Goal: Task Accomplishment & Management: Use online tool/utility

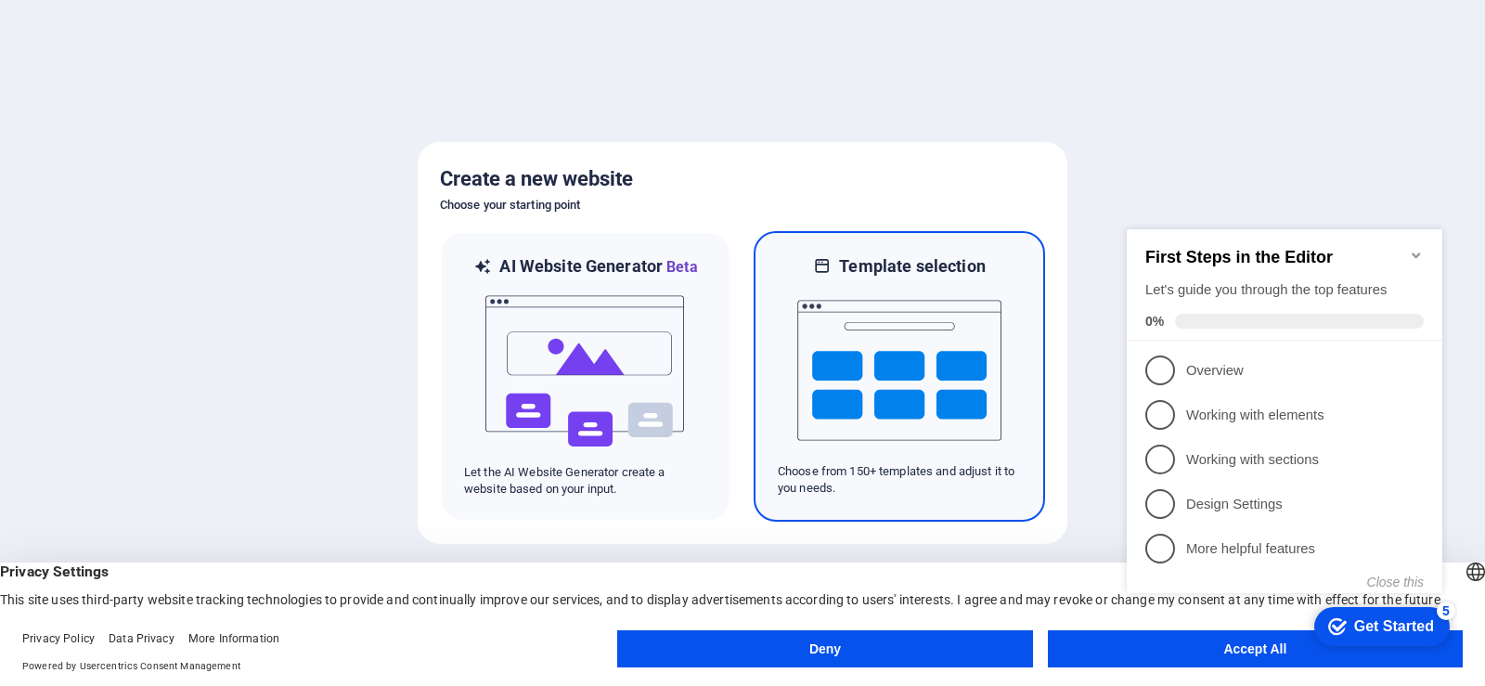
click at [878, 419] on img at bounding box center [899, 371] width 204 height 186
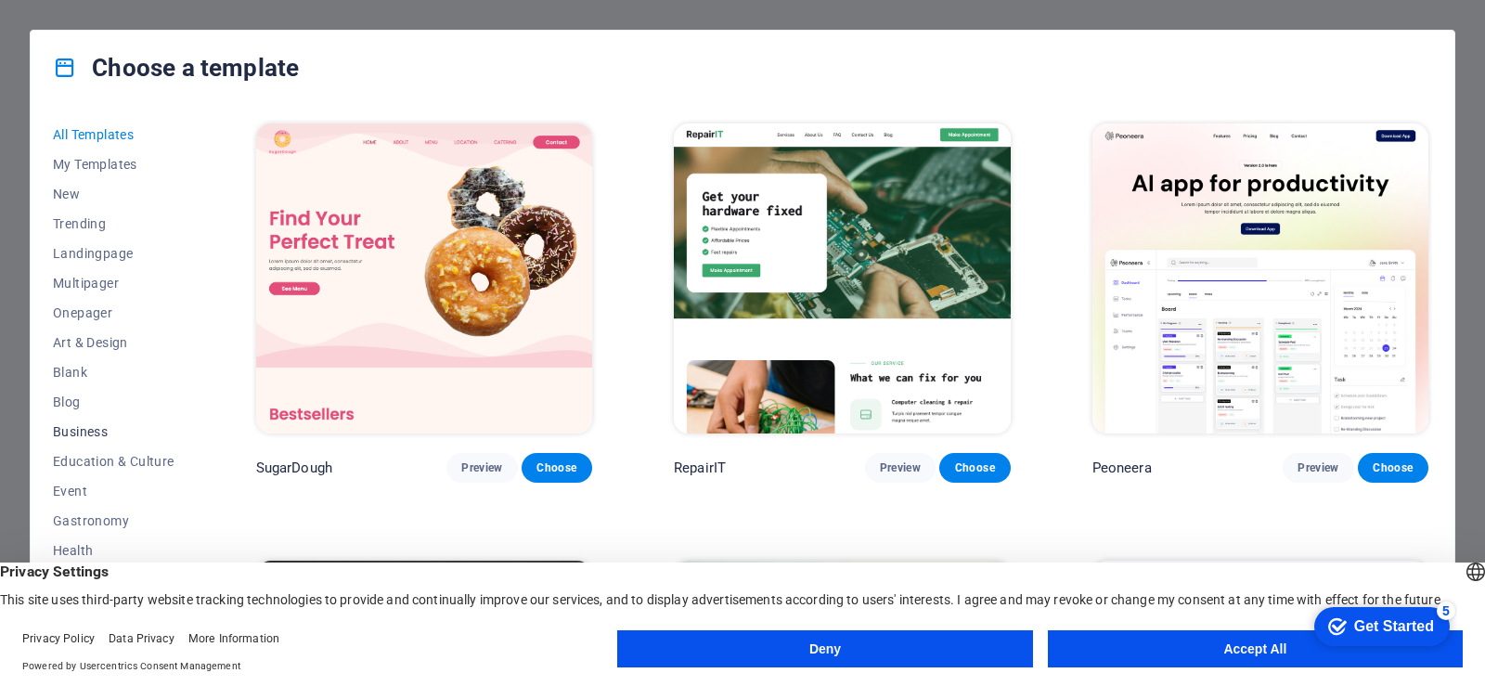
click at [114, 434] on span "Business" at bounding box center [114, 431] width 122 height 15
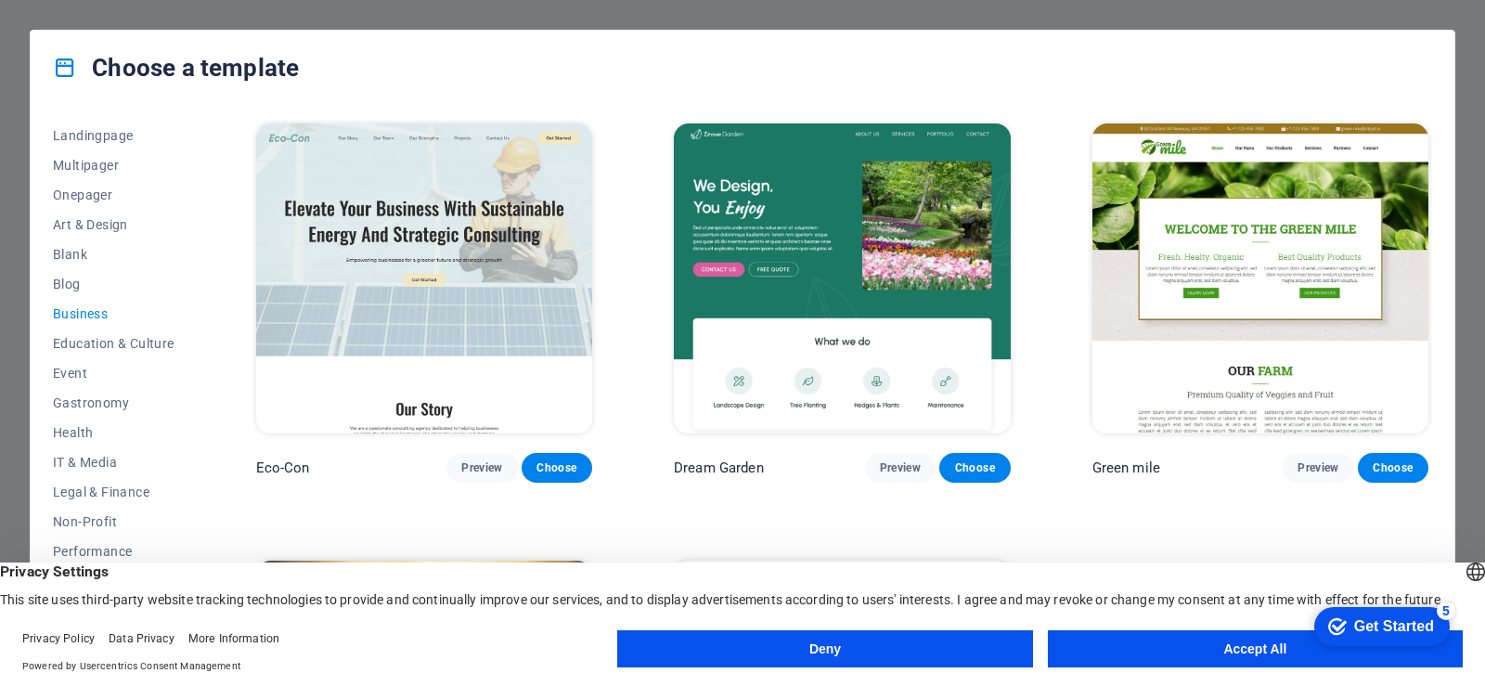
scroll to position [133, 0]
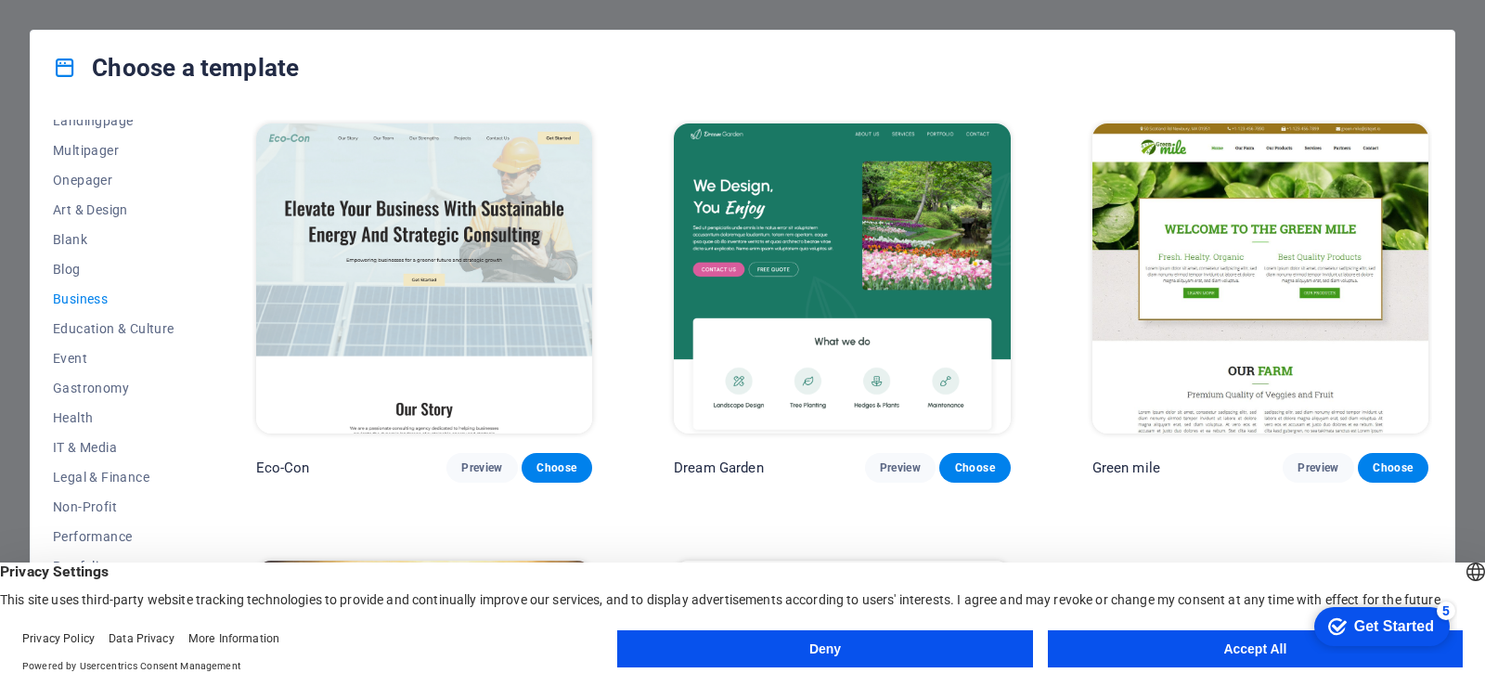
click at [932, 658] on button "Deny" at bounding box center [824, 648] width 415 height 37
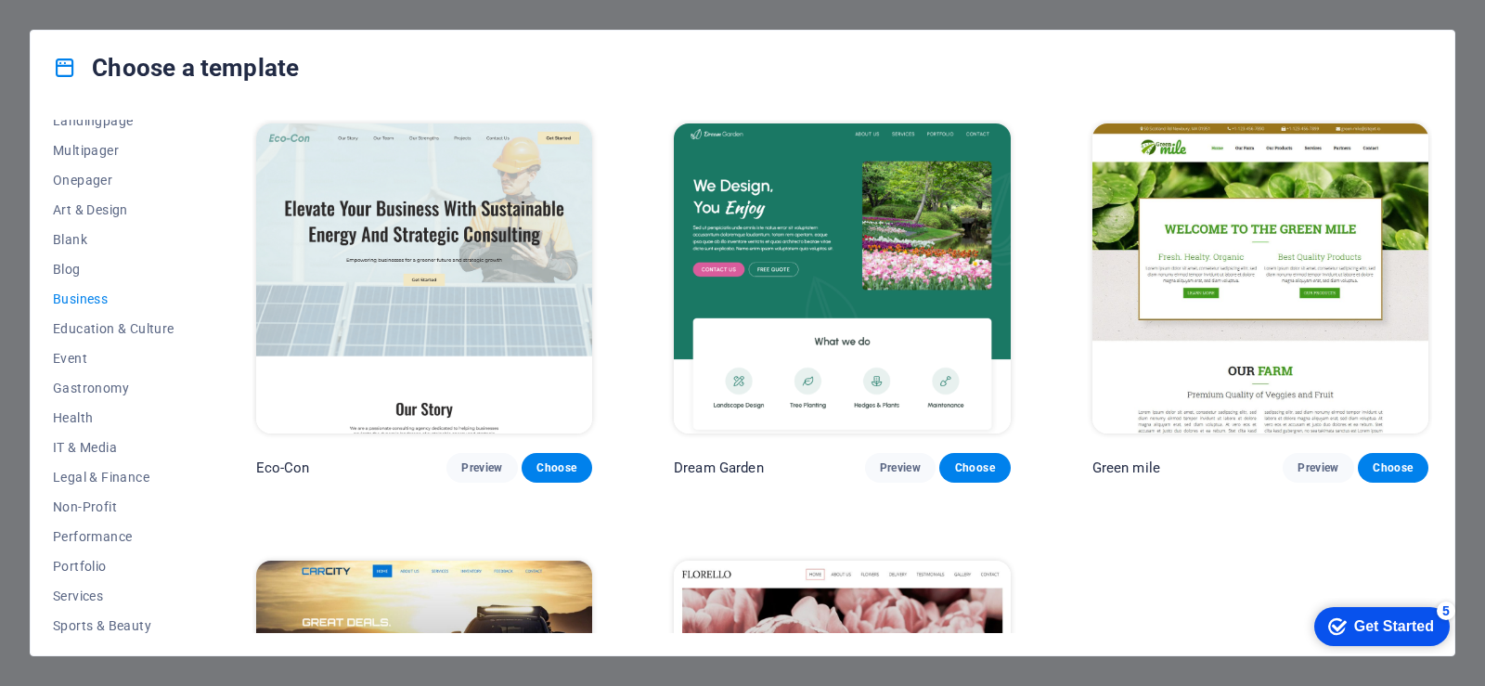
scroll to position [229, 0]
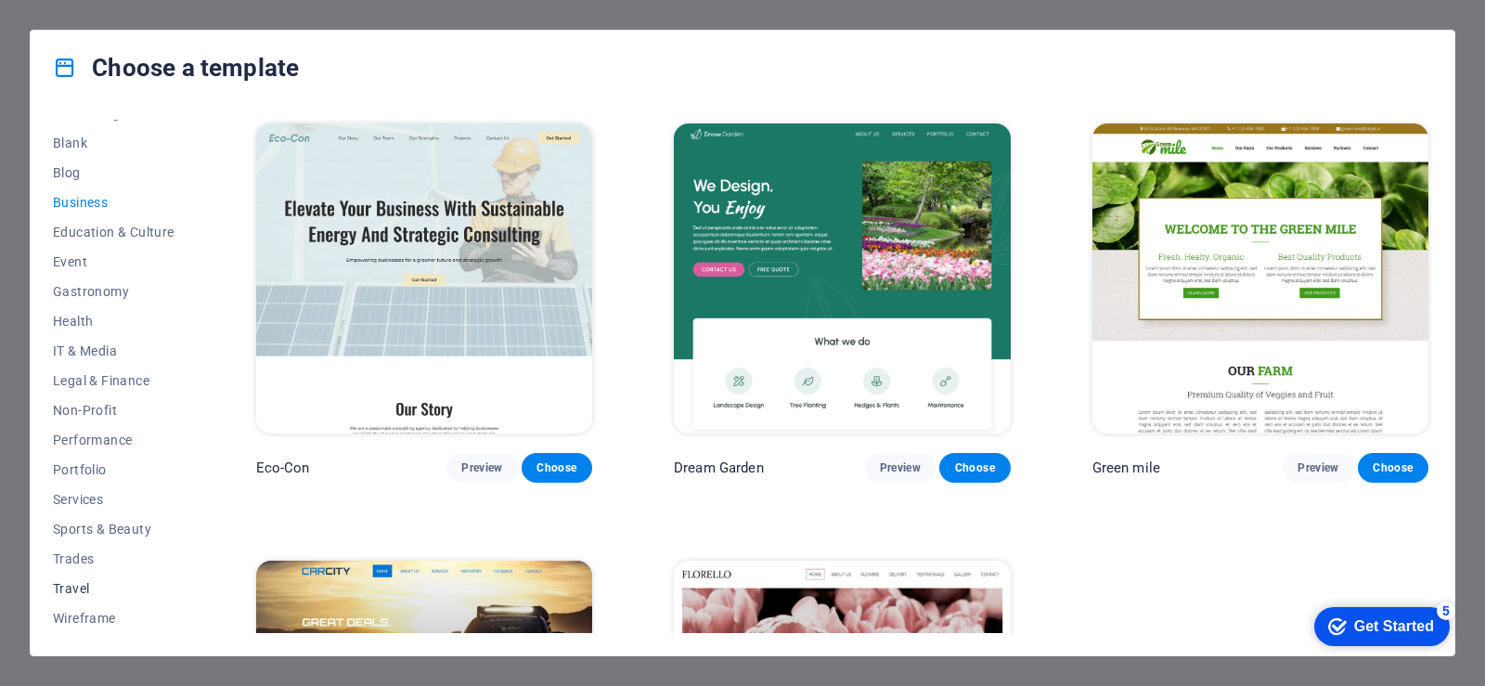
click at [71, 592] on span "Travel" at bounding box center [114, 588] width 122 height 15
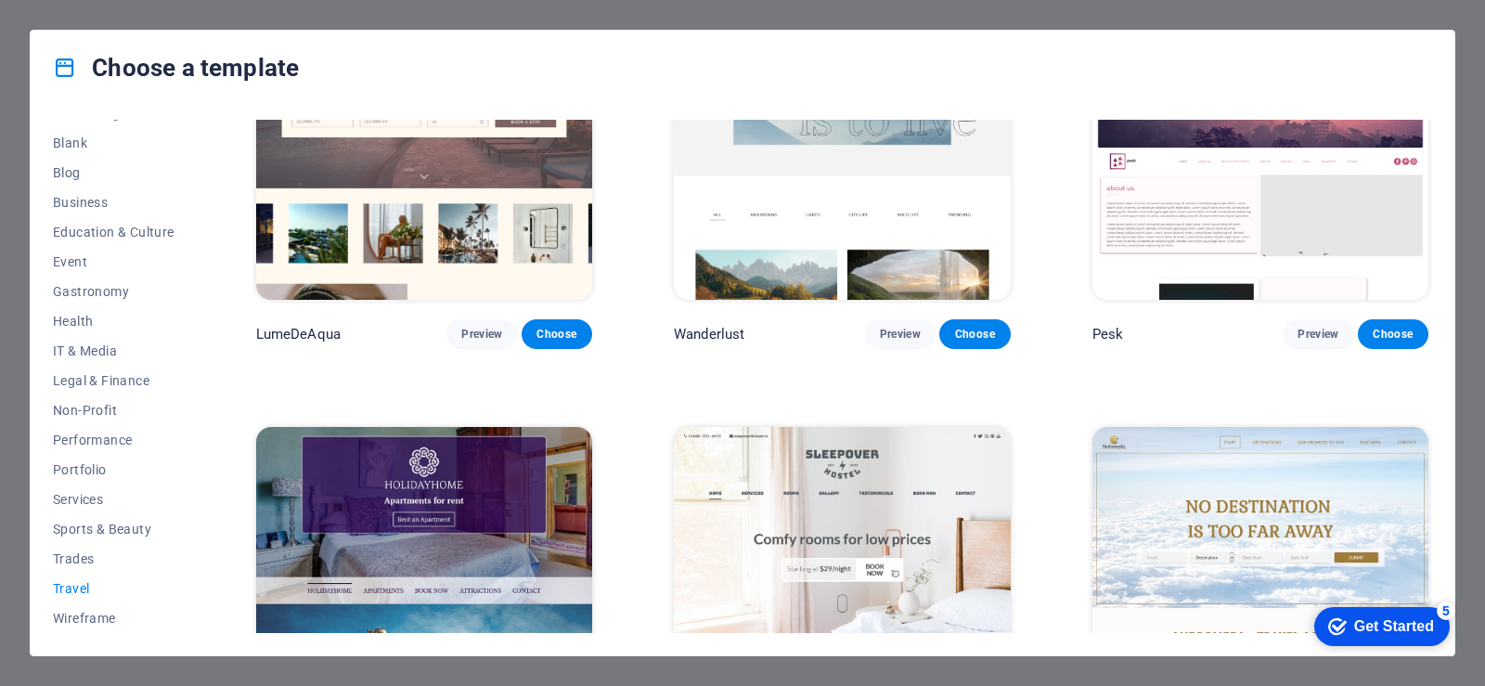
scroll to position [0, 0]
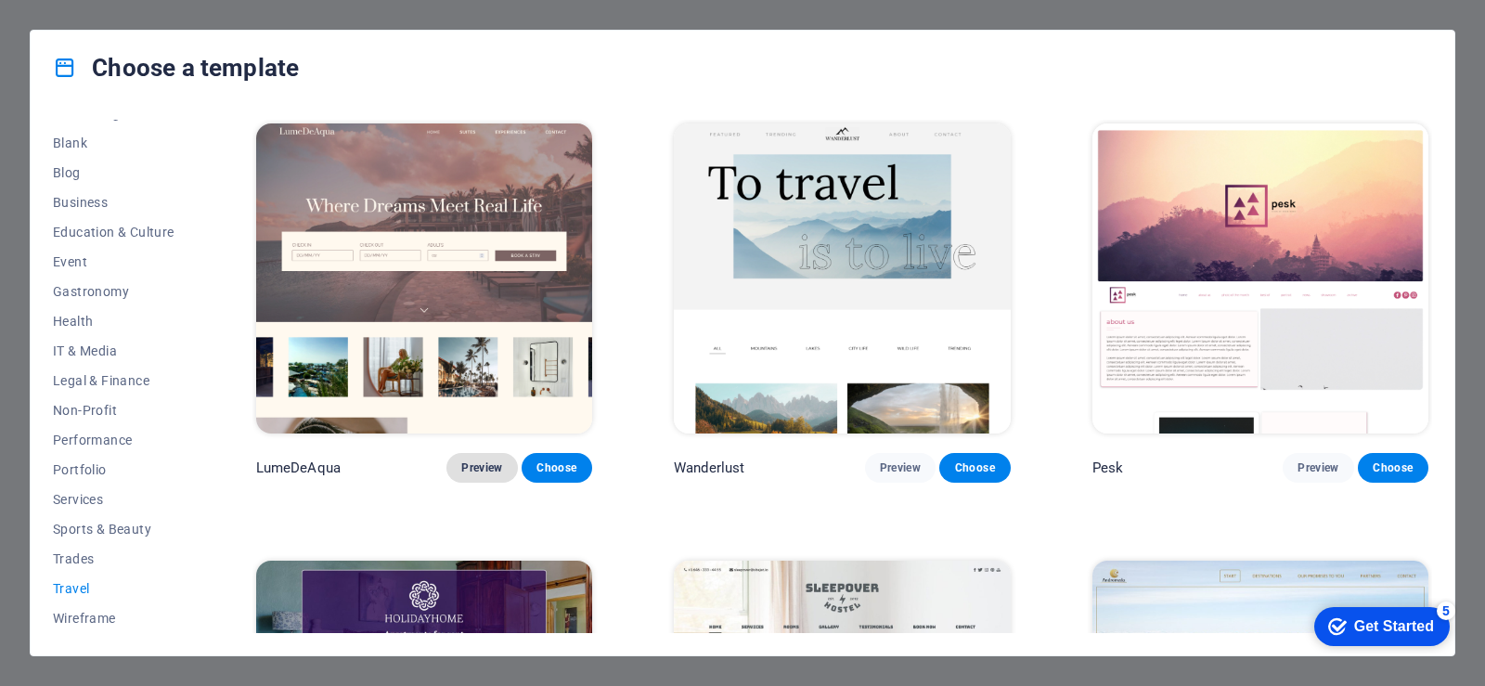
click at [494, 464] on span "Preview" at bounding box center [481, 467] width 41 height 15
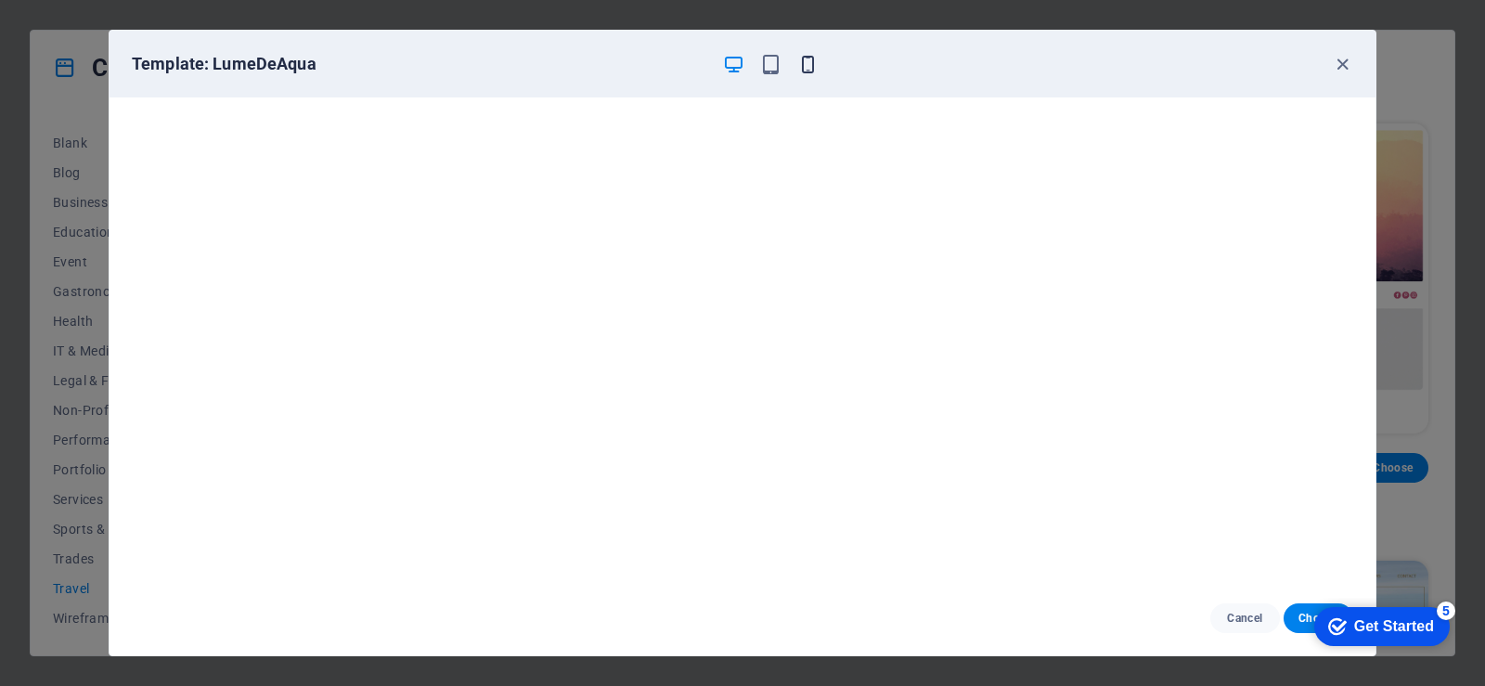
click at [805, 65] on icon "button" at bounding box center [807, 64] width 21 height 21
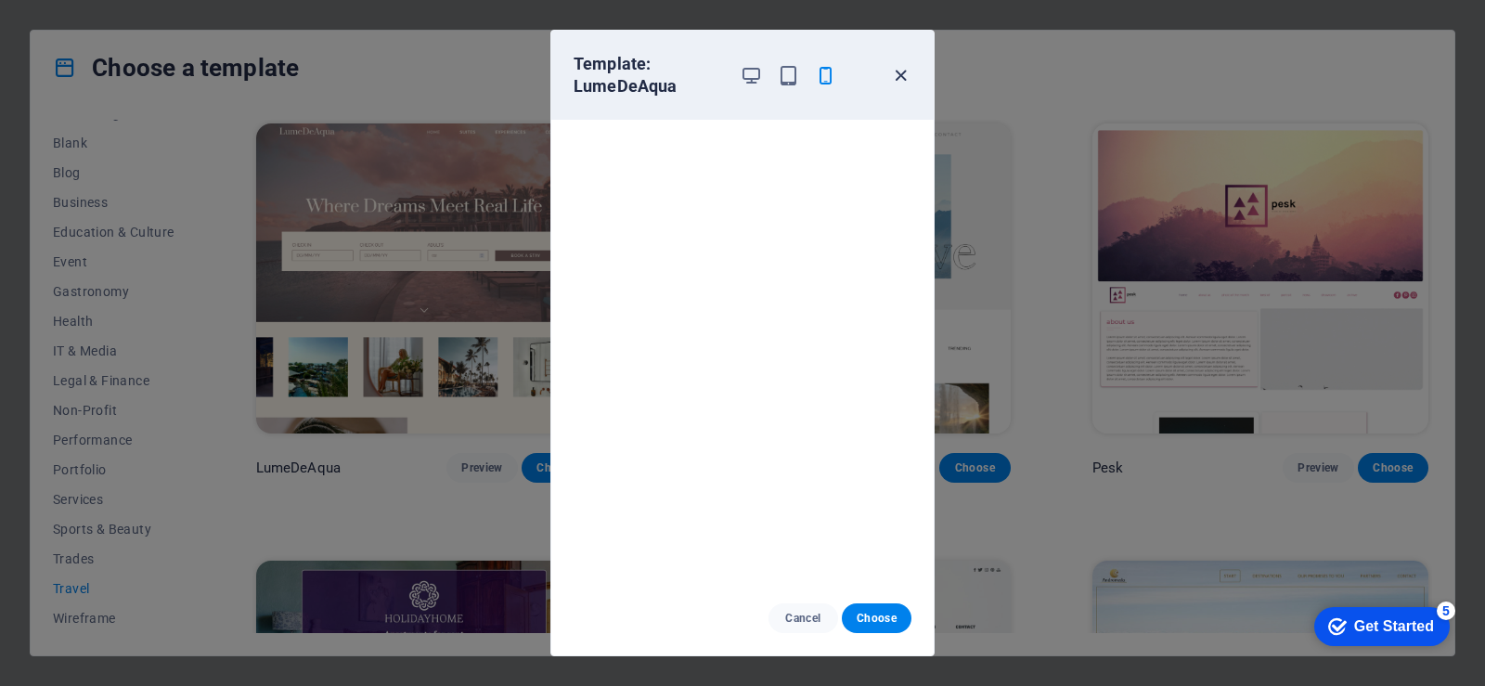
click at [896, 78] on icon "button" at bounding box center [900, 75] width 21 height 21
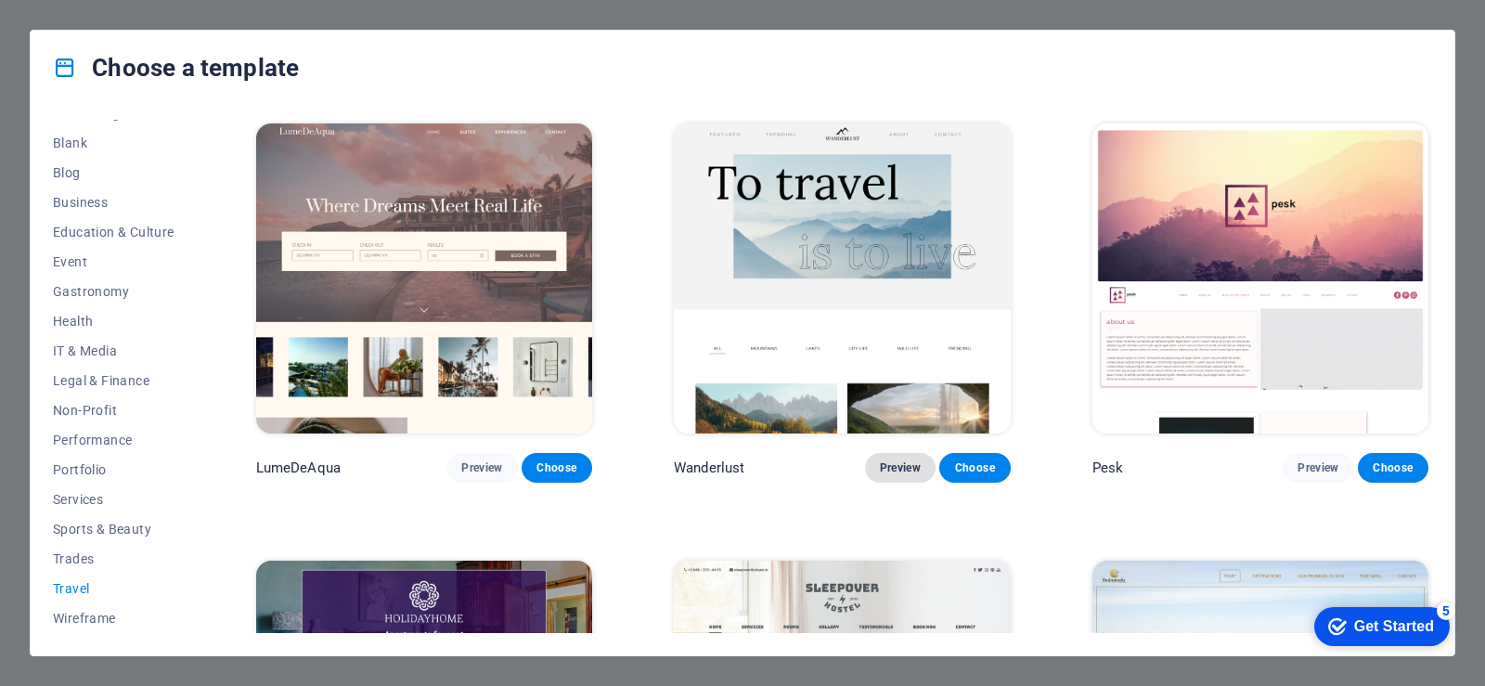
click at [906, 466] on span "Preview" at bounding box center [900, 467] width 41 height 15
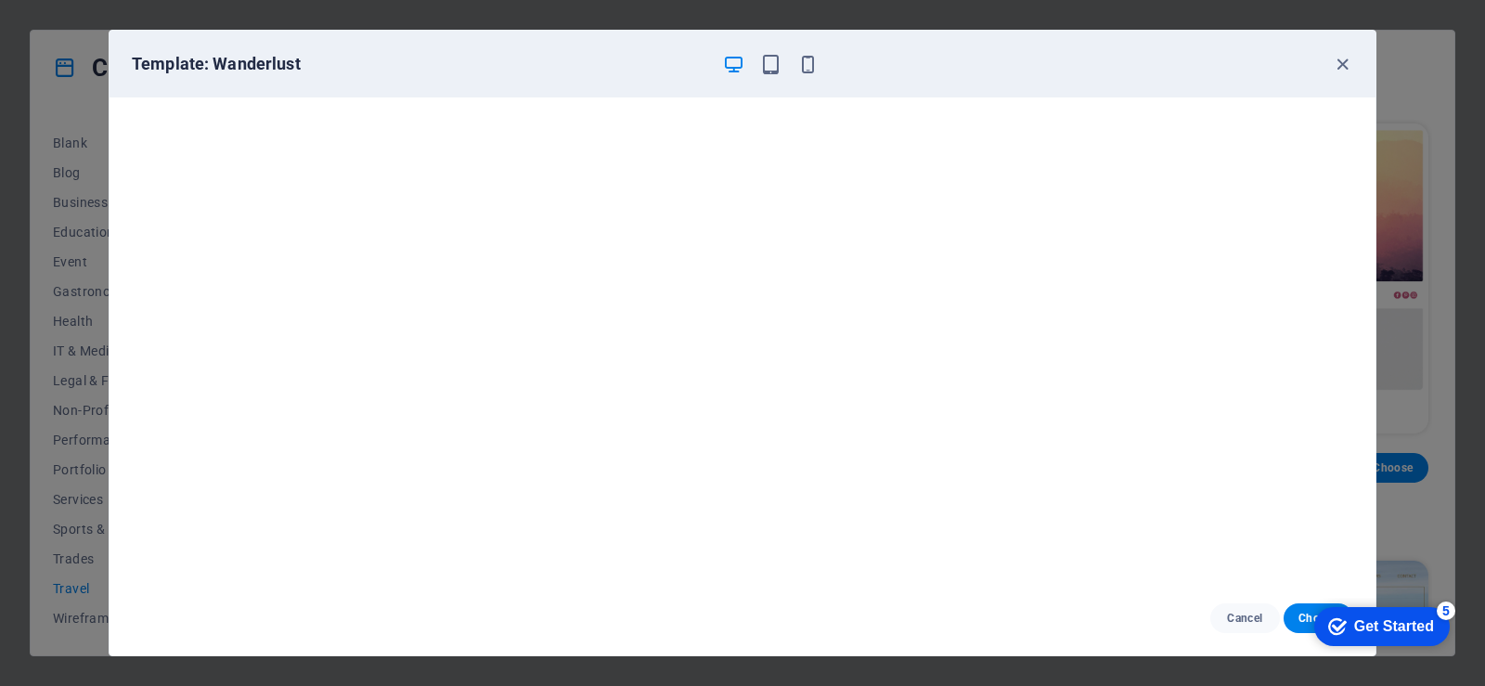
click div "checkmark Get Started 5 First Steps in the Editor Let's guide you through the t…"
click at [1340, 71] on icon "button" at bounding box center [1342, 64] width 21 height 21
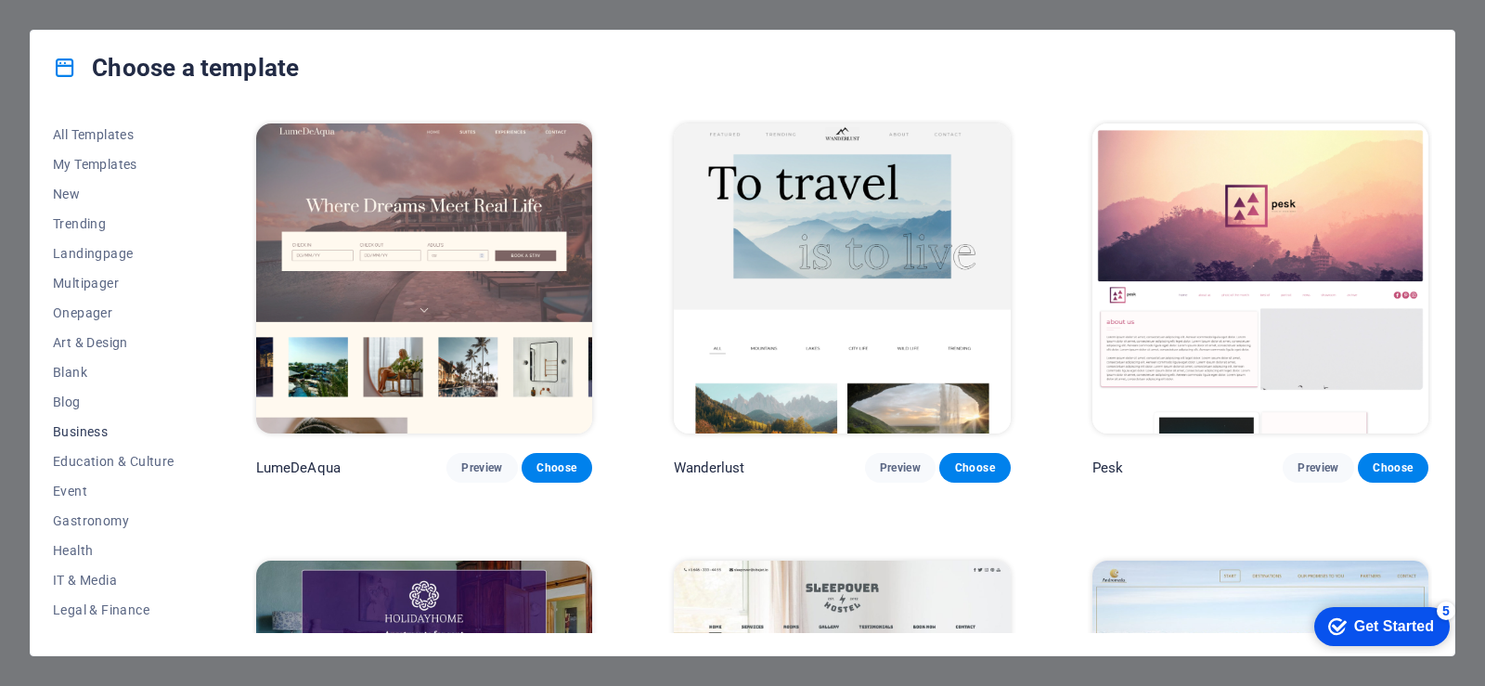
click at [96, 431] on span "Business" at bounding box center [114, 431] width 122 height 15
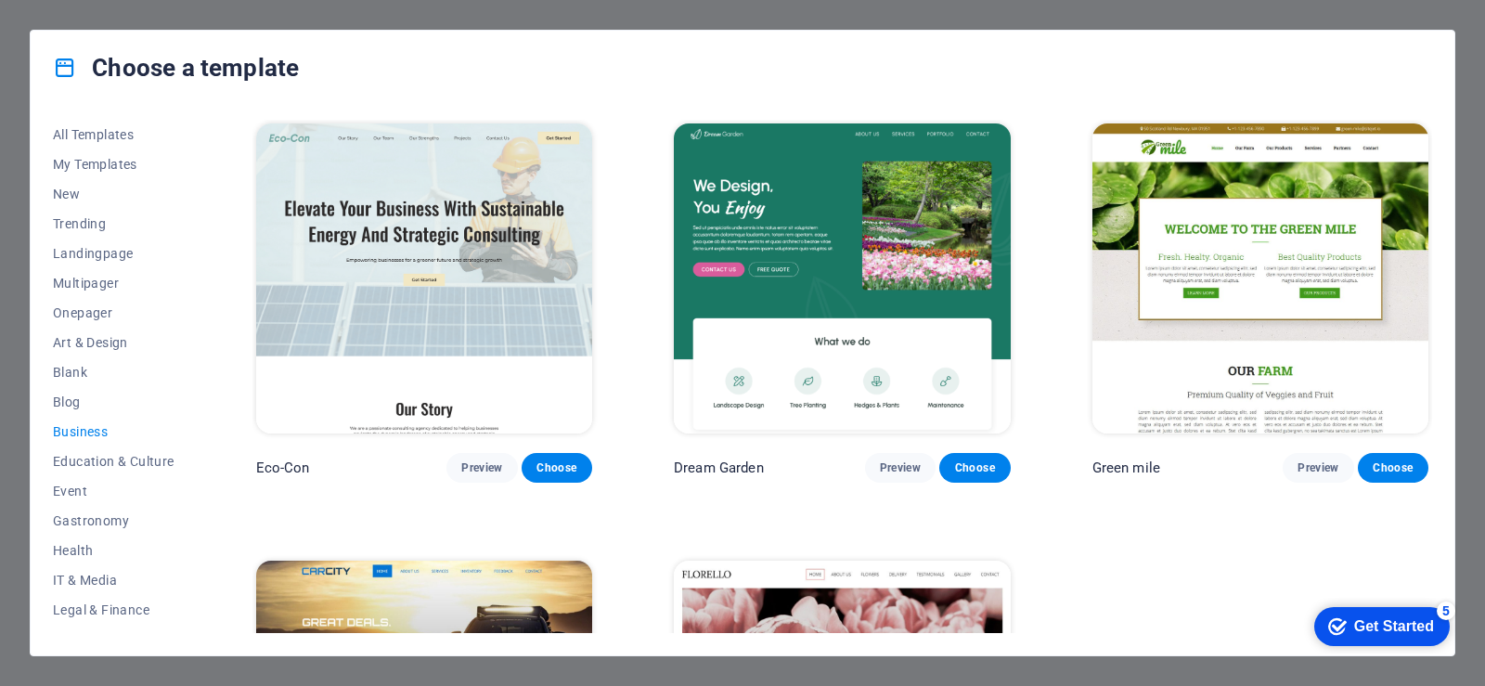
click at [195, 539] on div "All Templates My Templates New Trending Landingpage Multipager Onepager Art & D…" at bounding box center [125, 376] width 144 height 513
click at [200, 532] on div "All Templates My Templates New Trending Landingpage Multipager Onepager Art & D…" at bounding box center [743, 380] width 1424 height 550
click at [114, 136] on span "All Templates" at bounding box center [114, 134] width 122 height 15
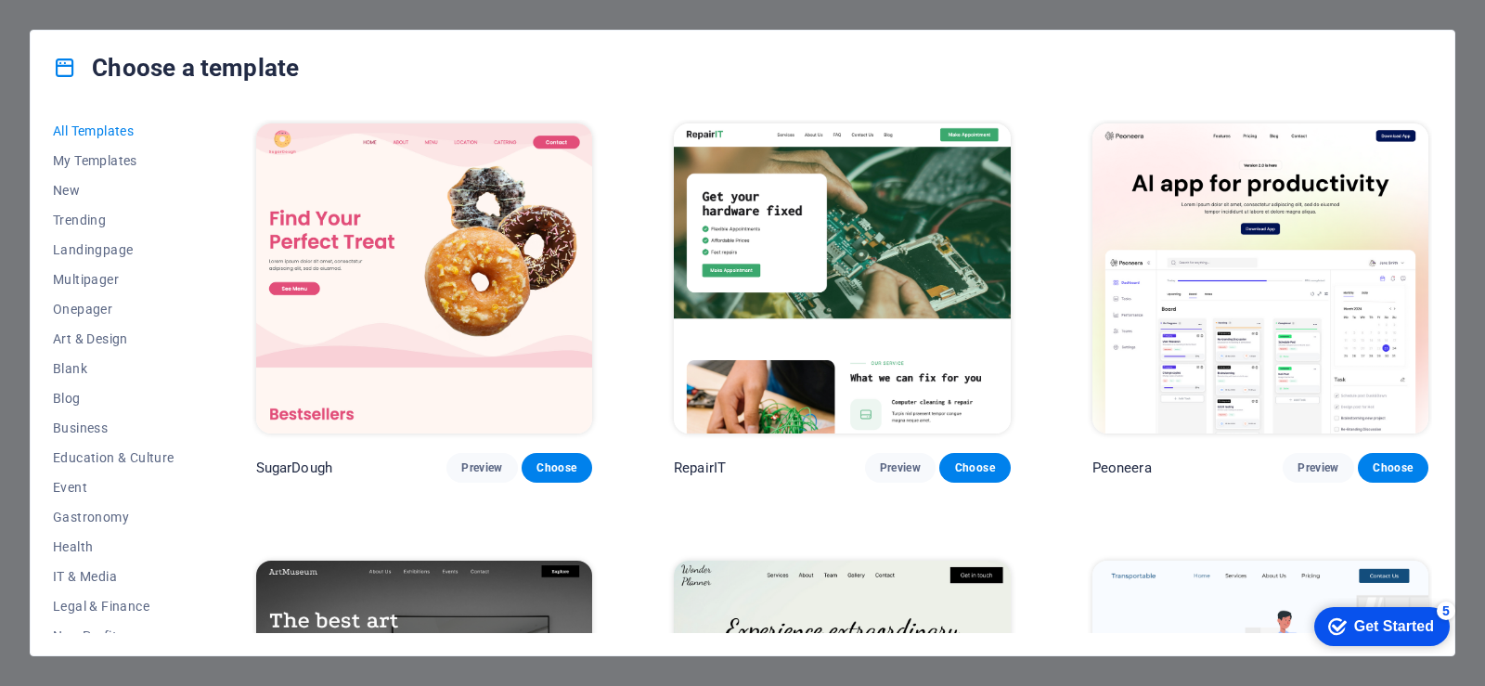
scroll to position [229, 0]
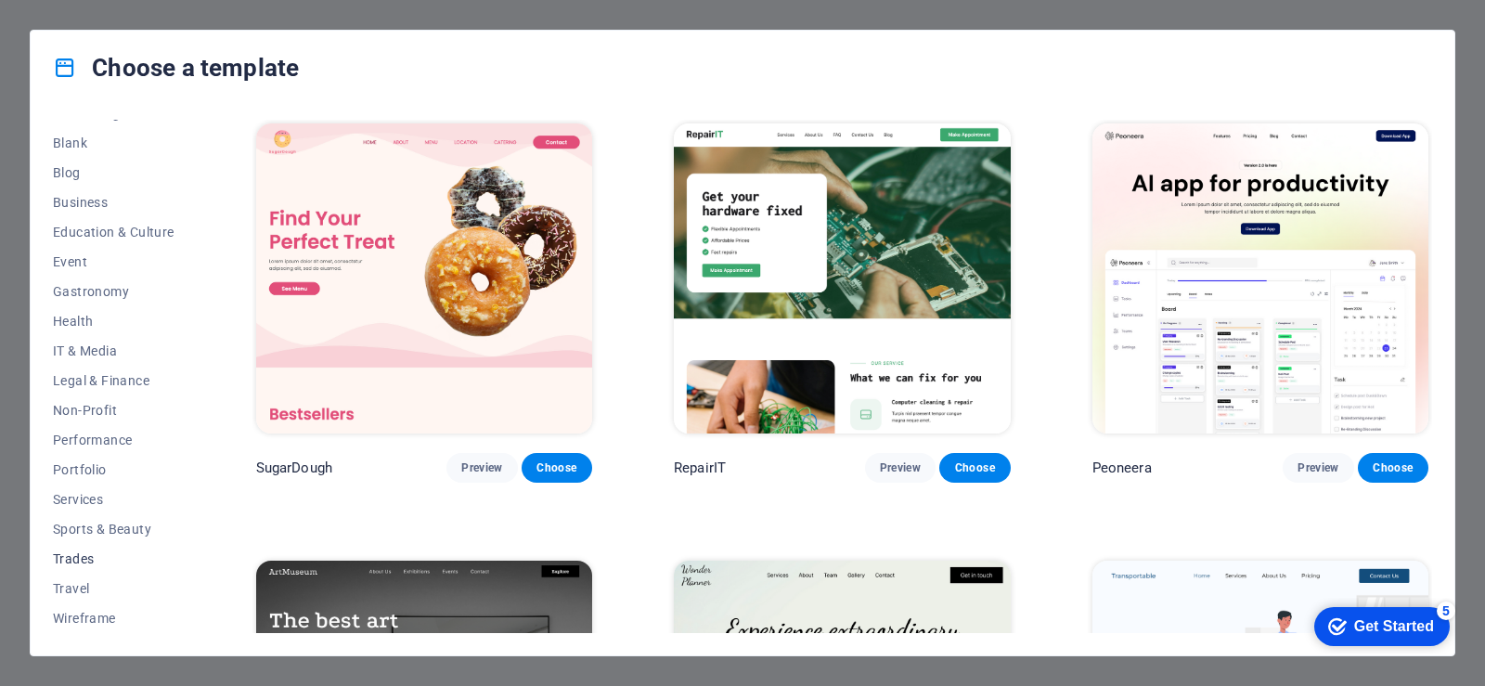
click at [92, 565] on button "Trades" at bounding box center [114, 559] width 122 height 30
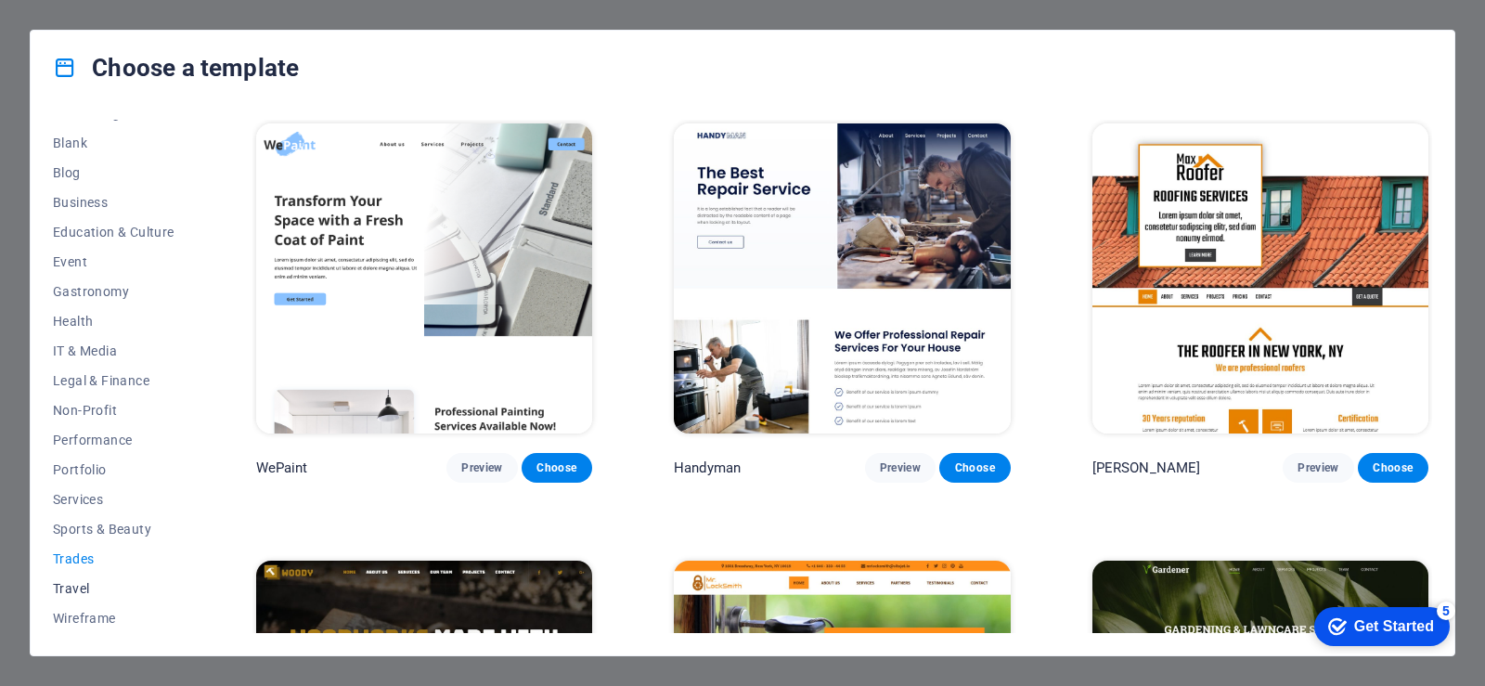
click at [89, 583] on span "Travel" at bounding box center [114, 588] width 122 height 15
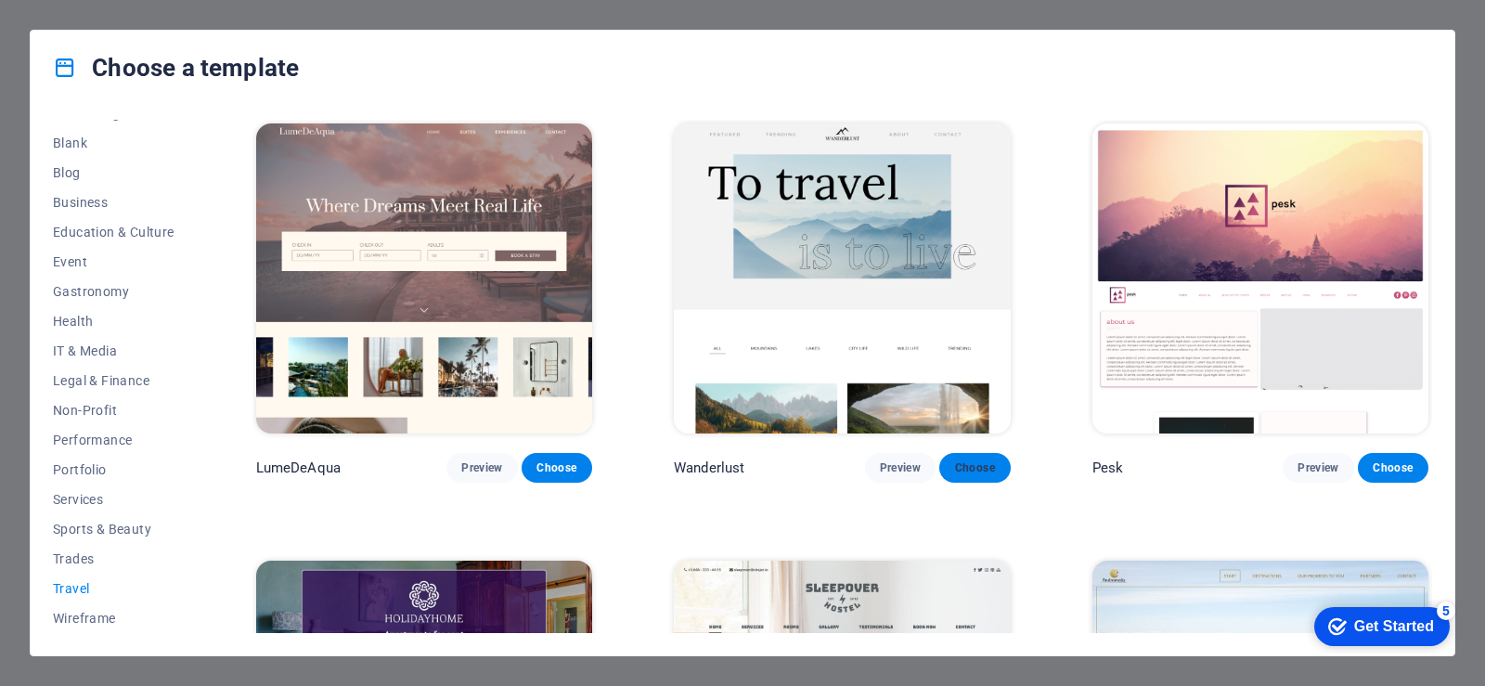
click at [985, 455] on button "Choose" at bounding box center [974, 468] width 71 height 30
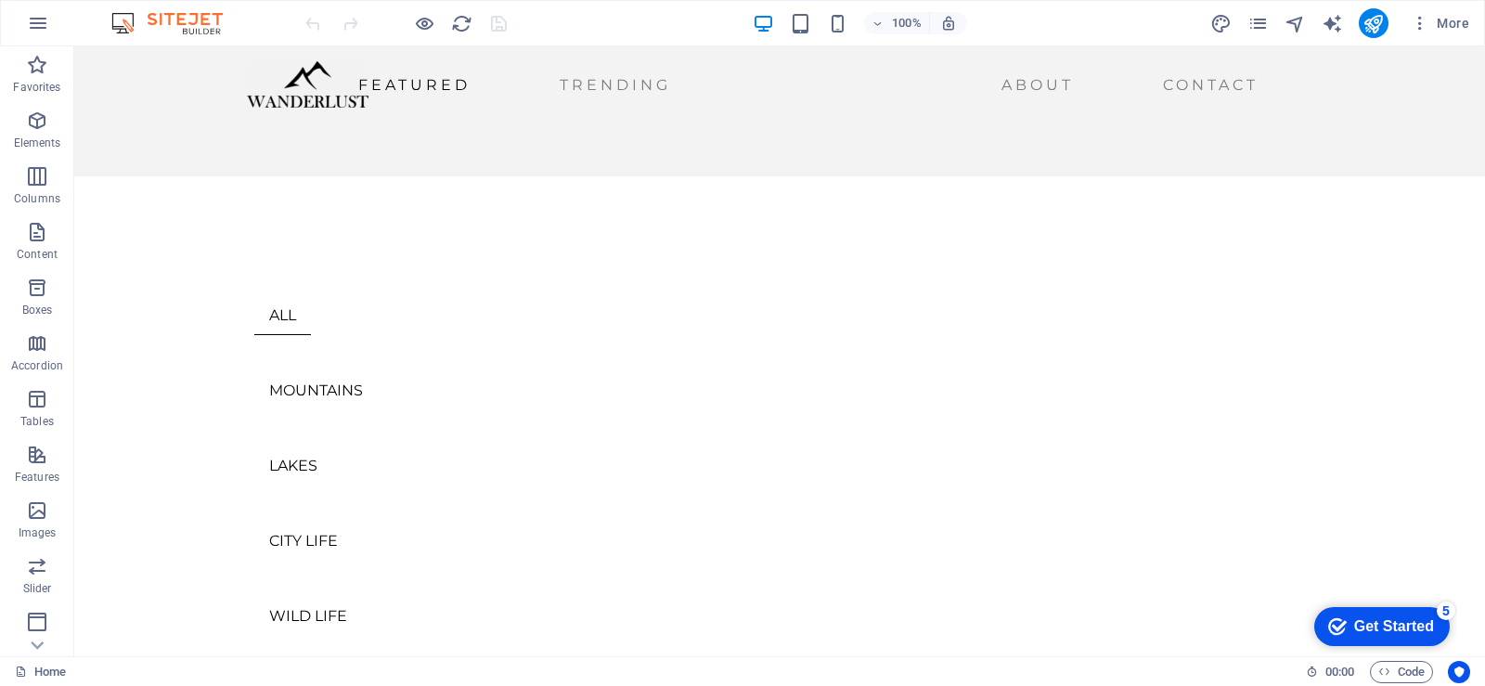
scroll to position [431, 0]
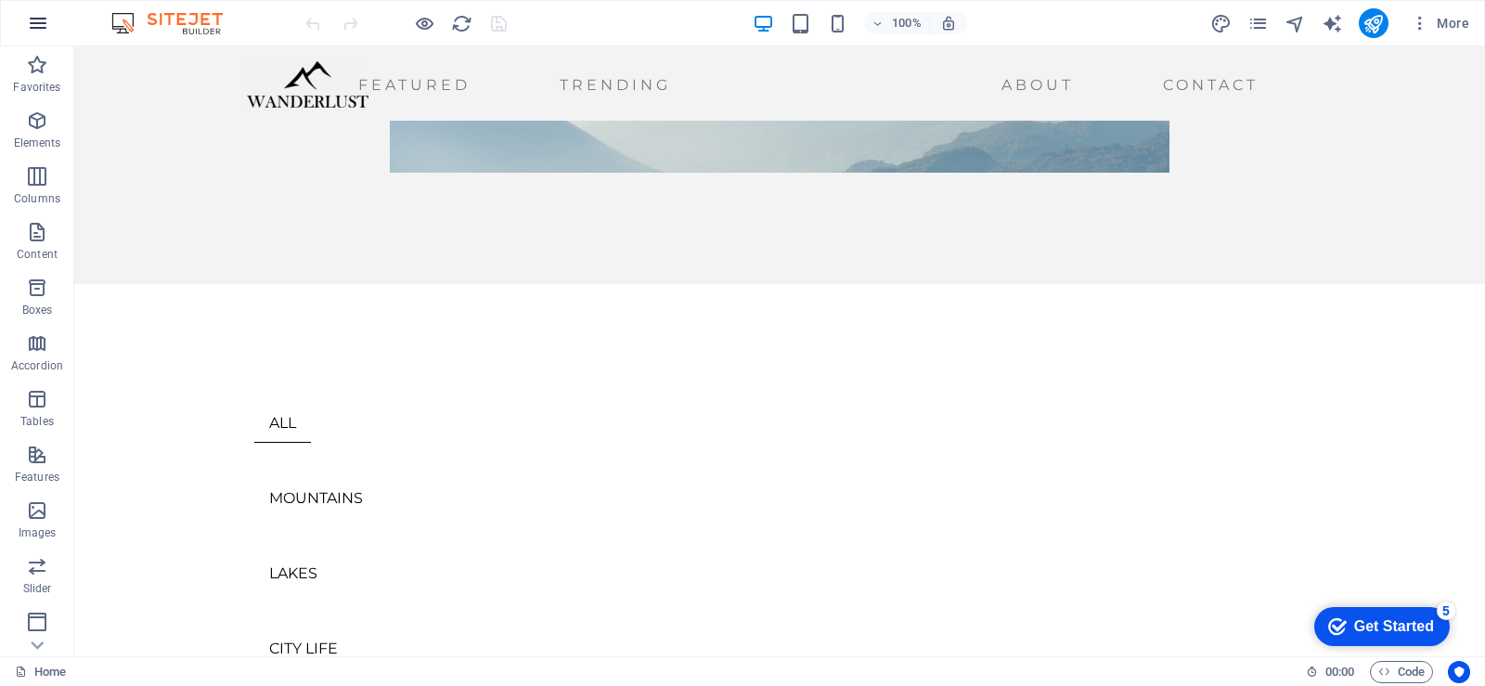
click at [39, 21] on icon "button" at bounding box center [38, 23] width 22 height 22
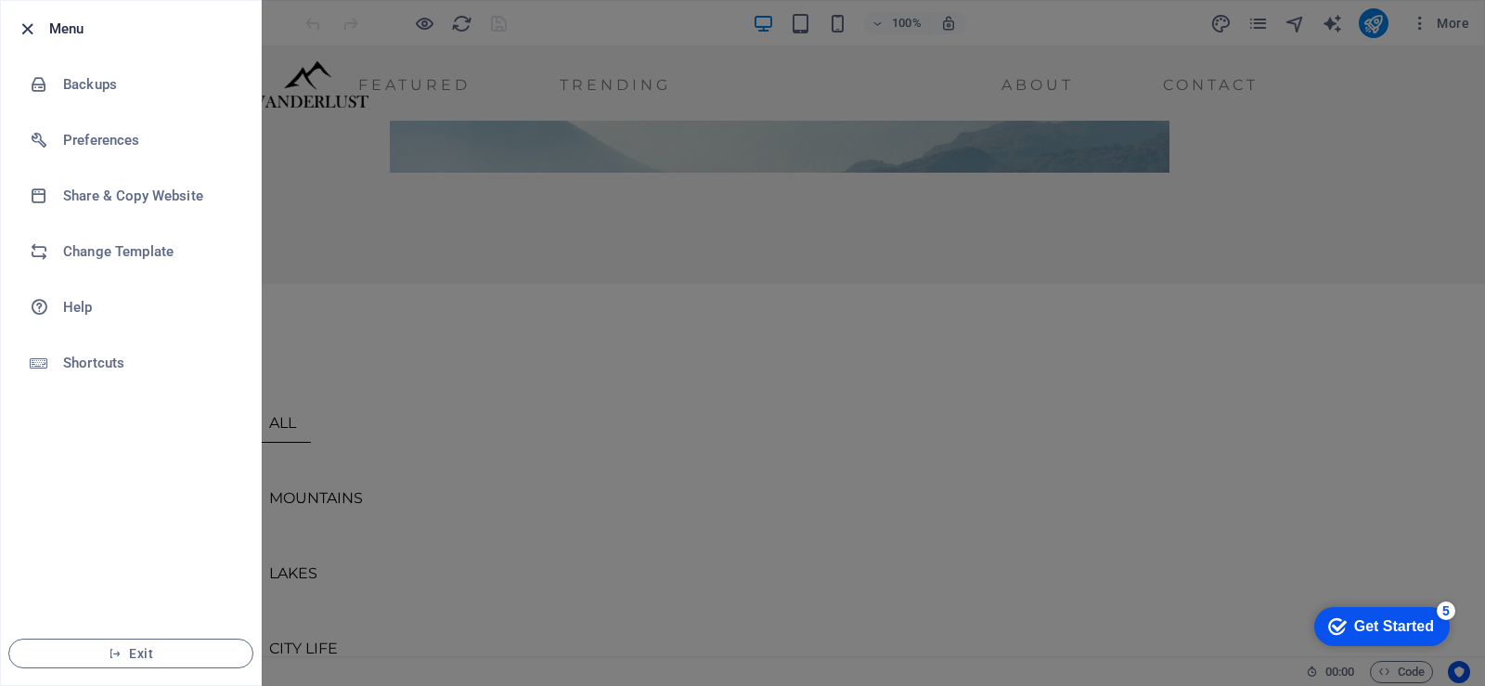
click at [27, 28] on icon "button" at bounding box center [27, 29] width 21 height 21
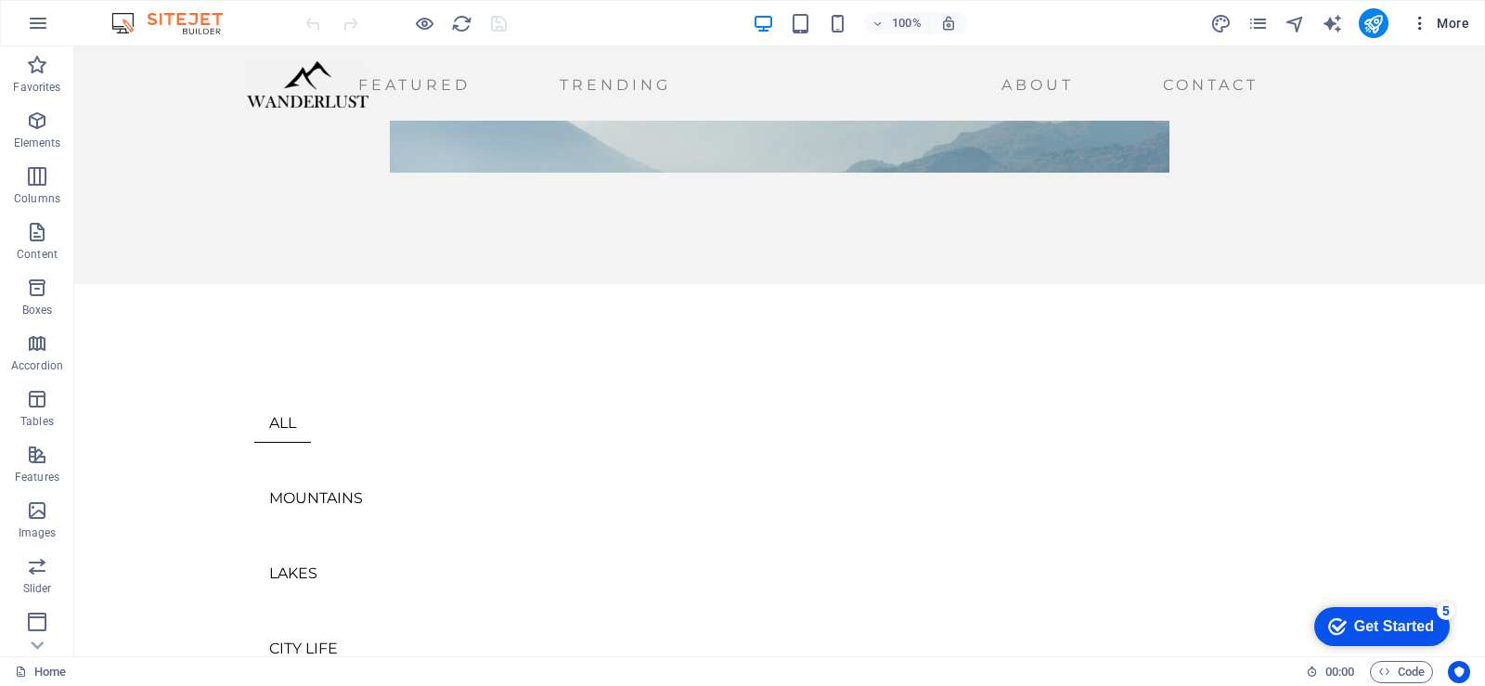
click at [1425, 21] on icon "button" at bounding box center [1420, 23] width 19 height 19
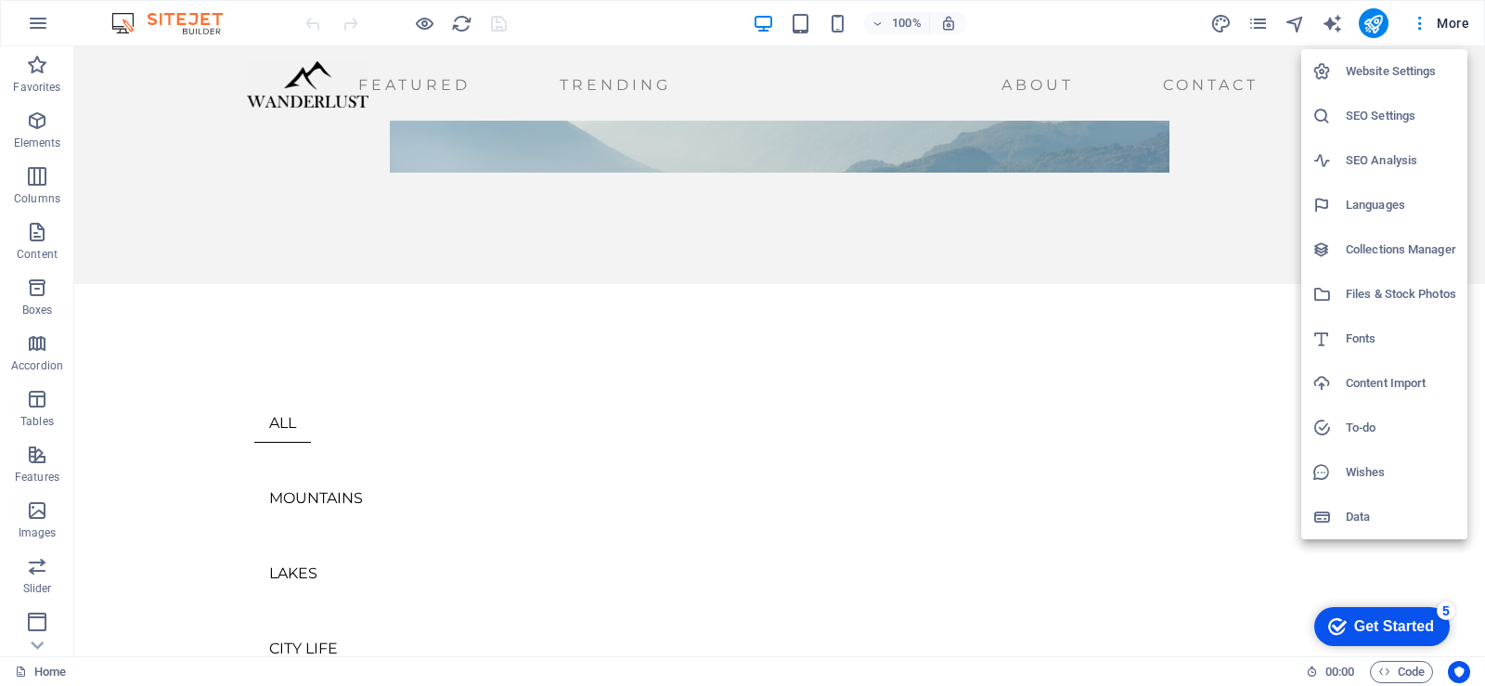
click at [1289, 36] on div at bounding box center [742, 343] width 1485 height 686
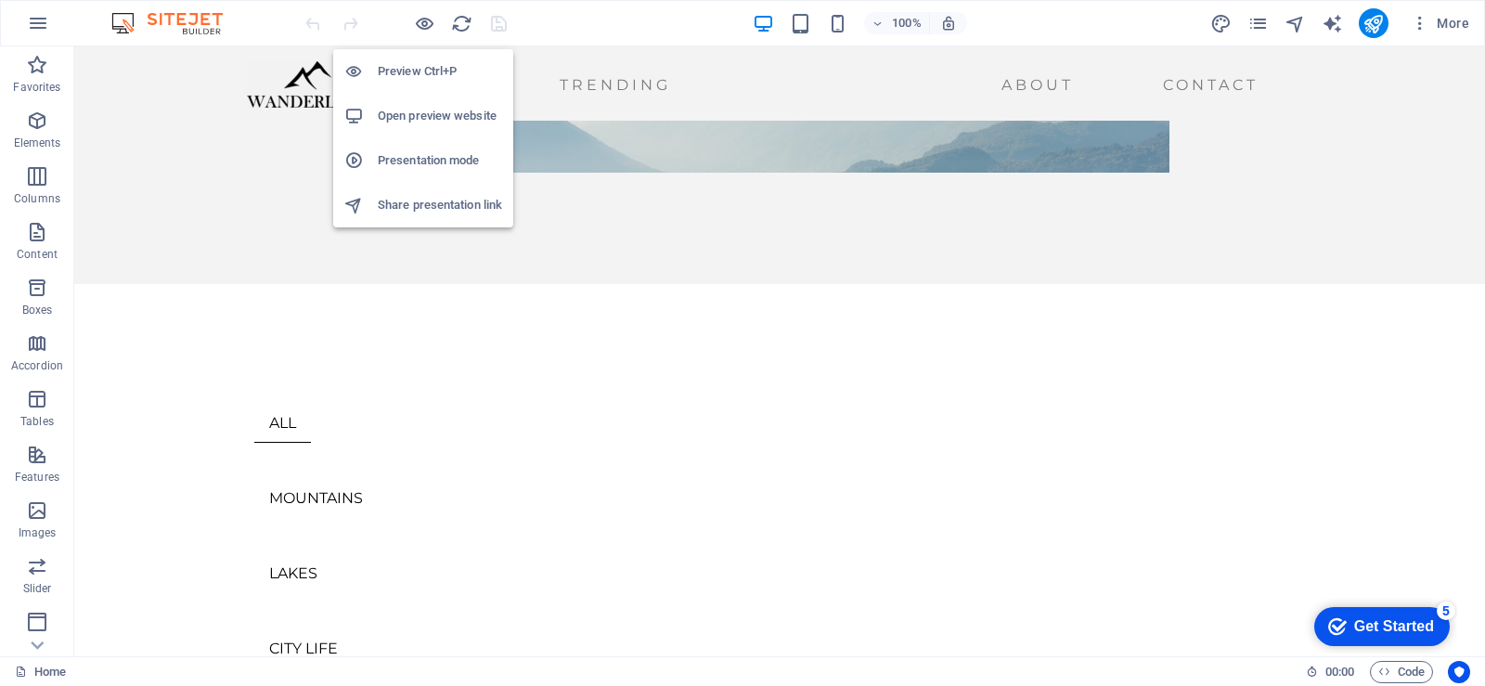
click at [429, 127] on li "Open preview website" at bounding box center [423, 116] width 180 height 45
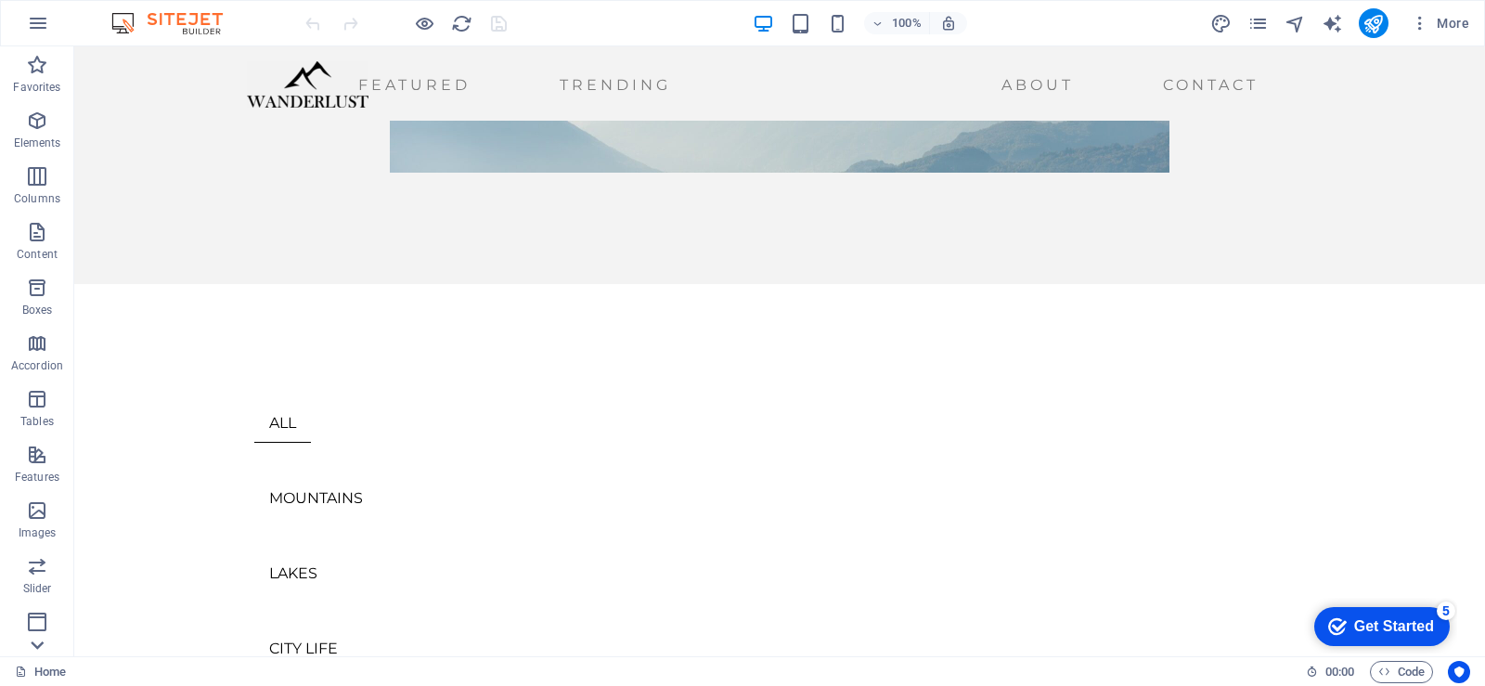
click at [32, 71] on icon at bounding box center [37, 58] width 26 height 26
click at [1378, 23] on icon "publish" at bounding box center [1373, 23] width 21 height 21
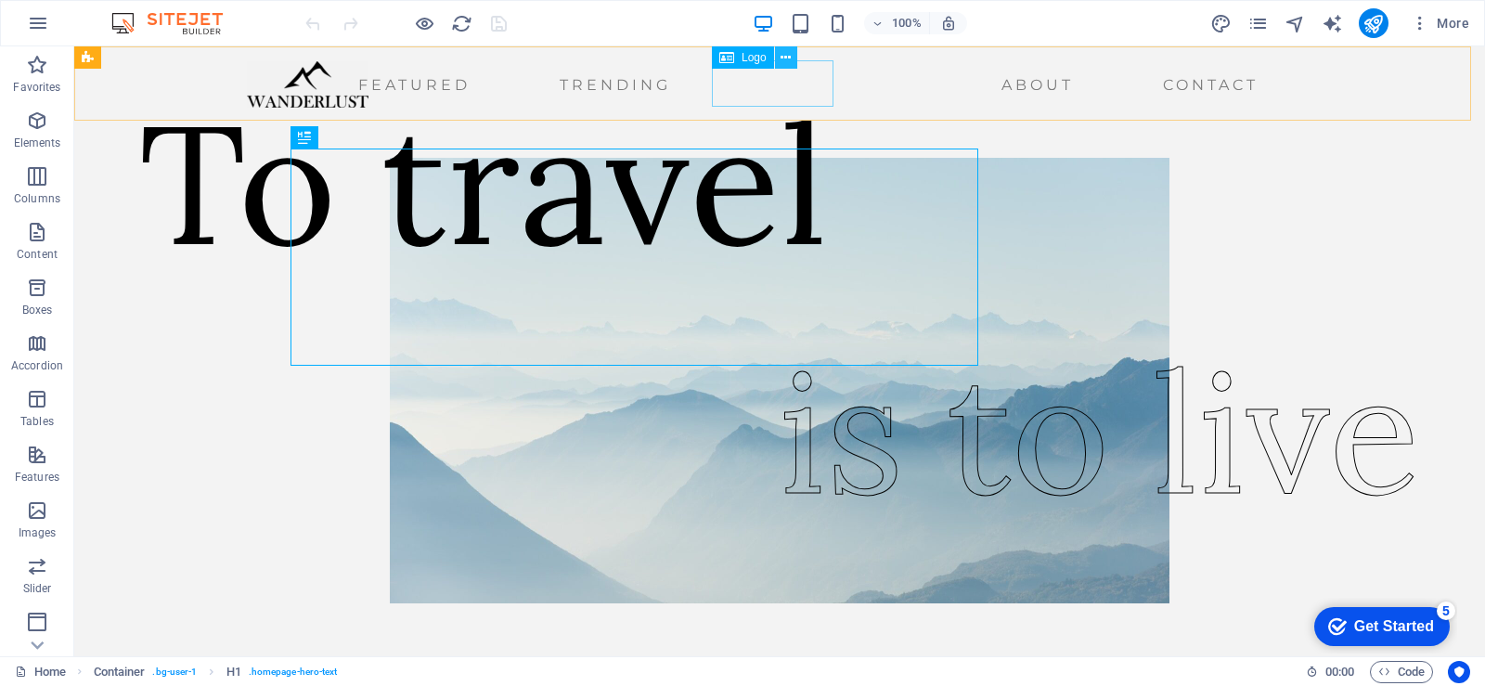
click at [783, 58] on icon at bounding box center [786, 57] width 10 height 19
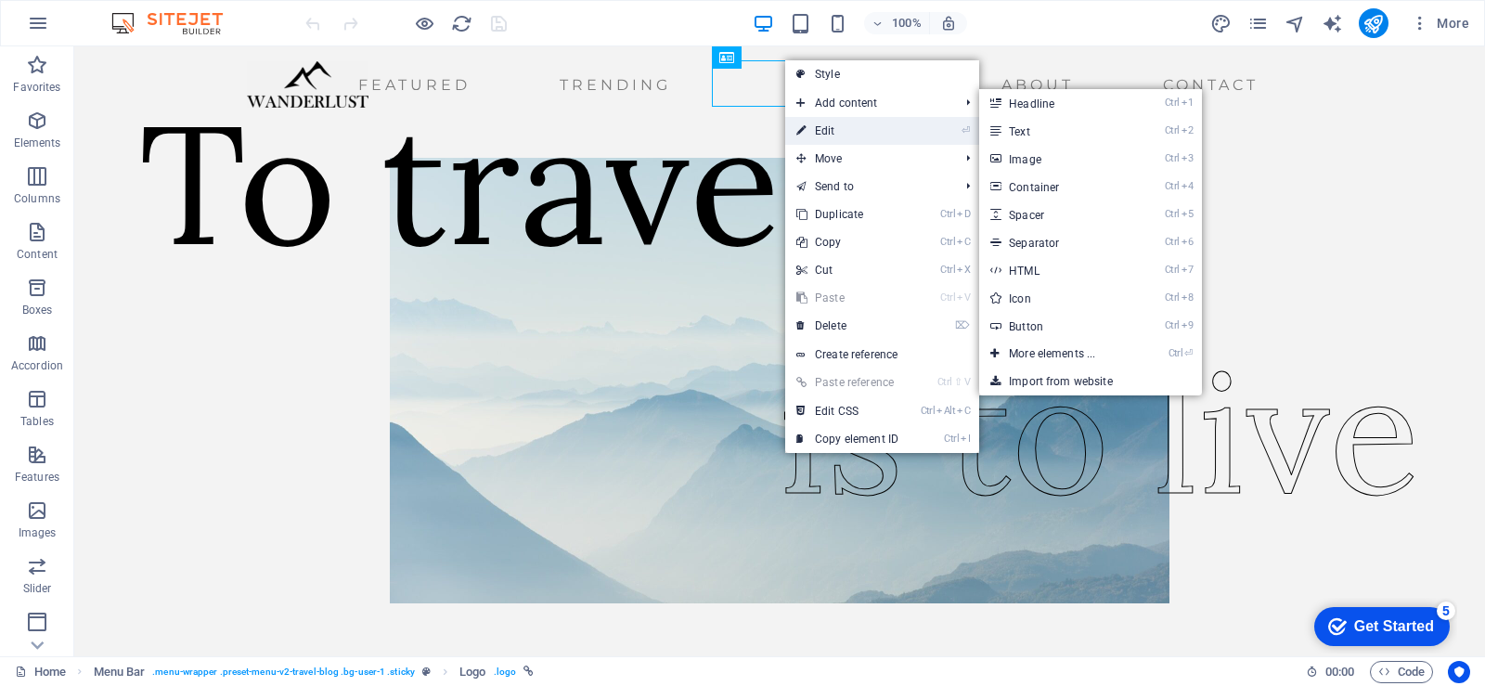
click at [811, 123] on link "⏎ Edit" at bounding box center [847, 131] width 124 height 28
select select "px"
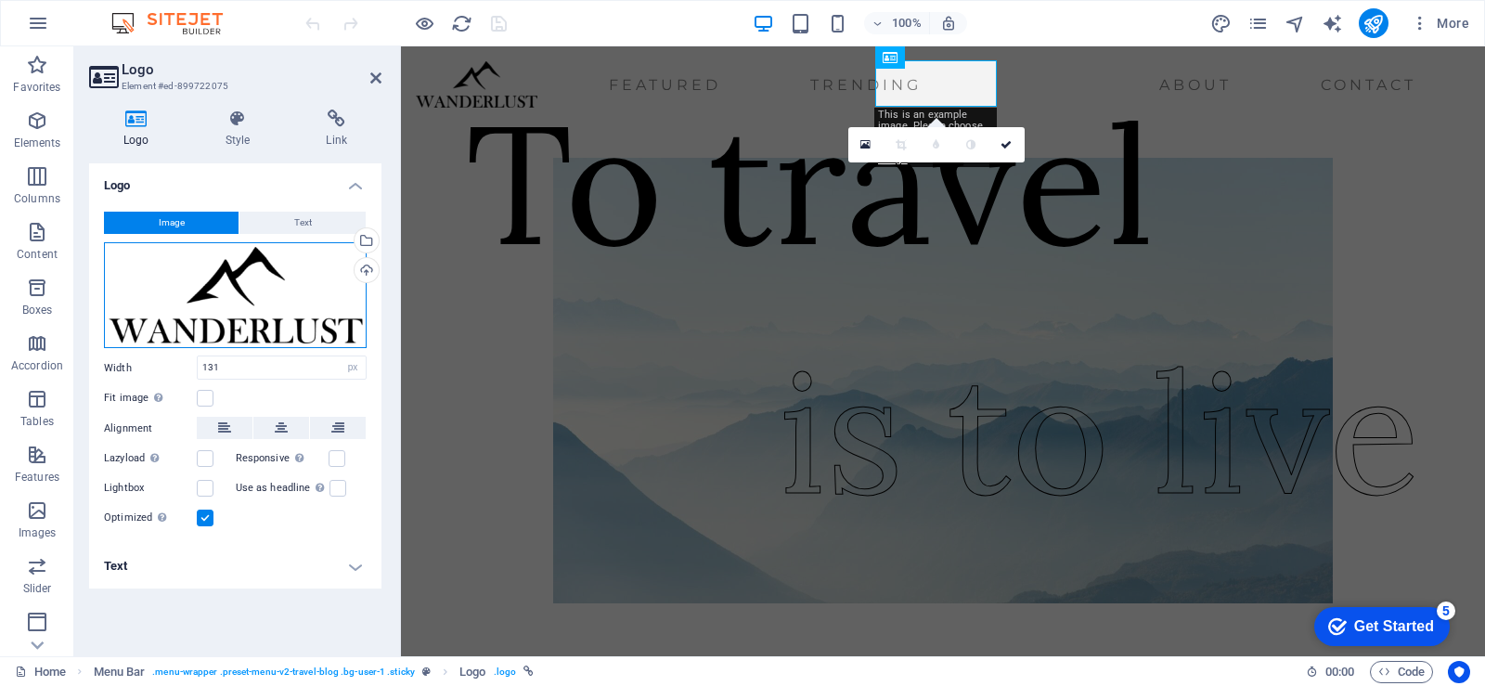
click at [301, 314] on div "Drag files here, click to choose files or select files from Files or our free s…" at bounding box center [235, 295] width 263 height 106
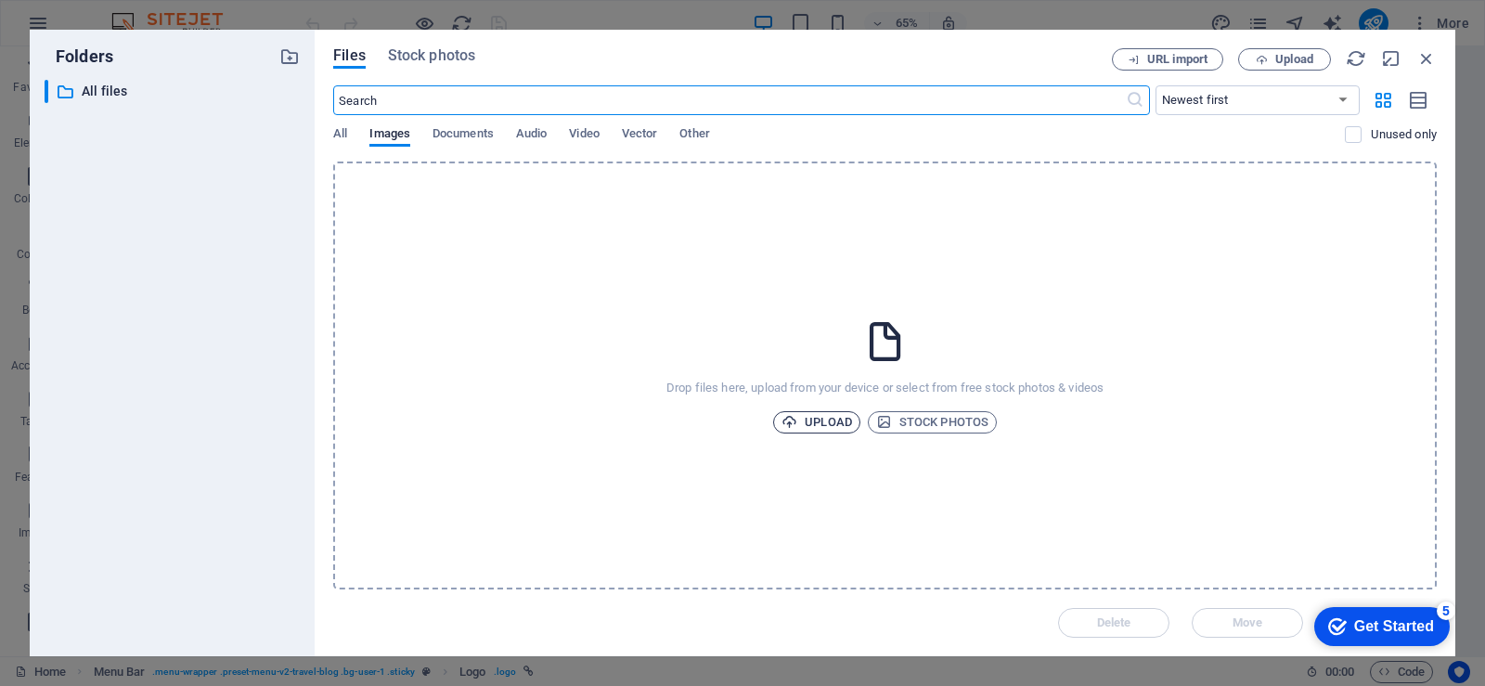
click at [801, 420] on span "Upload" at bounding box center [817, 422] width 71 height 22
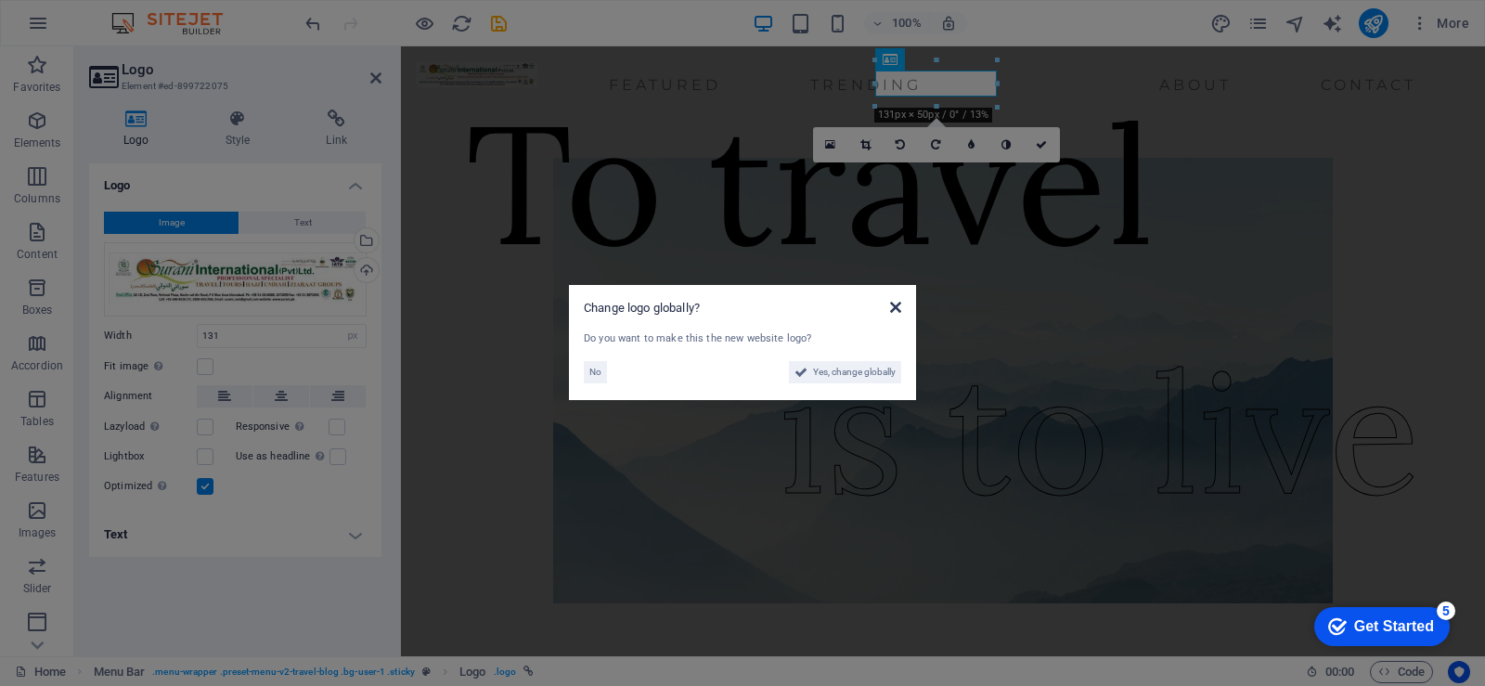
drag, startPoint x: 900, startPoint y: 306, endPoint x: 499, endPoint y: 261, distance: 403.6
click at [900, 306] on icon at bounding box center [895, 307] width 11 height 15
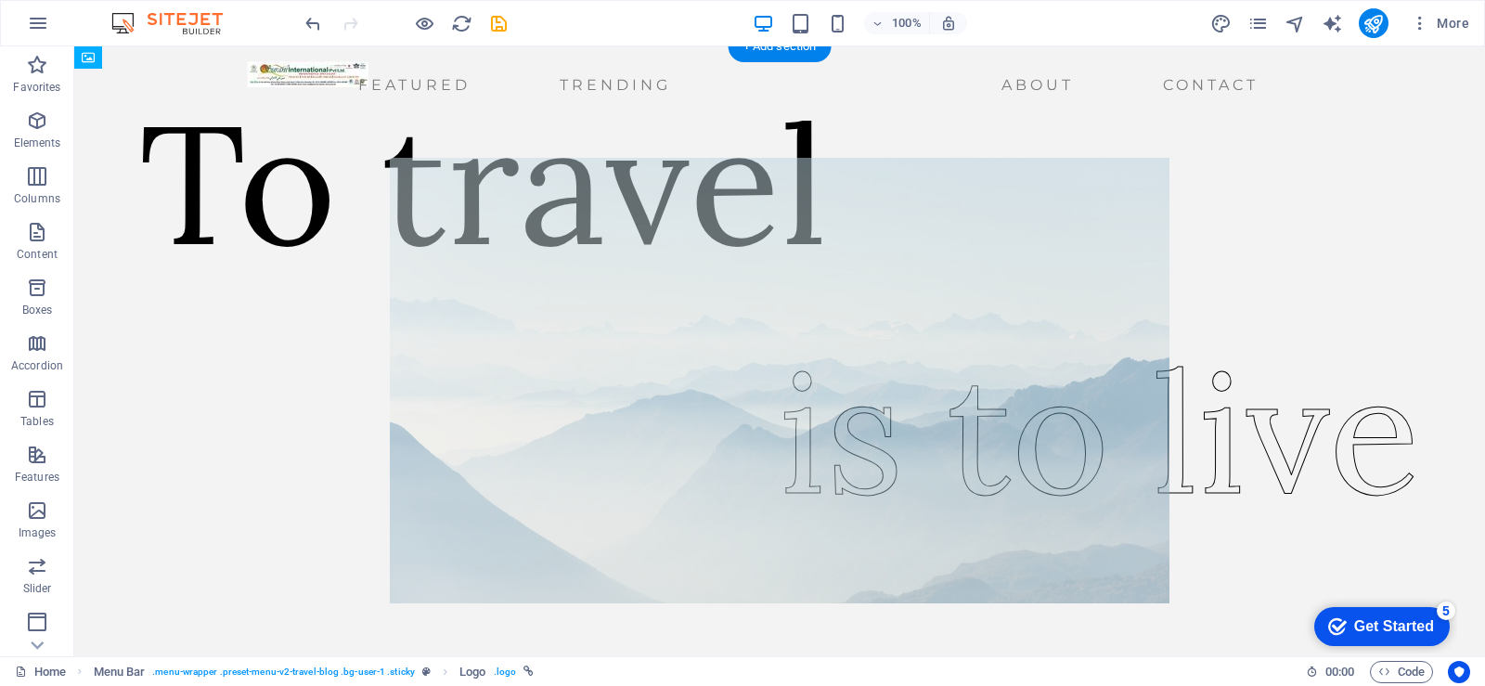
drag, startPoint x: 433, startPoint y: 377, endPoint x: 815, endPoint y: 571, distance: 428.9
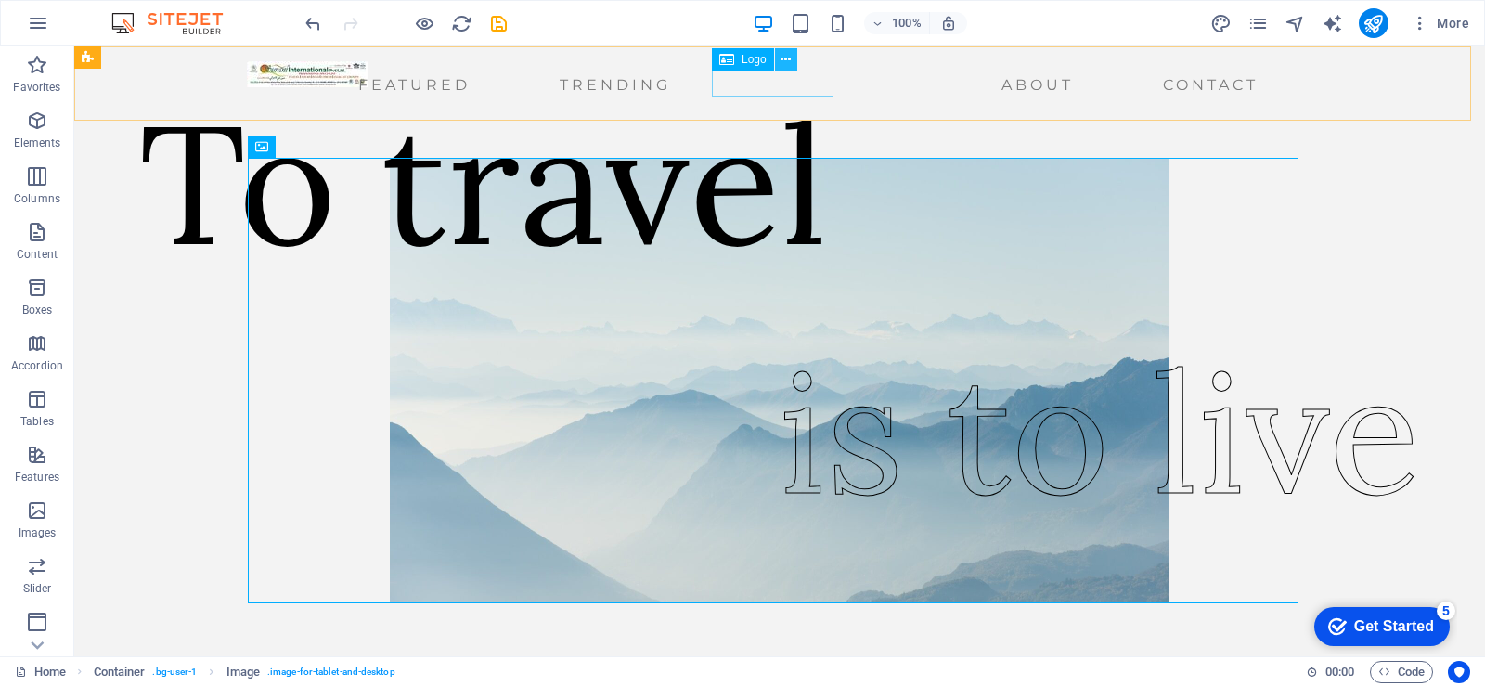
click at [789, 61] on icon at bounding box center [786, 59] width 10 height 19
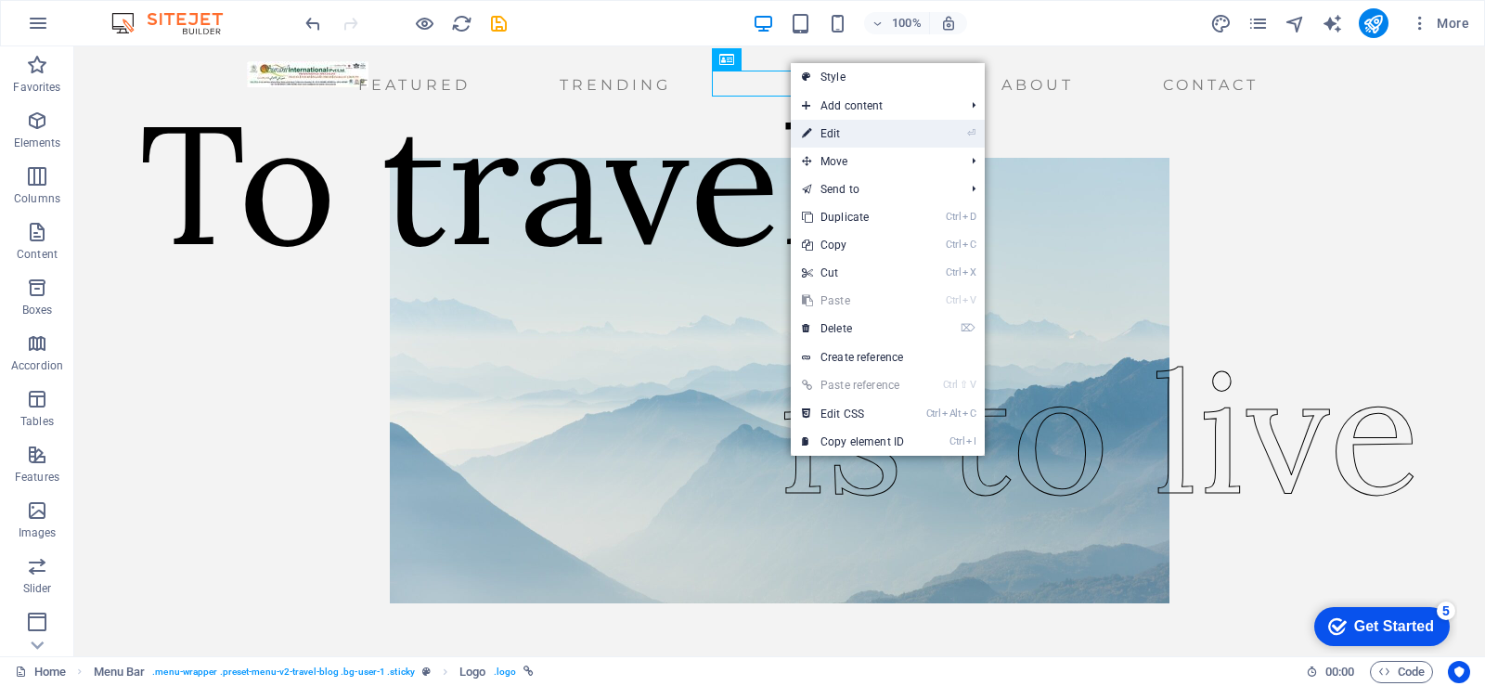
click at [838, 131] on link "⏎ Edit" at bounding box center [853, 134] width 124 height 28
select select "px"
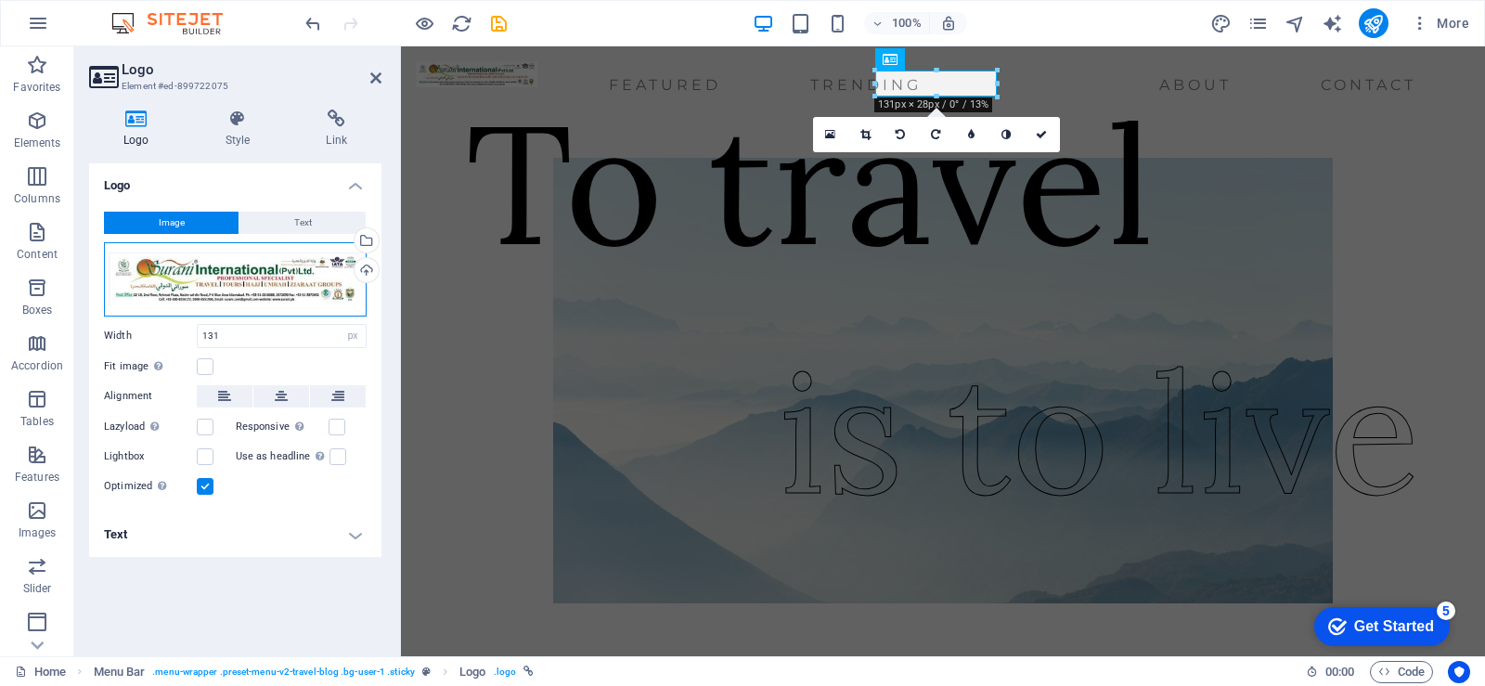
click at [309, 291] on div "Drag files here, click to choose files or select files from Files or our free s…" at bounding box center [235, 279] width 263 height 74
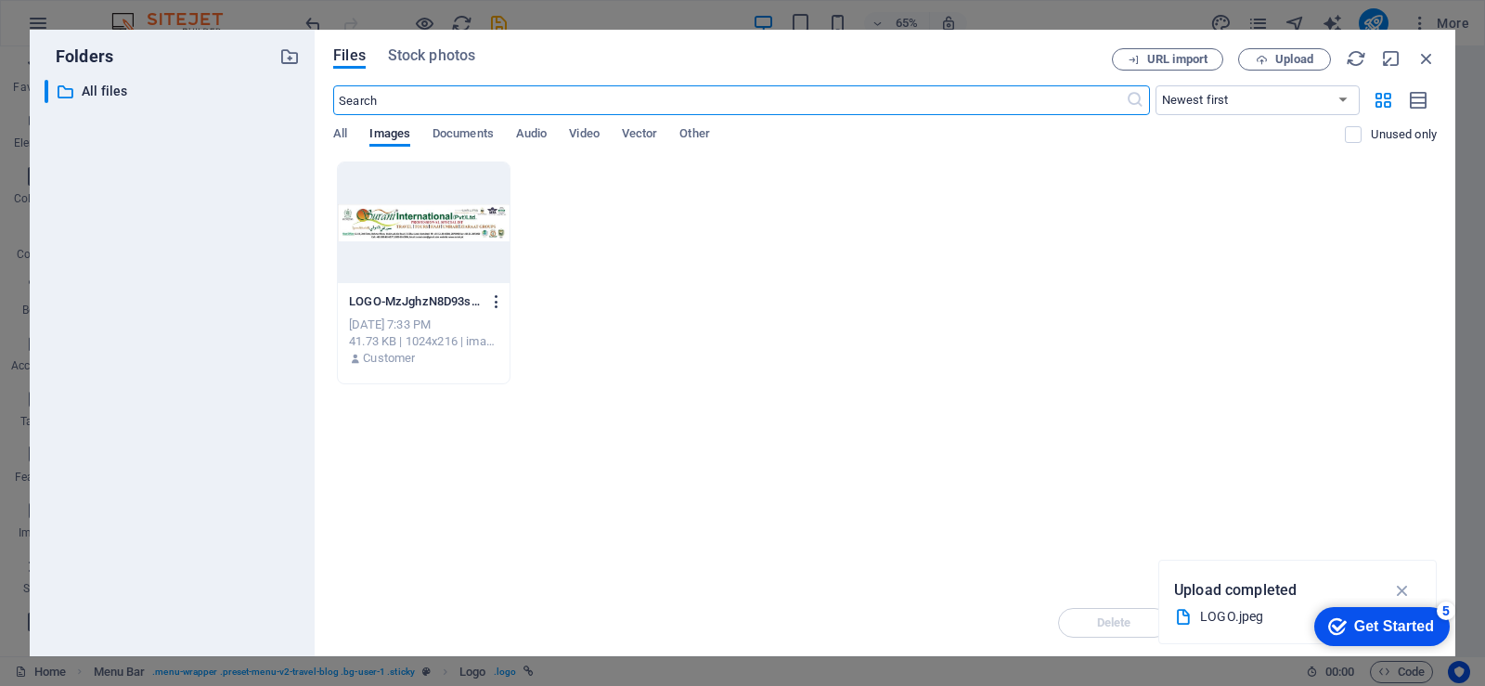
click at [499, 301] on icon "button" at bounding box center [497, 301] width 18 height 17
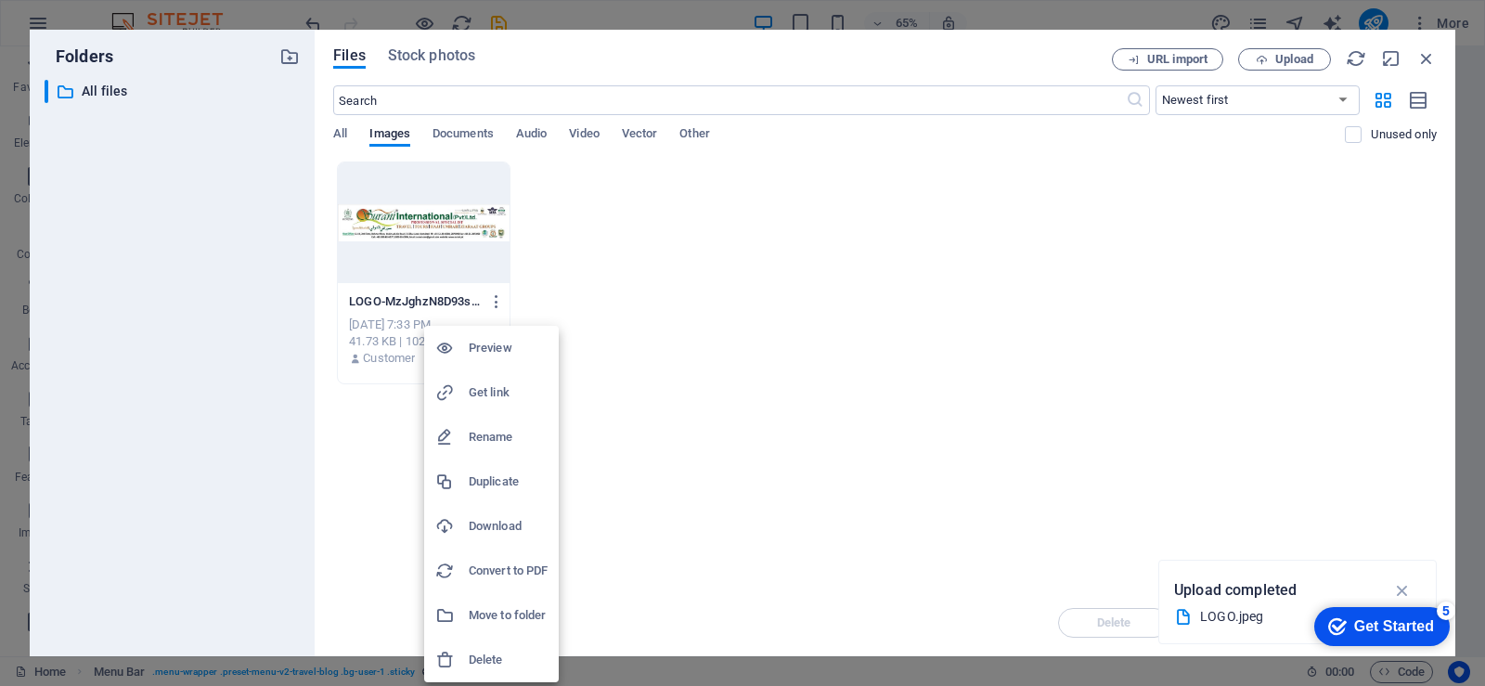
click at [497, 654] on h6 "Delete" at bounding box center [508, 660] width 79 height 22
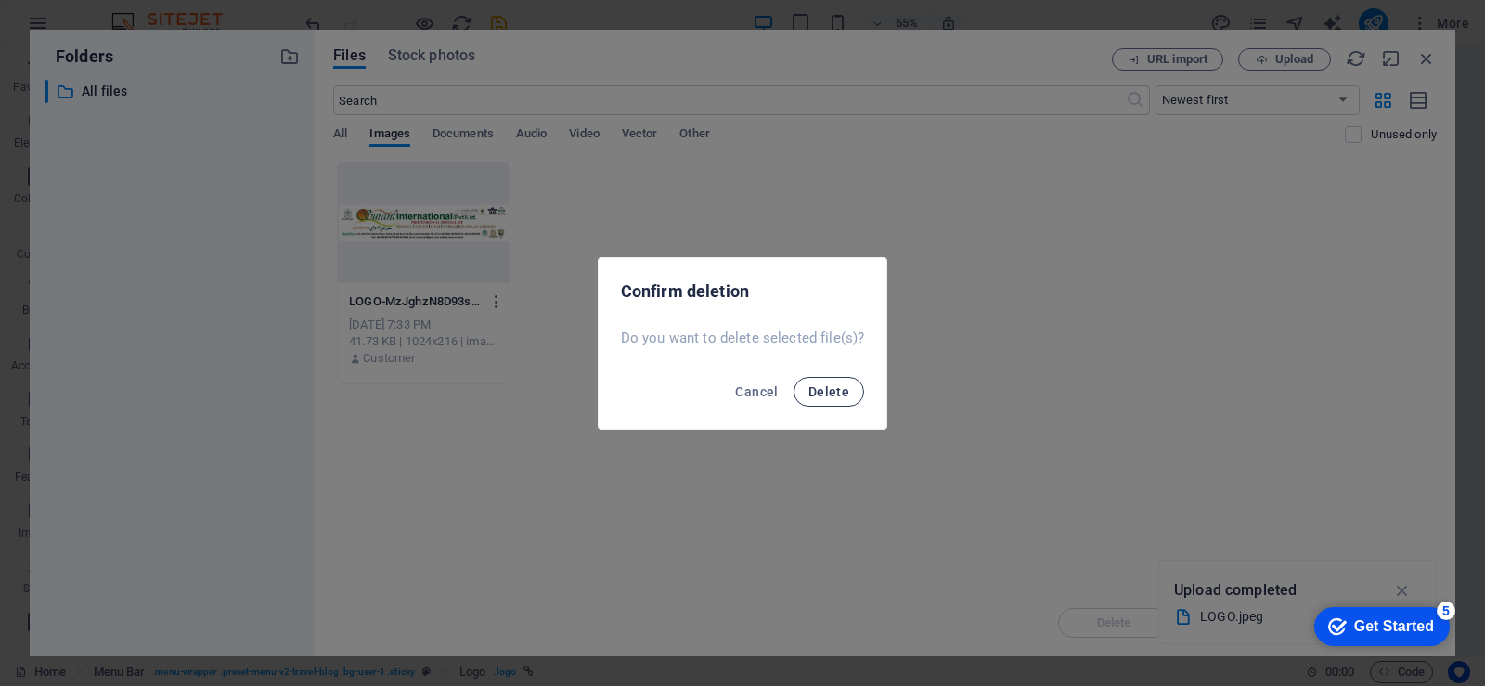
click at [815, 401] on button "Delete" at bounding box center [829, 392] width 71 height 30
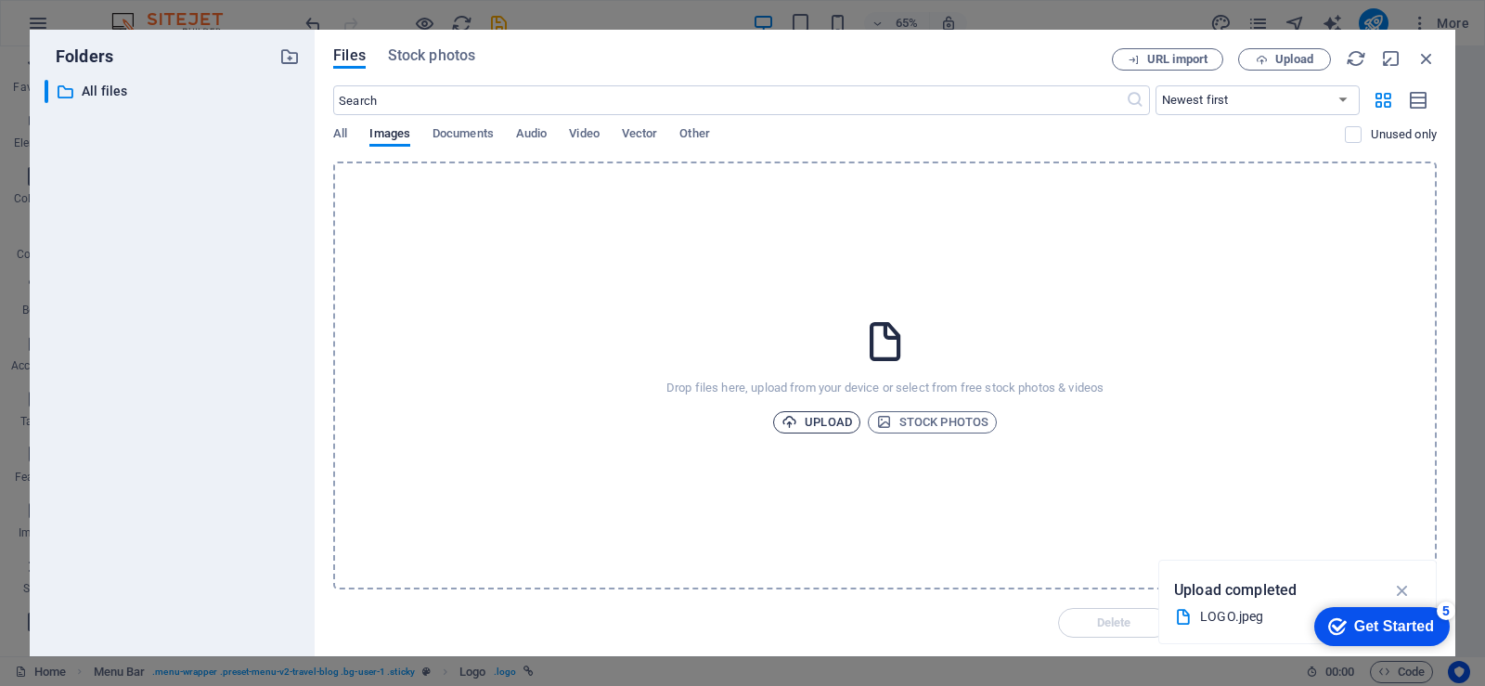
click at [815, 428] on span "Upload" at bounding box center [817, 422] width 71 height 22
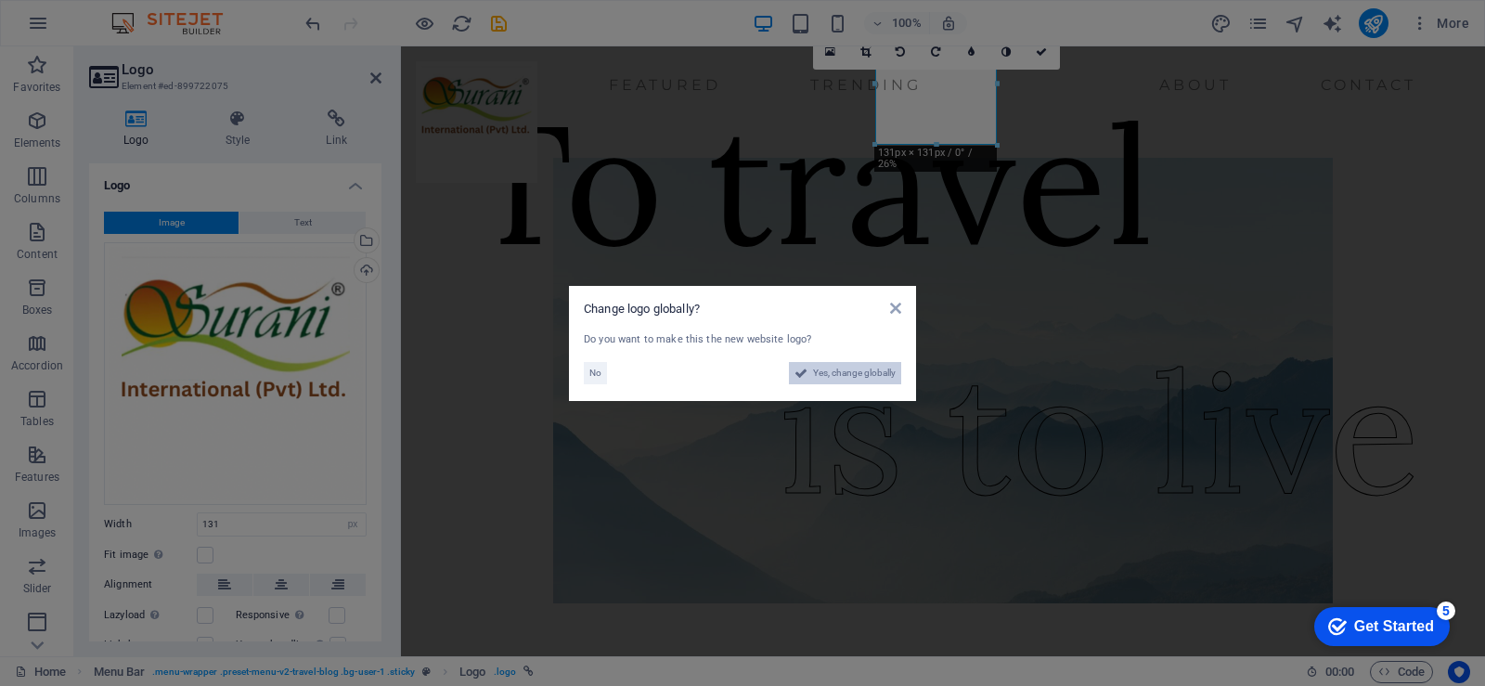
click at [861, 380] on span "Yes, change globally" at bounding box center [854, 373] width 83 height 22
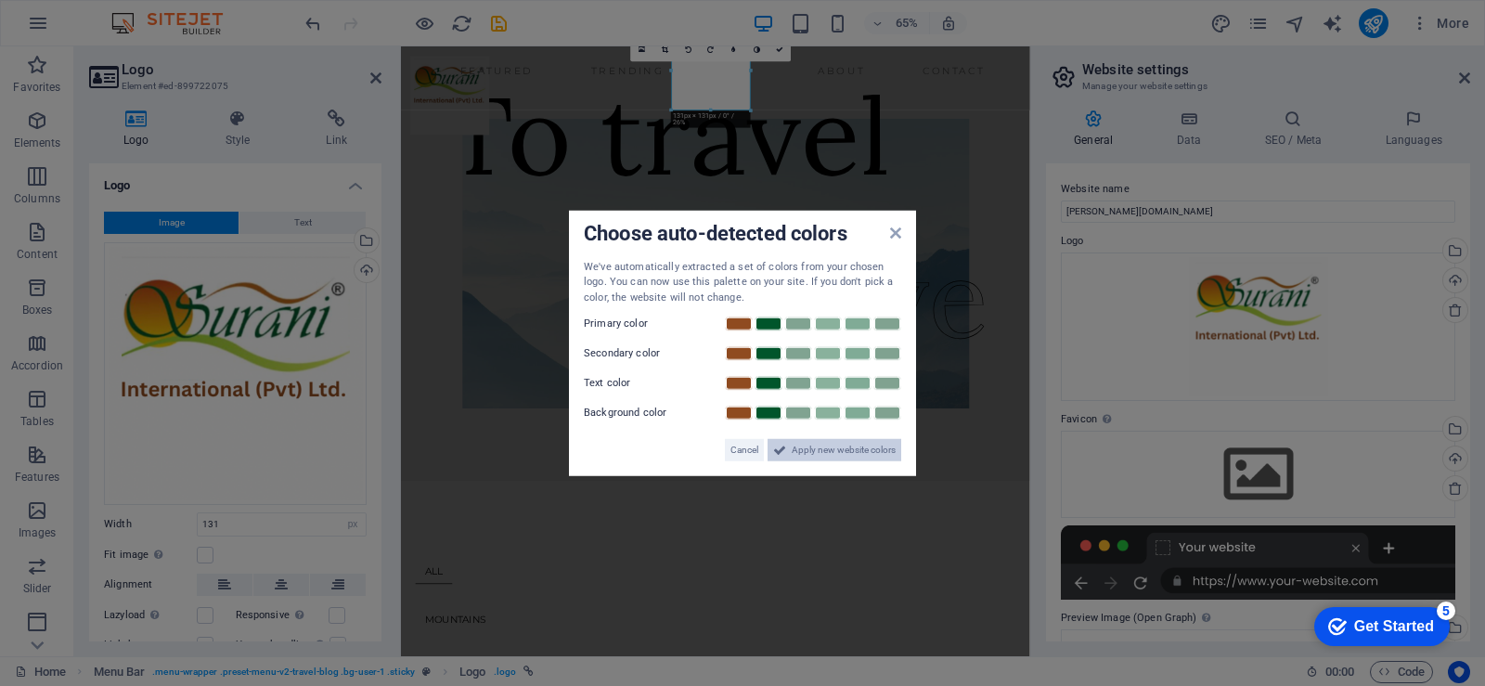
click at [830, 458] on span "Apply new website colors" at bounding box center [844, 450] width 104 height 22
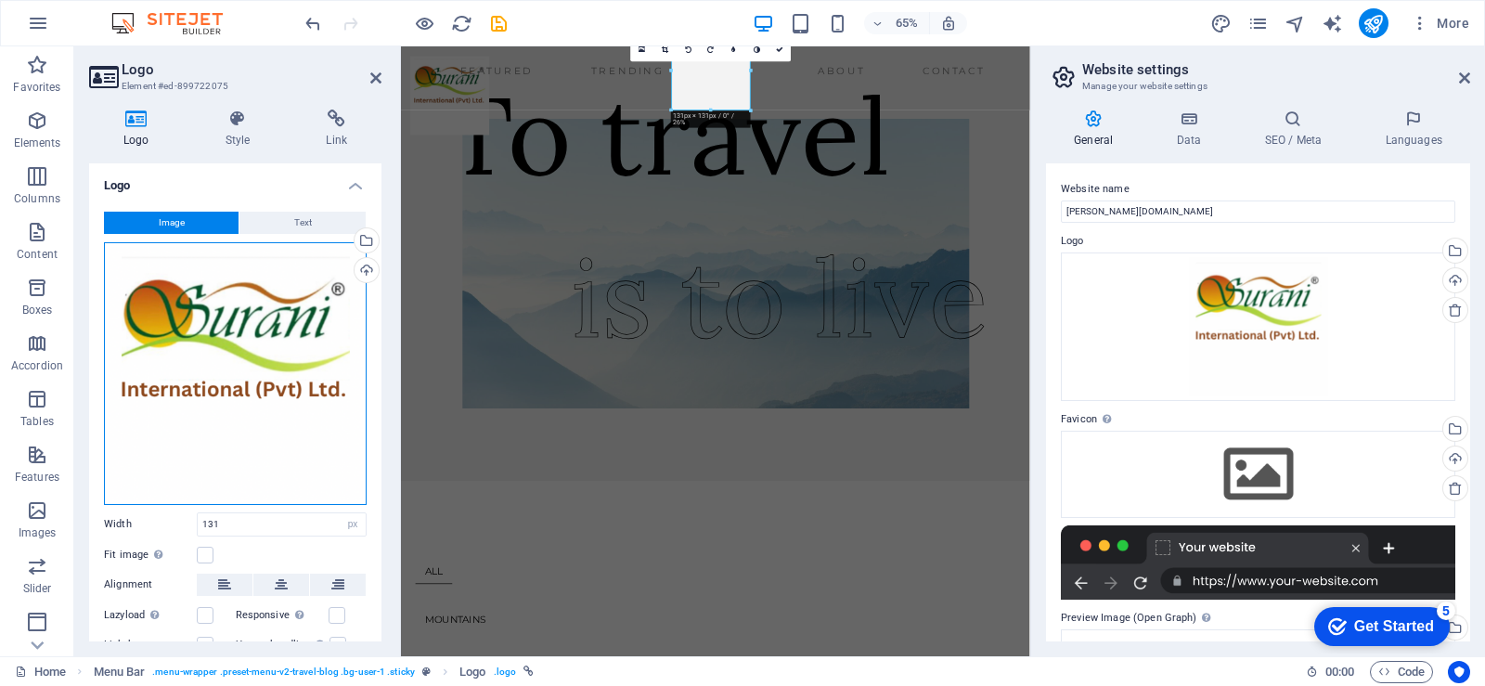
click at [289, 426] on div "Drag files here, click to choose files or select files from Files or our free s…" at bounding box center [235, 373] width 263 height 263
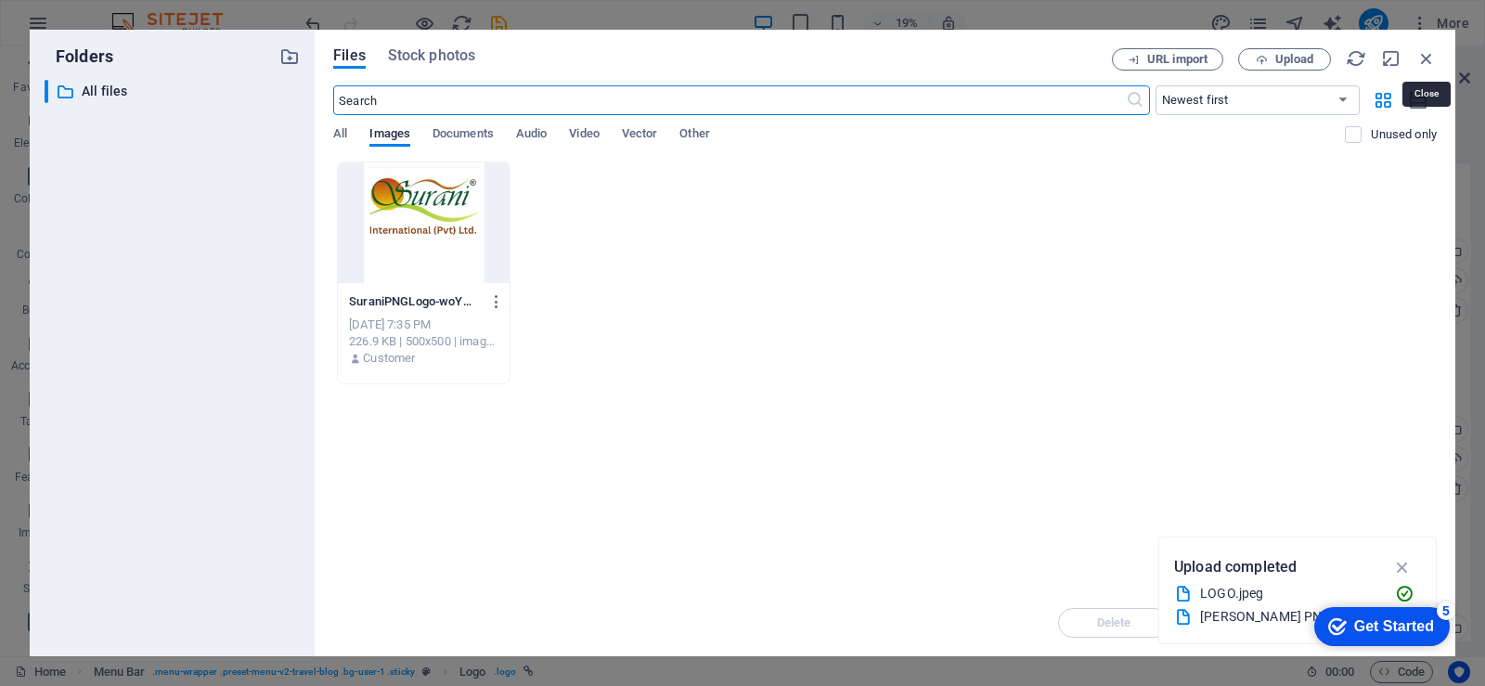
click at [1431, 54] on icon "button" at bounding box center [1427, 58] width 20 height 20
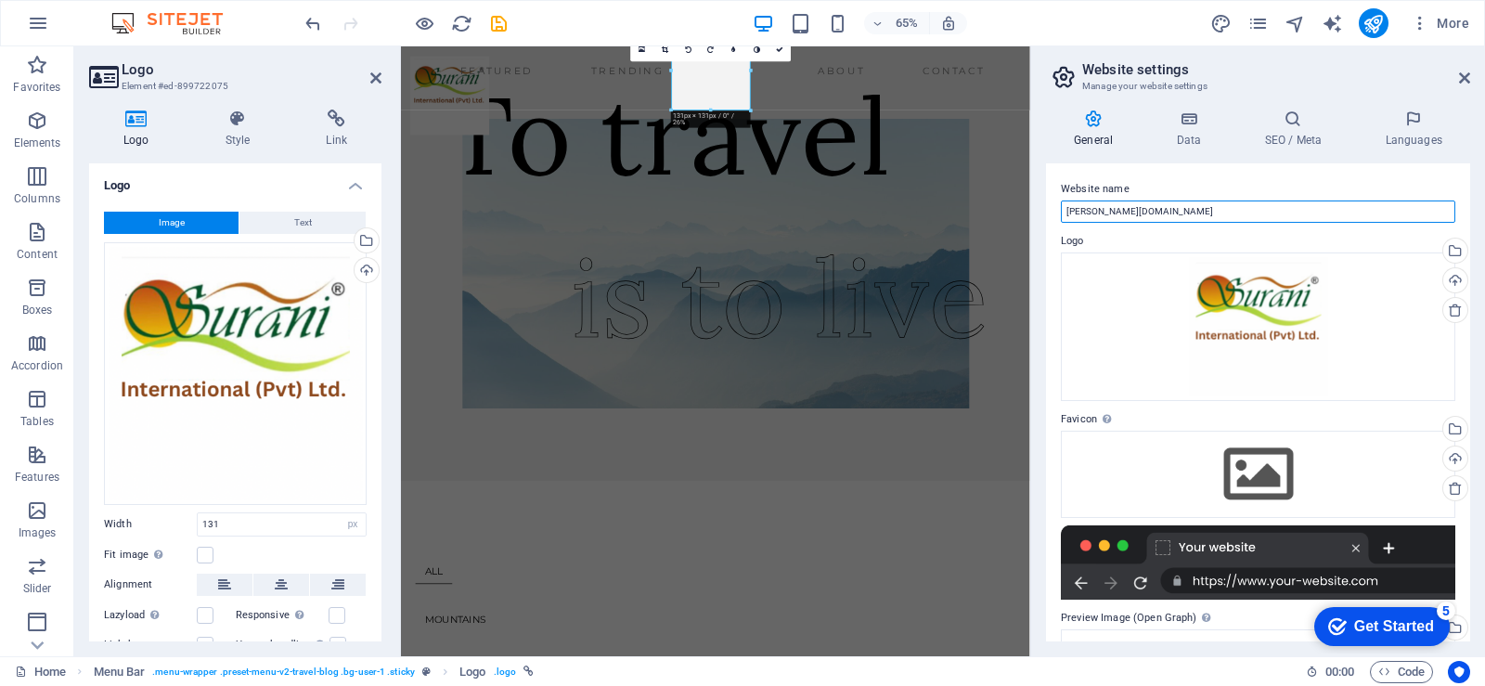
click at [1118, 218] on input "[PERSON_NAME][DOMAIN_NAME]" at bounding box center [1258, 212] width 395 height 22
type input "S"
type input "SURANI INTERNATIONAL (PRIVATE) LIMITED"
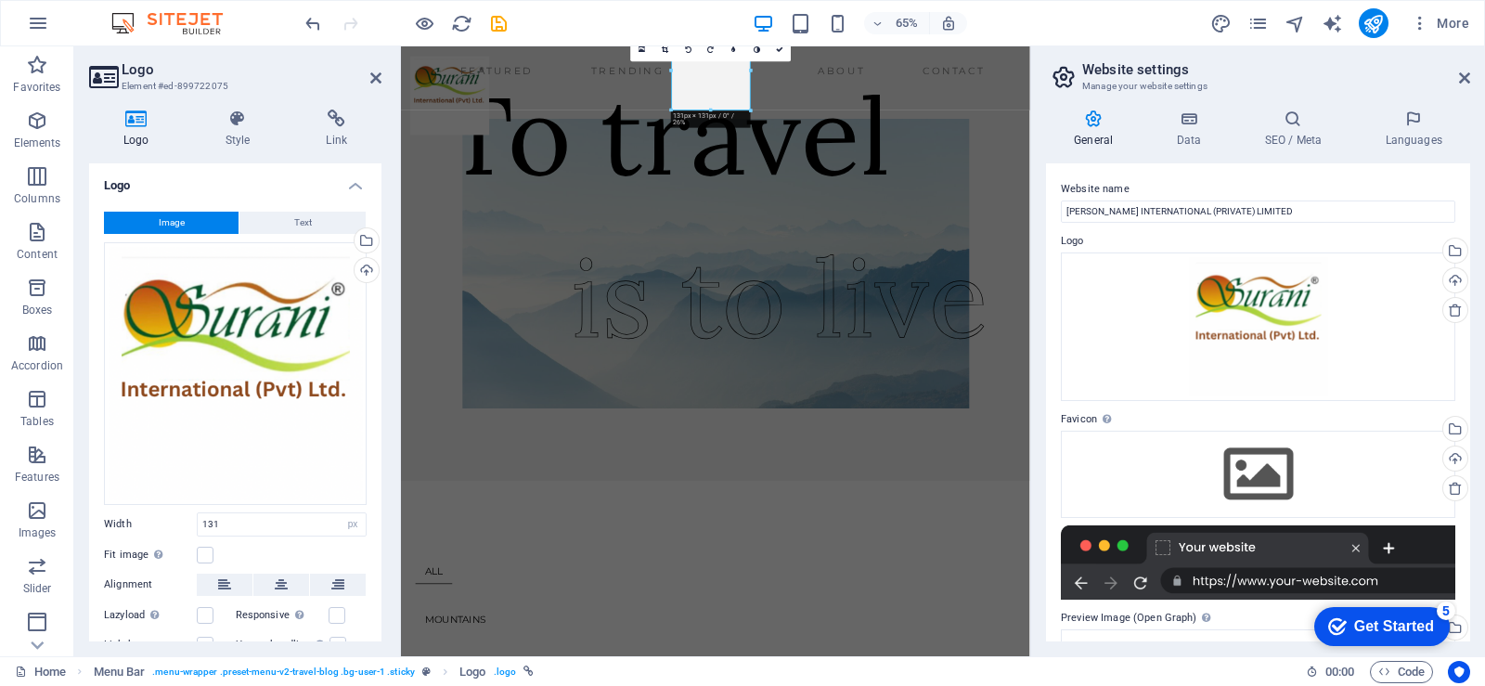
click at [1209, 234] on label "Logo" at bounding box center [1258, 241] width 395 height 22
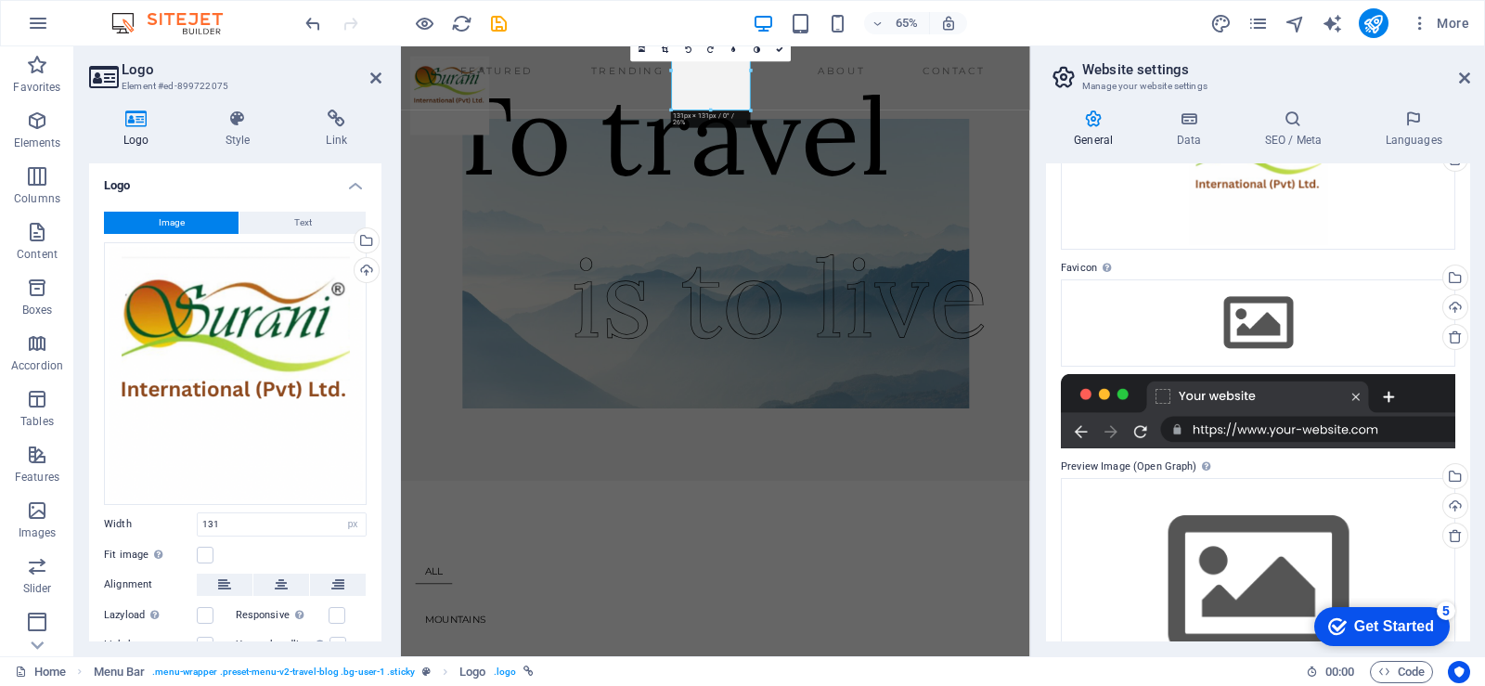
scroll to position [215, 0]
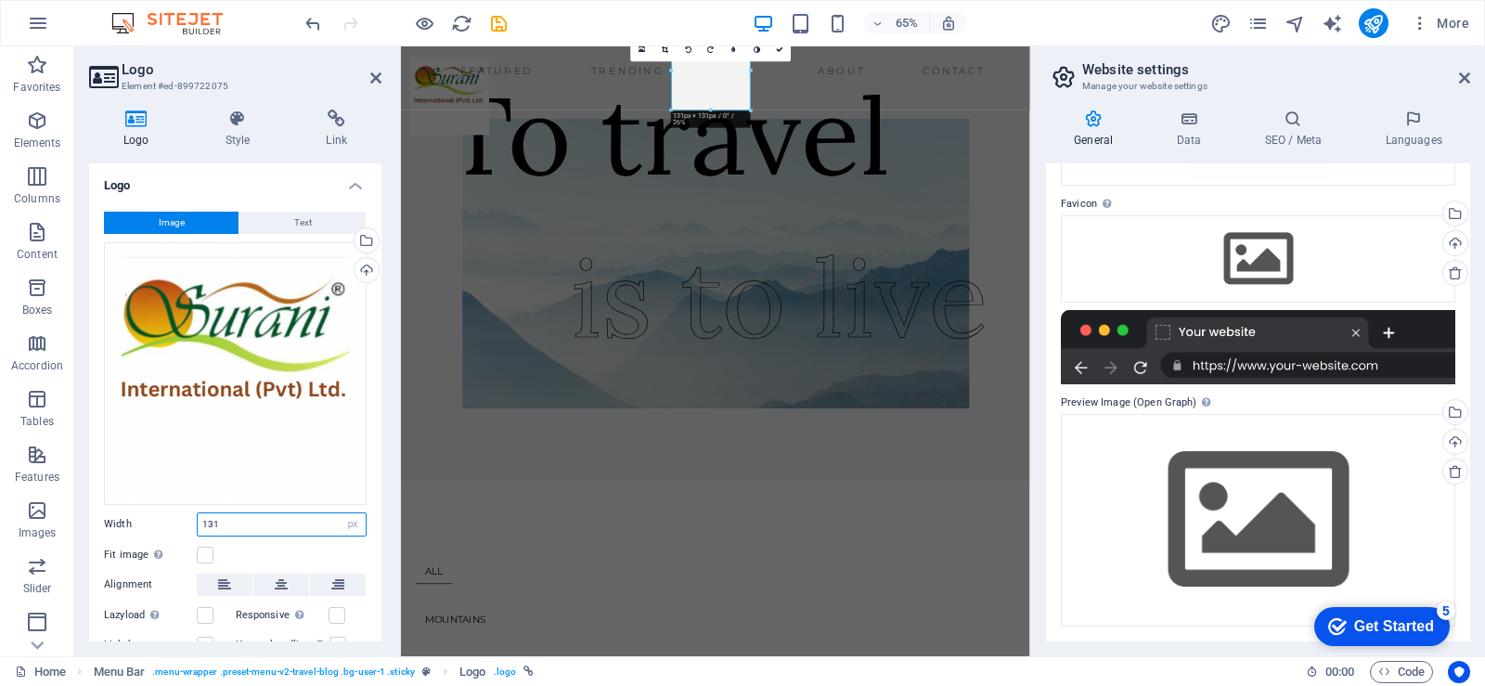
click at [332, 524] on input "131" at bounding box center [282, 524] width 168 height 22
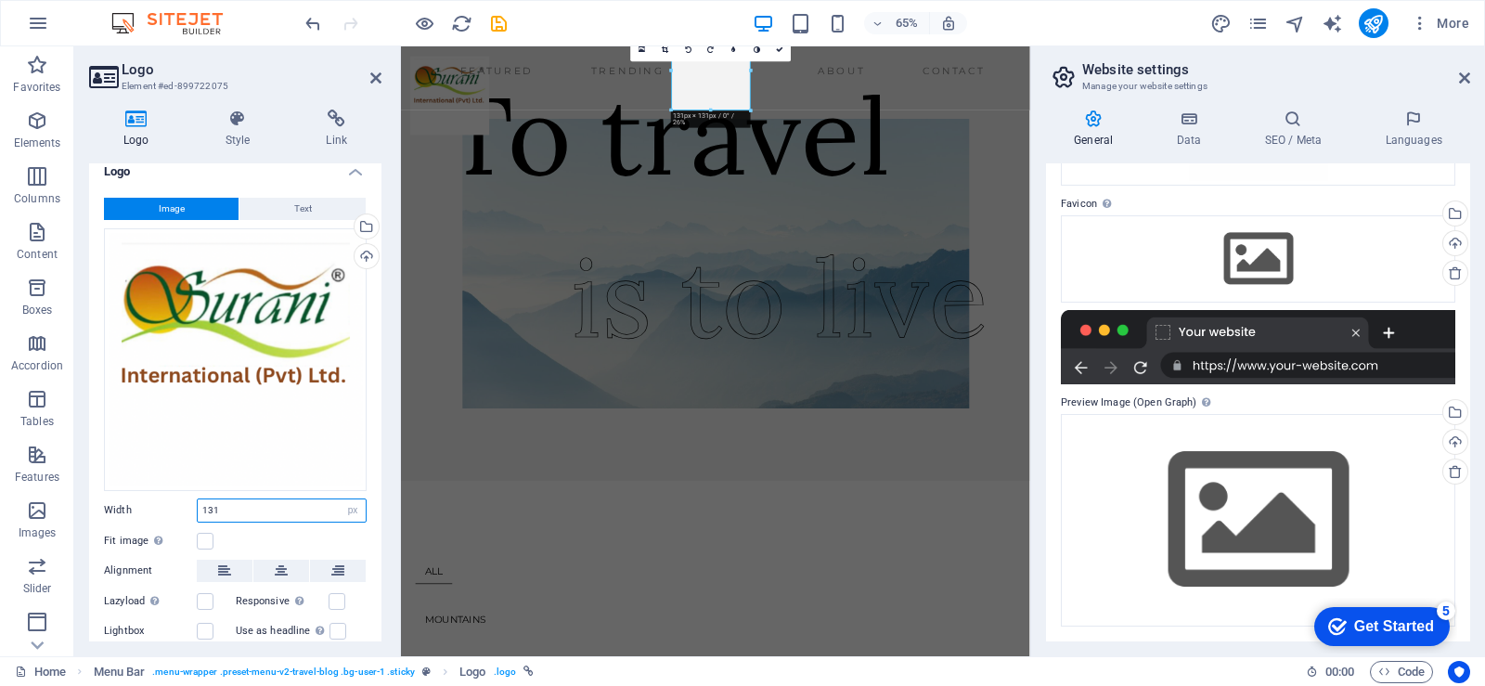
scroll to position [17, 0]
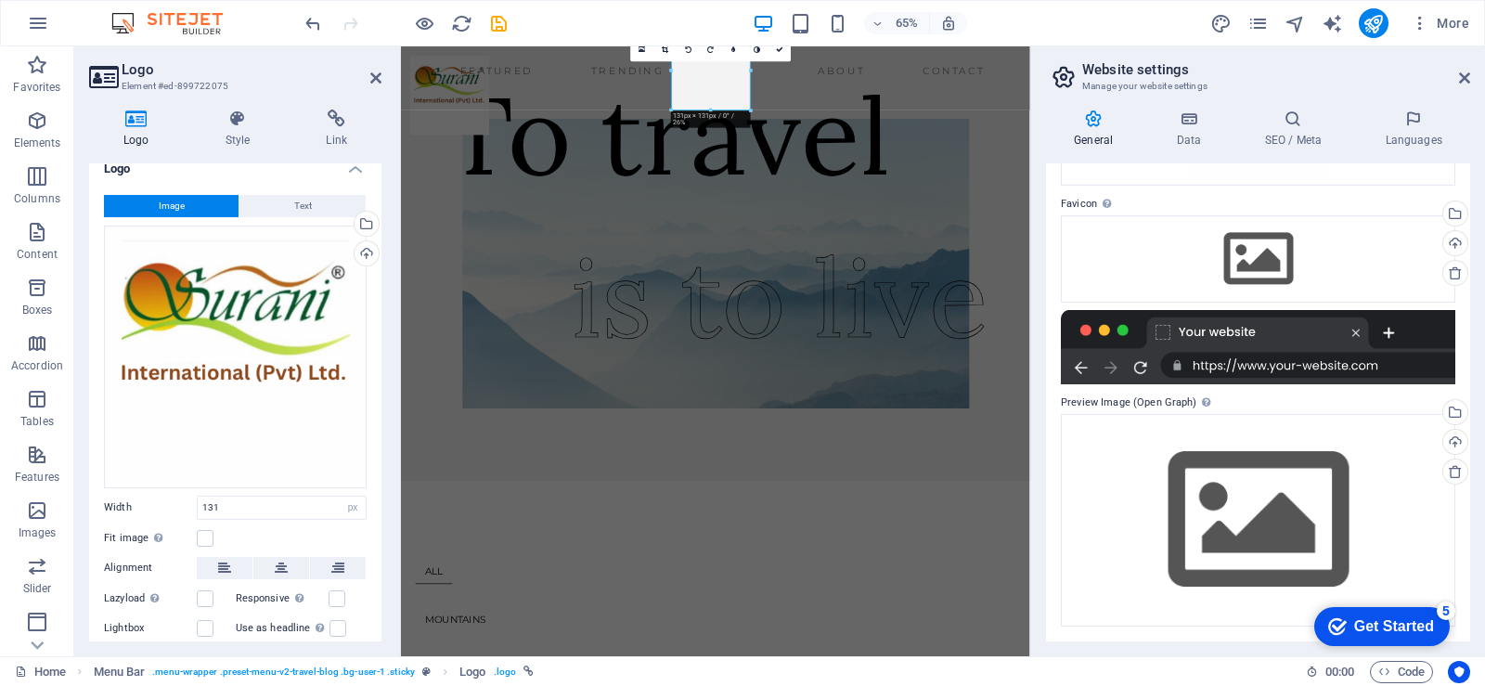
drag, startPoint x: 376, startPoint y: 583, endPoint x: 377, endPoint y: 623, distance: 39.9
click at [377, 623] on div "Image Text Drag files here, click to choose files or select files from Files or…" at bounding box center [235, 432] width 292 height 504
click at [1463, 76] on icon at bounding box center [1464, 78] width 11 height 15
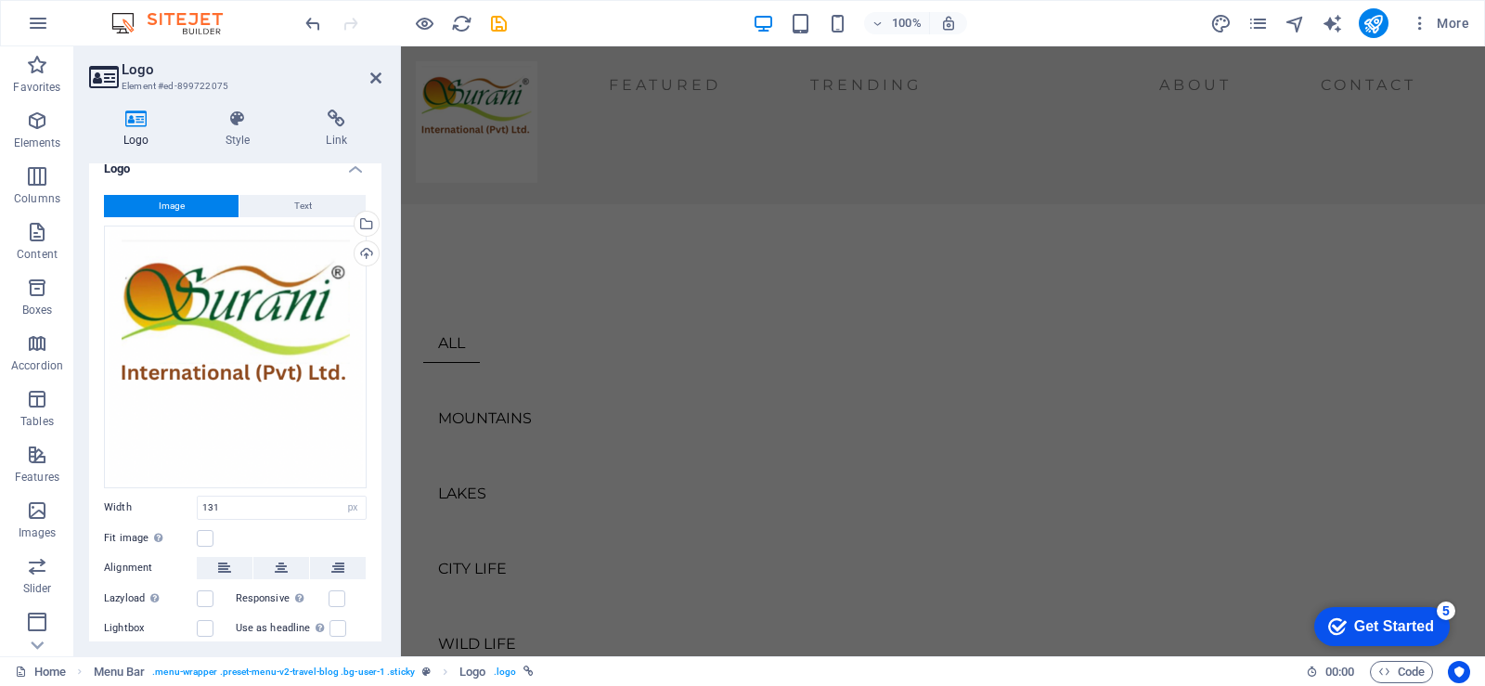
scroll to position [534, 0]
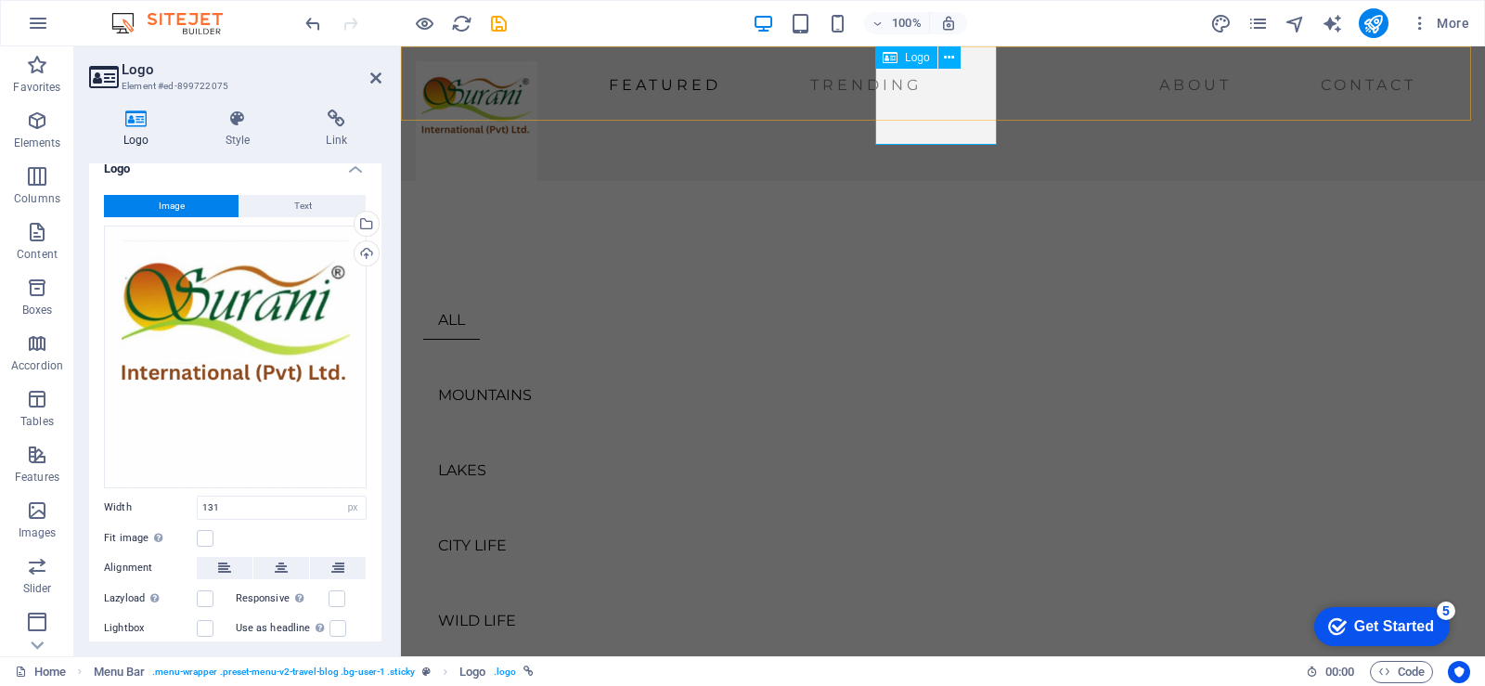
click at [537, 142] on div at bounding box center [477, 122] width 122 height 122
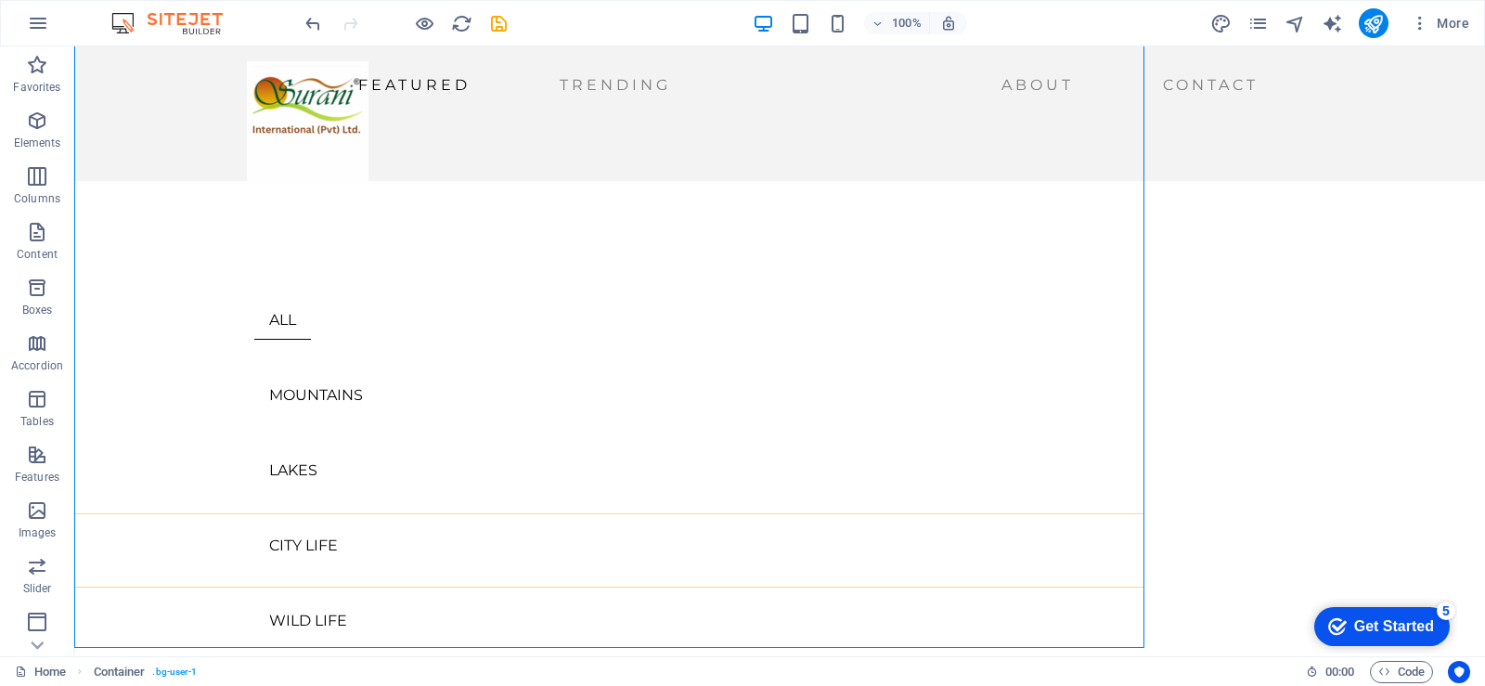
scroll to position [67, 0]
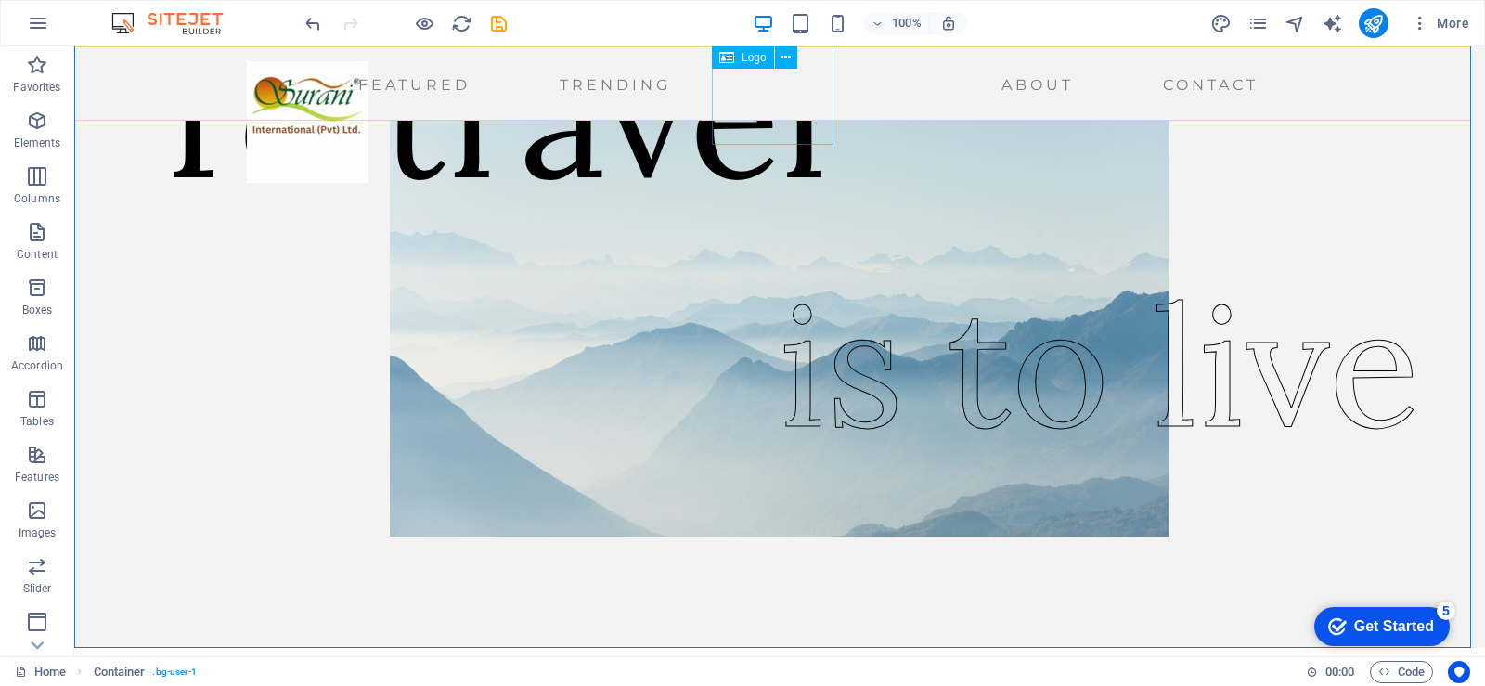
click at [369, 135] on div at bounding box center [308, 122] width 122 height 122
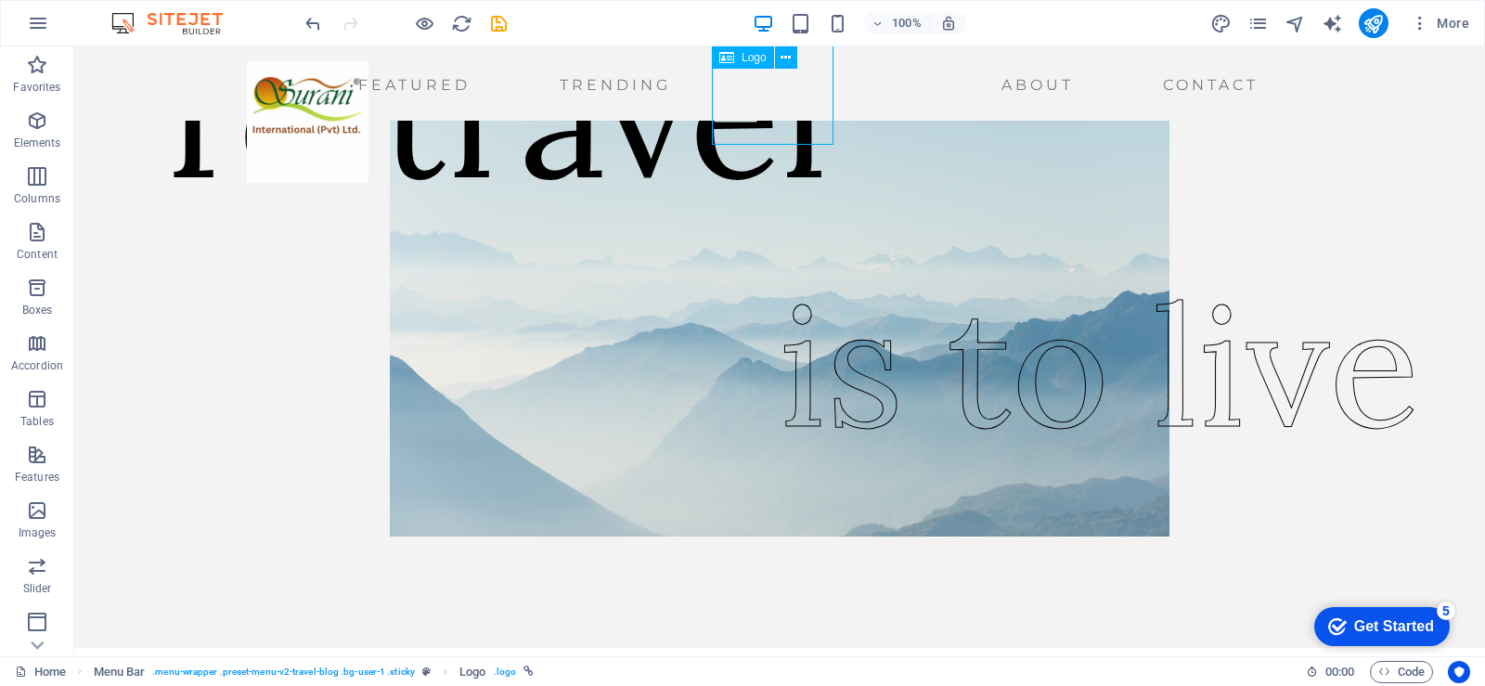
click at [369, 140] on div at bounding box center [308, 122] width 122 height 122
select select "px"
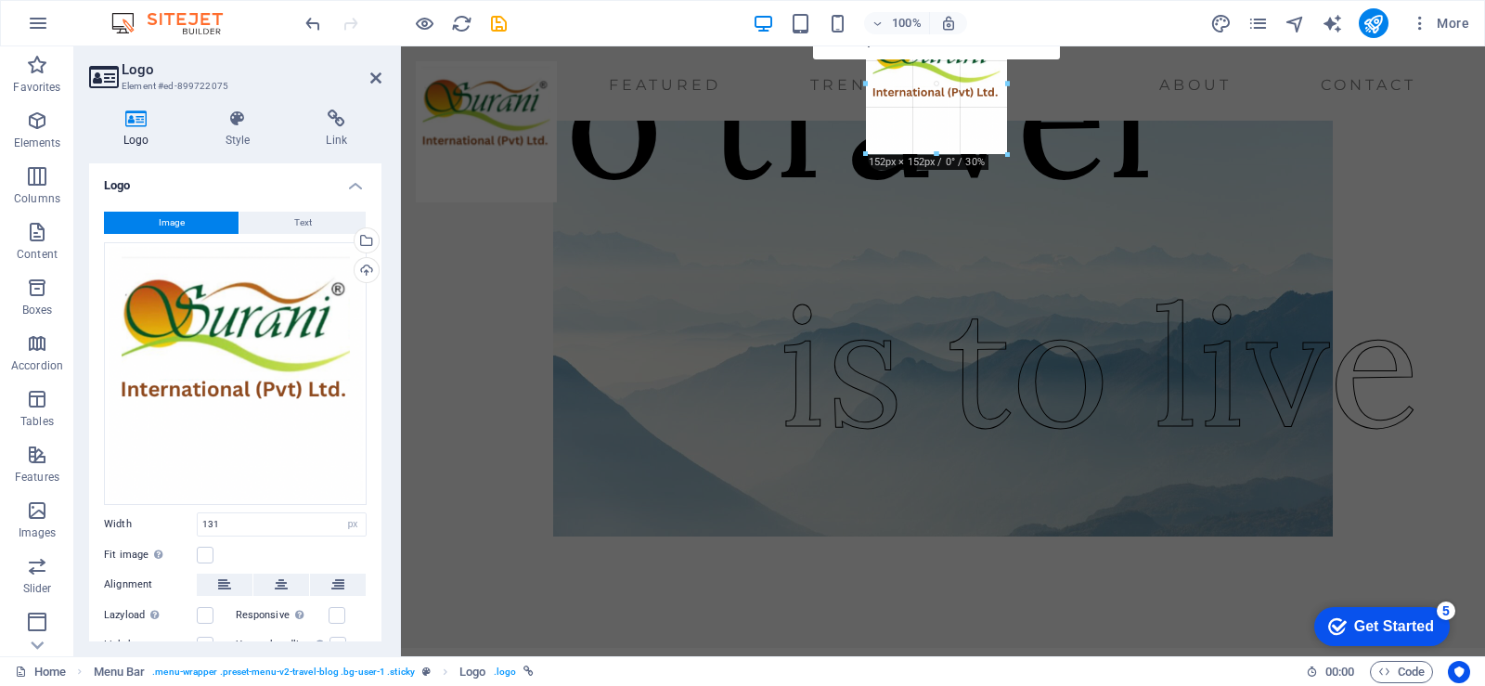
drag, startPoint x: 878, startPoint y: 144, endPoint x: 460, endPoint y: 77, distance: 423.1
type input "152"
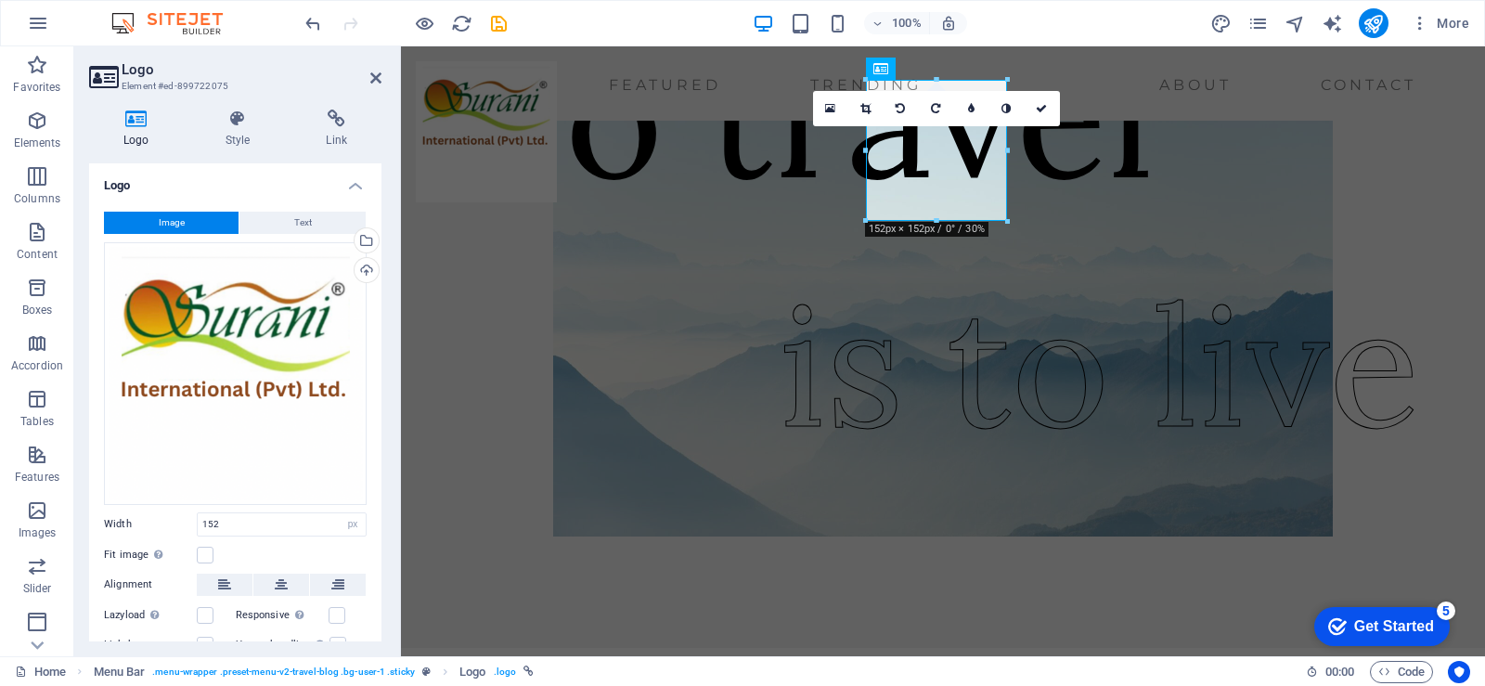
scroll to position [0, 0]
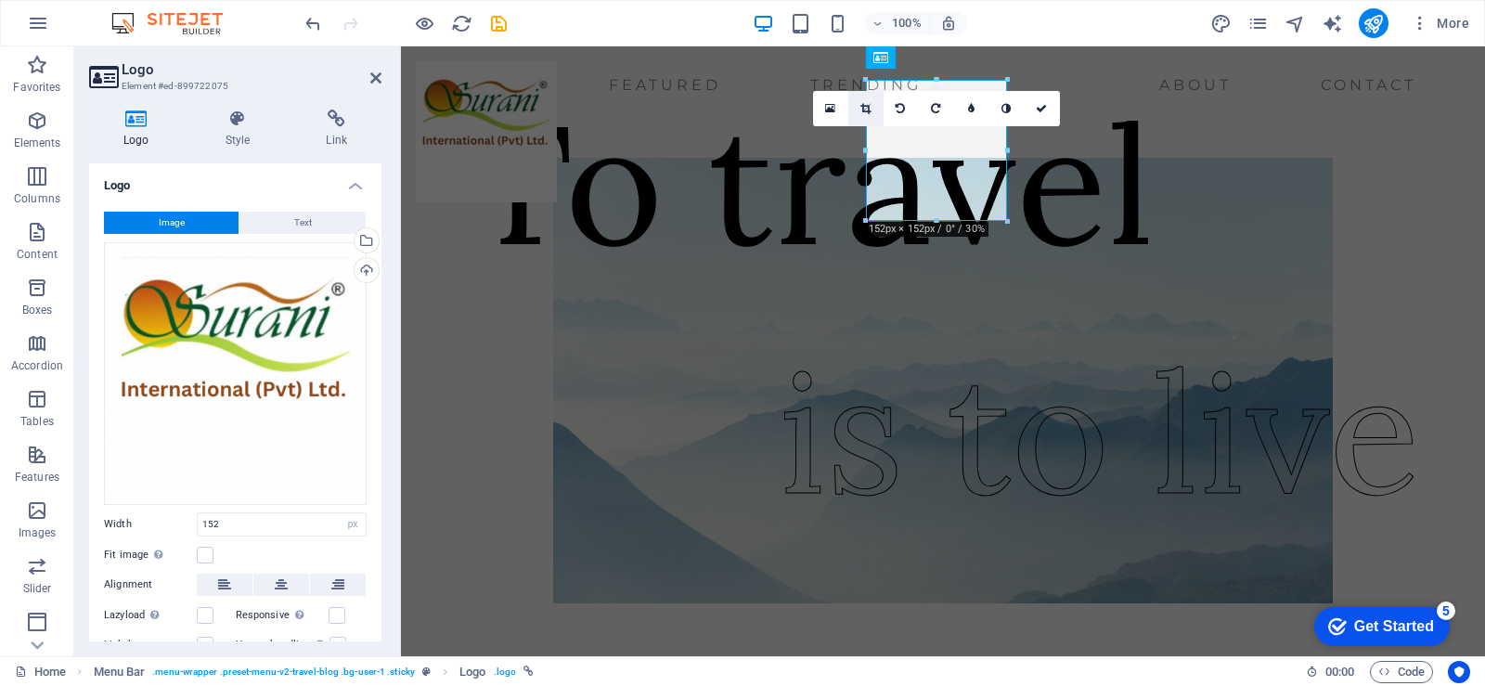
click at [864, 109] on icon at bounding box center [866, 108] width 10 height 11
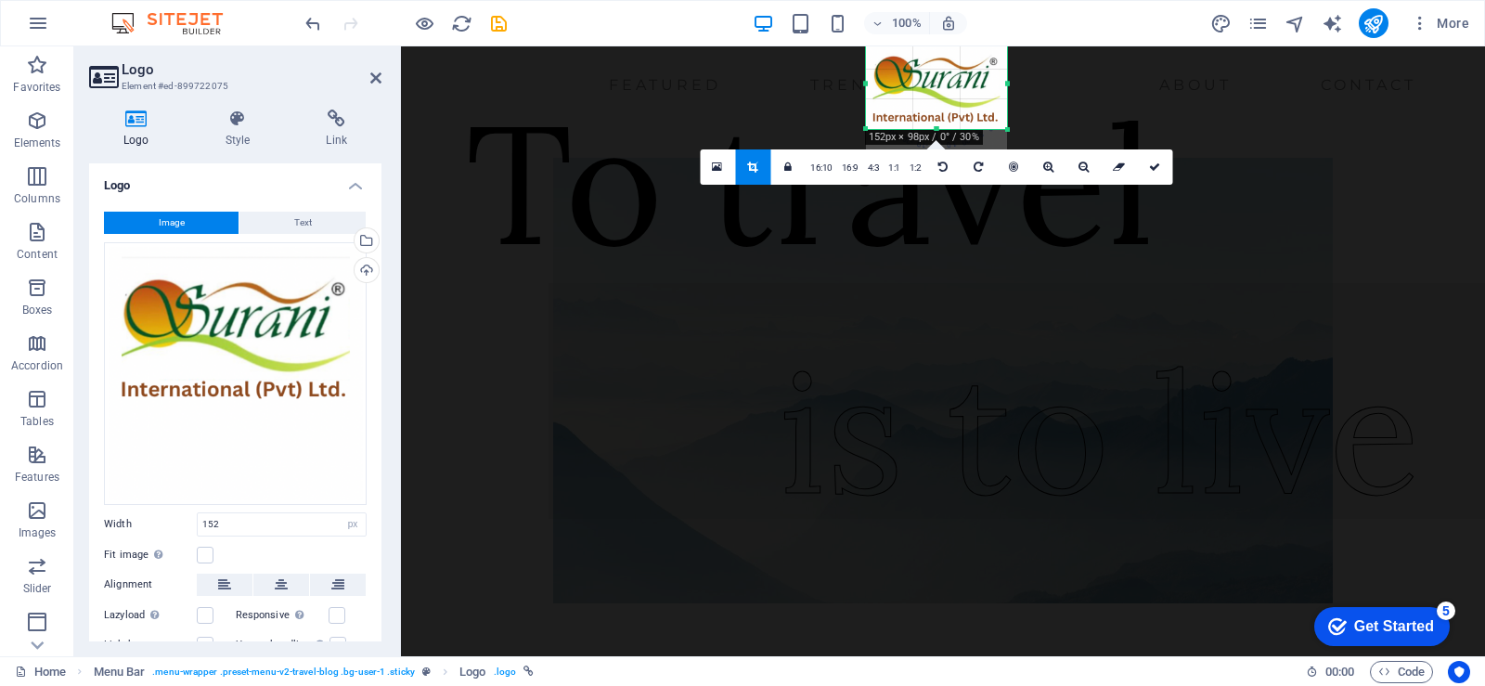
drag, startPoint x: 938, startPoint y: 143, endPoint x: 936, endPoint y: 103, distance: 40.0
click at [936, 103] on div "180 170 160 150 140 130 120 110 100 90 80 70 60 50 40 30 20 10 0 -10 -20 -30 -4…" at bounding box center [936, 83] width 141 height 91
drag, startPoint x: 954, startPoint y: 92, endPoint x: 952, endPoint y: 81, distance: 11.5
click at [952, 81] on div at bounding box center [936, 97] width 141 height 141
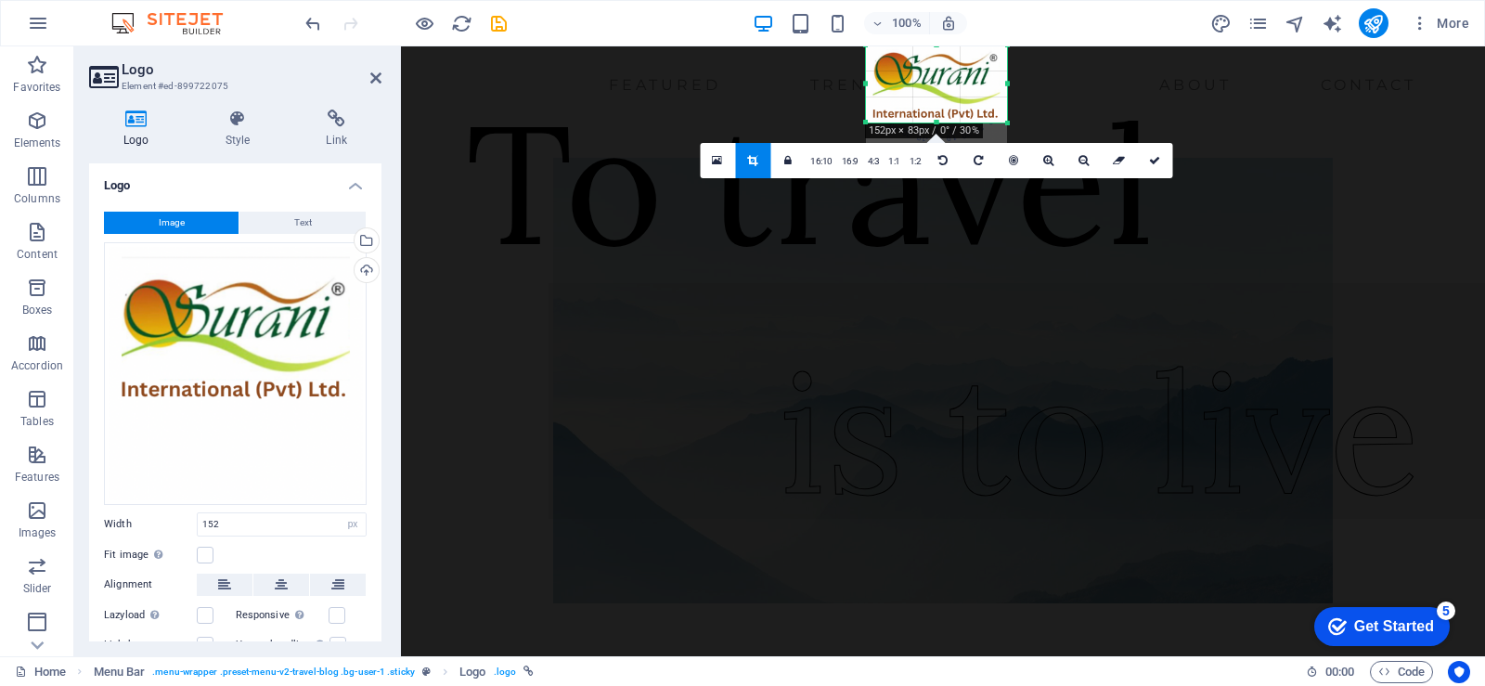
drag, startPoint x: 939, startPoint y: 127, endPoint x: 939, endPoint y: 113, distance: 14.0
click at [939, 113] on div "180 170 160 150 140 130 120 110 100 90 80 70 60 50 40 30 20 10 0 -10 -20 -30 -4…" at bounding box center [936, 83] width 141 height 77
click at [1054, 116] on div "Featured Trending About Contact" at bounding box center [943, 83] width 1084 height 74
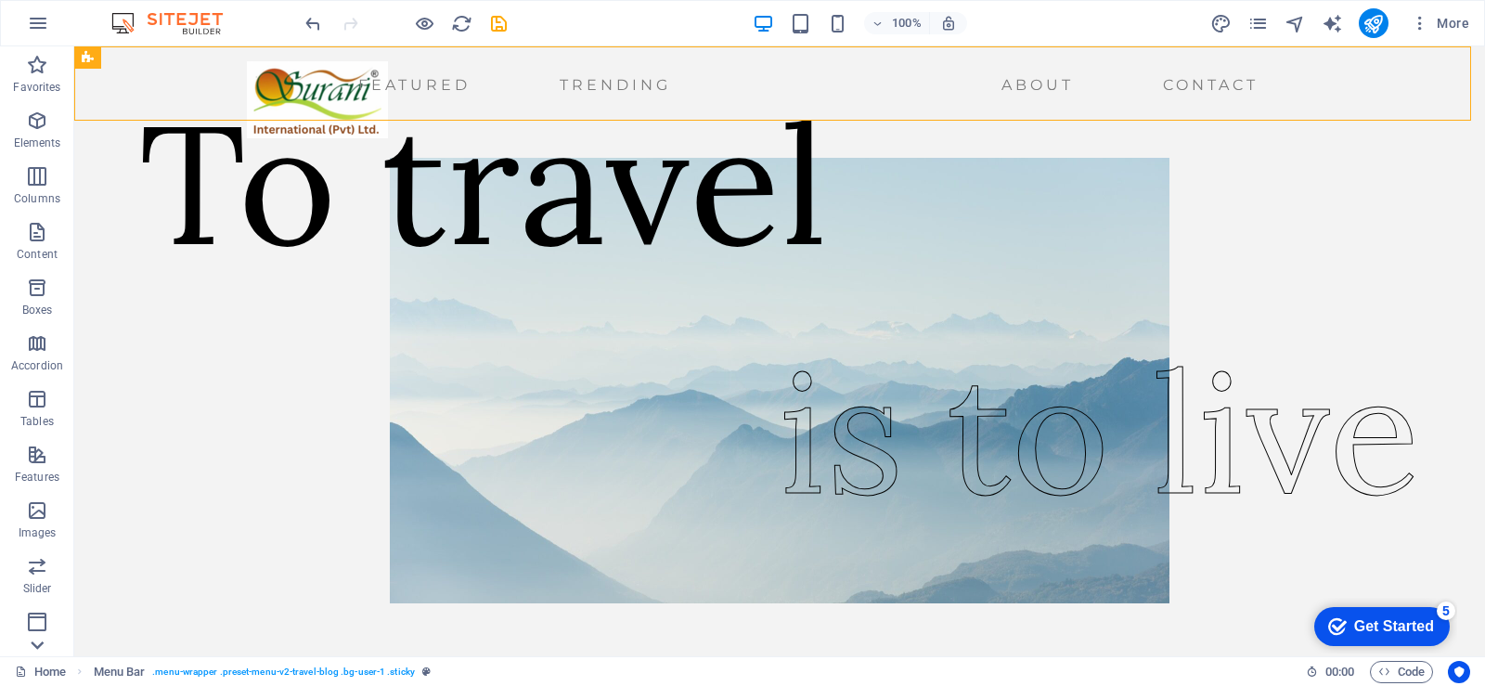
click at [38, 71] on icon at bounding box center [37, 58] width 26 height 26
click at [40, 58] on icon at bounding box center [37, 58] width 26 height 26
click at [1427, 27] on icon "button" at bounding box center [1420, 23] width 19 height 19
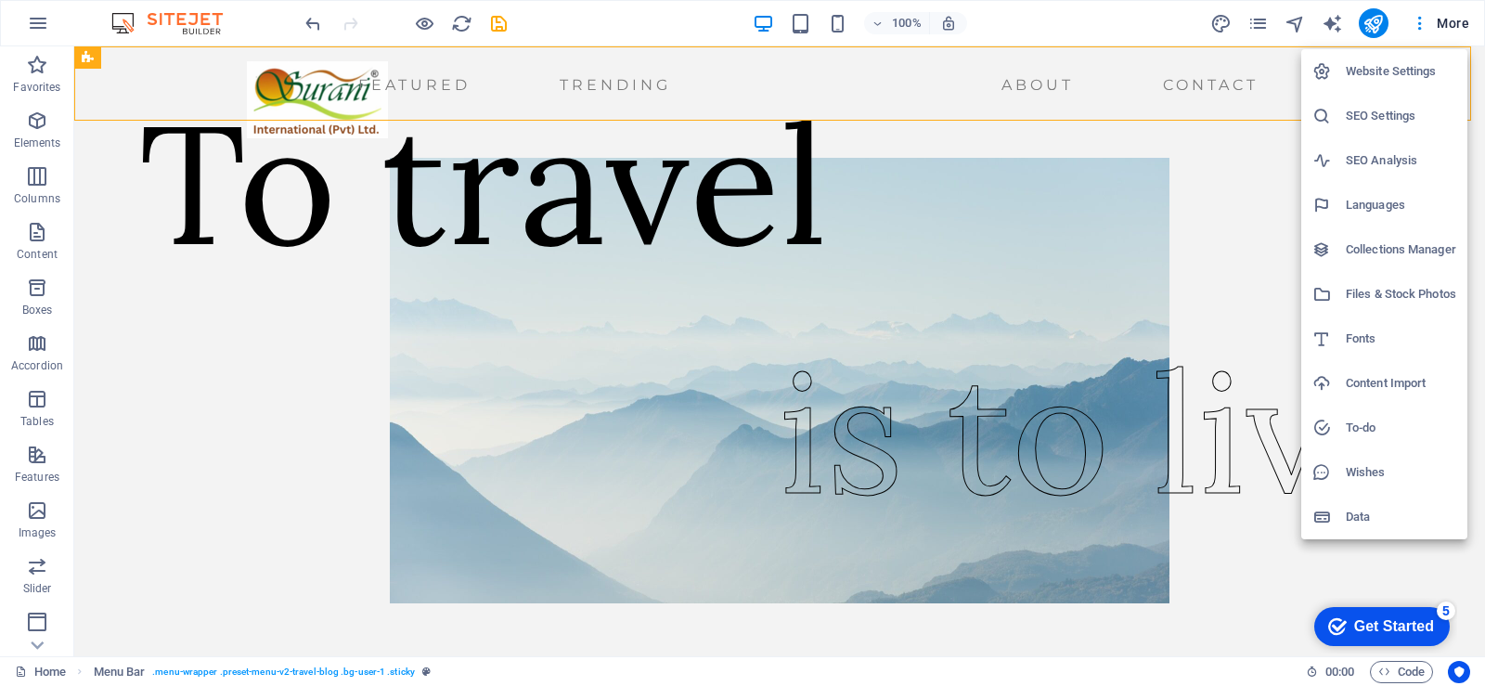
click at [1427, 29] on div at bounding box center [742, 343] width 1485 height 686
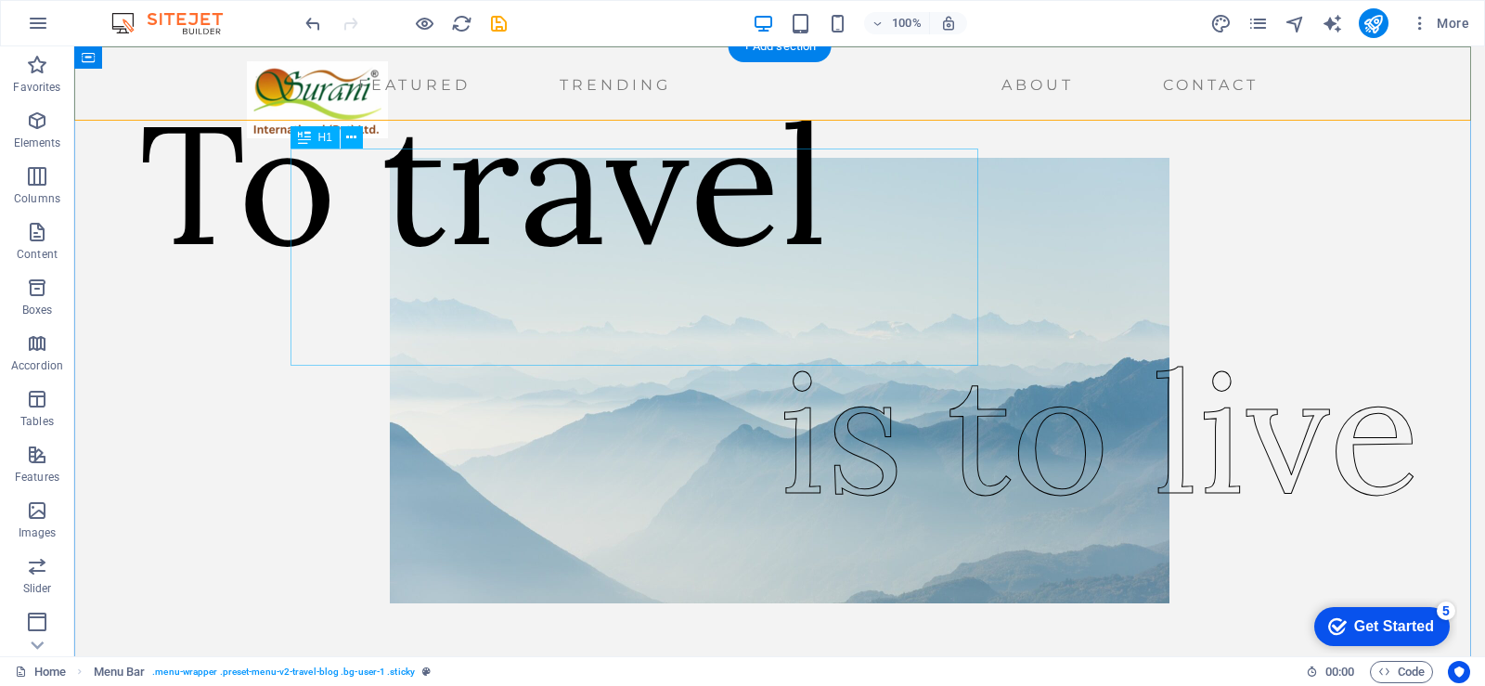
click at [331, 194] on div "To travel" at bounding box center [483, 182] width 689 height 217
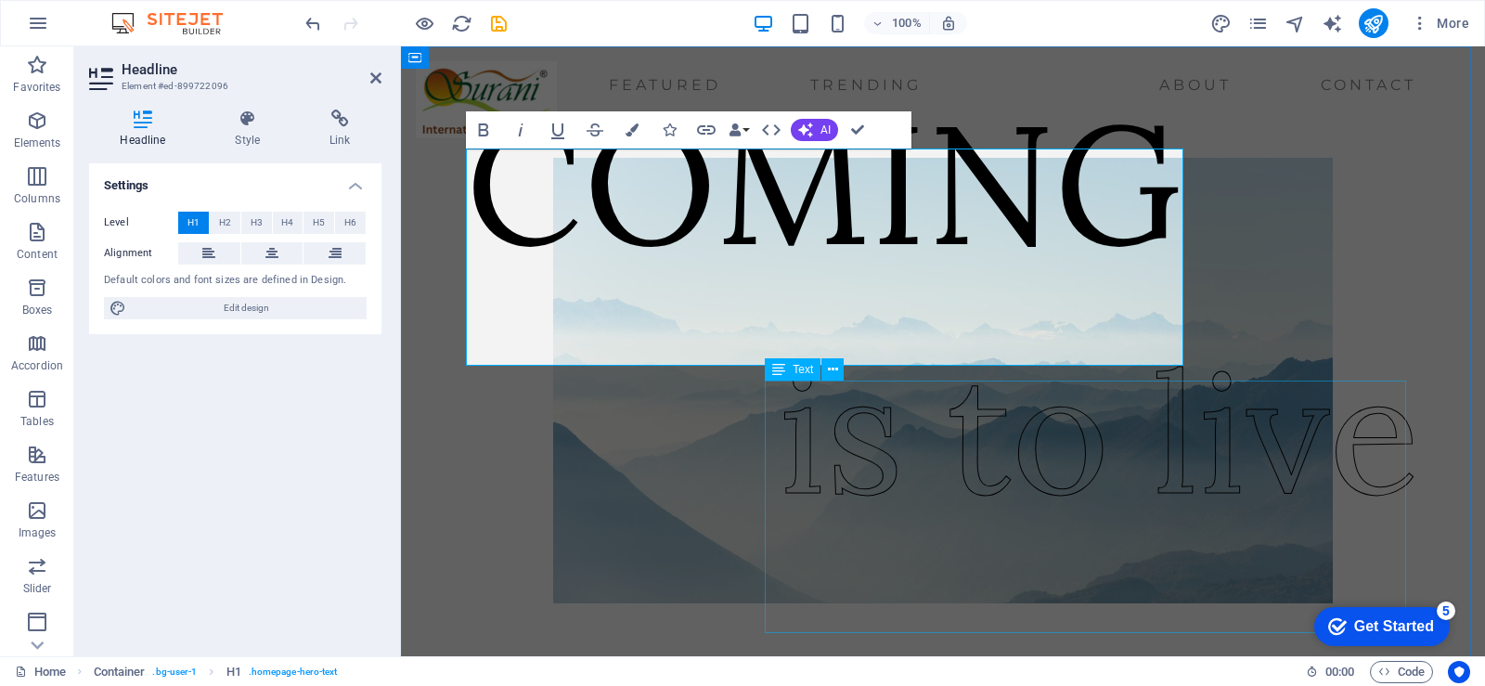
click at [792, 528] on div "is to live" at bounding box center [1099, 432] width 641 height 253
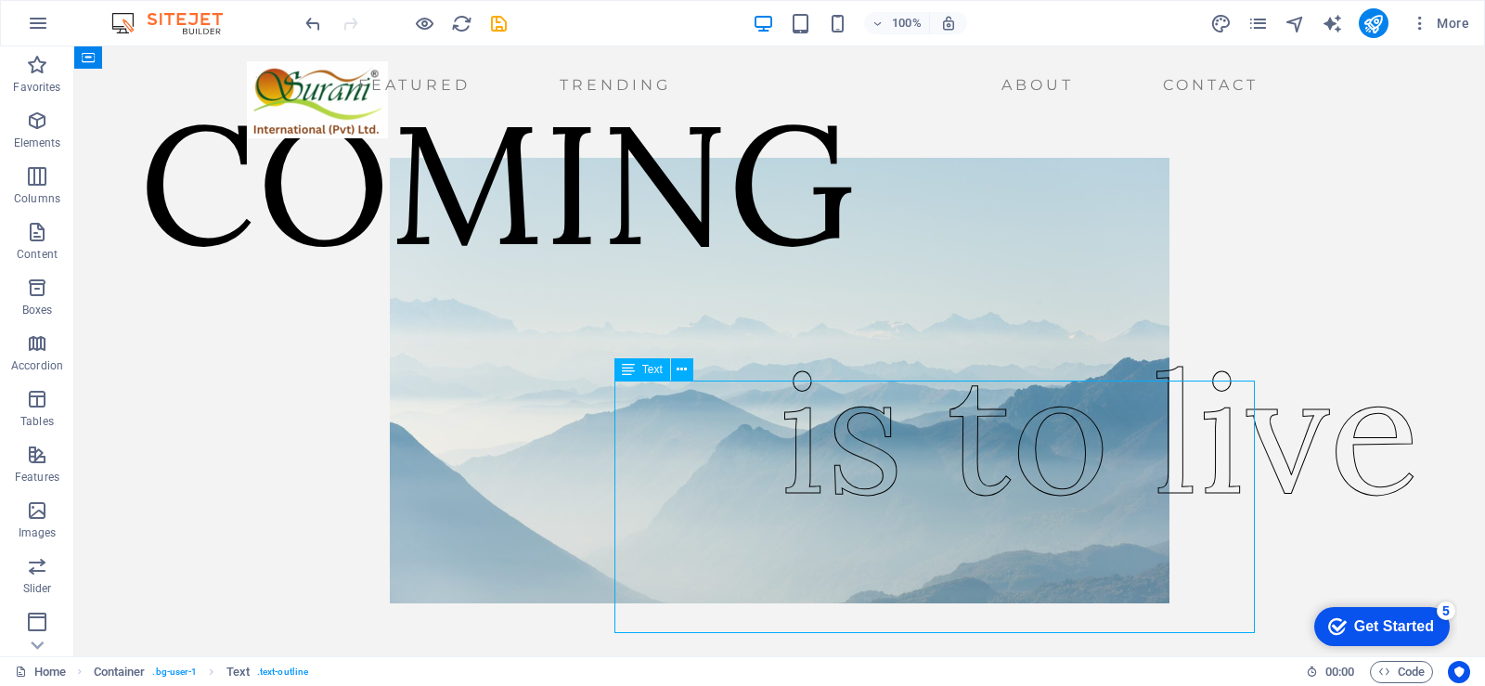
click at [801, 528] on div "is to live" at bounding box center [1099, 432] width 641 height 253
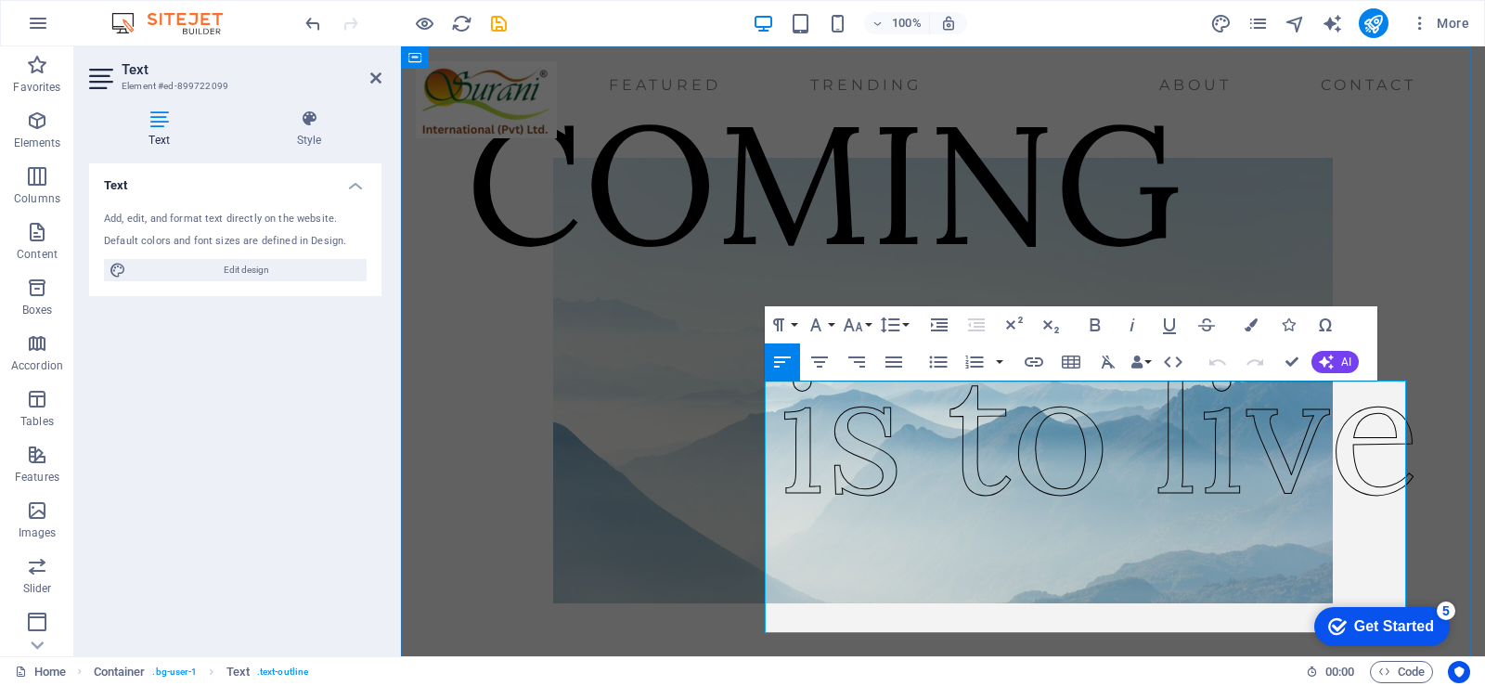
click at [801, 528] on span "is to live" at bounding box center [1099, 432] width 641 height 214
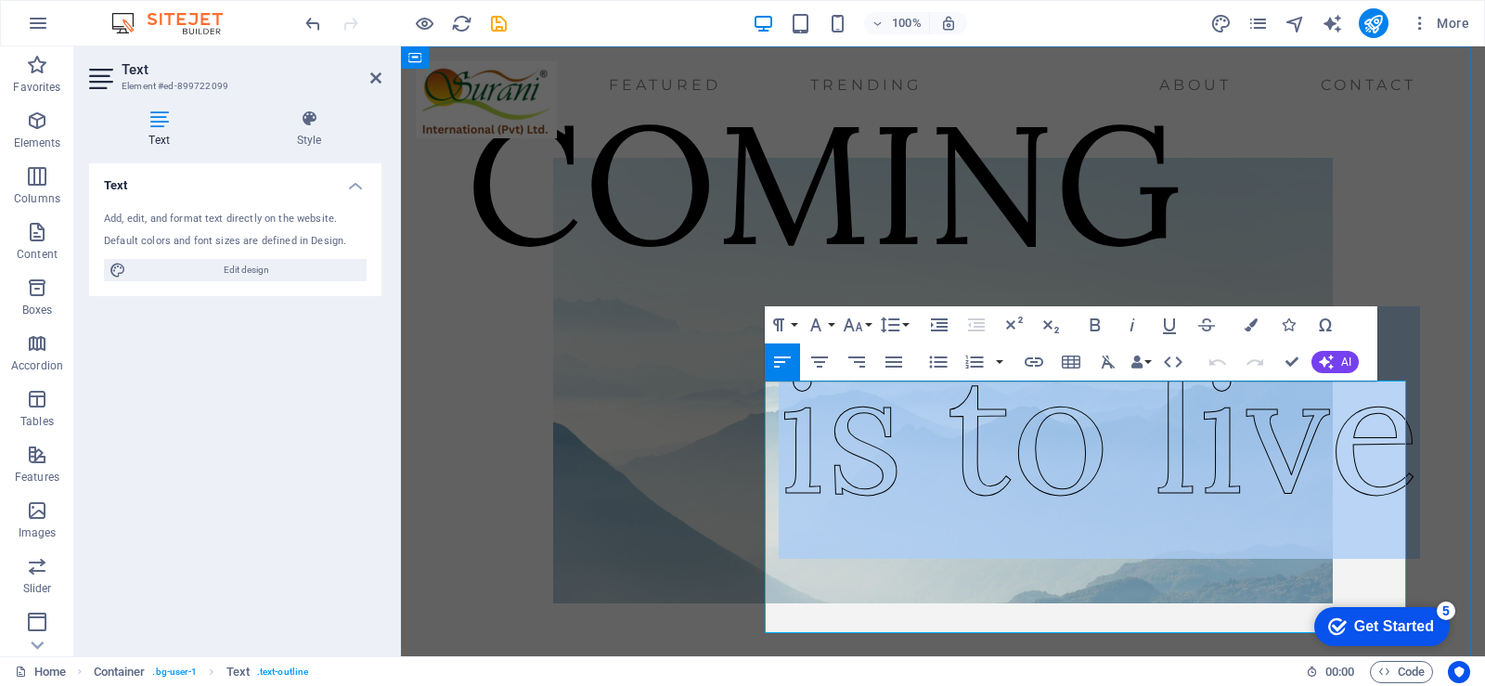
click at [801, 528] on span "is to live" at bounding box center [1099, 432] width 641 height 214
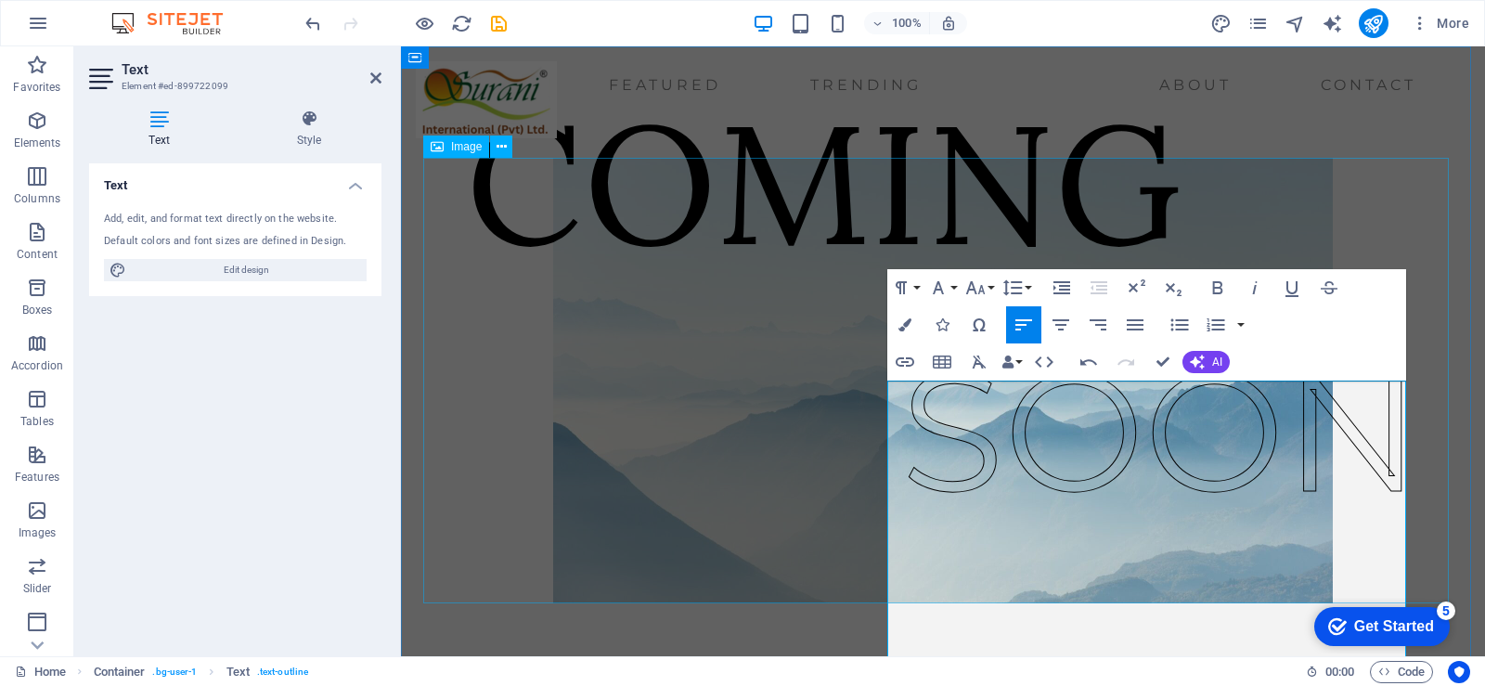
click at [1339, 214] on figure at bounding box center [943, 381] width 1040 height 446
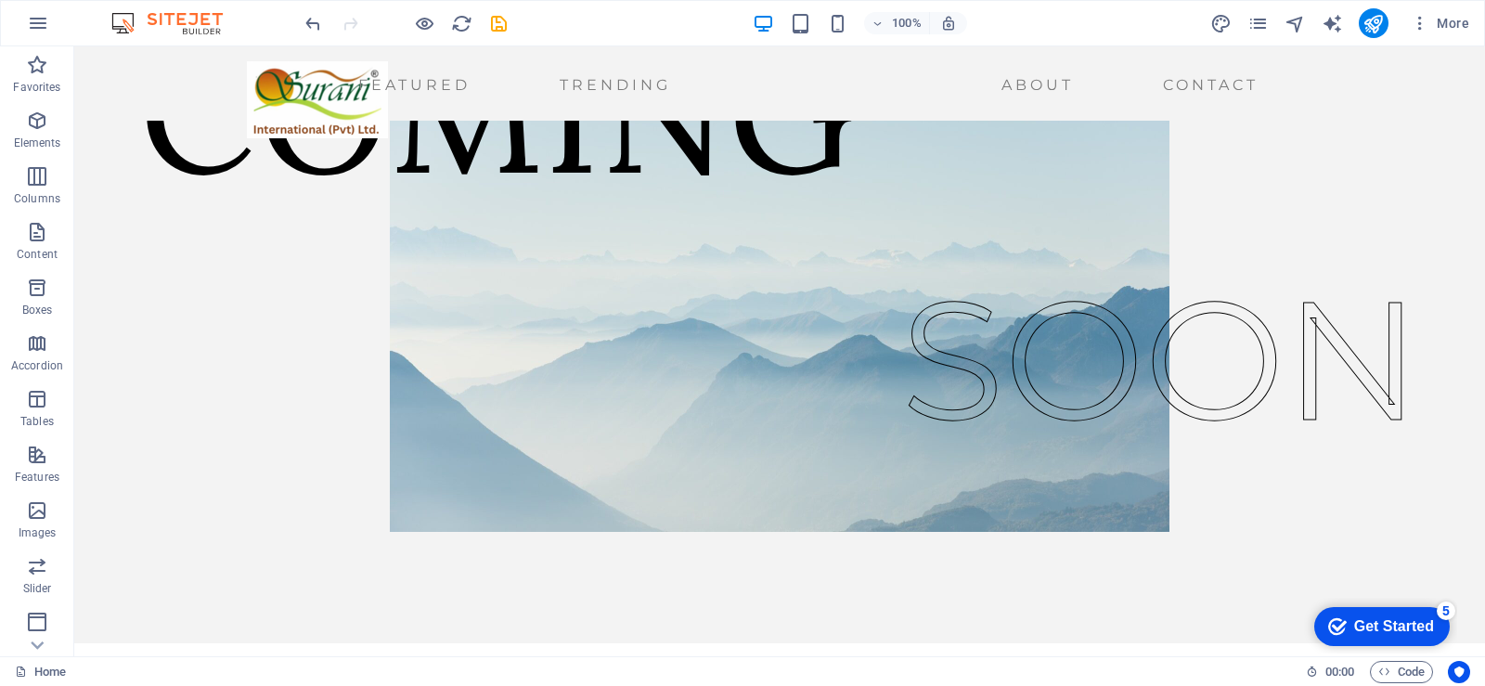
scroll to position [244, 0]
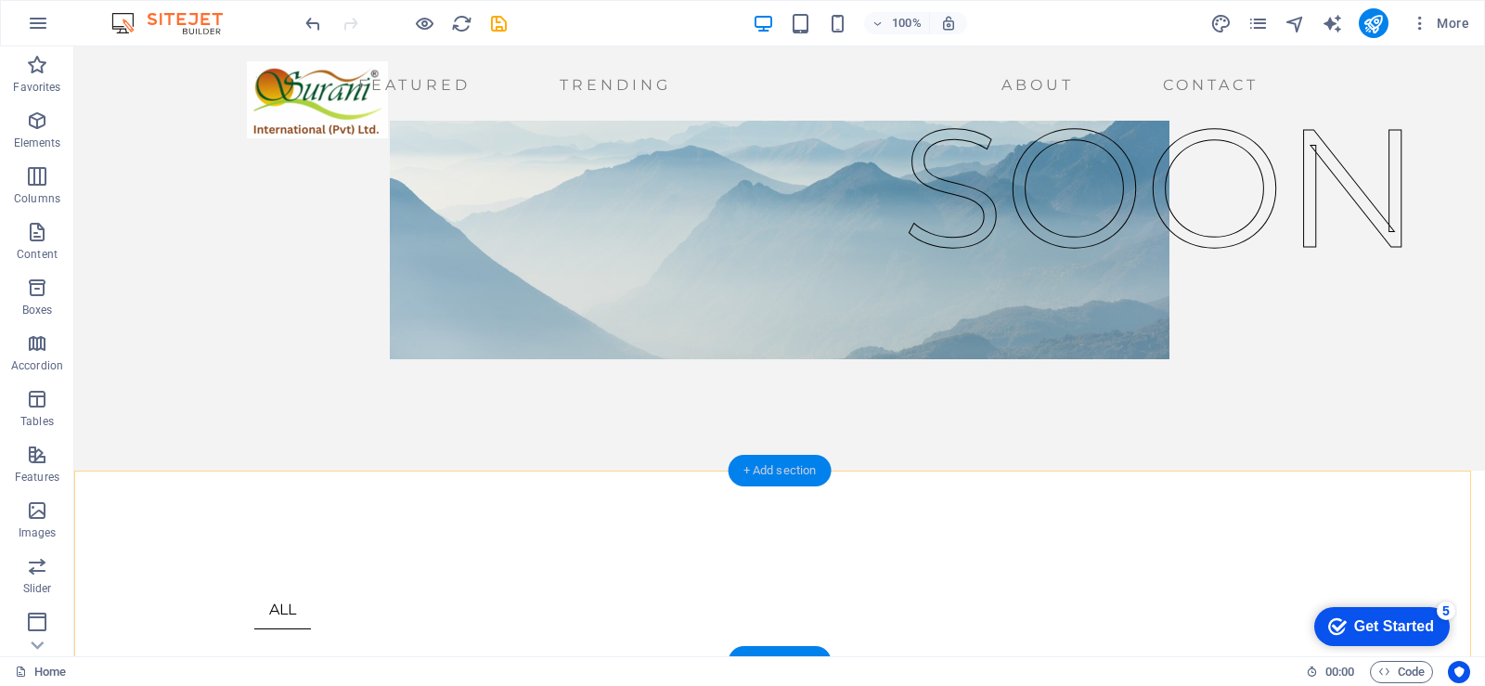
click at [772, 468] on div "+ Add section" at bounding box center [780, 471] width 103 height 32
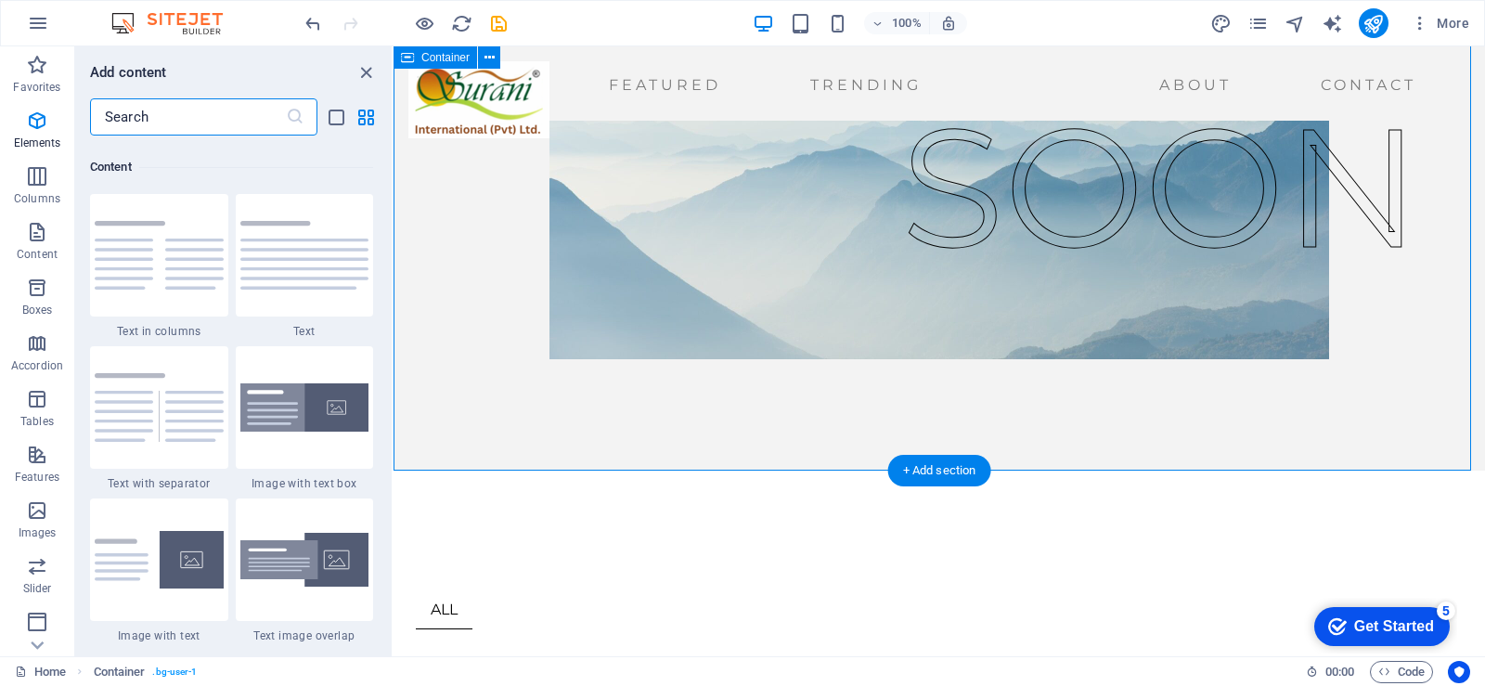
scroll to position [3248, 0]
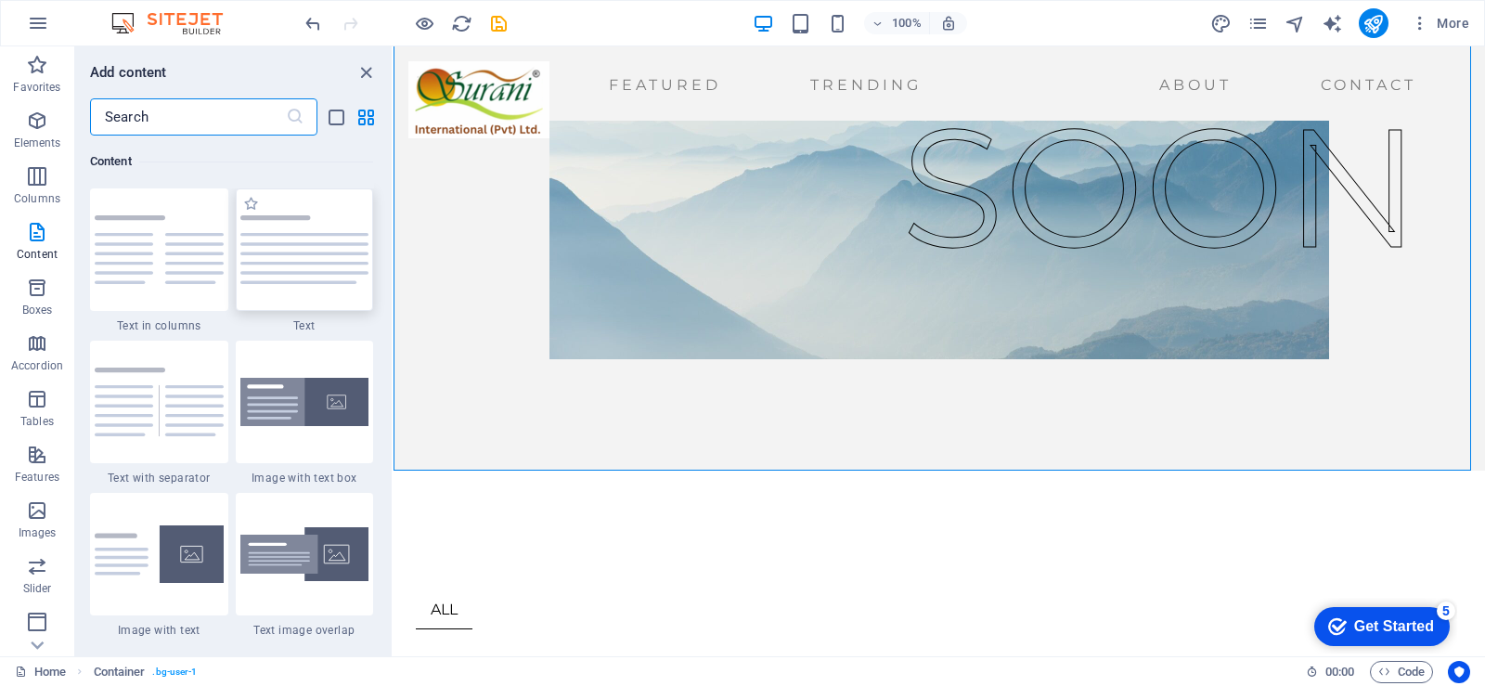
click at [333, 262] on img at bounding box center [304, 249] width 129 height 69
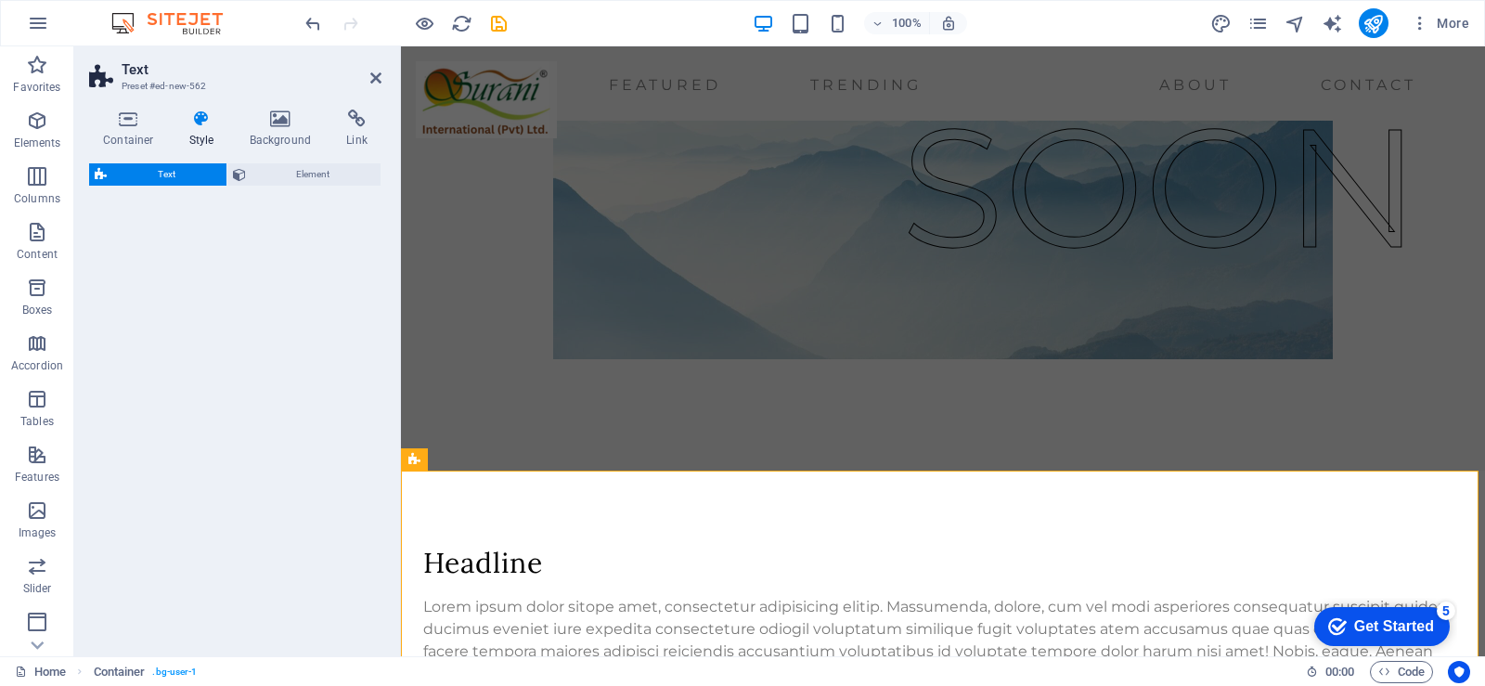
select select "preset-text-v2-default"
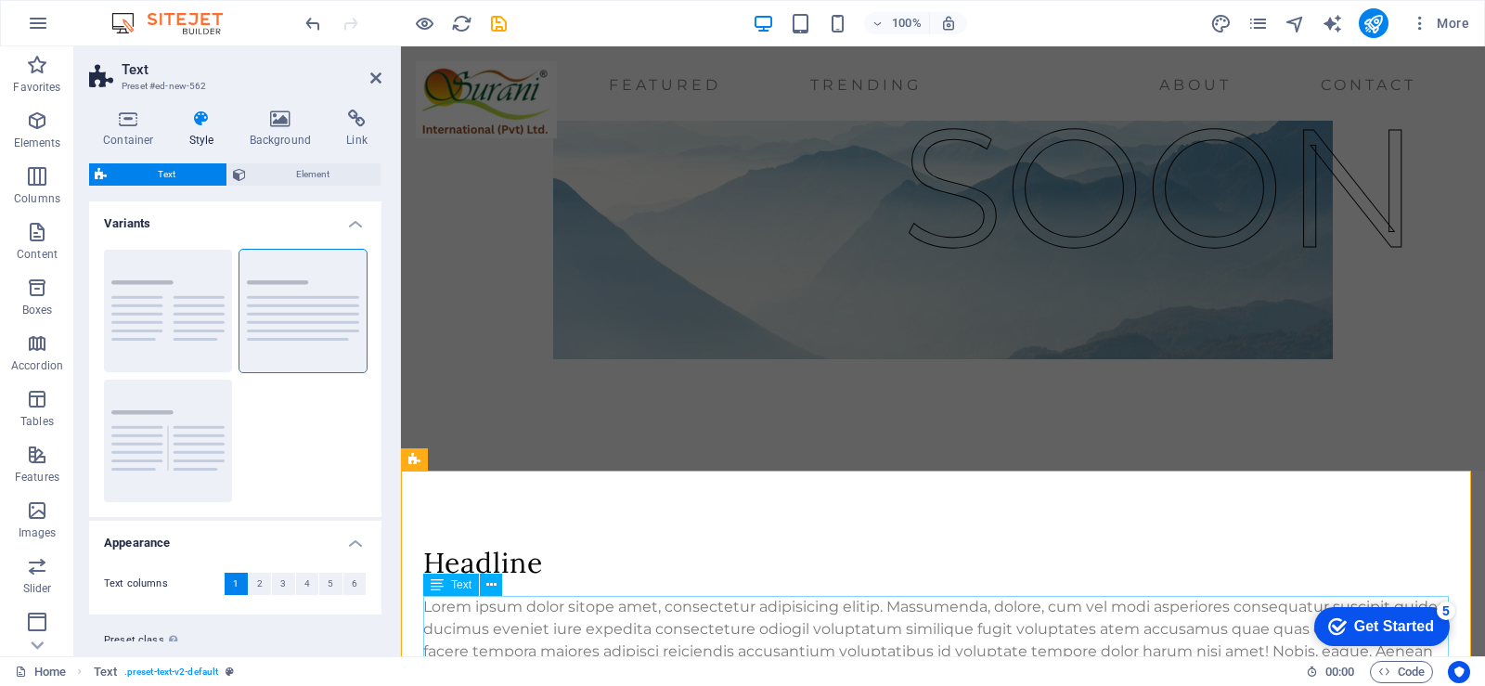
click at [506, 605] on div "Lorem ipsum dolor sitope amet, consectetur adipisicing elitip. Massumenda, dolo…" at bounding box center [943, 651] width 1040 height 111
click at [508, 563] on div "Headline" at bounding box center [943, 563] width 1040 height 36
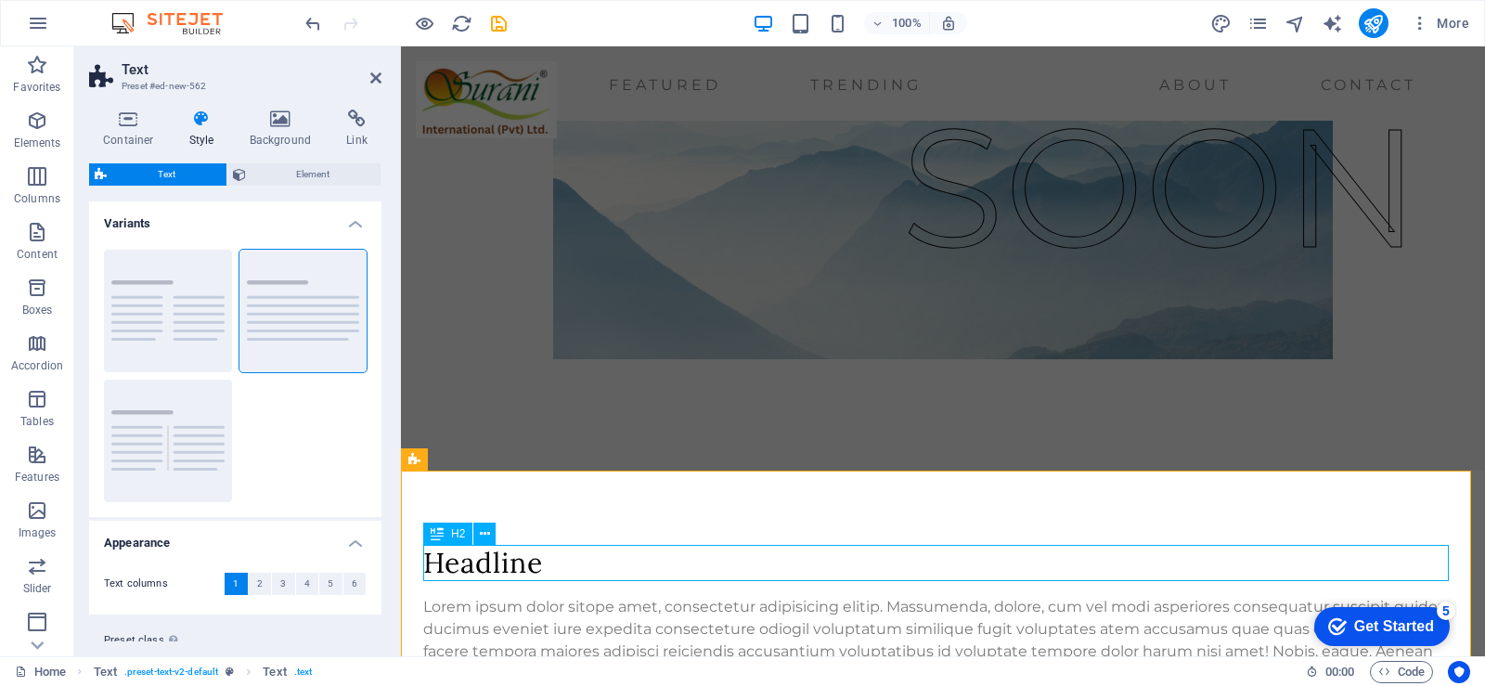
click at [507, 563] on div "Headline" at bounding box center [943, 563] width 1040 height 36
click at [507, 563] on h2 "Headline" at bounding box center [943, 563] width 1040 height 36
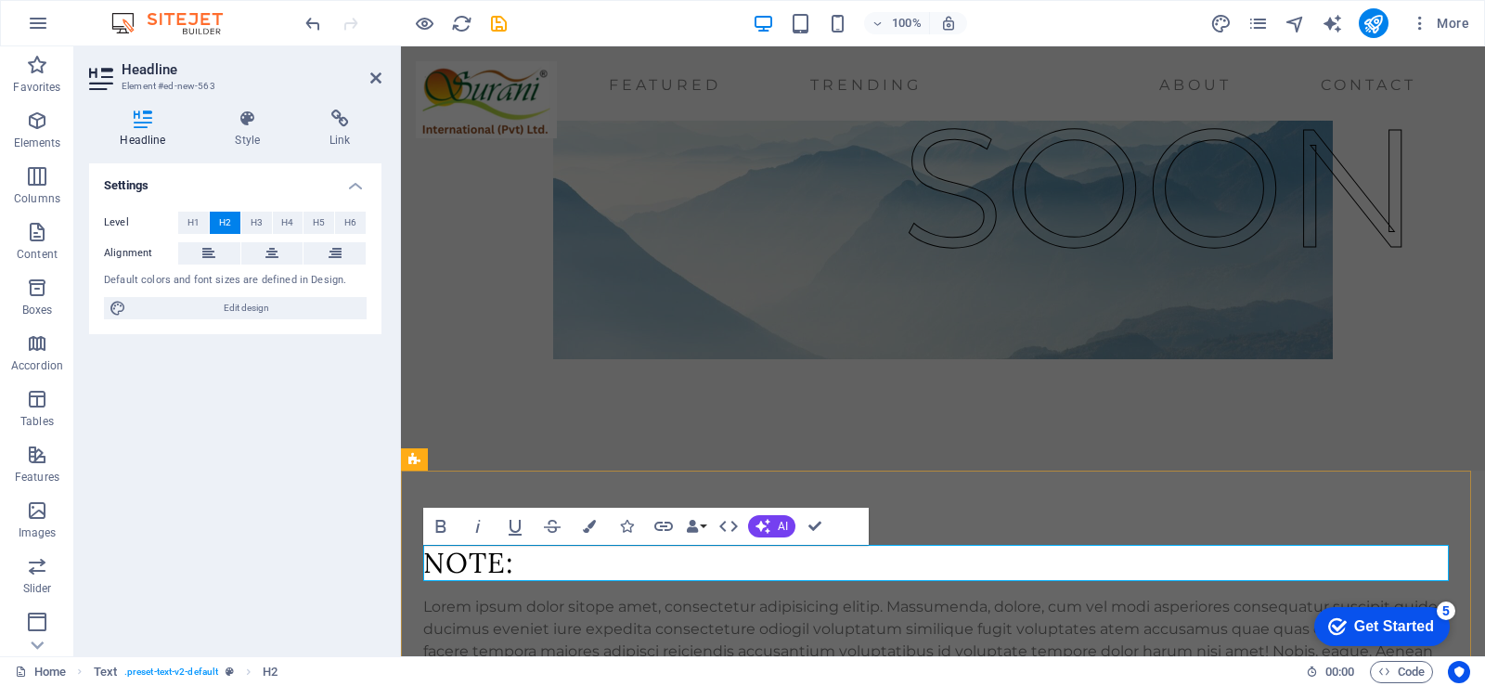
click at [499, 562] on h2 "NOTE:" at bounding box center [943, 563] width 1040 height 36
click at [447, 525] on icon "button" at bounding box center [441, 526] width 22 height 22
click at [493, 608] on div "Lorem ipsum dolor sitope amet, consectetur adipisicing elitip. Massumenda, dolo…" at bounding box center [943, 651] width 1040 height 111
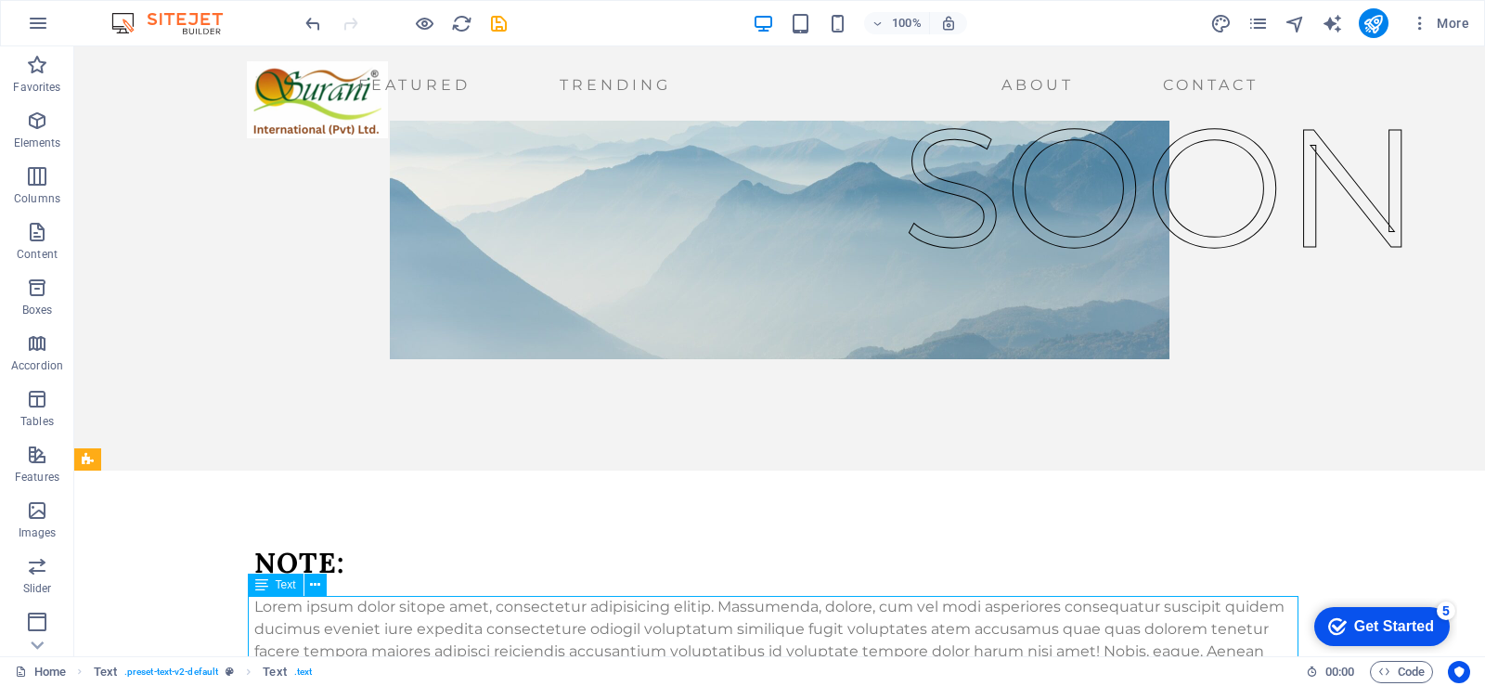
click at [491, 609] on div "Lorem ipsum dolor sitope amet, consectetur adipisicing elitip. Massumenda, dolo…" at bounding box center [779, 651] width 1051 height 111
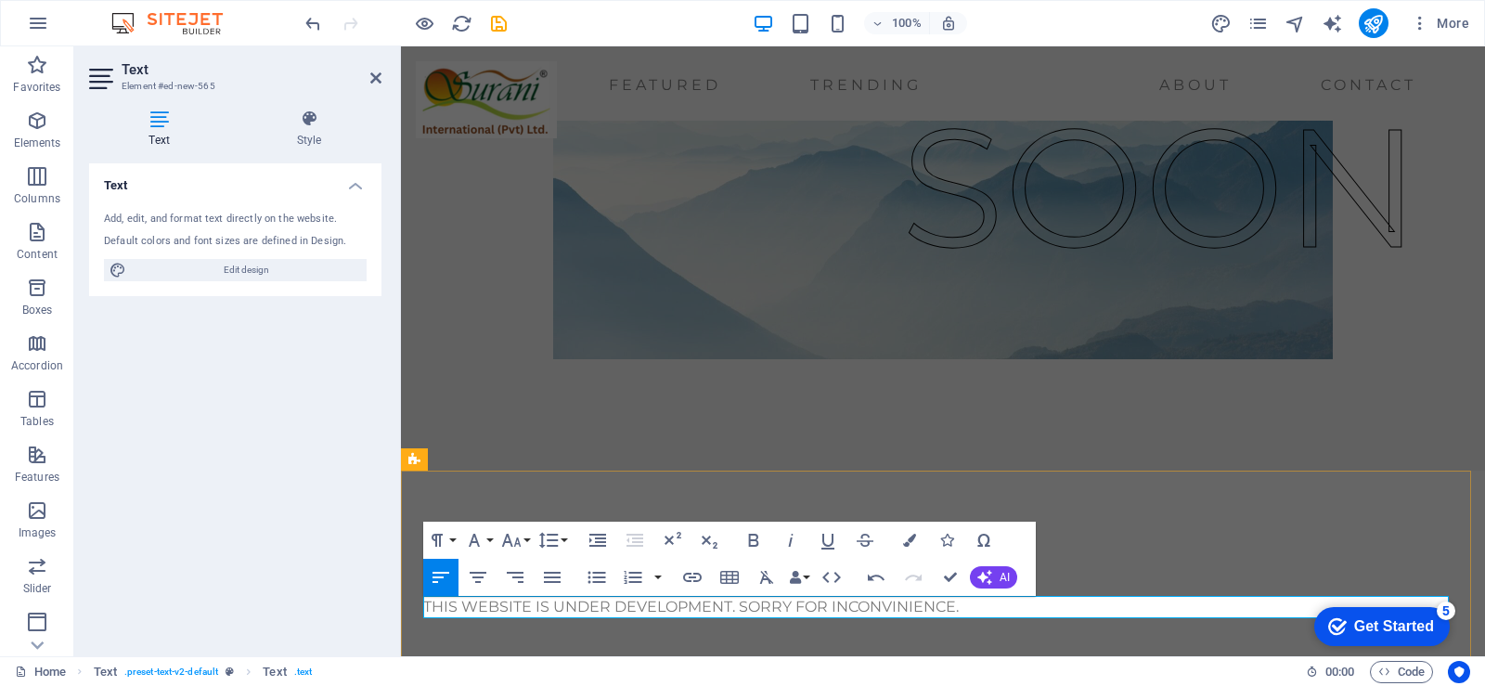
click at [828, 605] on p "THIS WEBSITE IS UNDER DEVELOPMENT. SORRY FOR INCONVINIENCE." at bounding box center [943, 607] width 1040 height 22
click at [952, 601] on p "THIS WEBSITE IS UNDER DEVELOPMENT. SORRY FOR ANY INCONVINIENCE." at bounding box center [943, 607] width 1040 height 22
click at [905, 544] on icon "button" at bounding box center [909, 540] width 13 height 13
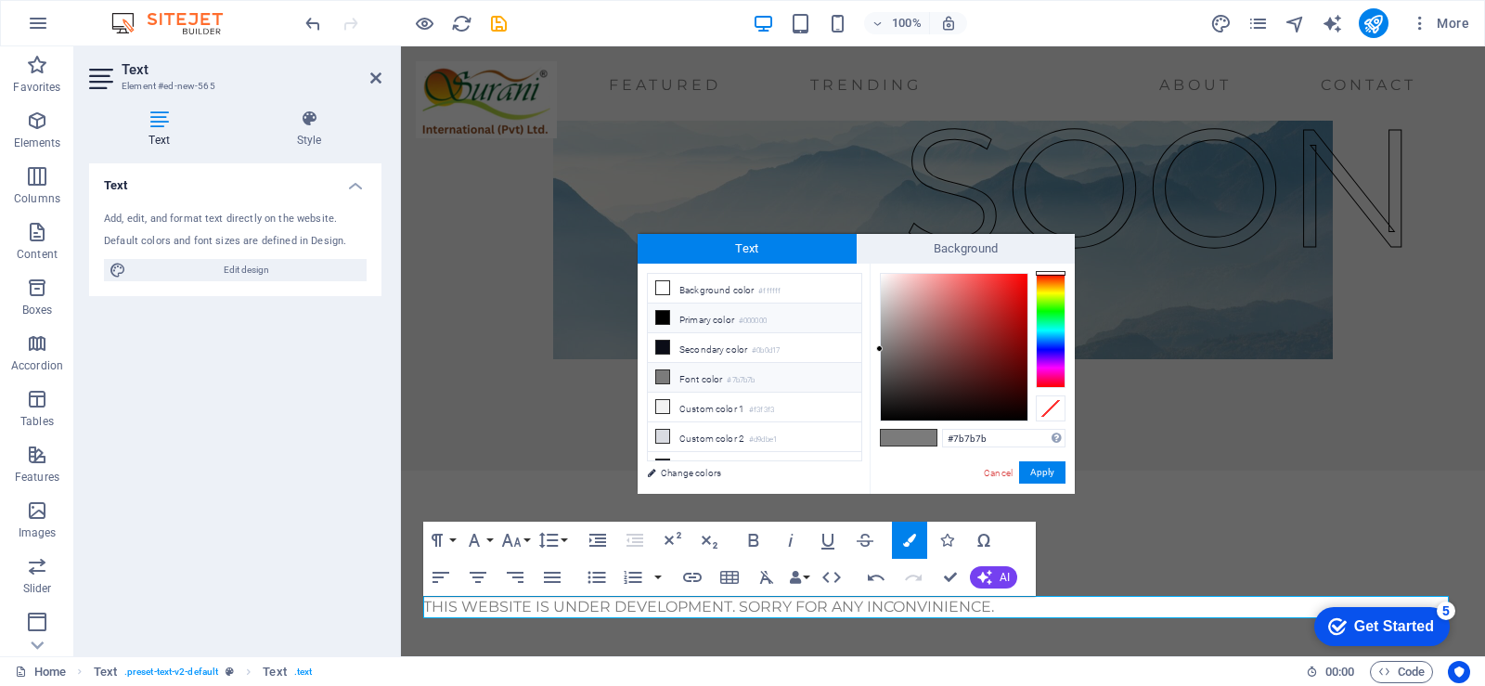
click at [665, 317] on icon at bounding box center [662, 317] width 13 height 13
type input "#000000"
click at [1033, 473] on button "Apply" at bounding box center [1042, 472] width 46 height 22
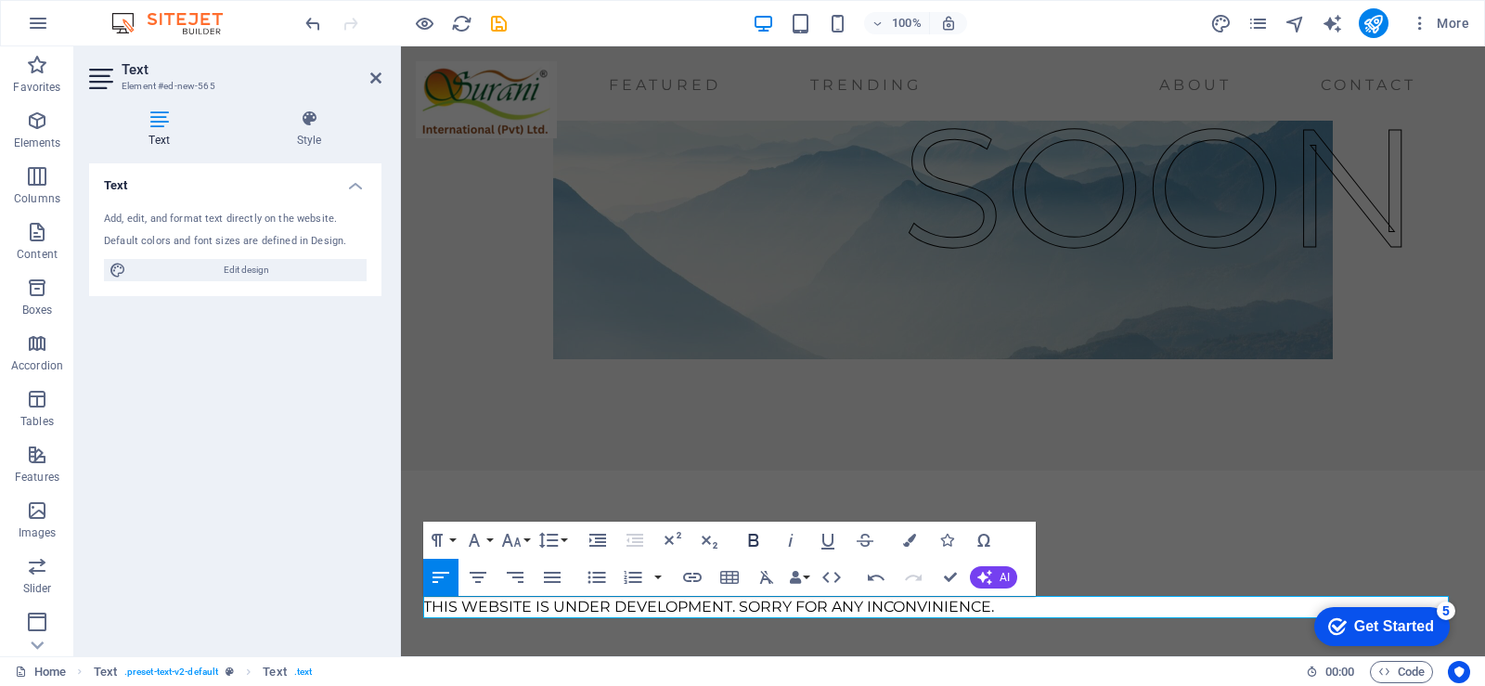
click at [751, 541] on icon "button" at bounding box center [754, 540] width 10 height 13
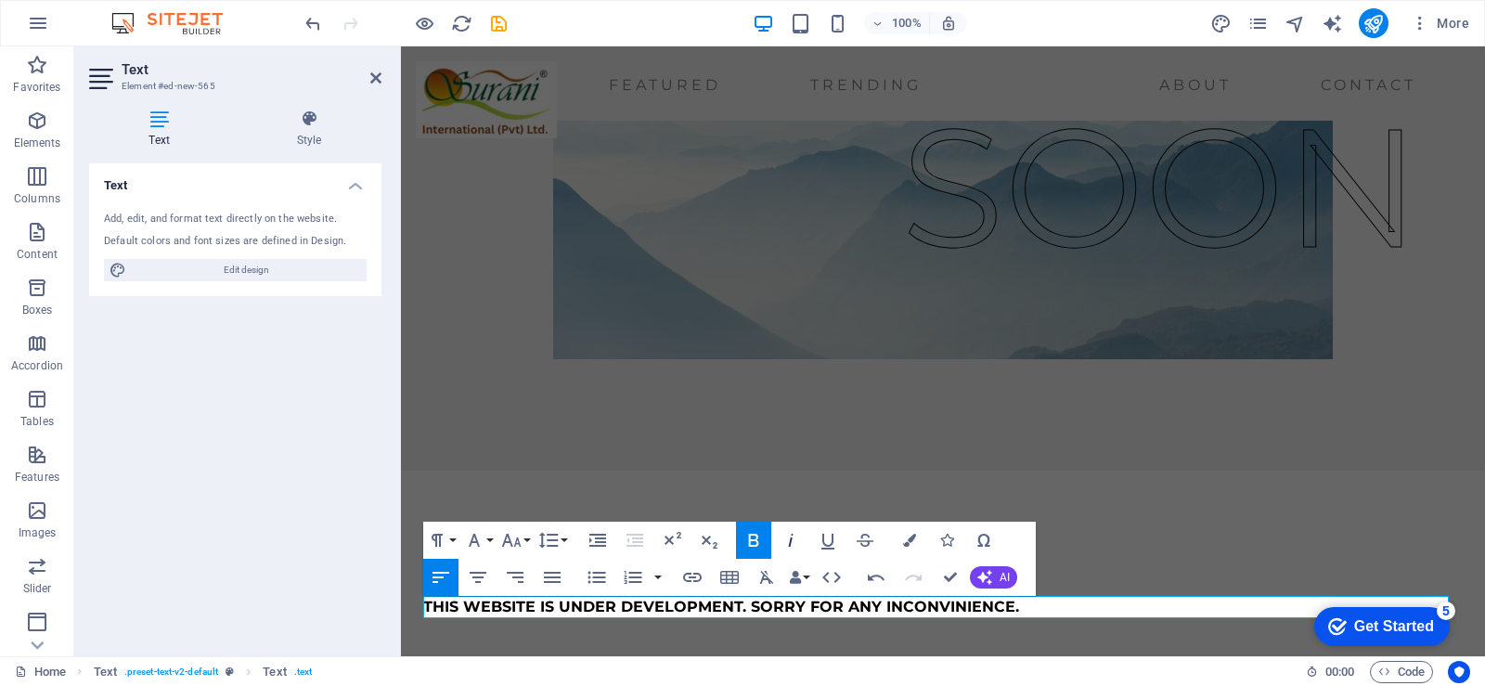
click at [789, 540] on icon "button" at bounding box center [791, 540] width 22 height 22
click at [487, 543] on button "Font Family" at bounding box center [477, 540] width 35 height 37
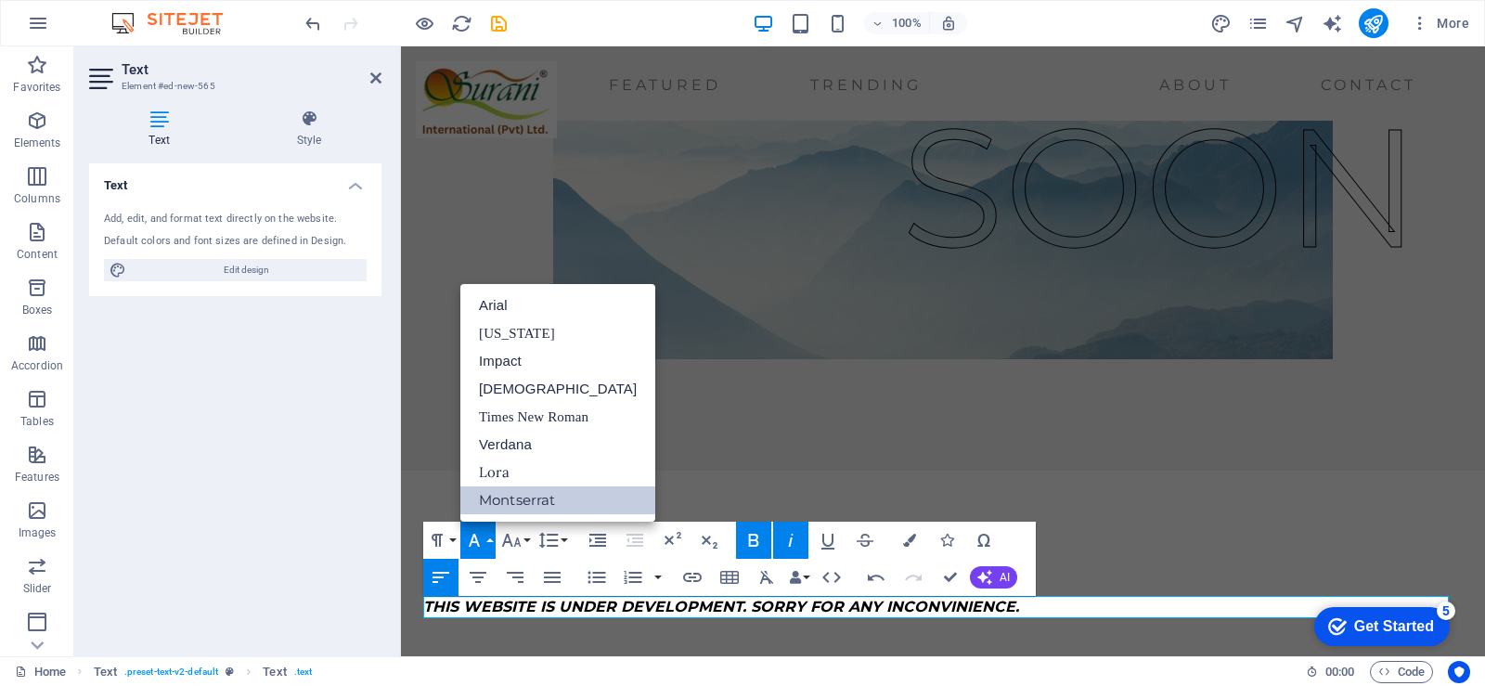
scroll to position [0, 0]
click at [543, 406] on link "Times New Roman" at bounding box center [557, 417] width 195 height 28
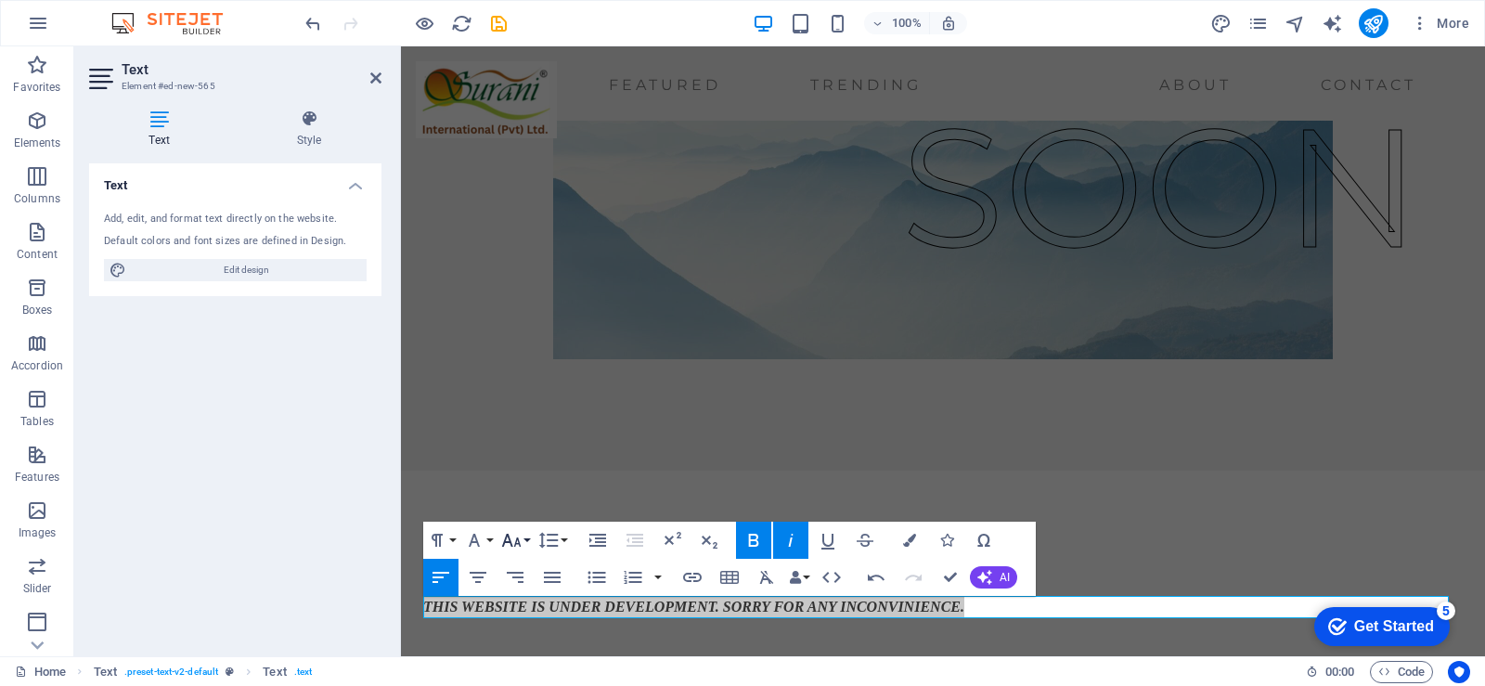
click at [511, 539] on icon "button" at bounding box center [511, 540] width 22 height 22
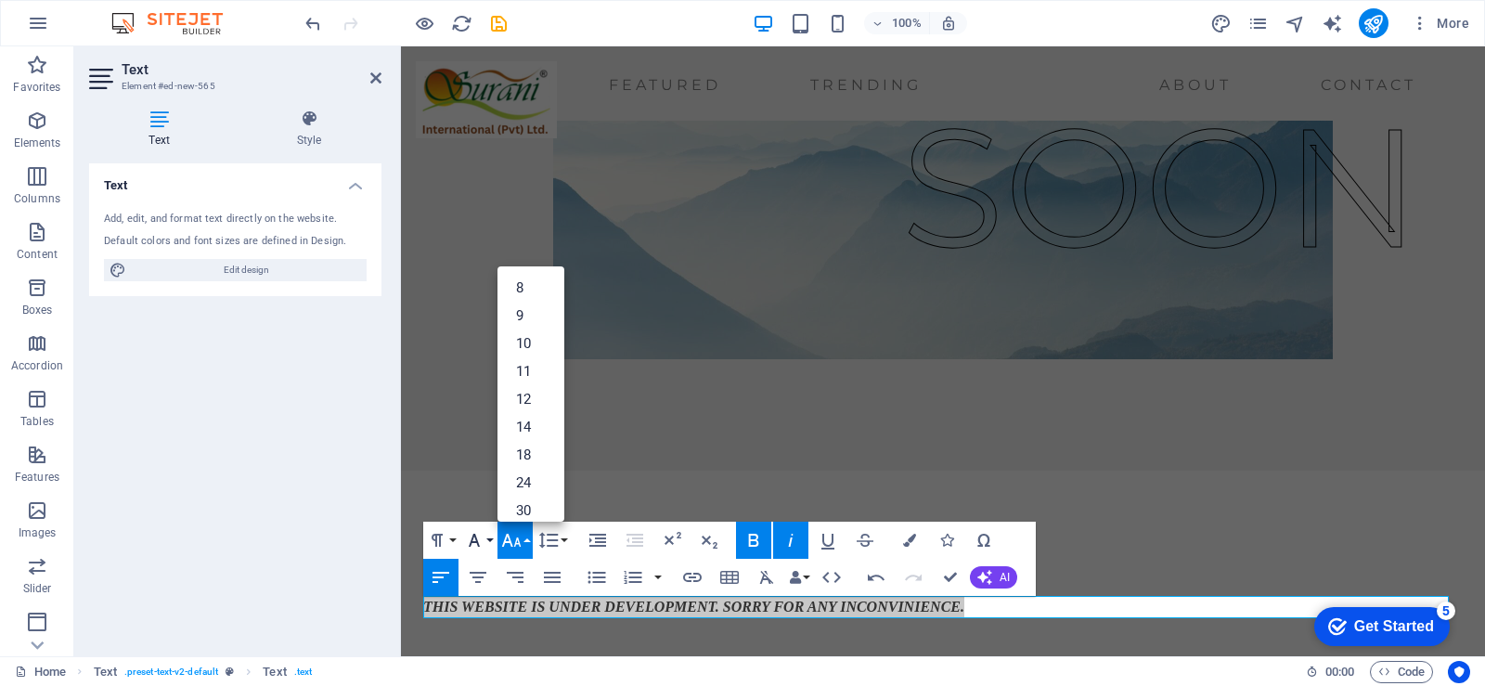
click at [487, 537] on button "Font Family" at bounding box center [477, 540] width 35 height 37
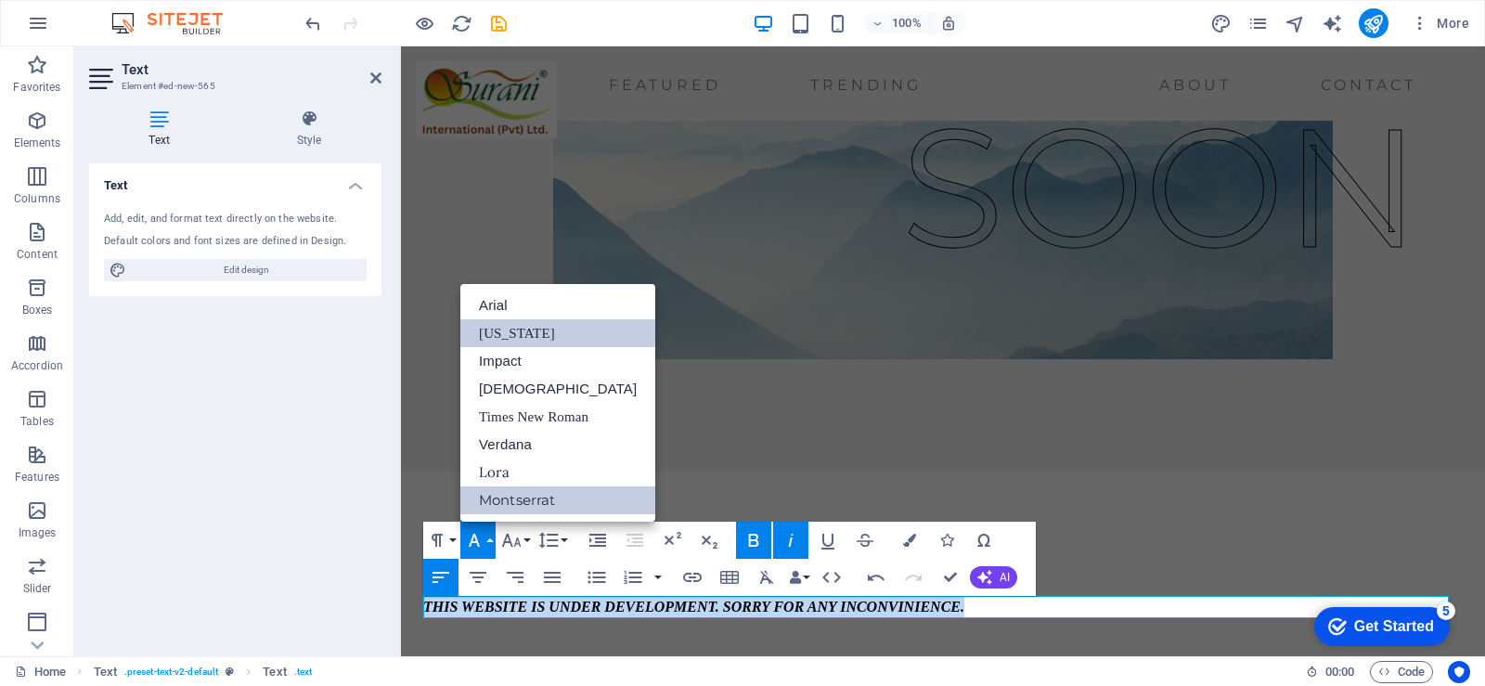
click at [541, 343] on link "[US_STATE]" at bounding box center [557, 333] width 195 height 28
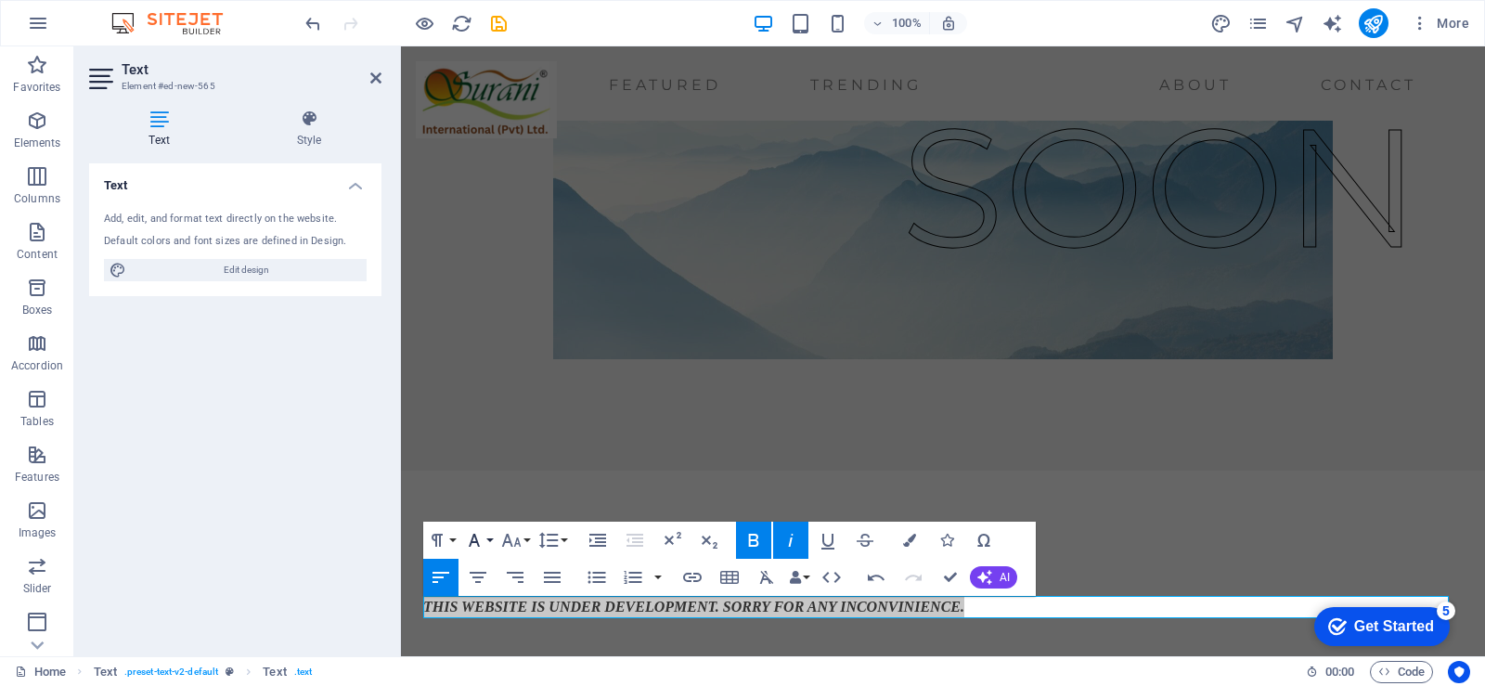
click at [483, 541] on icon "button" at bounding box center [474, 540] width 22 height 22
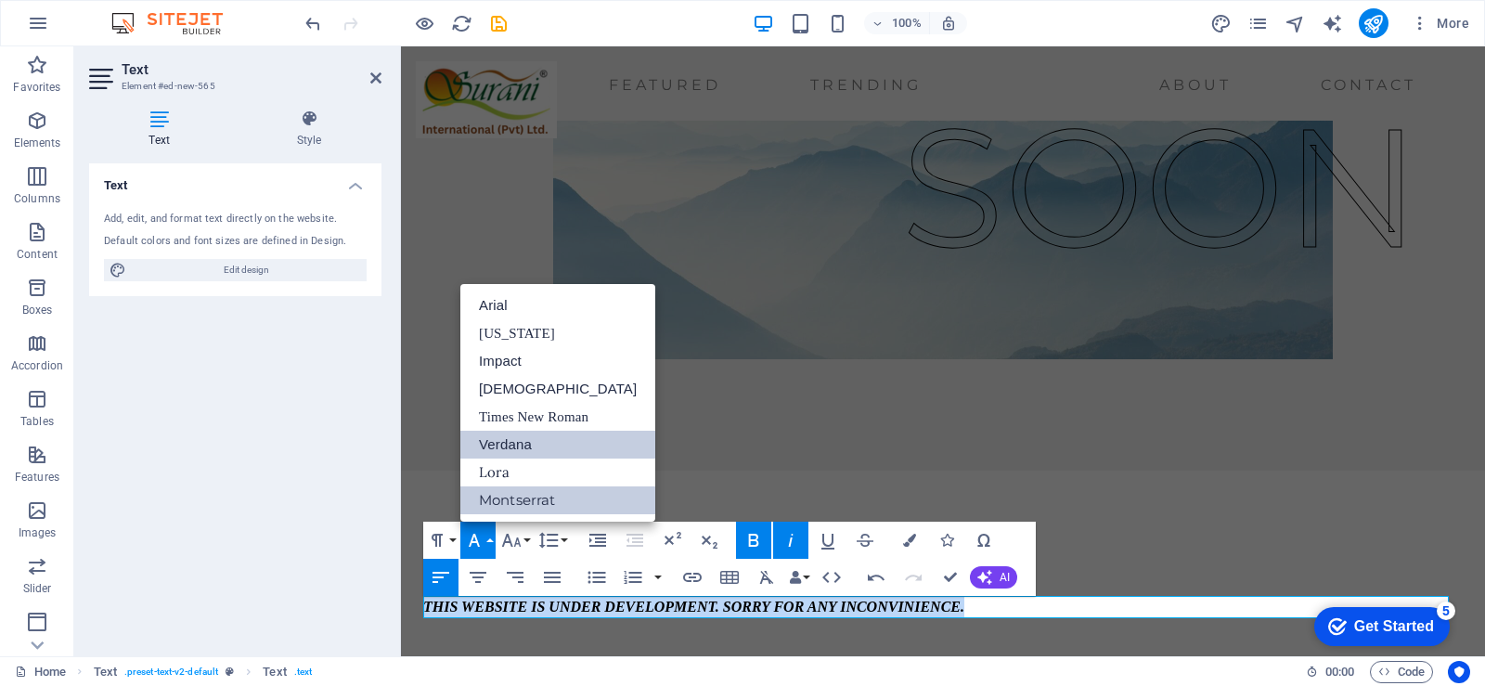
click at [544, 438] on link "Verdana" at bounding box center [557, 445] width 195 height 28
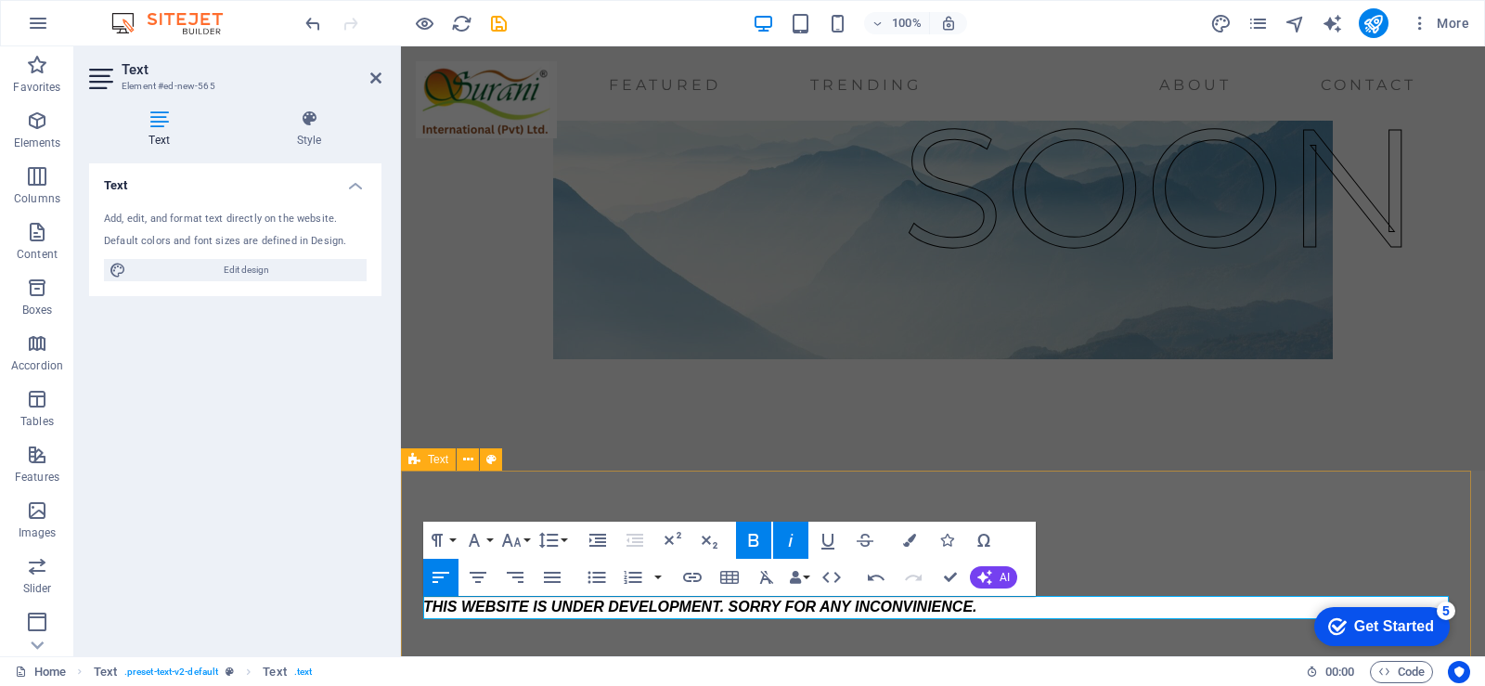
drag, startPoint x: 1096, startPoint y: 515, endPoint x: 1424, endPoint y: 513, distance: 327.7
click at [1424, 513] on div "NOTE: THIS WEBSITE IS UNDER DEVELOPMENT. SORRY FOR ANY INCONVINIENCE." at bounding box center [943, 582] width 1084 height 222
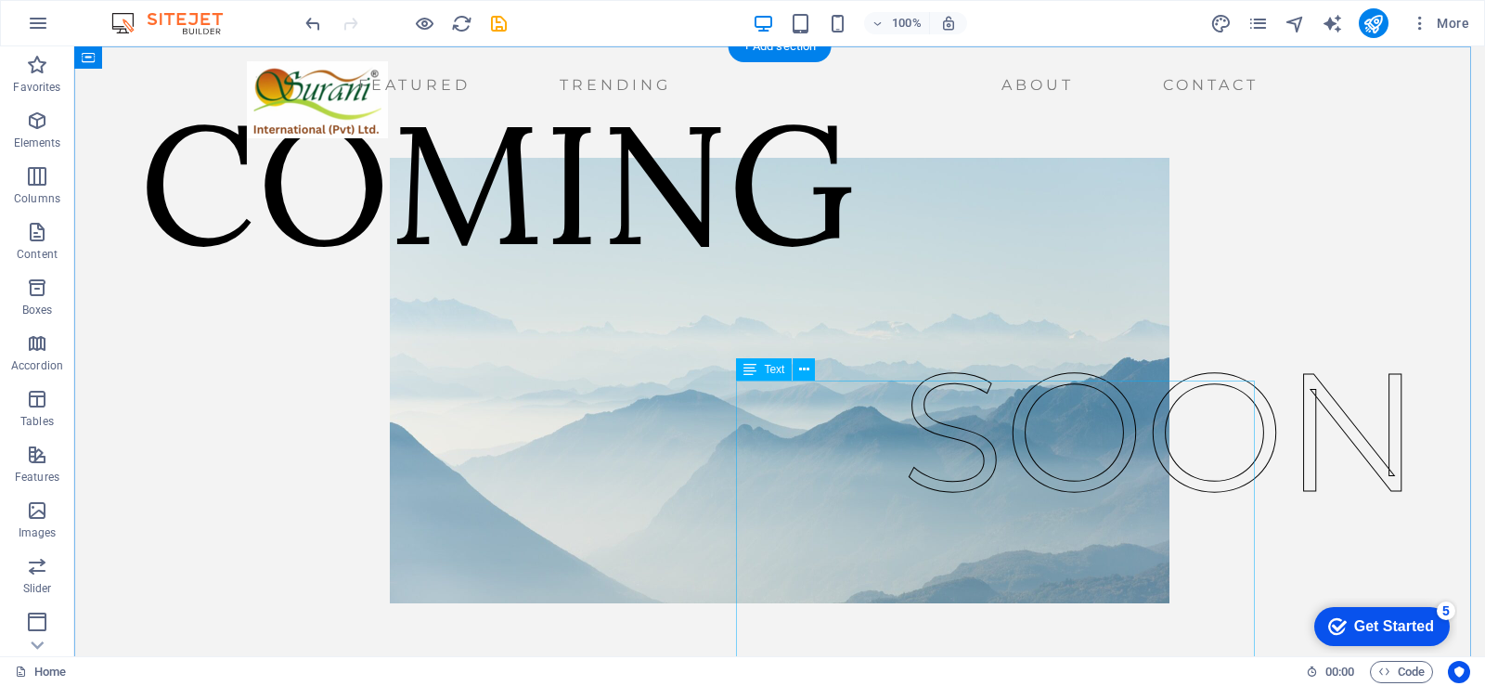
click at [1070, 474] on div "SOON" at bounding box center [1160, 556] width 519 height 501
click at [901, 385] on div "SOON" at bounding box center [1160, 556] width 519 height 501
click at [1055, 283] on figure at bounding box center [779, 381] width 1051 height 446
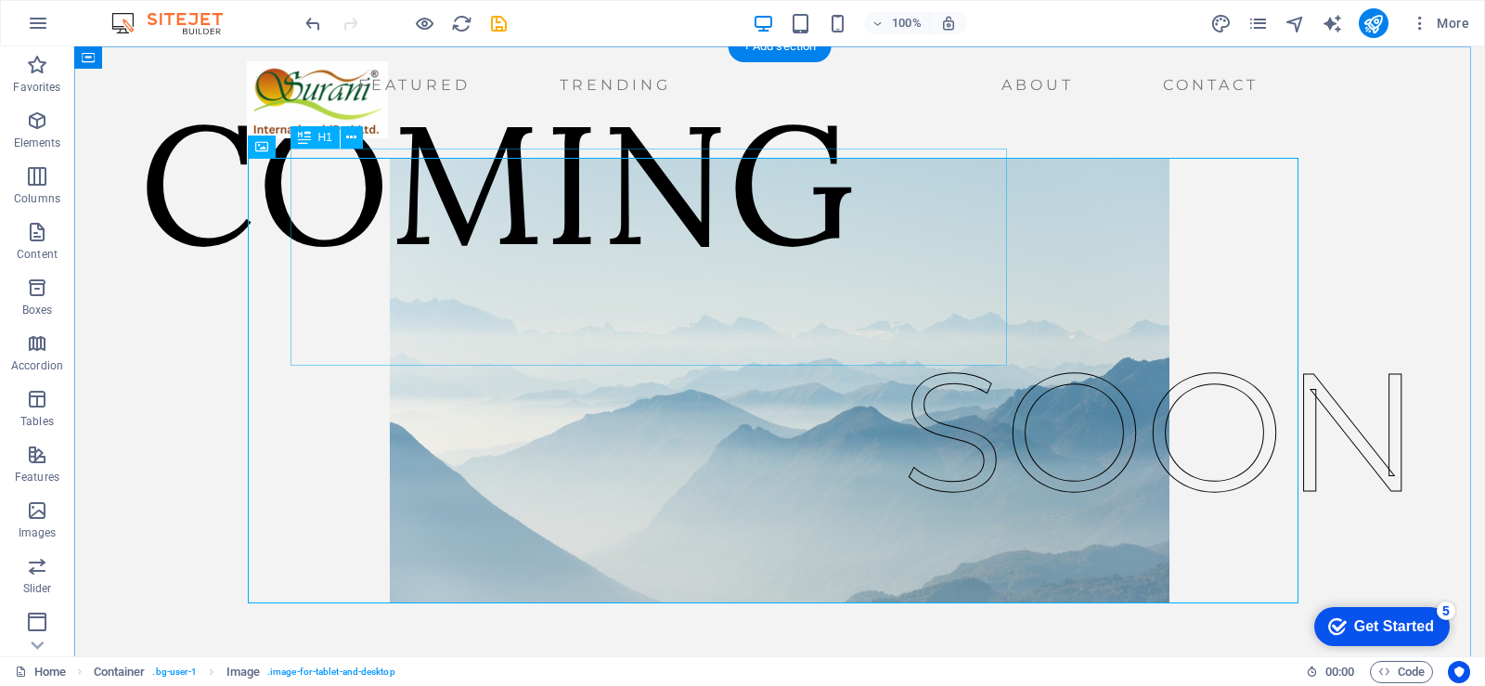
click at [856, 281] on div "COMING" at bounding box center [497, 182] width 717 height 217
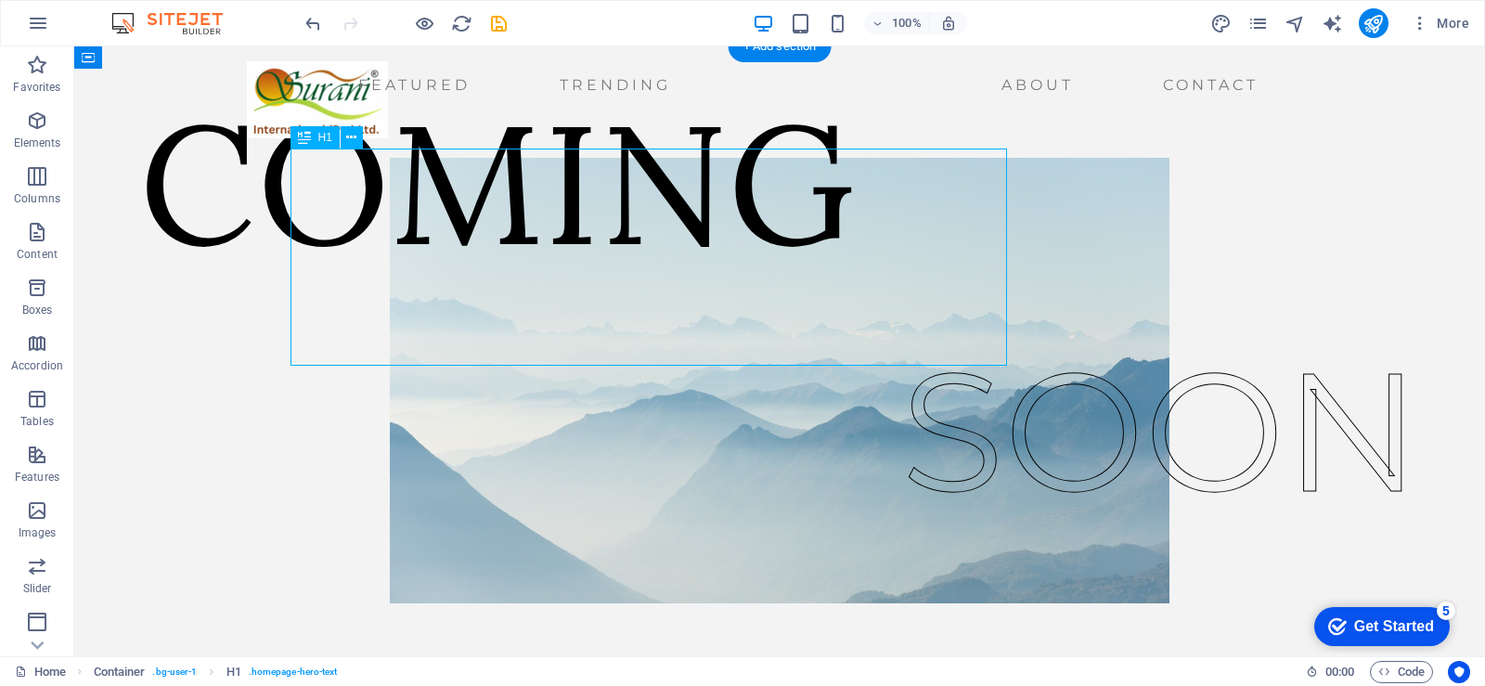
click at [856, 281] on div "COMING" at bounding box center [497, 182] width 717 height 217
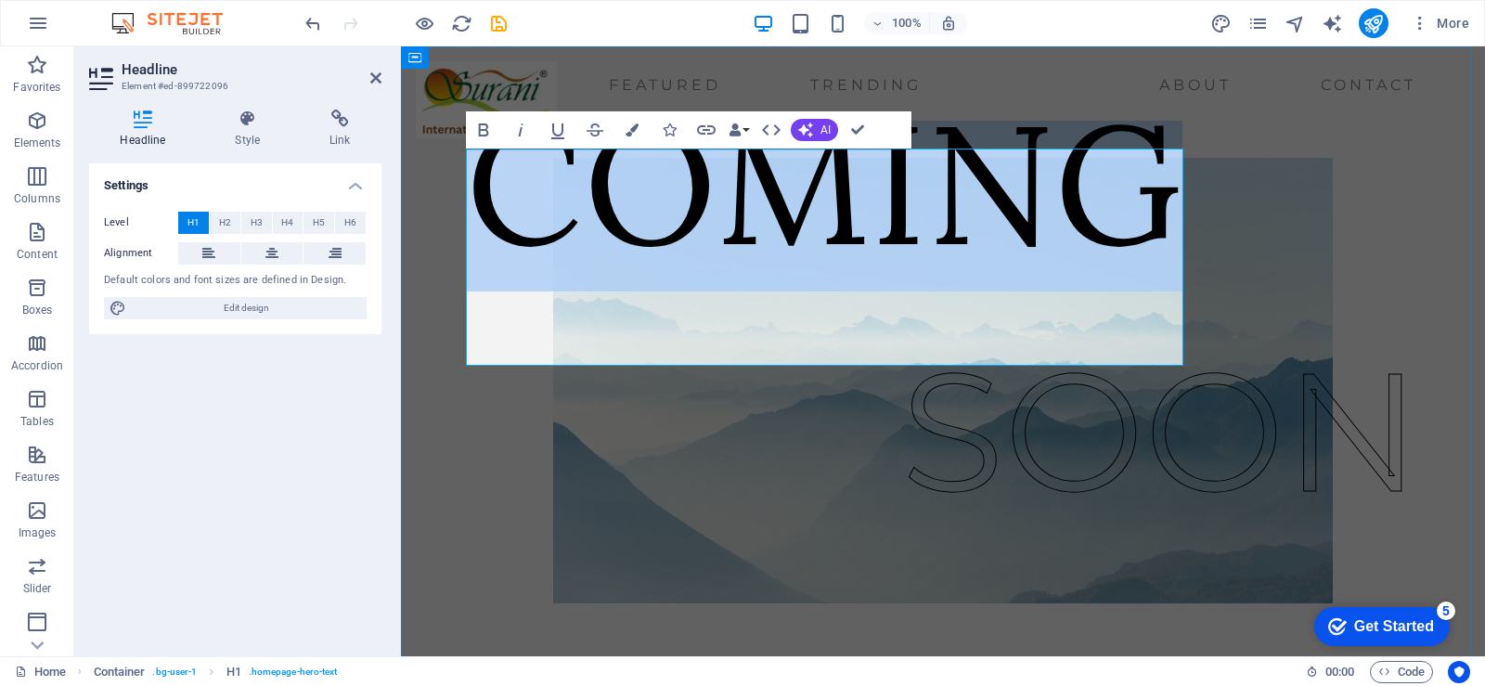
click at [1164, 291] on h1 "COMING" at bounding box center [824, 182] width 717 height 217
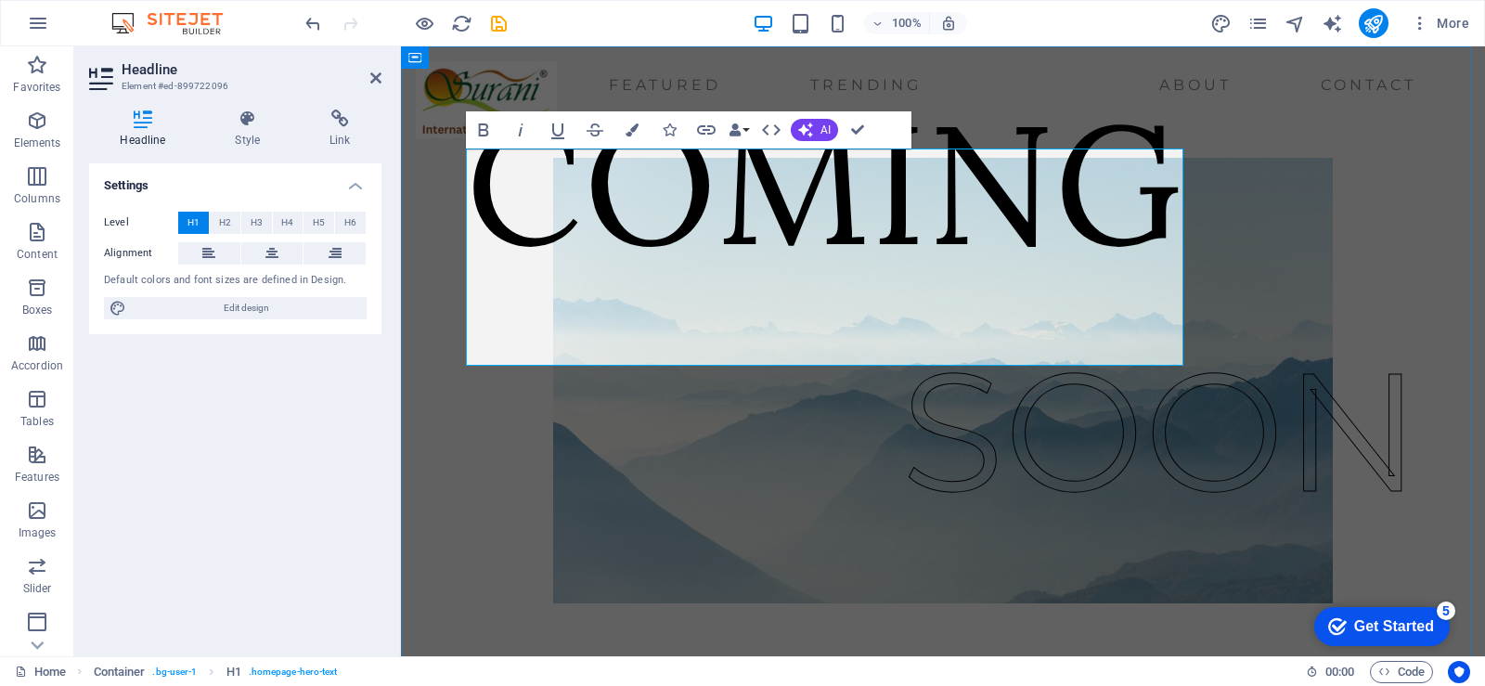
click at [1169, 291] on h1 "COMING" at bounding box center [824, 182] width 717 height 217
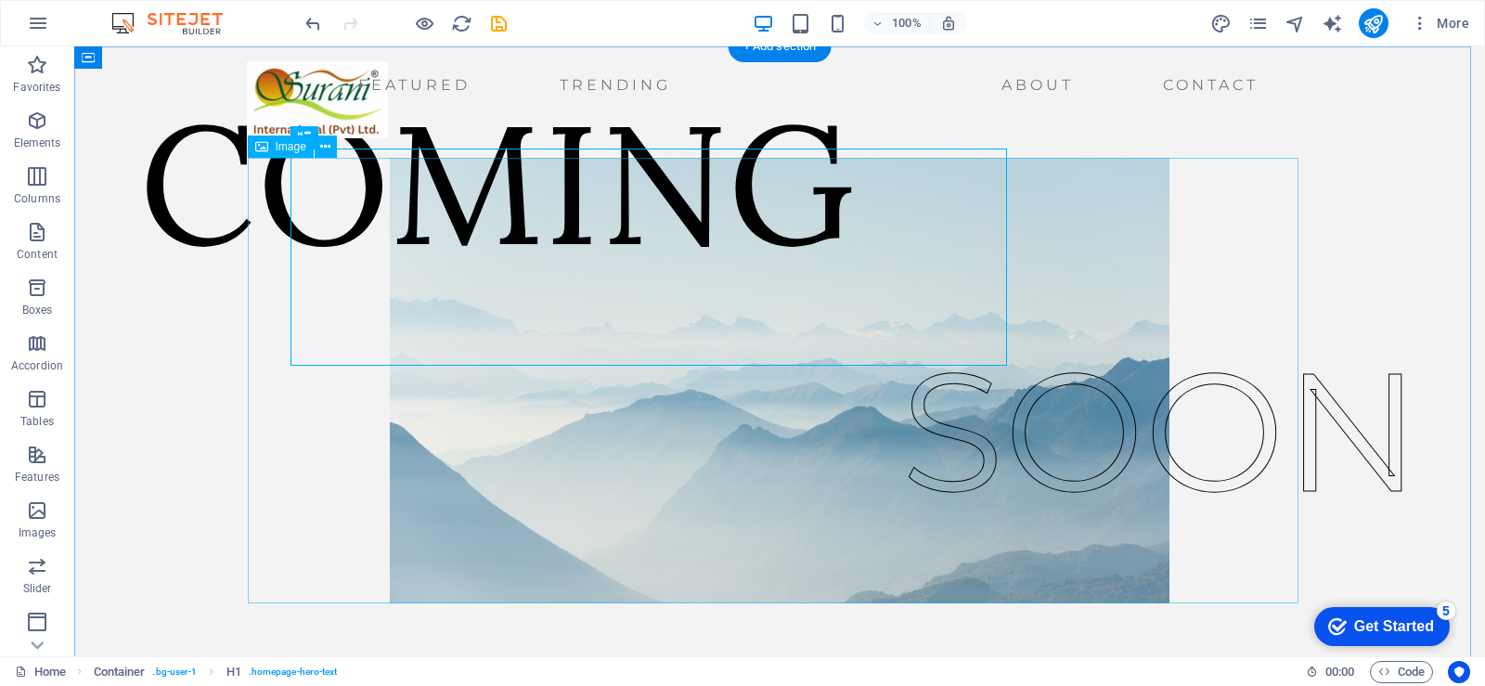
click at [579, 507] on figure at bounding box center [779, 381] width 1051 height 446
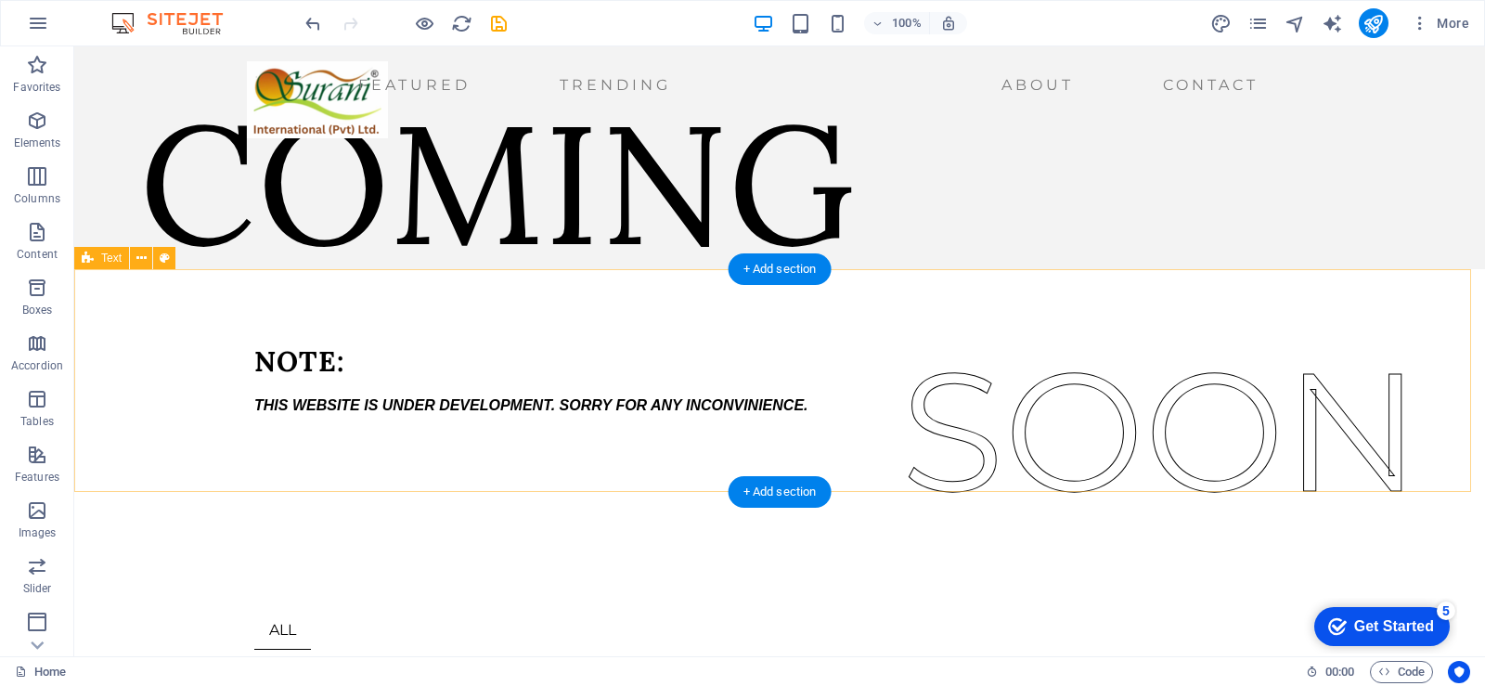
click at [919, 339] on div "NOTE: THIS WEBSITE IS UNDER DEVELOPMENT. SORRY FOR ANY INCONVINIENCE." at bounding box center [779, 380] width 1411 height 222
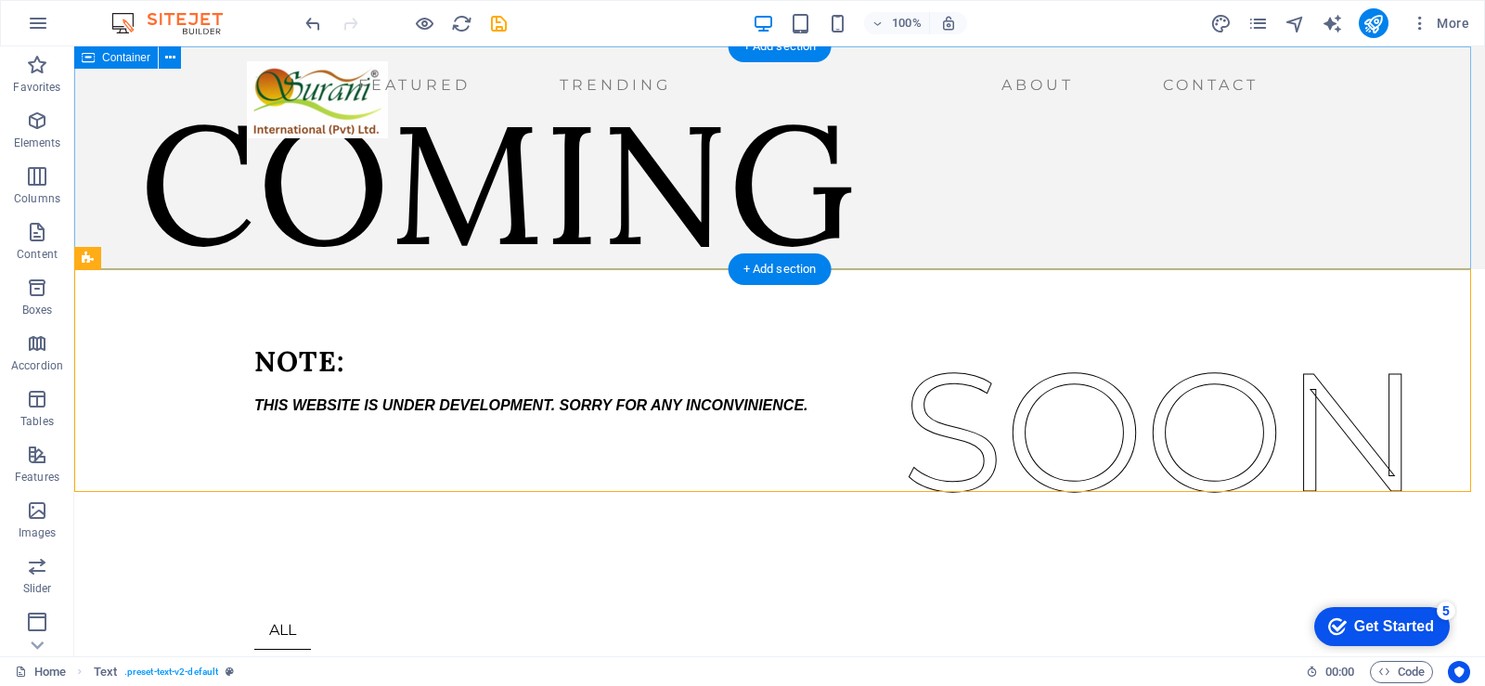
click at [1083, 216] on div "COMING SOON" at bounding box center [779, 157] width 1411 height 223
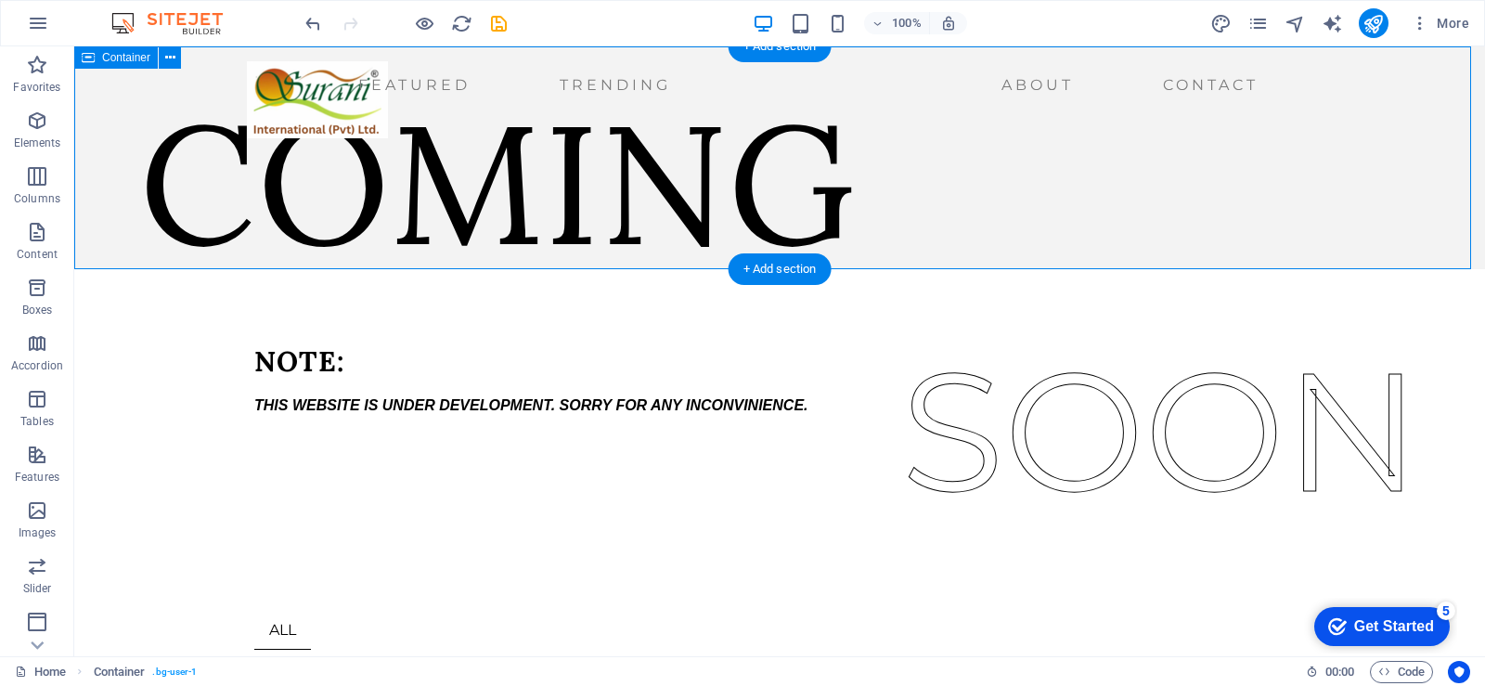
click at [856, 206] on div "COMING" at bounding box center [497, 182] width 717 height 217
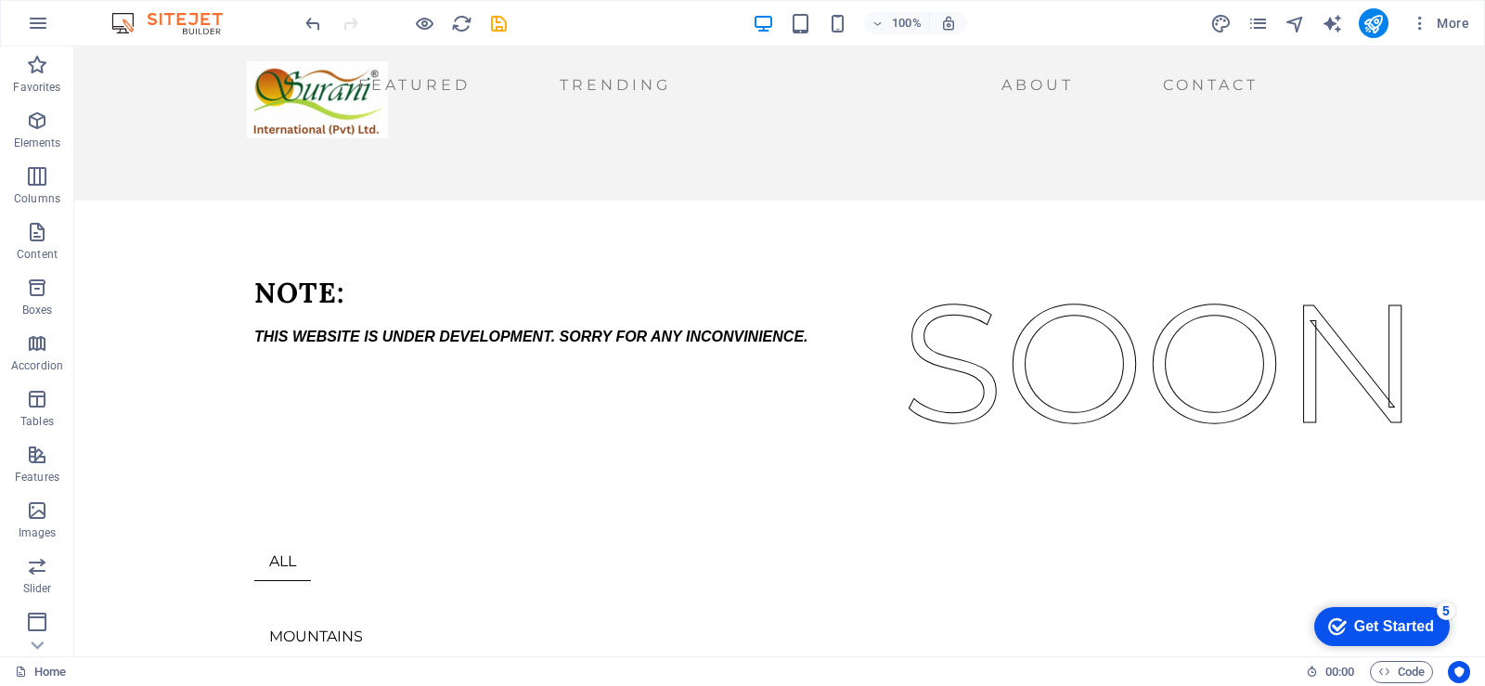
scroll to position [14, 0]
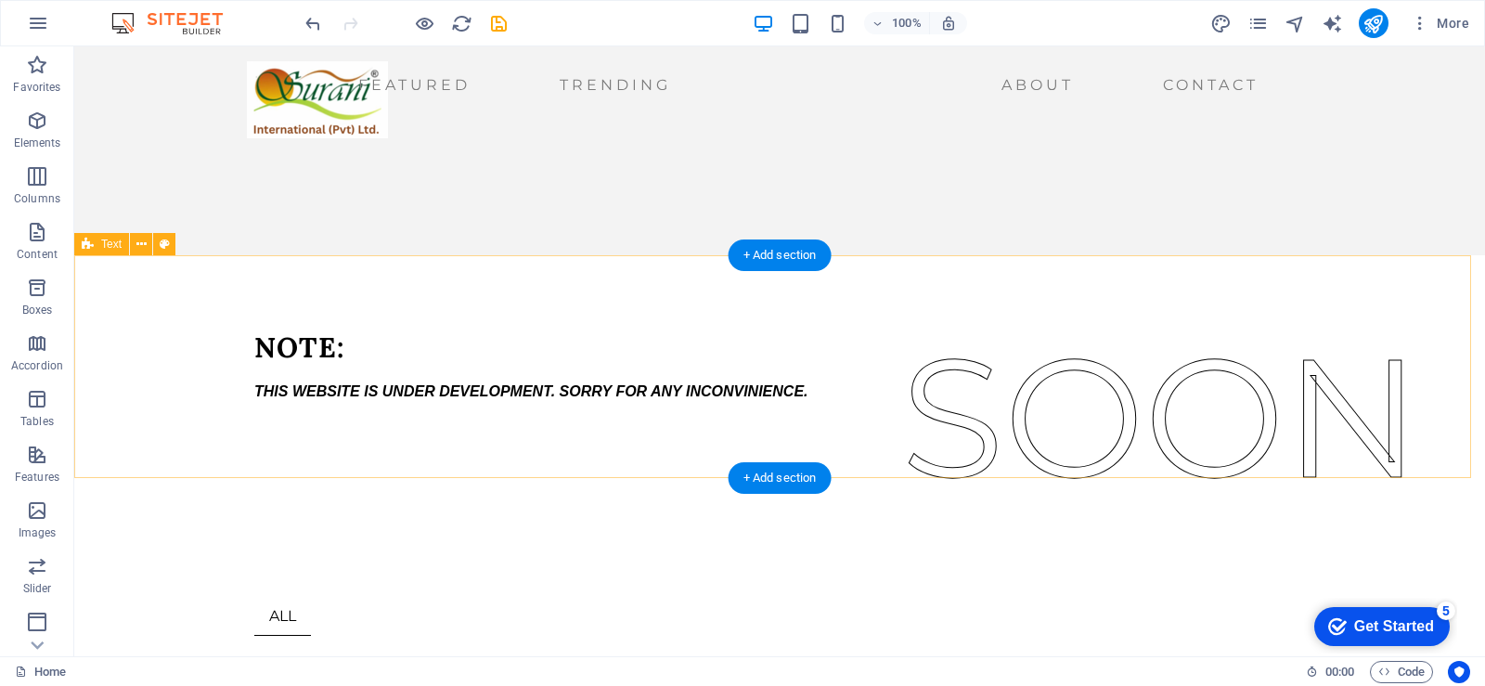
click at [1040, 294] on div "NOTE: THIS WEBSITE IS UNDER DEVELOPMENT. SORRY FOR ANY INCONVINIENCE." at bounding box center [779, 366] width 1411 height 222
drag, startPoint x: 973, startPoint y: 419, endPoint x: 976, endPoint y: 460, distance: 41.9
click at [976, 460] on div "NOTE: THIS WEBSITE IS UNDER DEVELOPMENT. SORRY FOR ANY INCONVINIENCE." at bounding box center [779, 366] width 1411 height 222
click at [888, 272] on div "NOTE: THIS WEBSITE IS UNDER DEVELOPMENT. SORRY FOR ANY INCONVINIENCE." at bounding box center [779, 366] width 1411 height 222
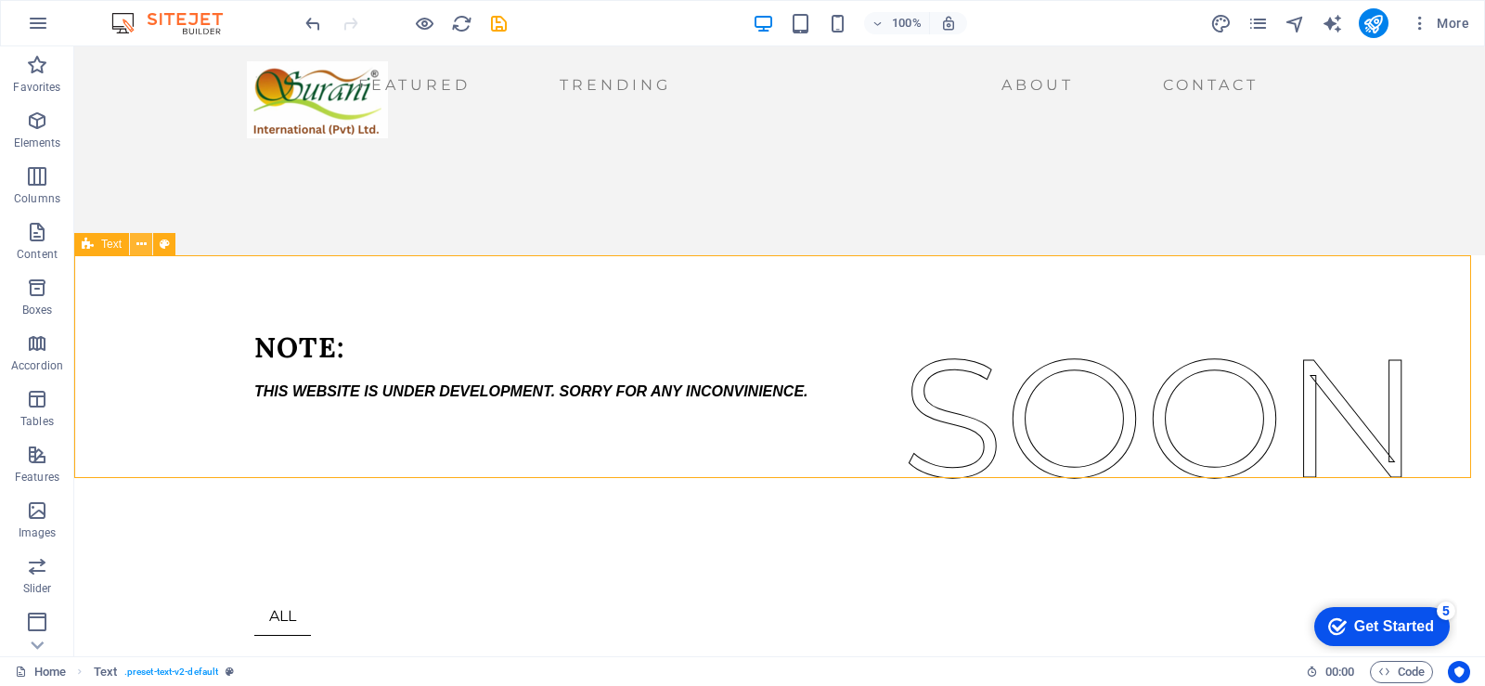
click at [143, 249] on icon at bounding box center [141, 244] width 10 height 19
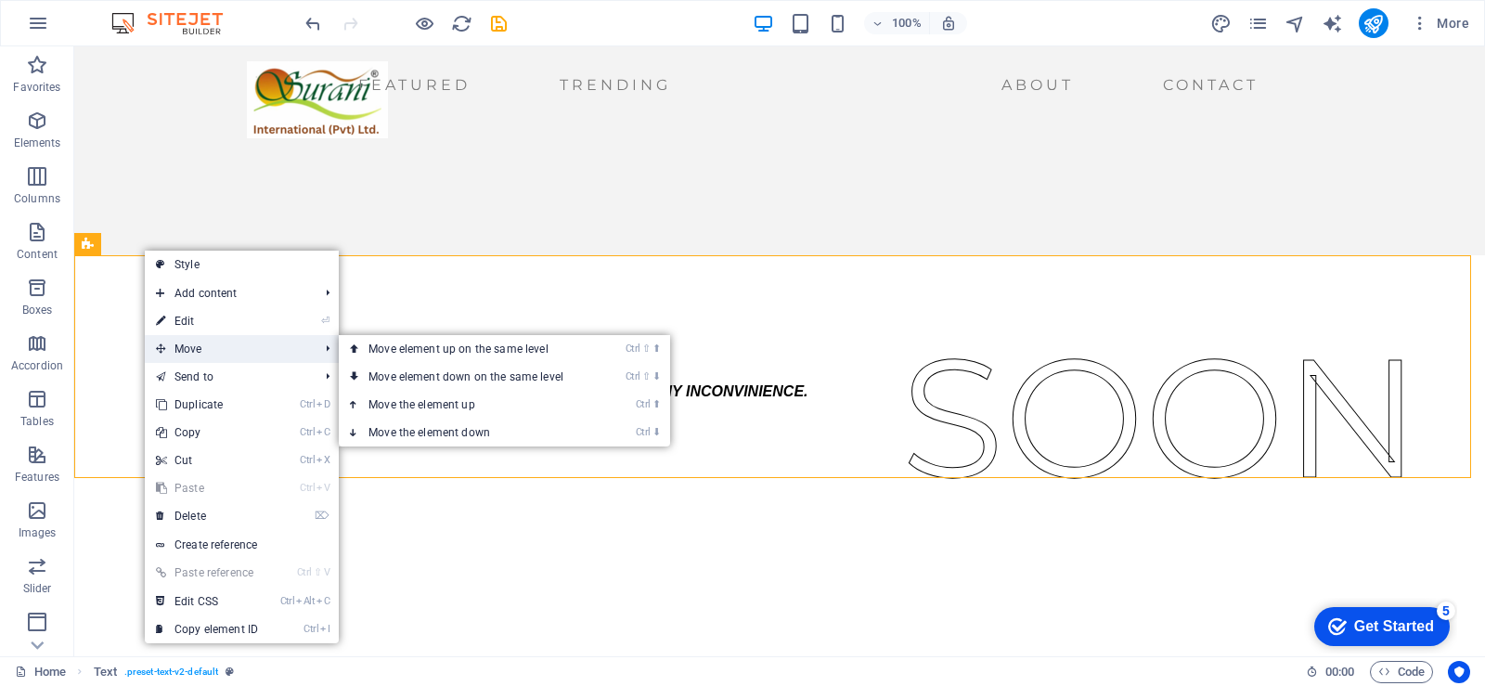
click at [203, 350] on span "Move" at bounding box center [228, 349] width 166 height 28
click at [393, 372] on link "Ctrl ⇧ ⬇ Move element down on the same level" at bounding box center [470, 377] width 262 height 28
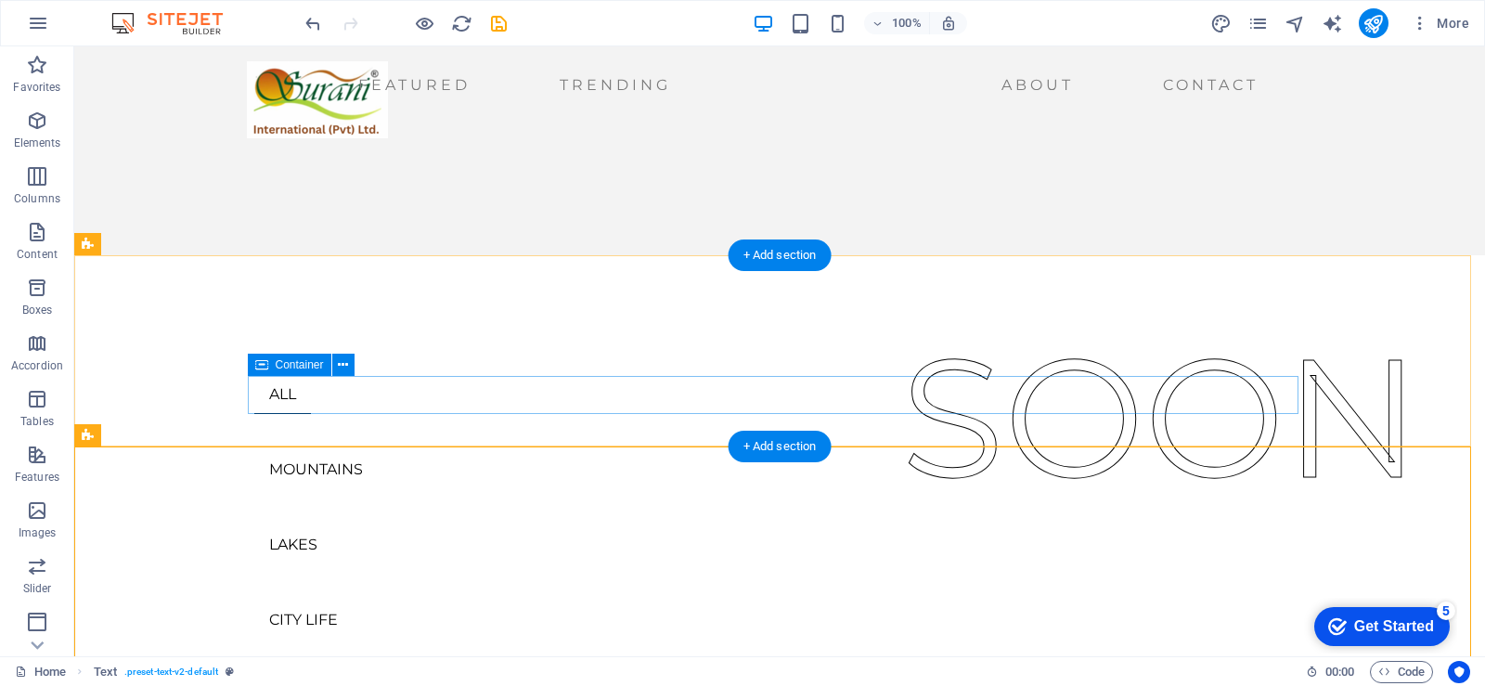
click at [279, 385] on div "ALL MOUNTAINS LAKES CITY LIFE WILD LIFE TRENDING" at bounding box center [779, 583] width 1051 height 414
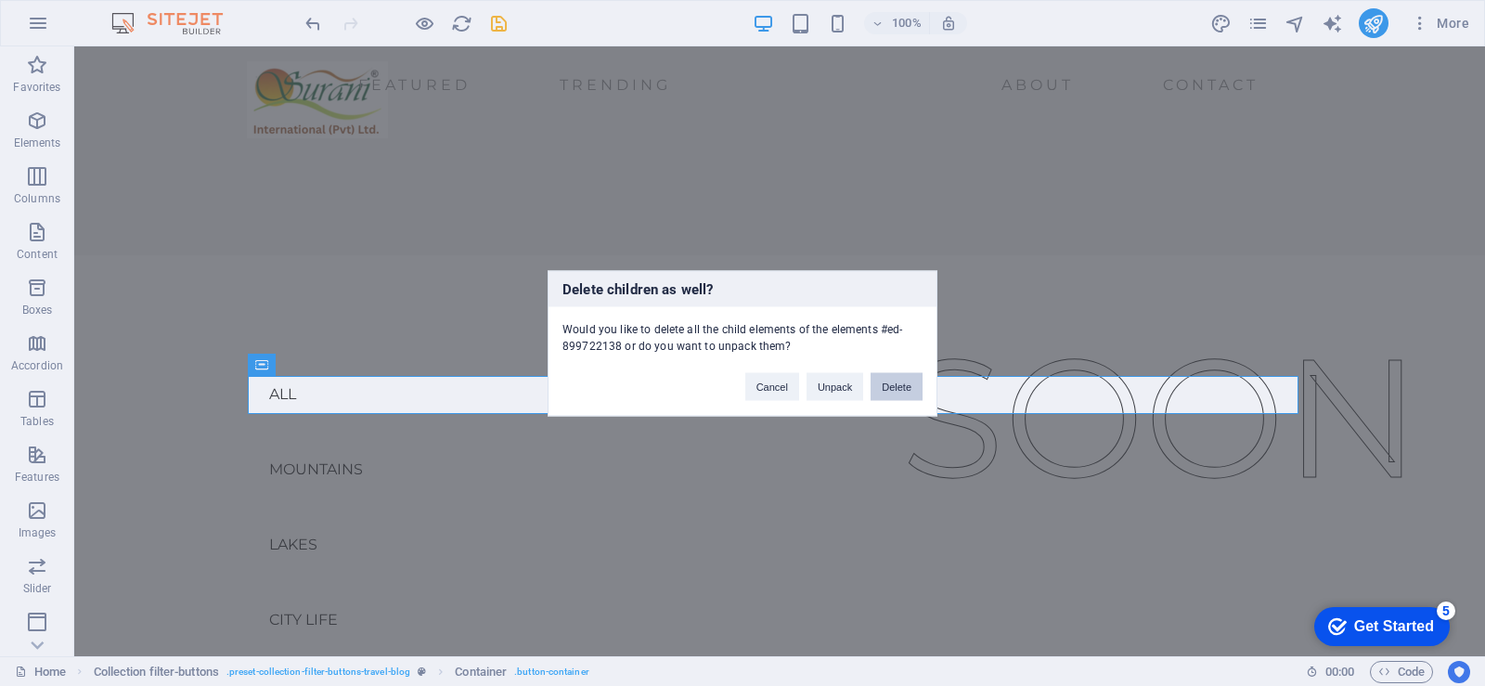
click at [891, 394] on button "Delete" at bounding box center [897, 386] width 52 height 28
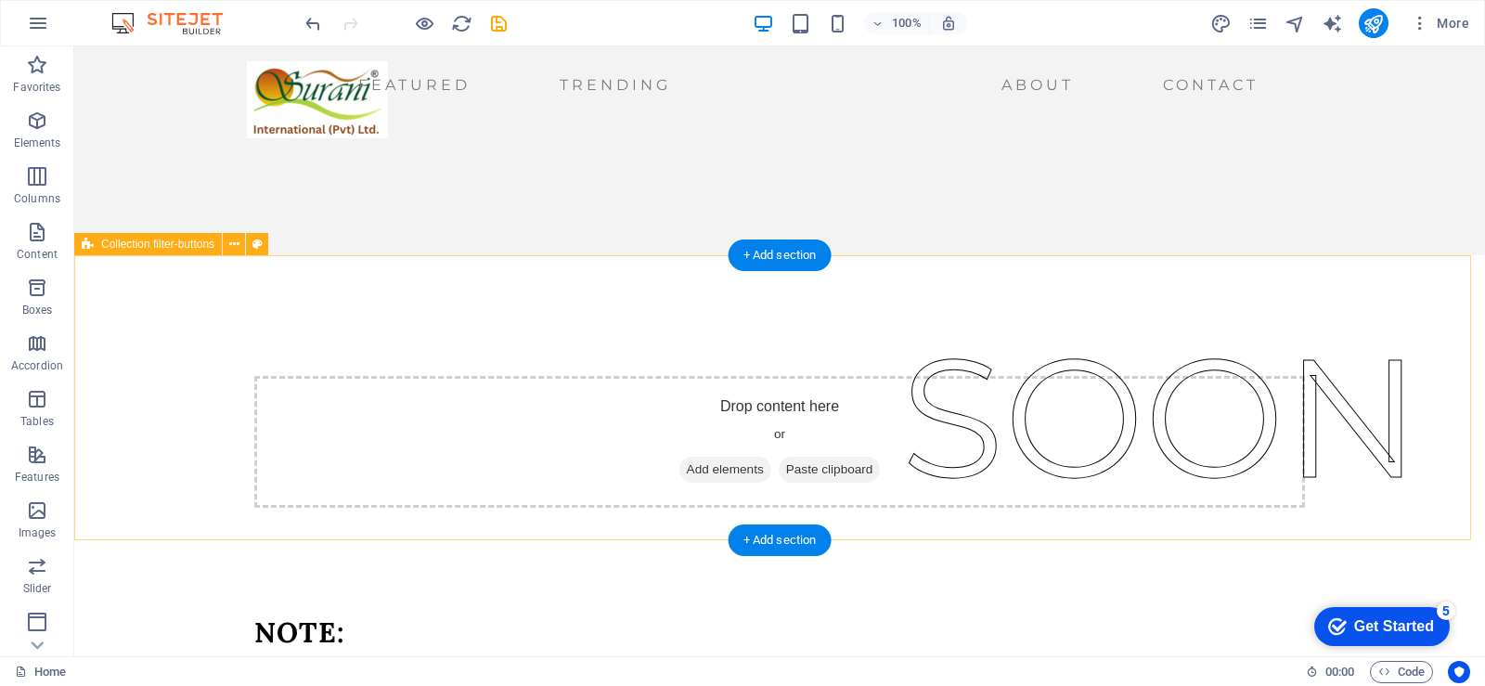
click at [524, 444] on div "Drop content here or Add elements Paste clipboard" at bounding box center [779, 442] width 1051 height 132
click at [617, 289] on div "Drop content here or Add elements Paste clipboard" at bounding box center [779, 397] width 1411 height 285
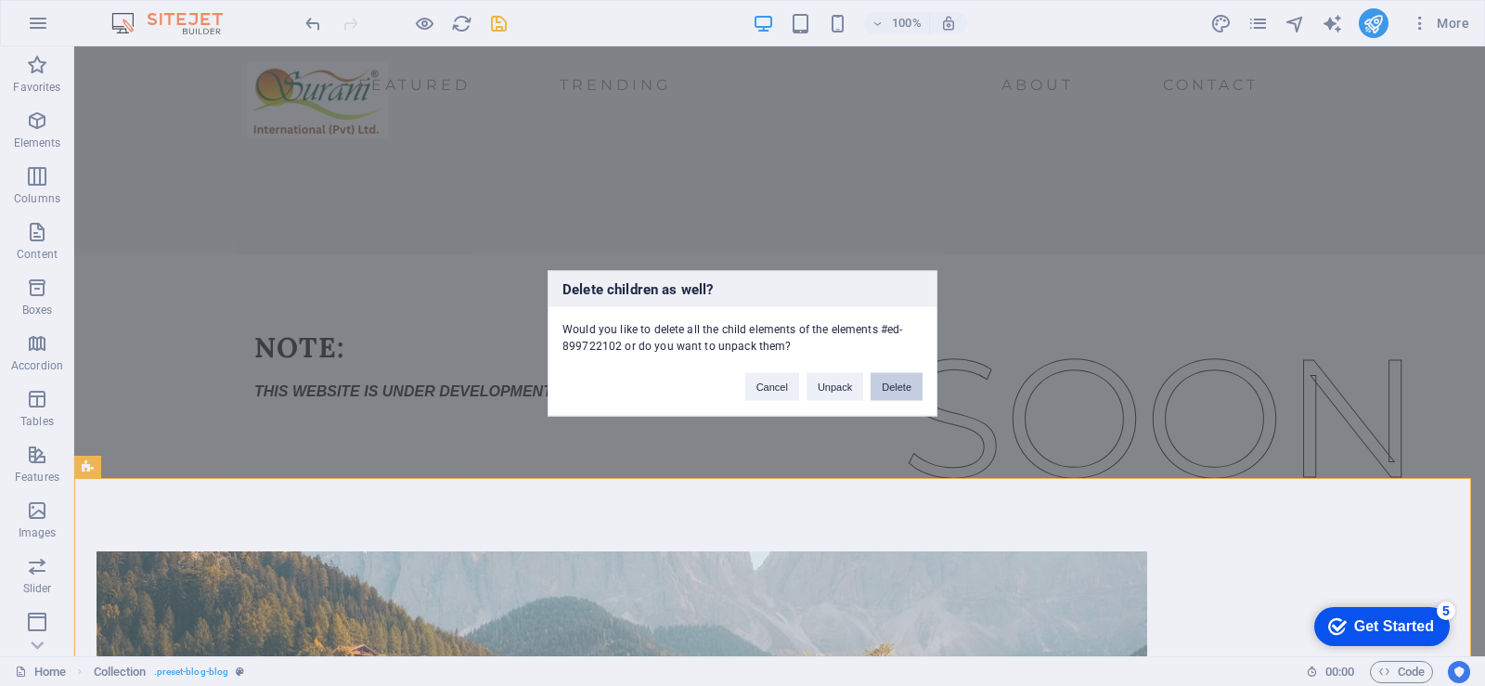
drag, startPoint x: 909, startPoint y: 390, endPoint x: 835, endPoint y: 343, distance: 87.6
click at [908, 390] on button "Delete" at bounding box center [897, 386] width 52 height 28
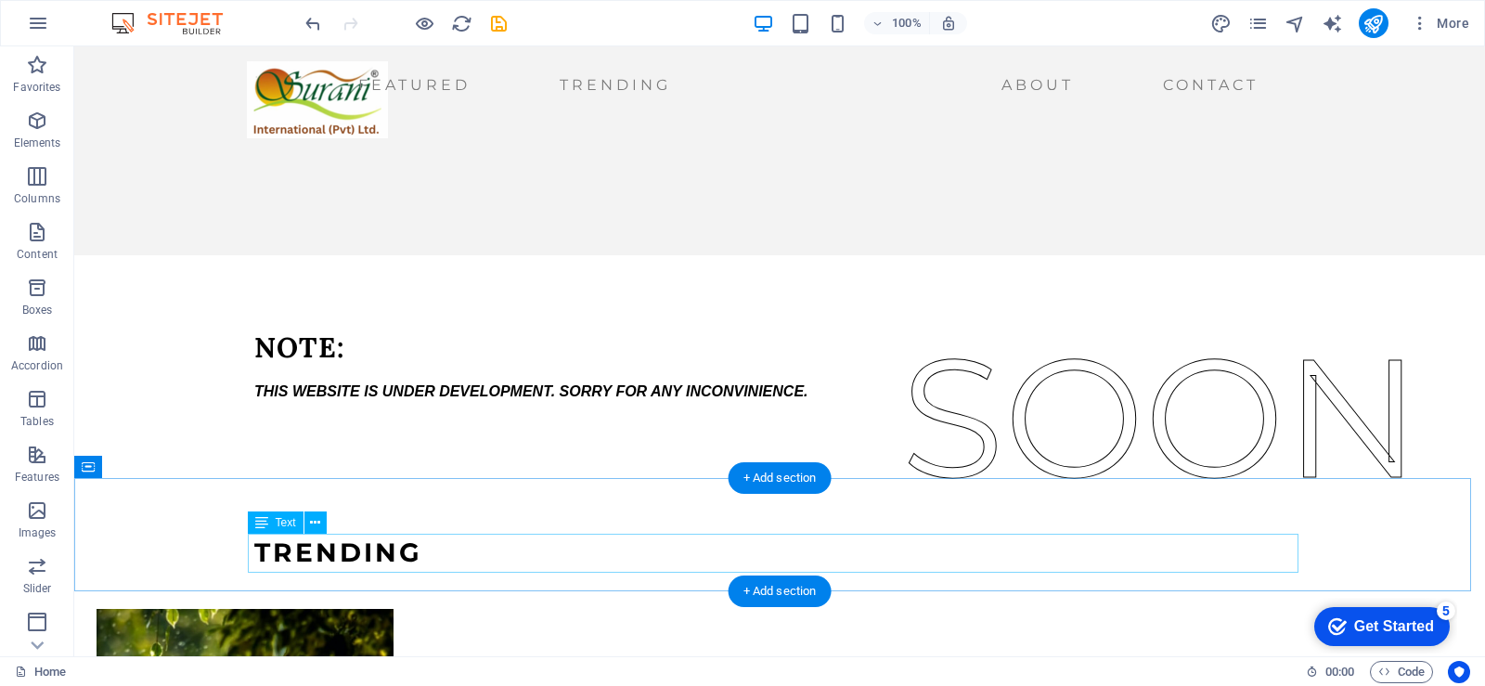
click at [641, 560] on div "TRENDING" at bounding box center [779, 552] width 1051 height 39
click at [554, 508] on div "TRENDING" at bounding box center [779, 533] width 1411 height 113
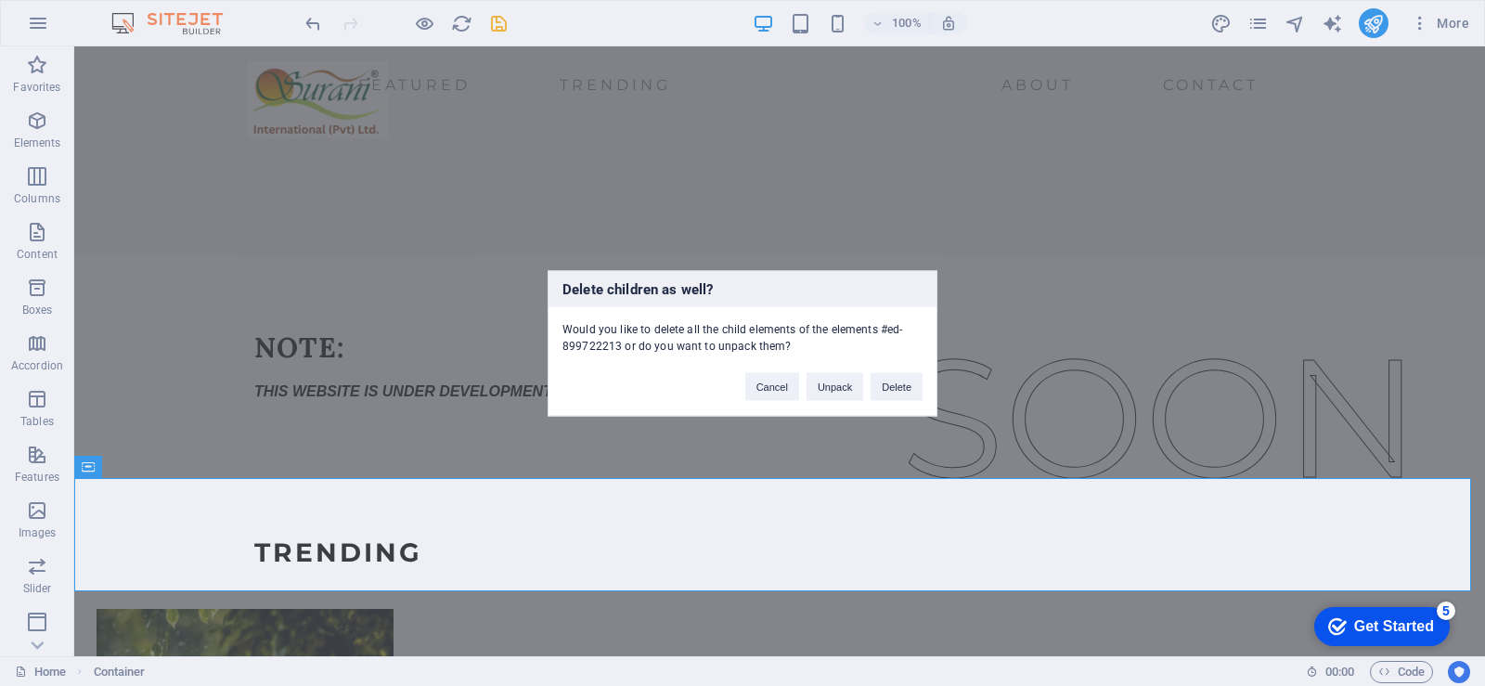
click at [895, 400] on div "Delete children as well? Would you like to delete all the child elements of the…" at bounding box center [743, 343] width 390 height 146
click at [891, 389] on button "Delete" at bounding box center [897, 386] width 52 height 28
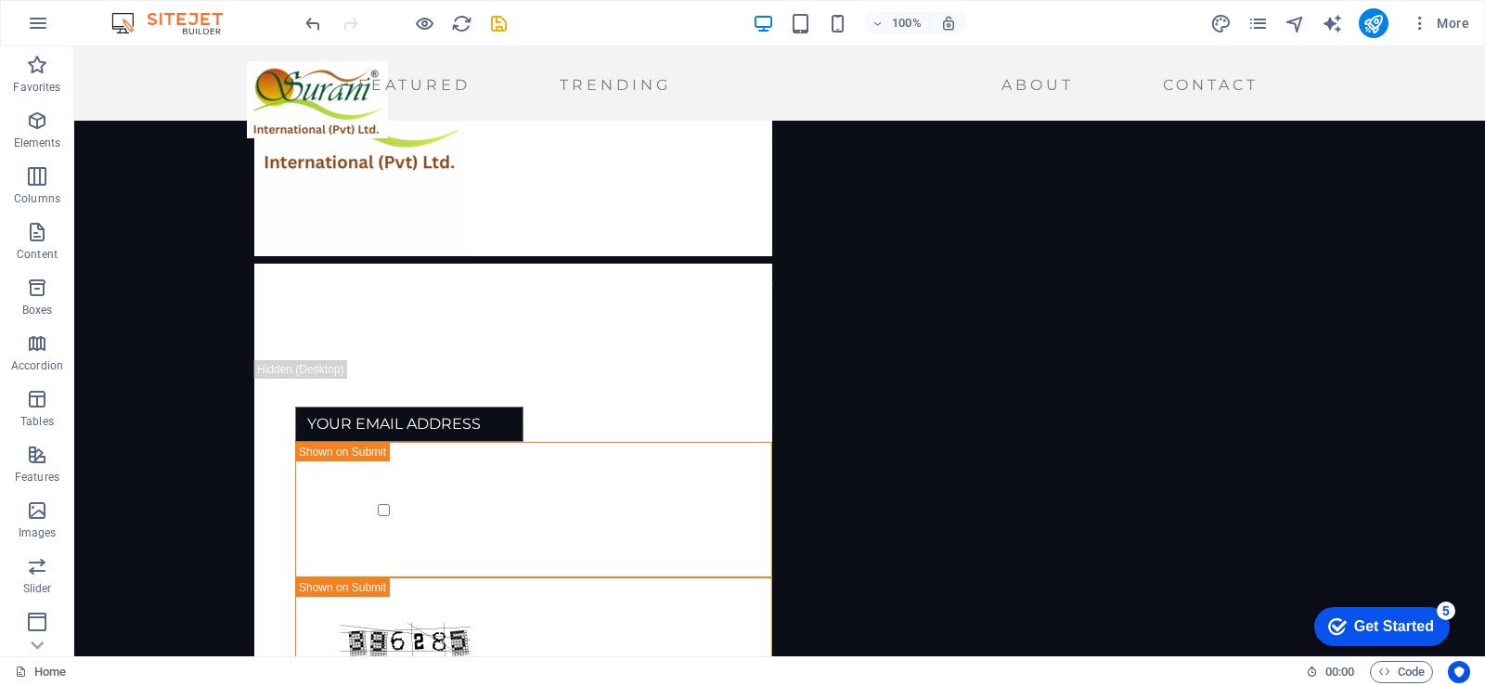
scroll to position [370, 0]
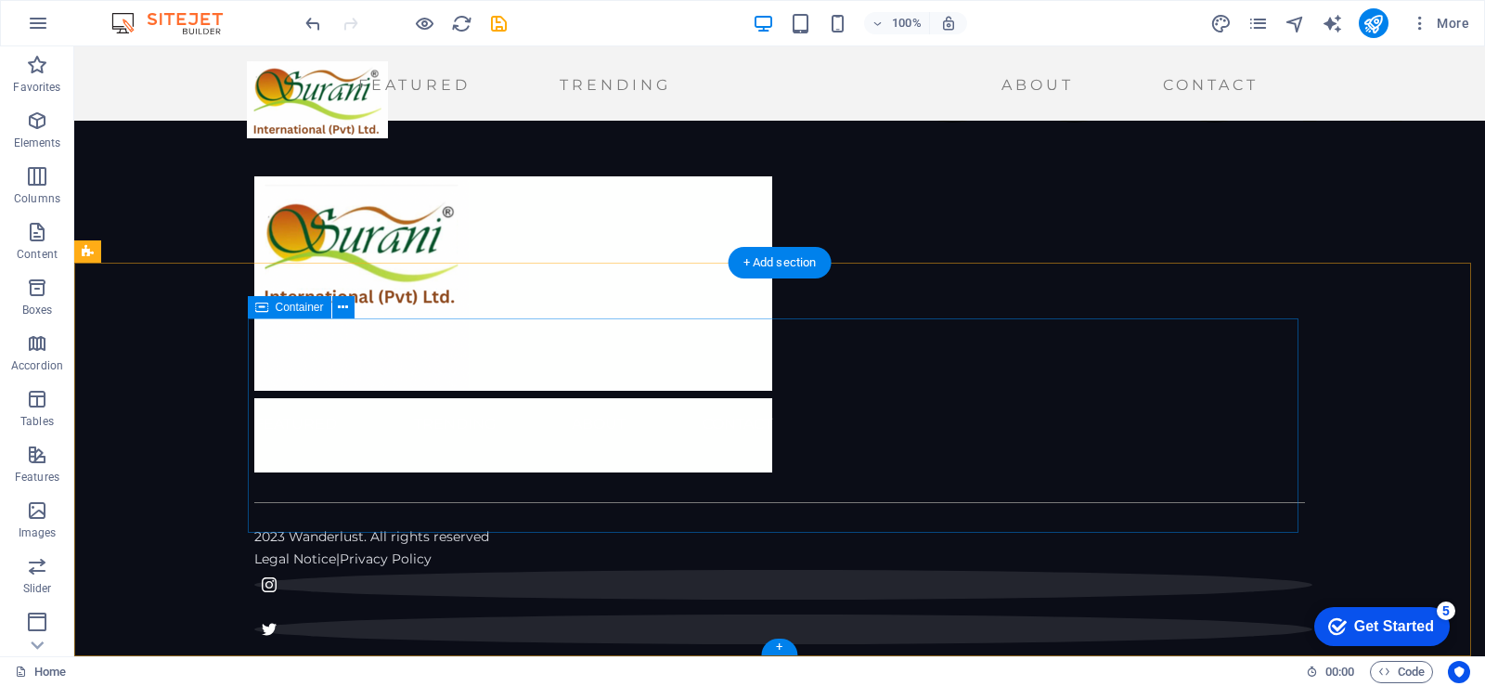
scroll to position [229, 0]
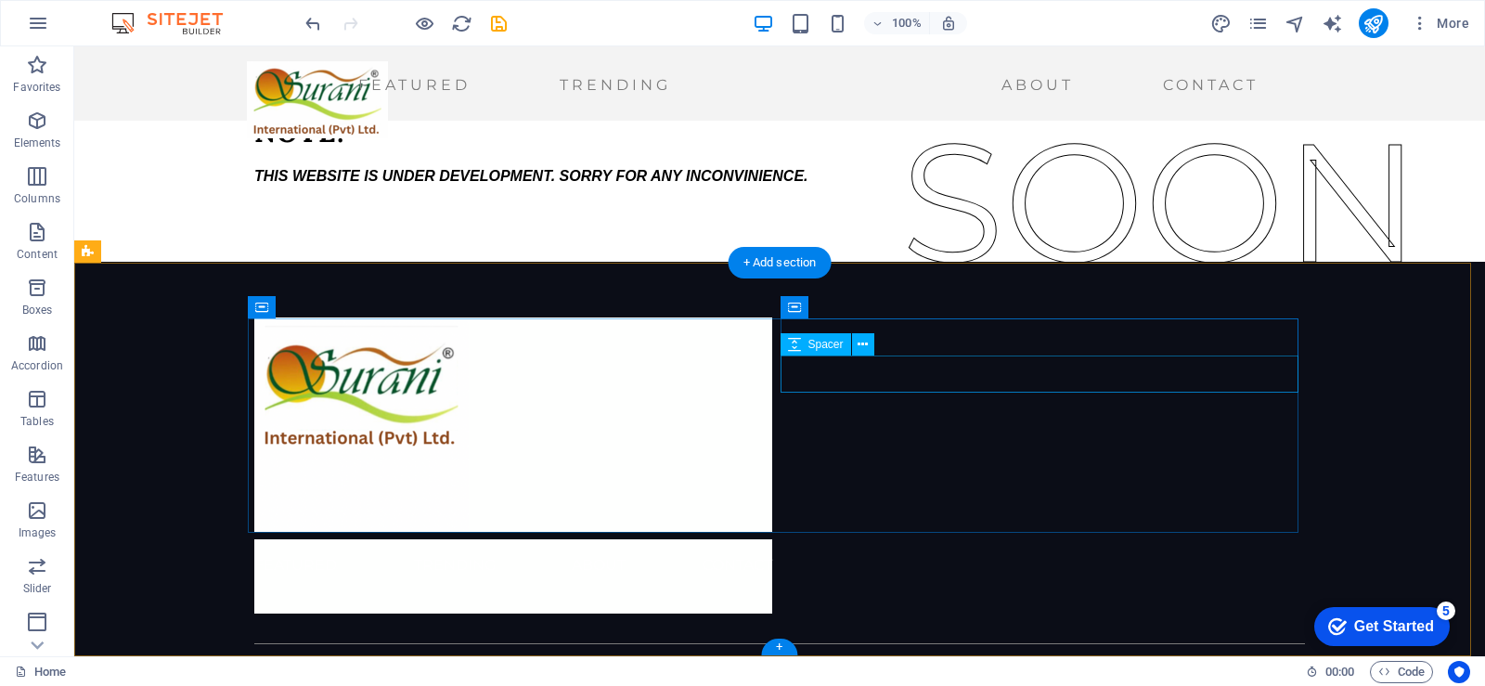
click at [772, 576] on div at bounding box center [513, 594] width 518 height 37
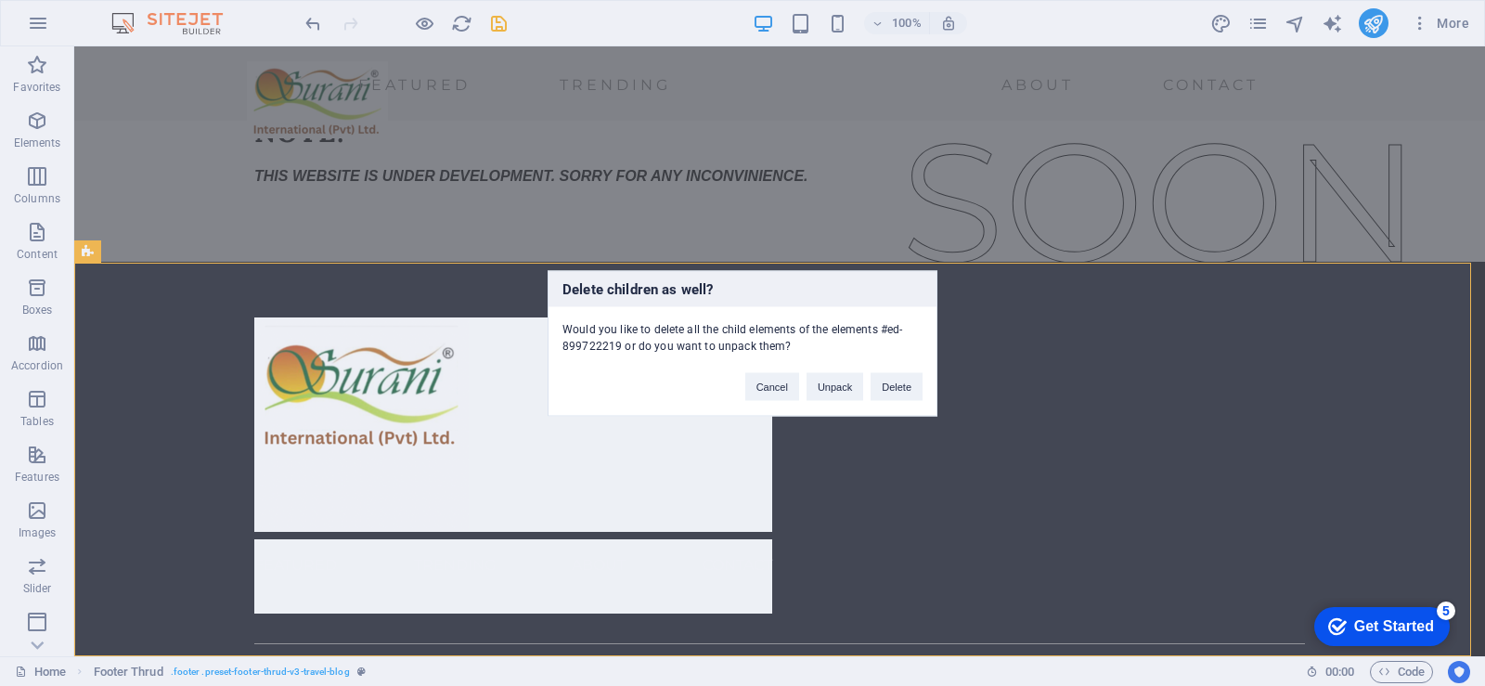
scroll to position [0, 0]
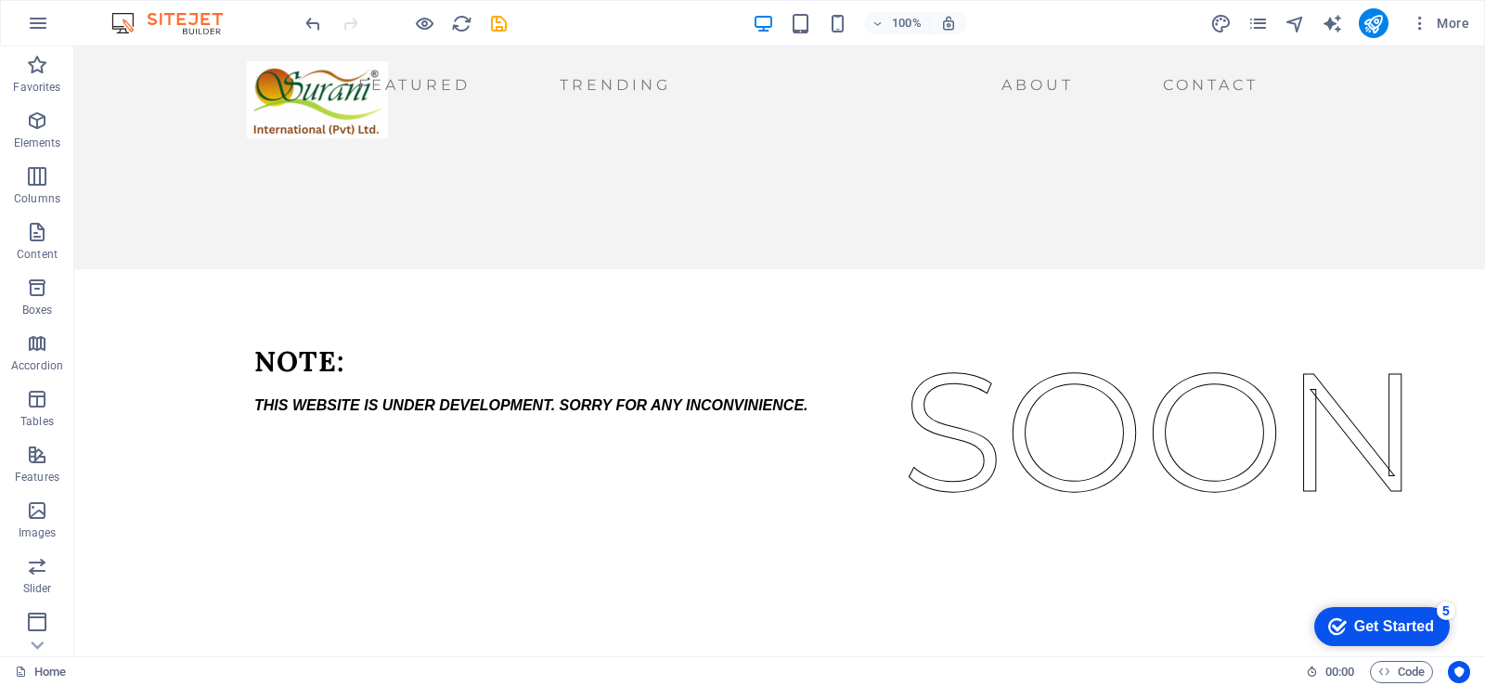
click at [1203, 491] on html "Skip to main content Featured Trending About Contact SOON NOTE: THIS WEBSITE IS…" at bounding box center [779, 268] width 1411 height 445
click at [1377, 25] on icon "publish" at bounding box center [1373, 23] width 21 height 21
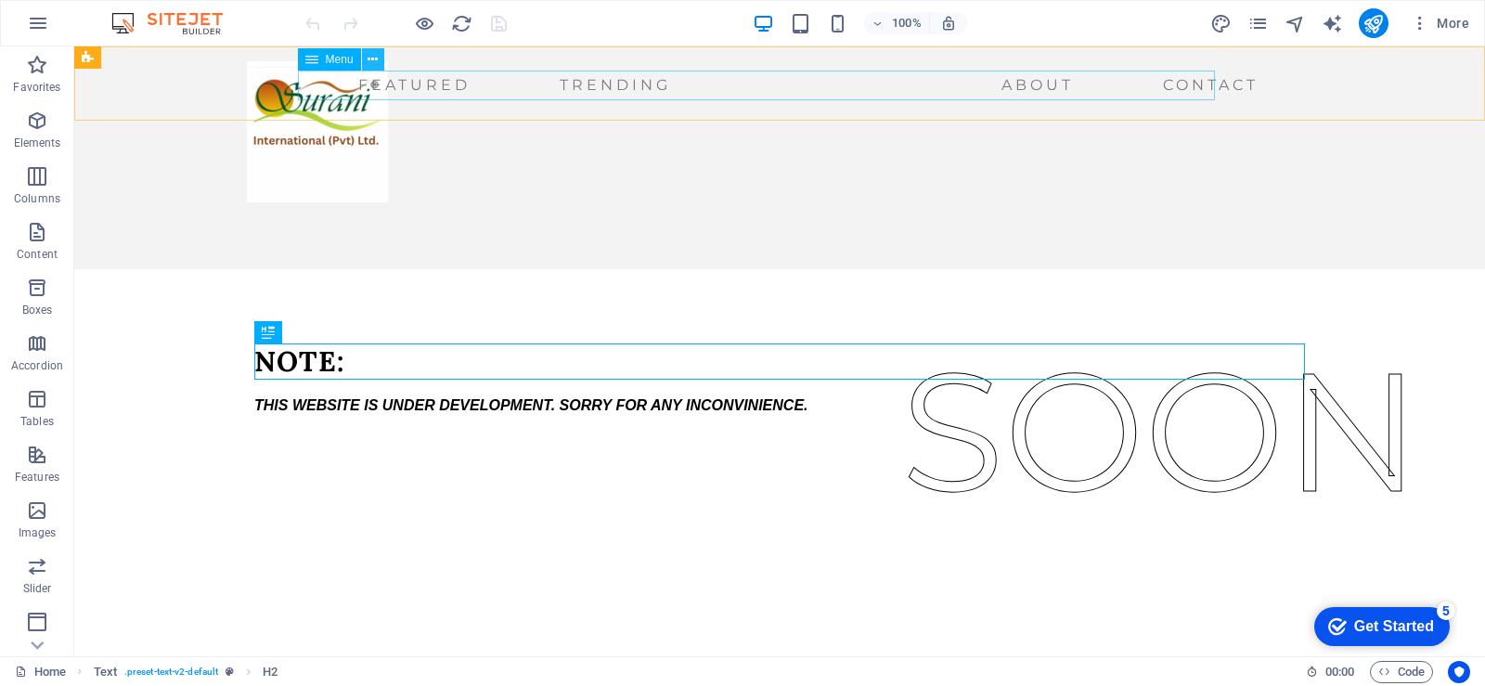
click at [379, 61] on button at bounding box center [373, 59] width 22 height 22
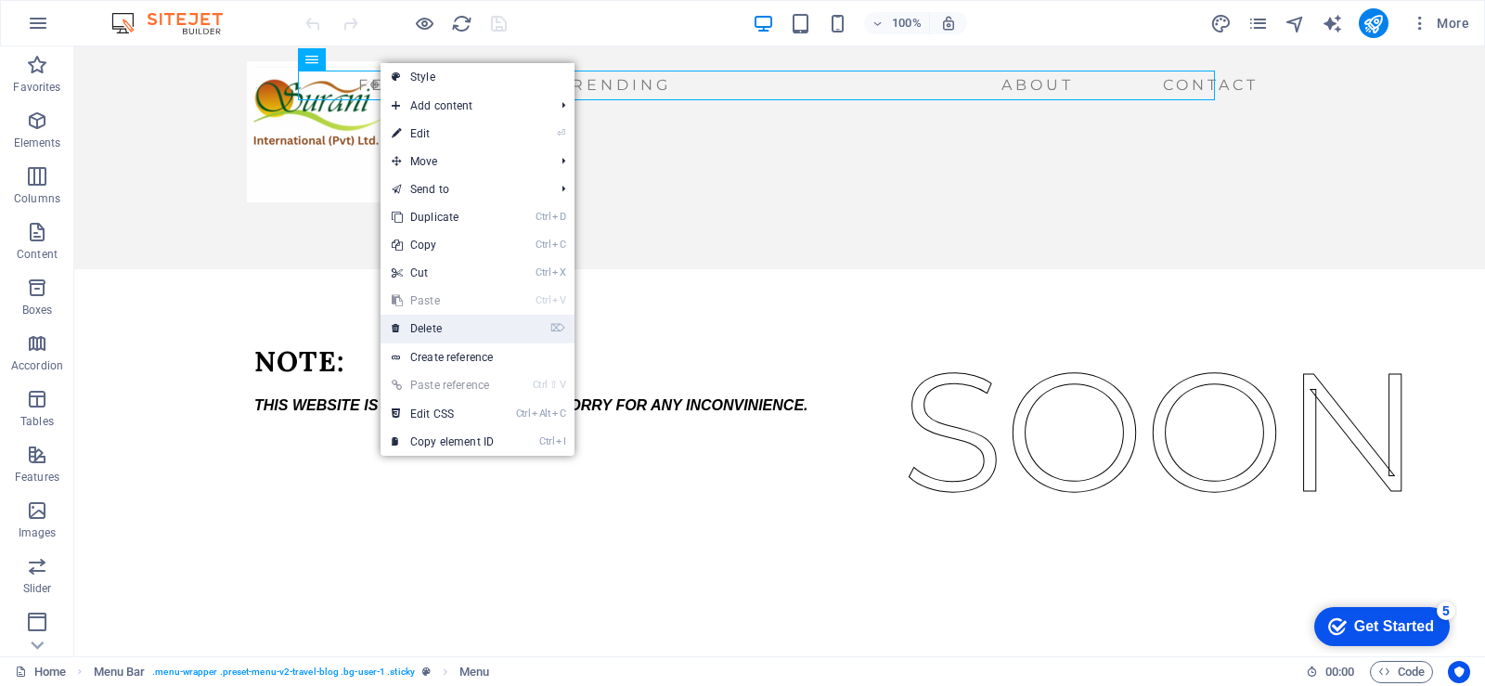
click at [485, 321] on link "⌦ Delete" at bounding box center [443, 329] width 124 height 28
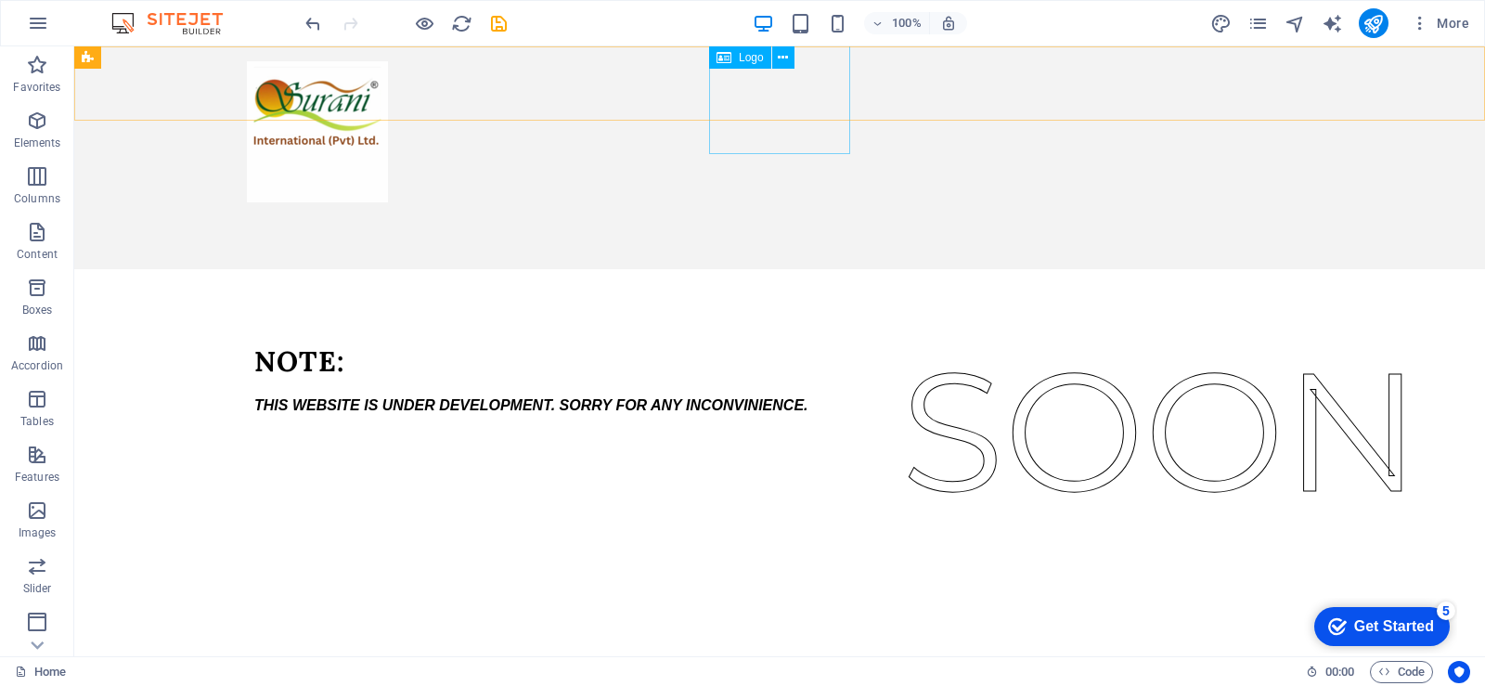
click at [388, 116] on div at bounding box center [317, 131] width 141 height 141
drag, startPoint x: 815, startPoint y: 120, endPoint x: 815, endPoint y: 143, distance: 23.2
click at [388, 143] on div at bounding box center [317, 131] width 141 height 141
click at [388, 136] on div at bounding box center [317, 131] width 141 height 141
click at [388, 123] on div at bounding box center [317, 131] width 141 height 141
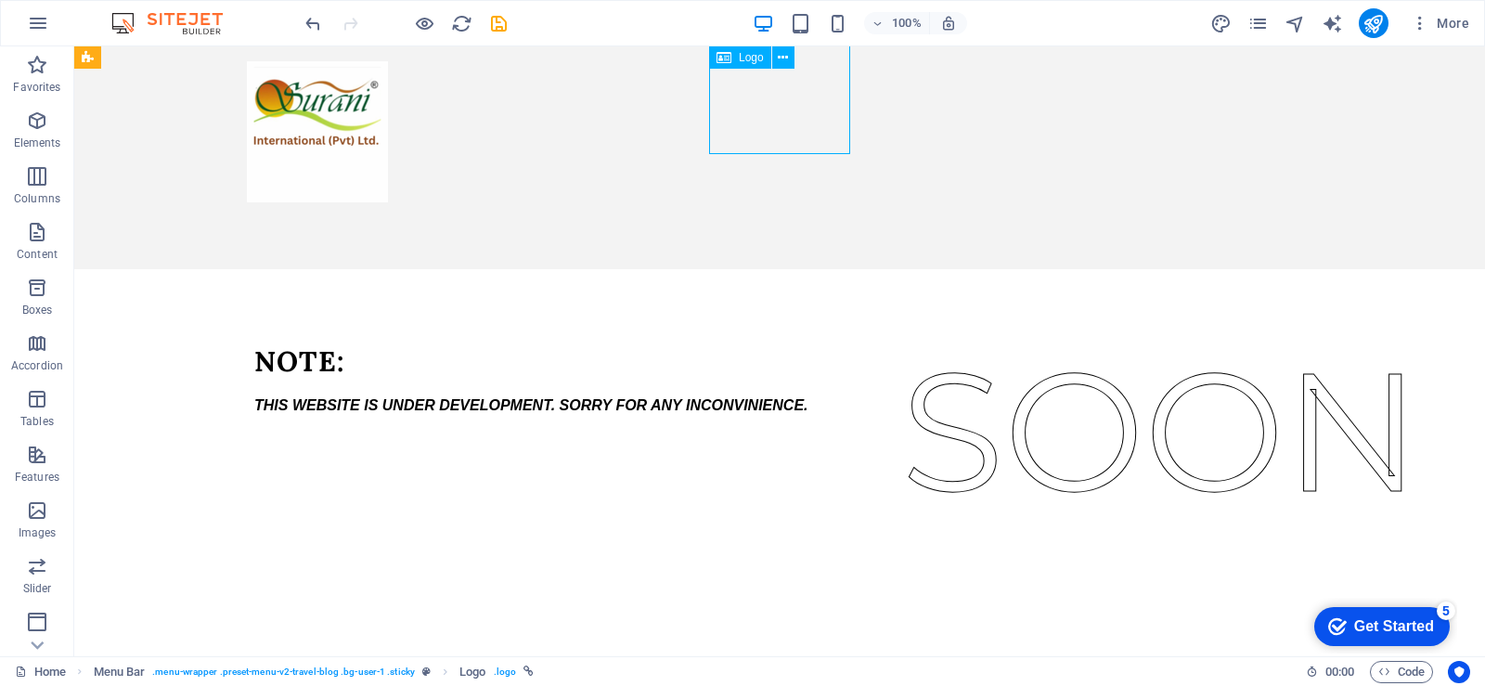
click at [388, 123] on div at bounding box center [317, 131] width 141 height 141
select select "px"
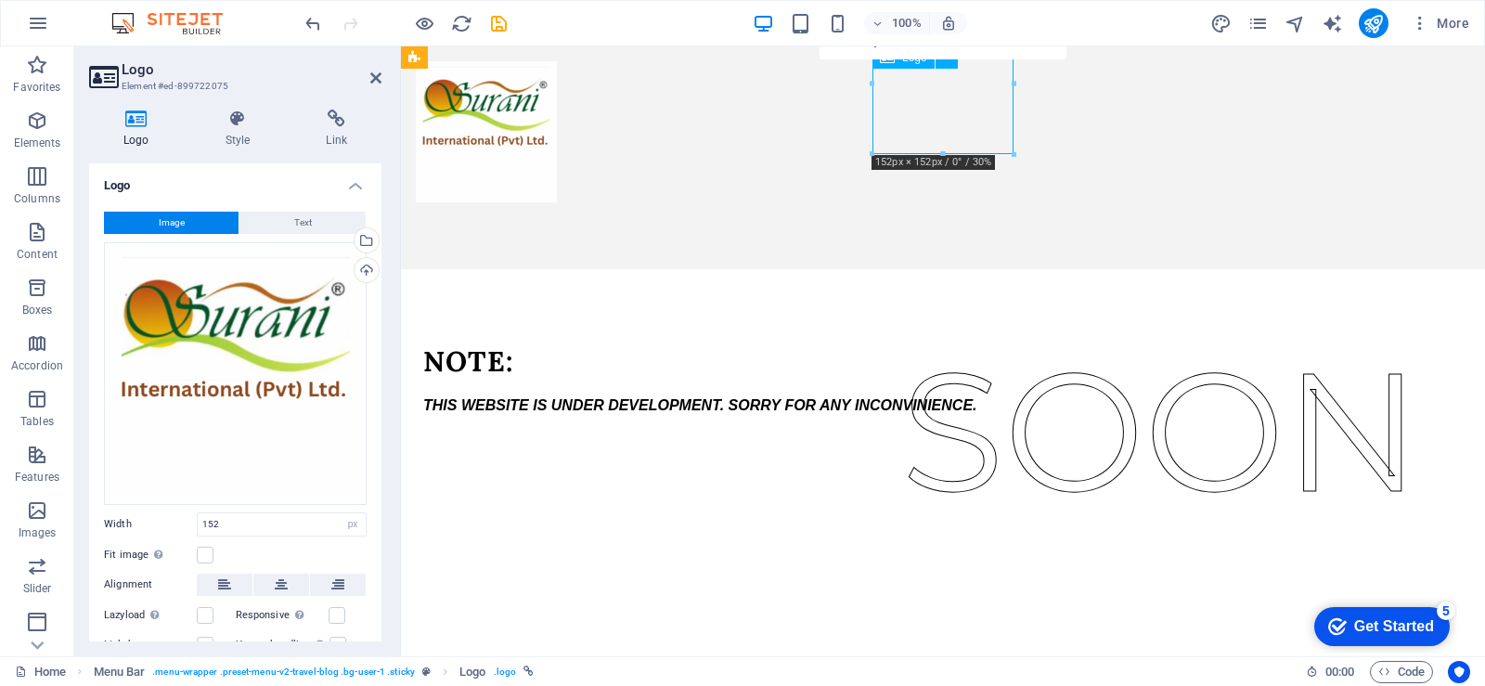
drag, startPoint x: 938, startPoint y: 123, endPoint x: 939, endPoint y: 147, distance: 23.3
click at [557, 147] on div at bounding box center [486, 131] width 141 height 141
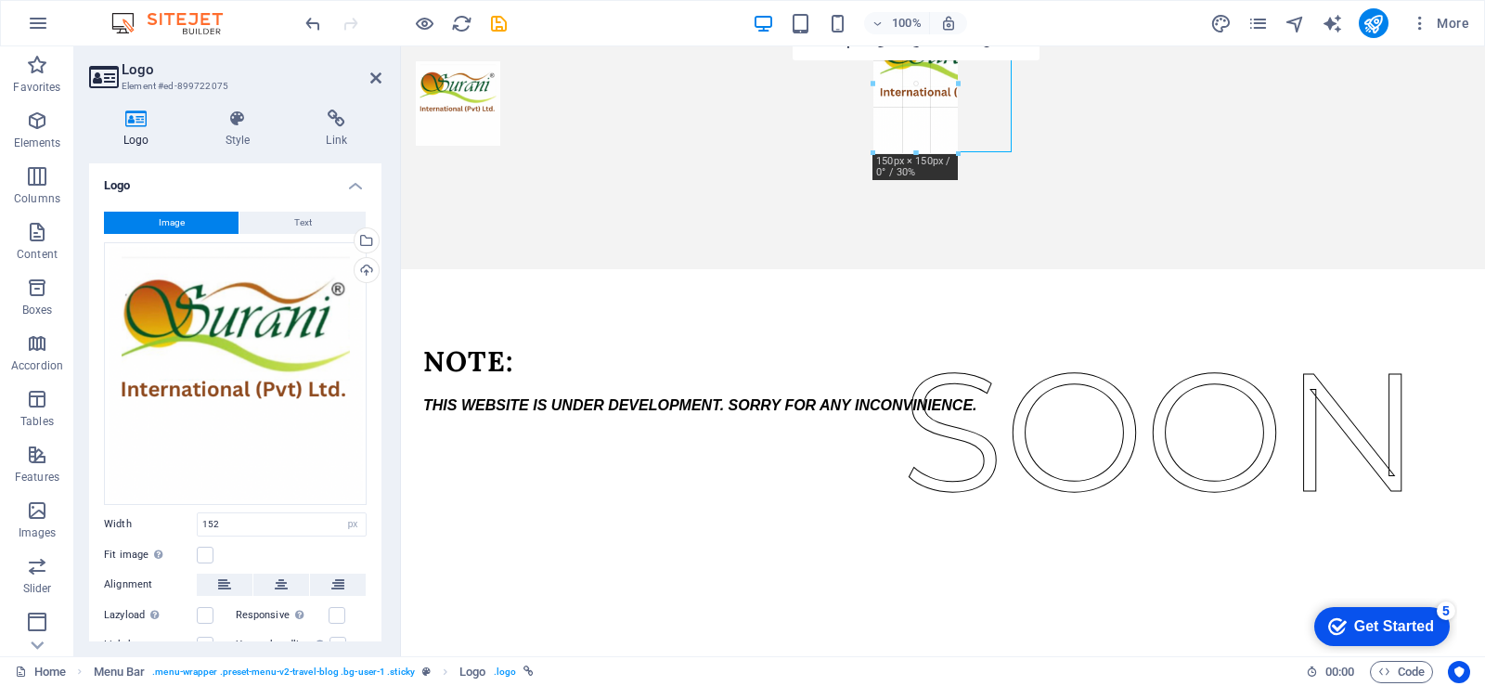
drag, startPoint x: 945, startPoint y: 153, endPoint x: 942, endPoint y: 97, distance: 56.7
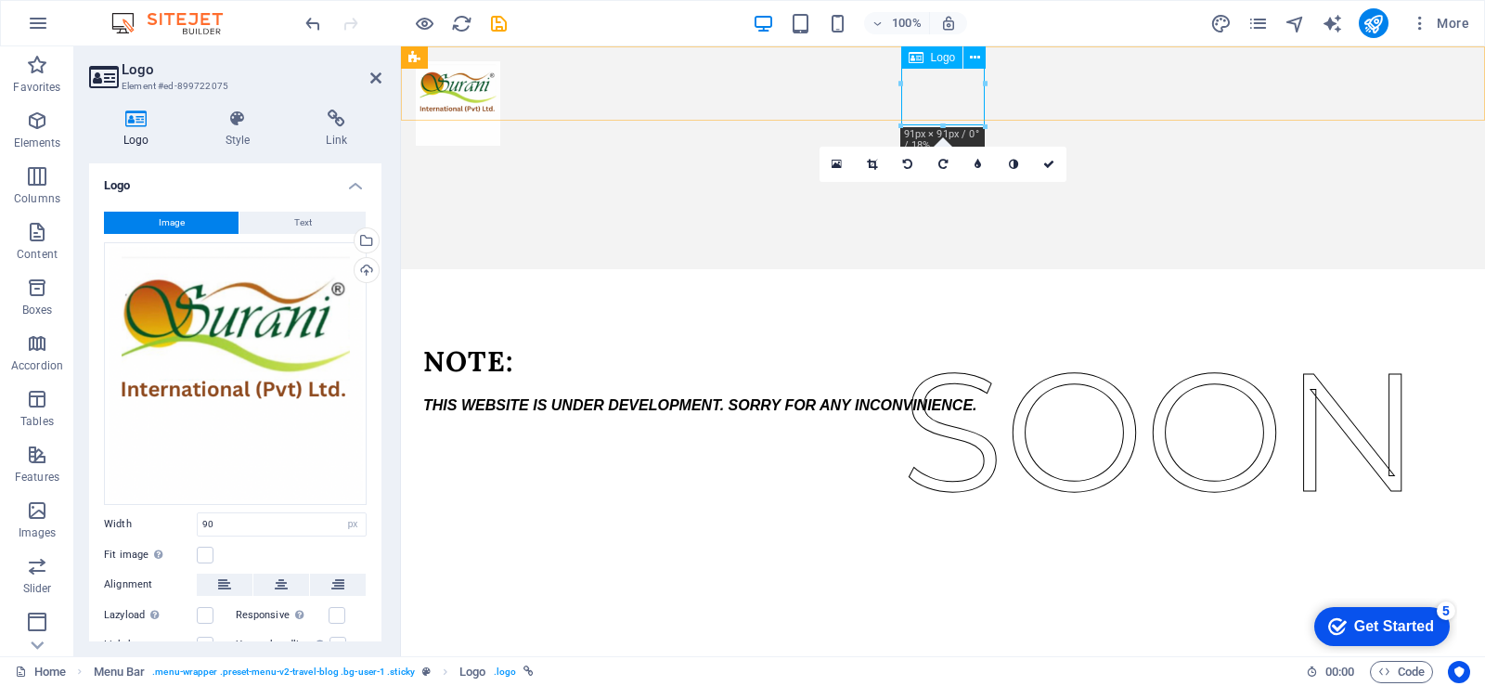
click at [500, 105] on div at bounding box center [458, 103] width 84 height 84
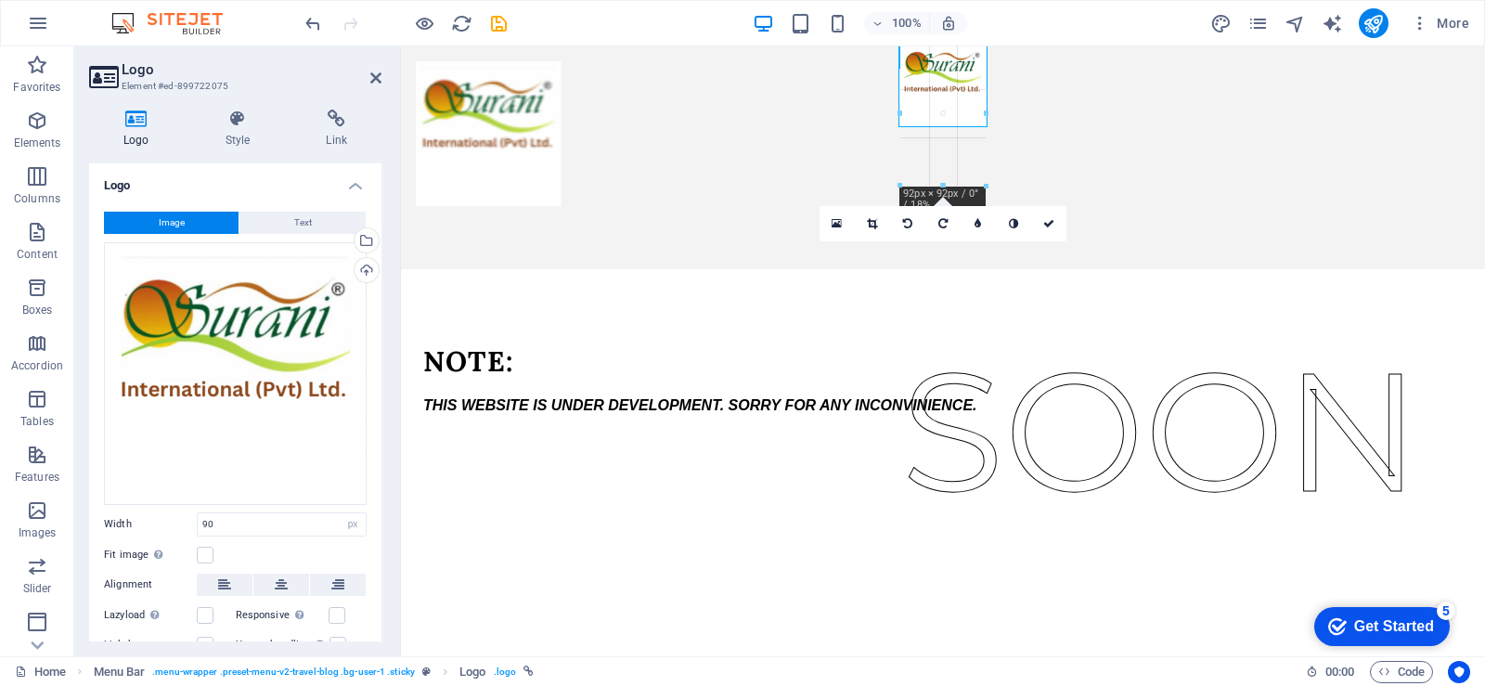
drag, startPoint x: 887, startPoint y: 144, endPoint x: 841, endPoint y: 183, distance: 59.9
type input "157"
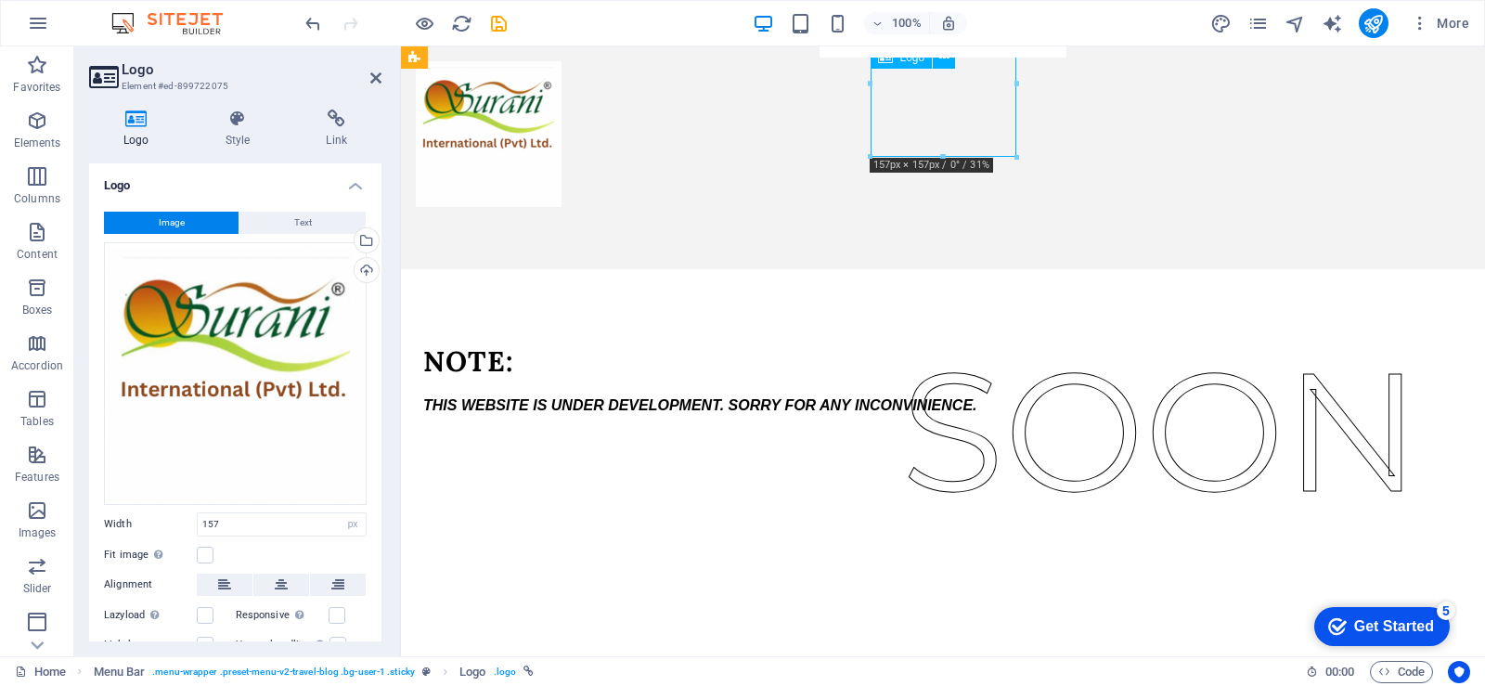
drag, startPoint x: 956, startPoint y: 88, endPoint x: 1361, endPoint y: 202, distance: 420.5
click at [562, 156] on div at bounding box center [489, 134] width 146 height 146
drag, startPoint x: 954, startPoint y: 116, endPoint x: 956, endPoint y: 147, distance: 30.7
click at [562, 147] on div at bounding box center [489, 134] width 146 height 146
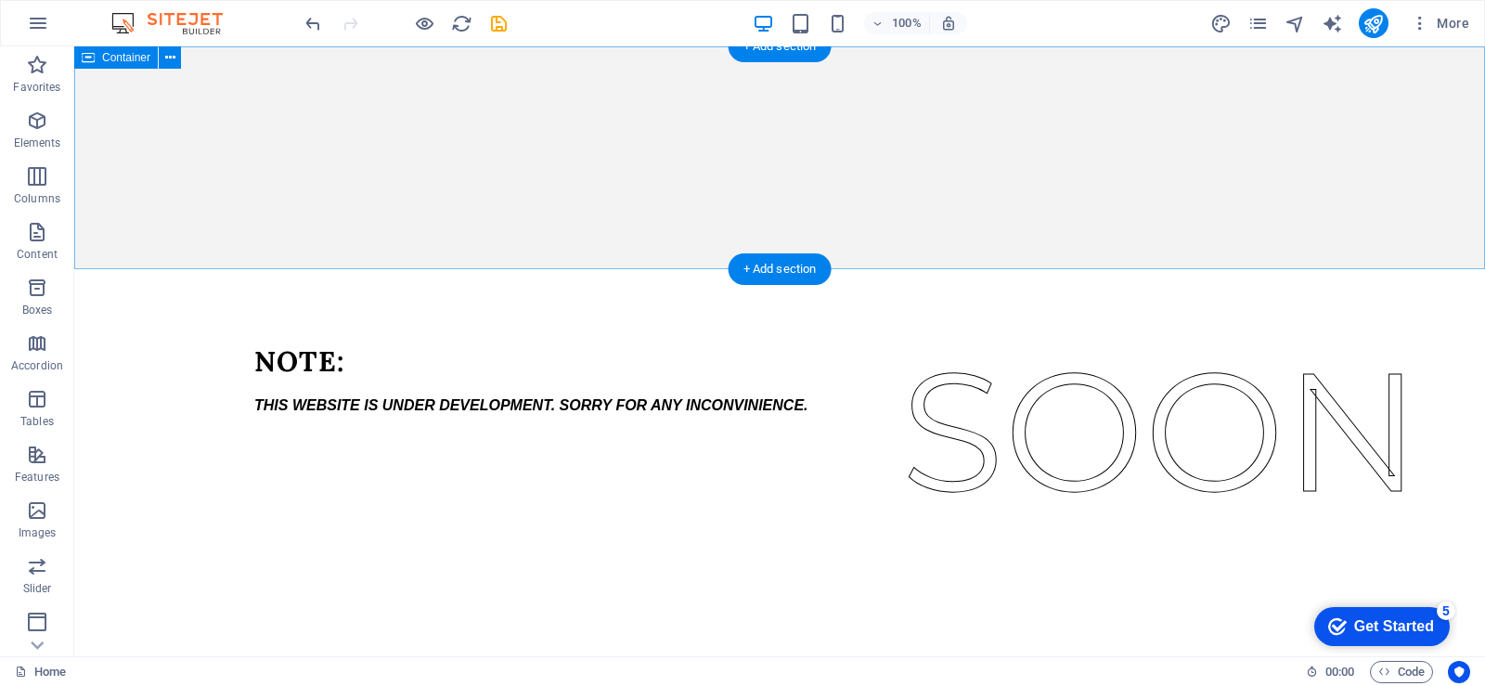
click at [800, 152] on div "SOON" at bounding box center [779, 157] width 1411 height 223
click at [788, 266] on div "+ Add section" at bounding box center [780, 269] width 103 height 32
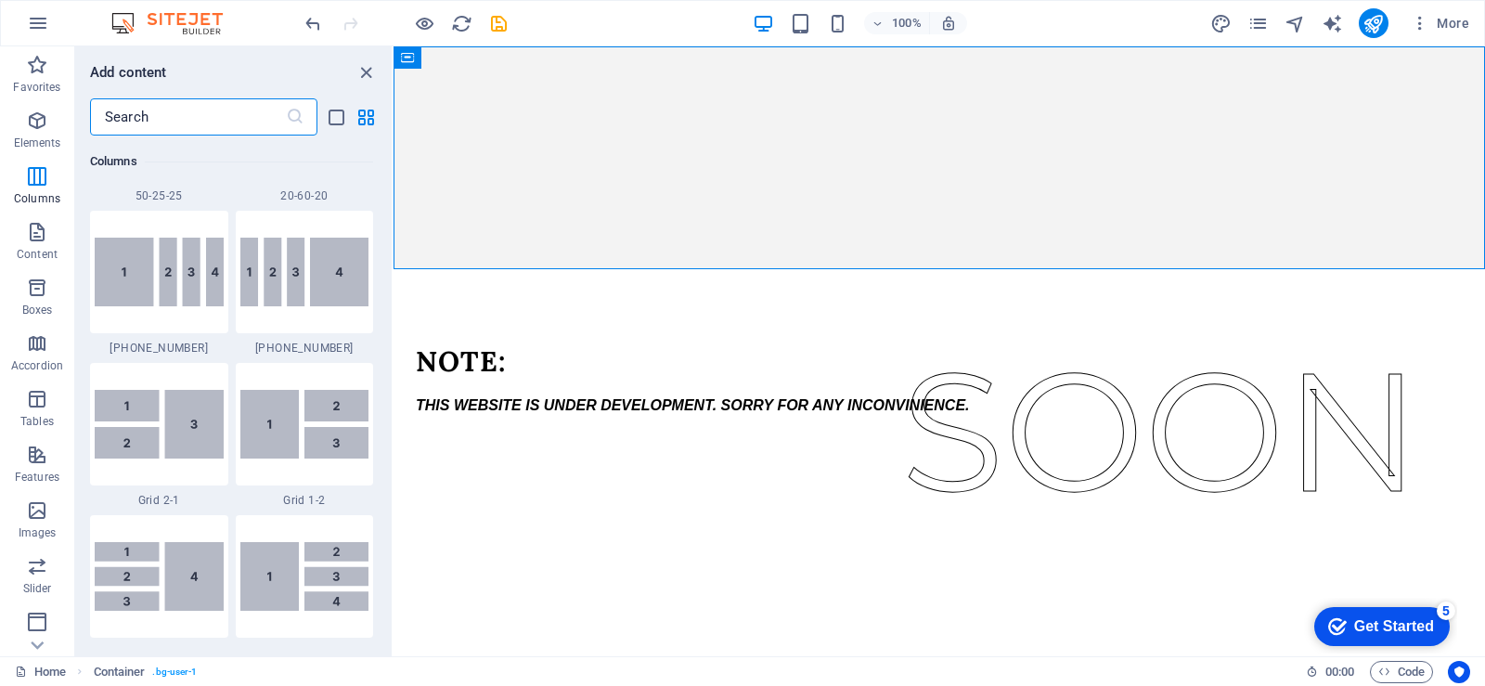
scroll to position [2148, 0]
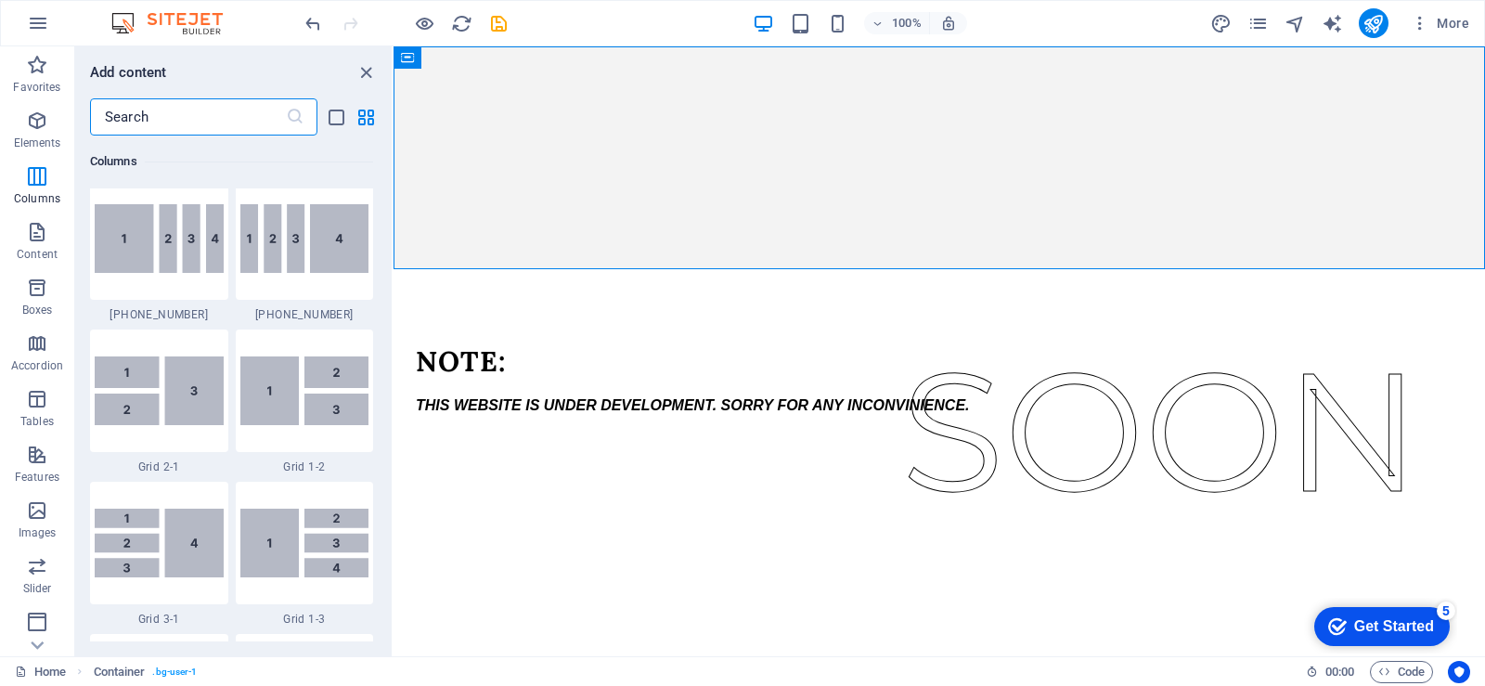
click at [227, 109] on input "text" at bounding box center [188, 116] width 196 height 37
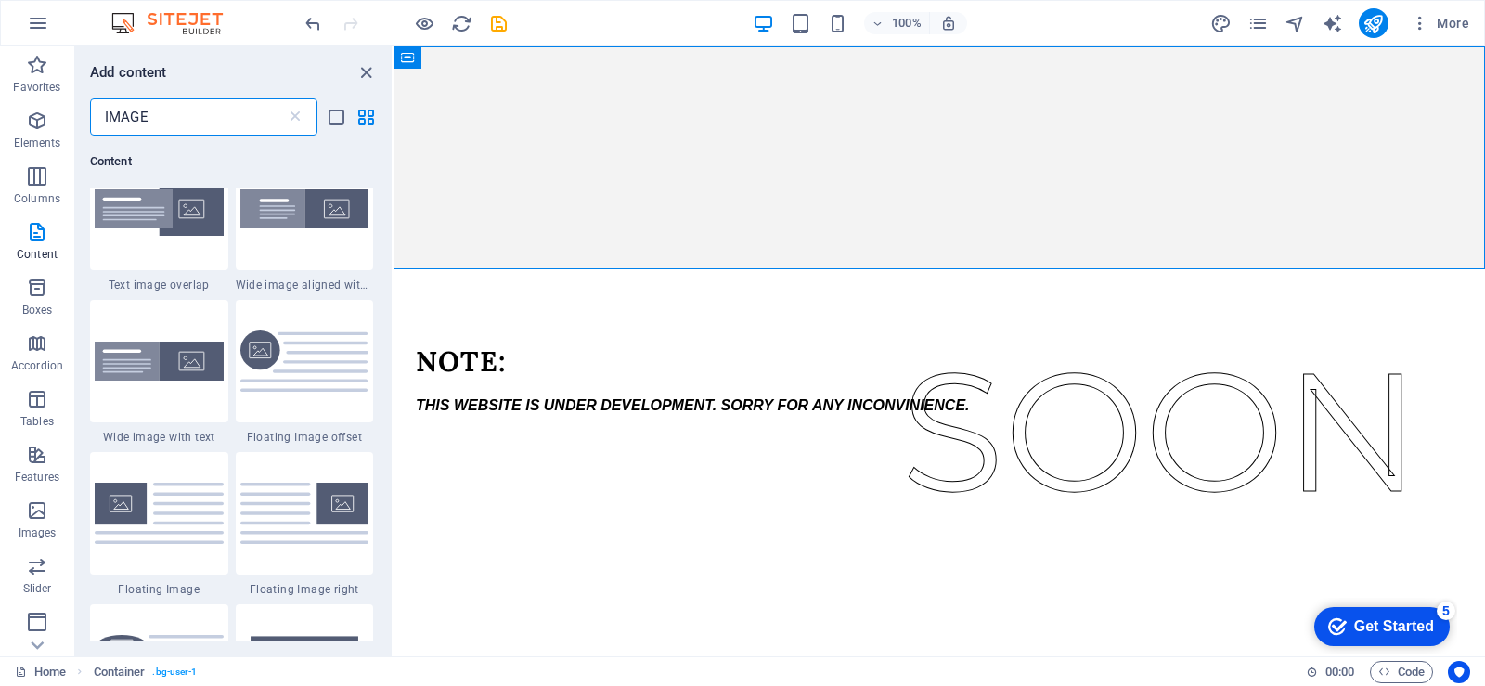
scroll to position [0, 0]
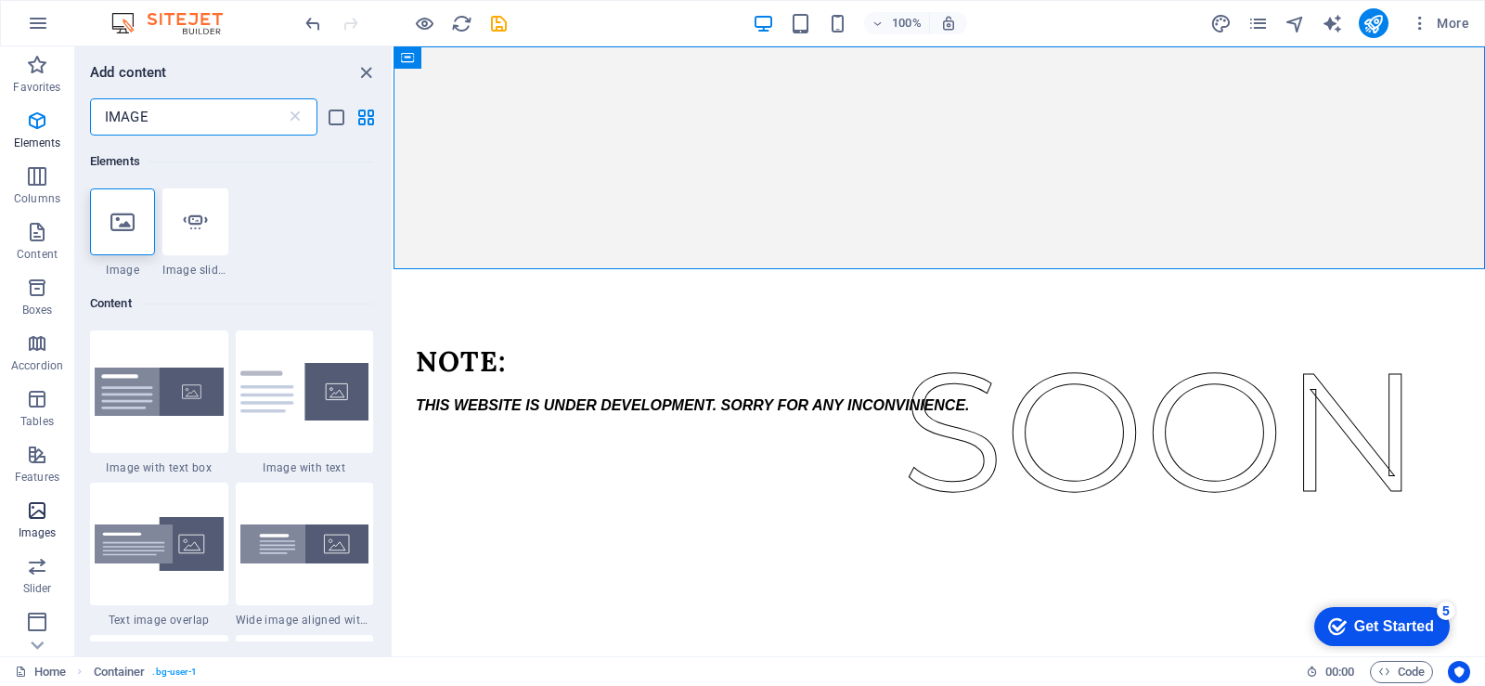
type input "IMAGE"
click at [32, 516] on icon "button" at bounding box center [37, 510] width 22 height 22
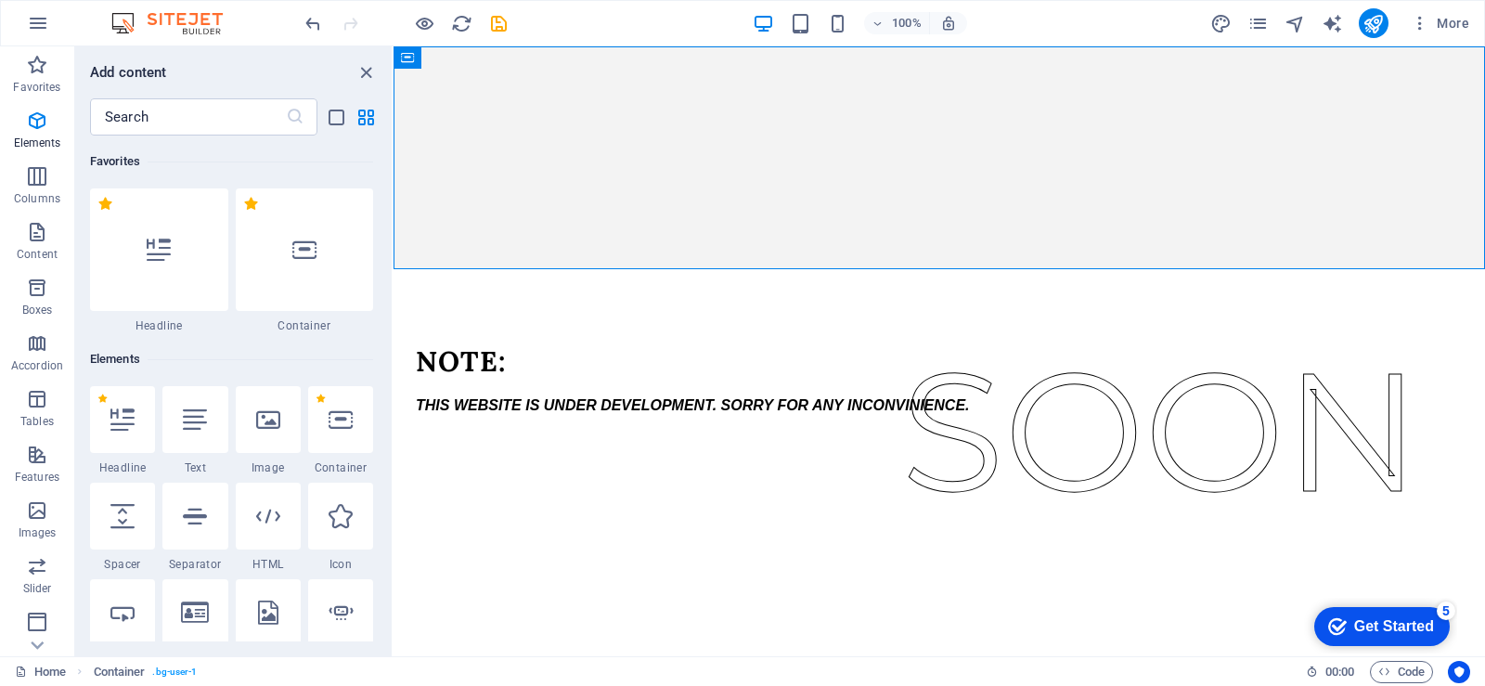
scroll to position [9413, 0]
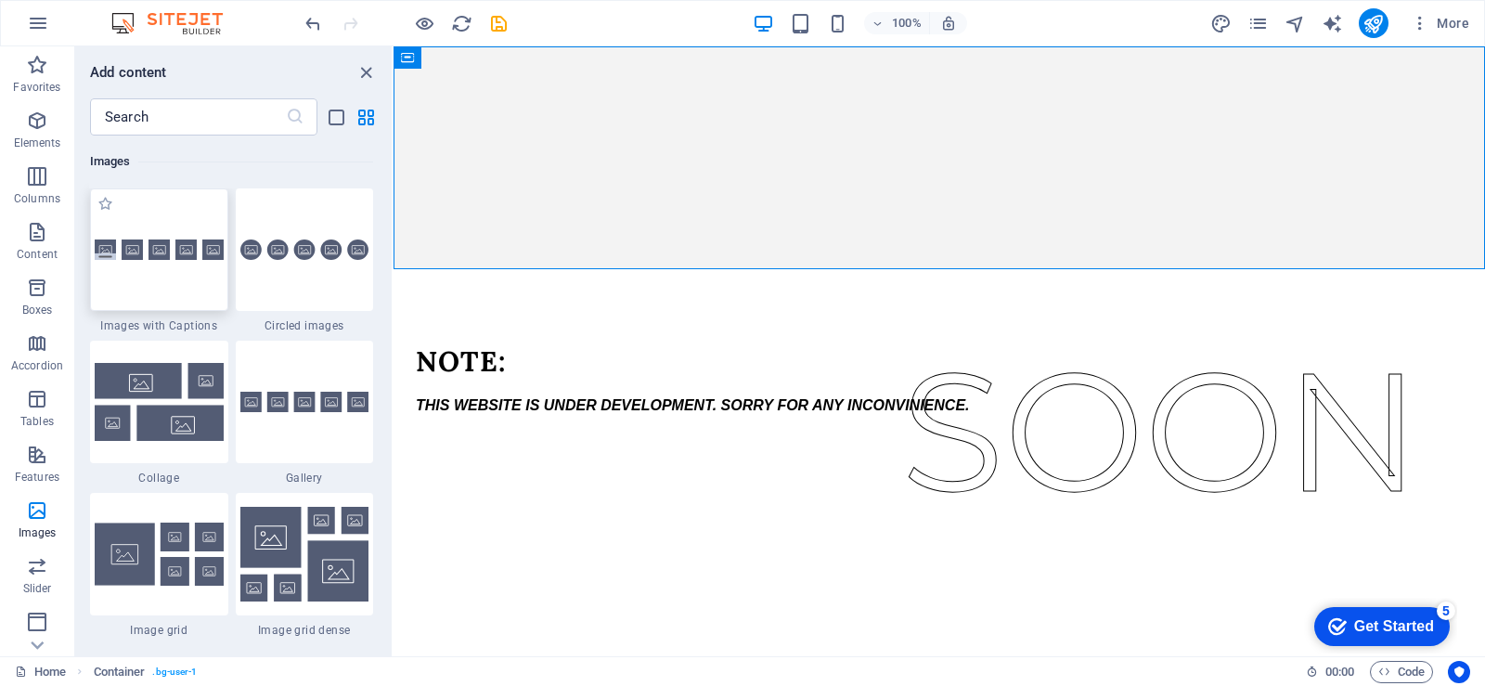
click at [170, 278] on div at bounding box center [159, 249] width 138 height 123
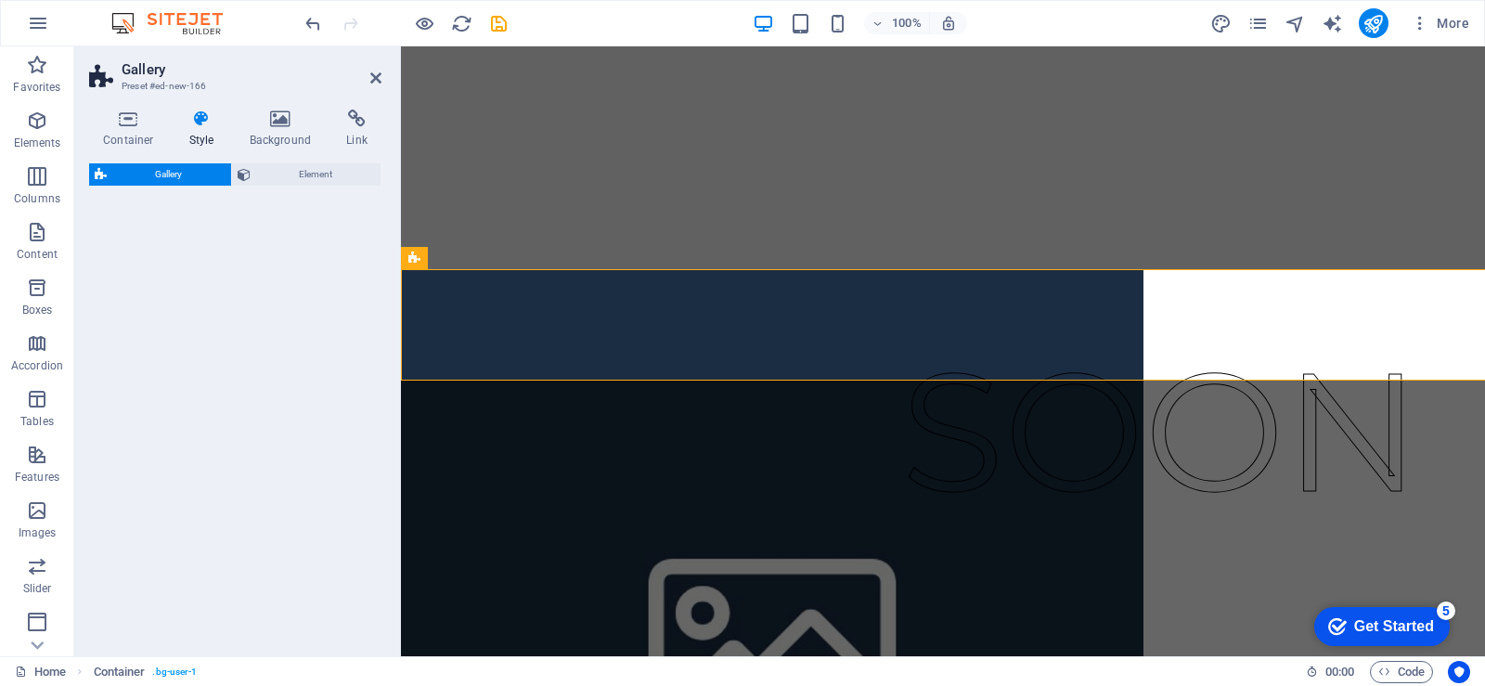
select select "rem"
select select "preset-gallery-v3-captions"
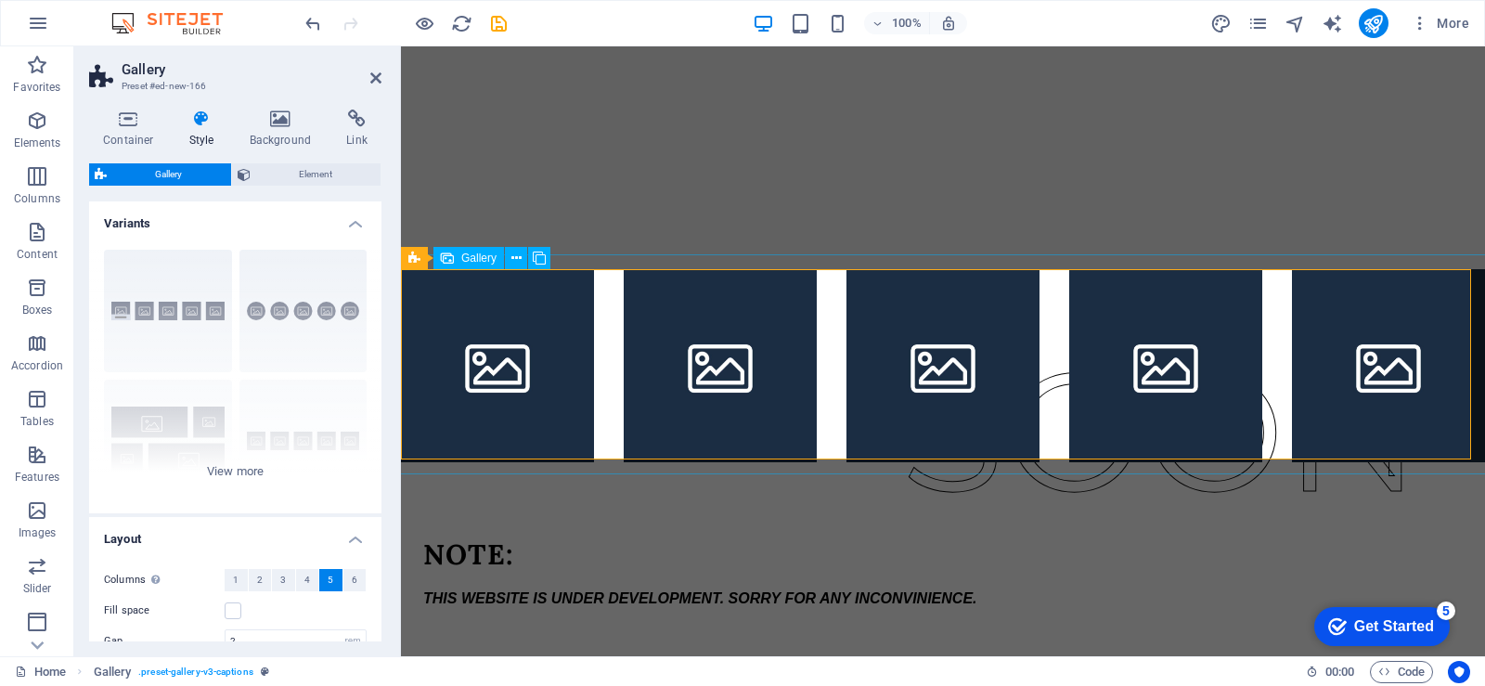
click at [751, 341] on li at bounding box center [720, 365] width 193 height 193
click at [234, 575] on span "1" at bounding box center [236, 580] width 6 height 22
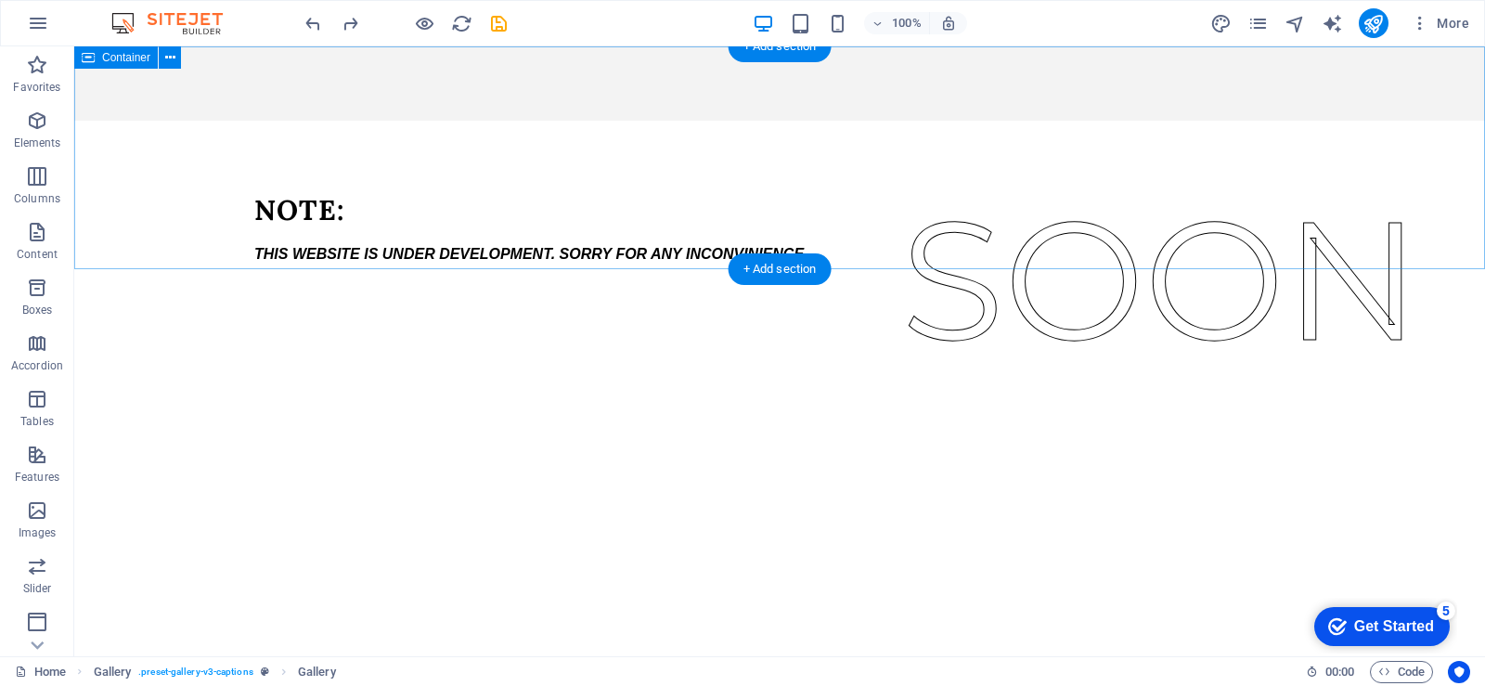
scroll to position [0, 0]
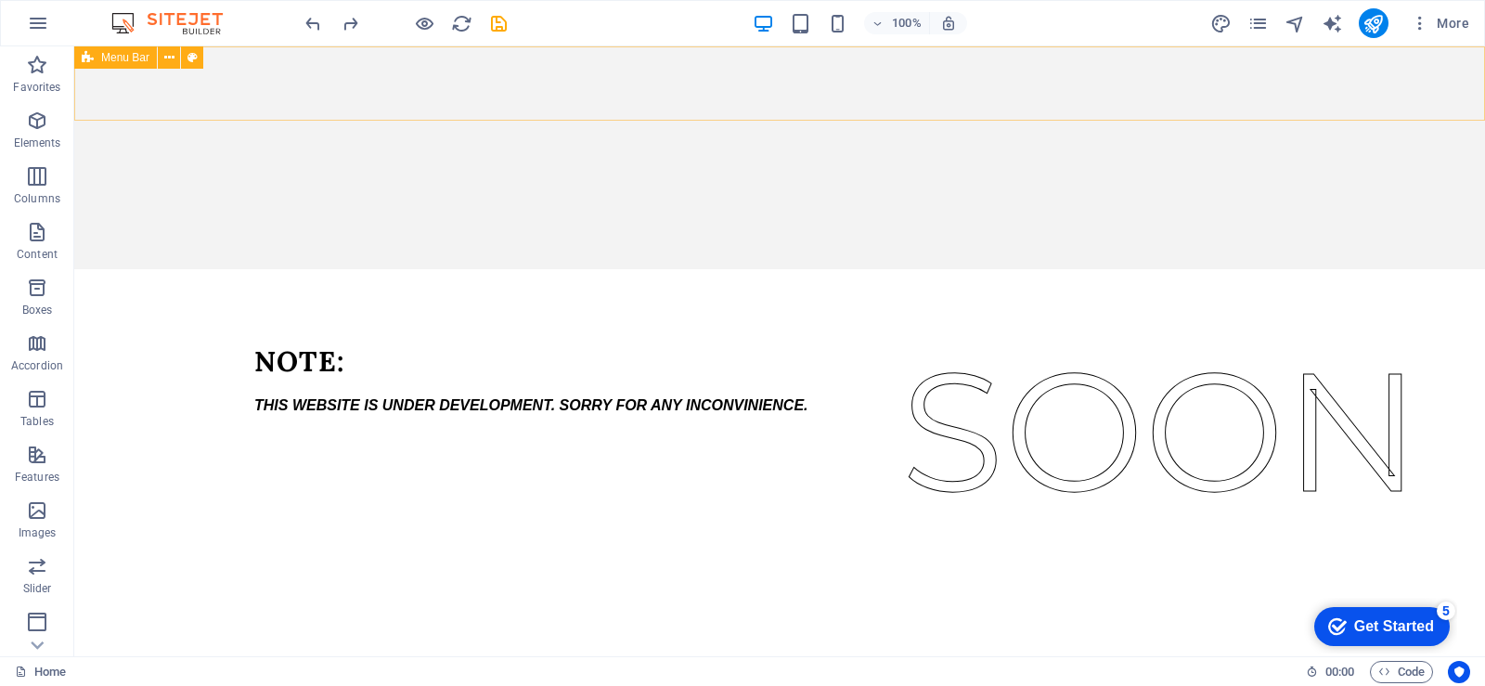
click at [778, 63] on div at bounding box center [779, 83] width 1411 height 74
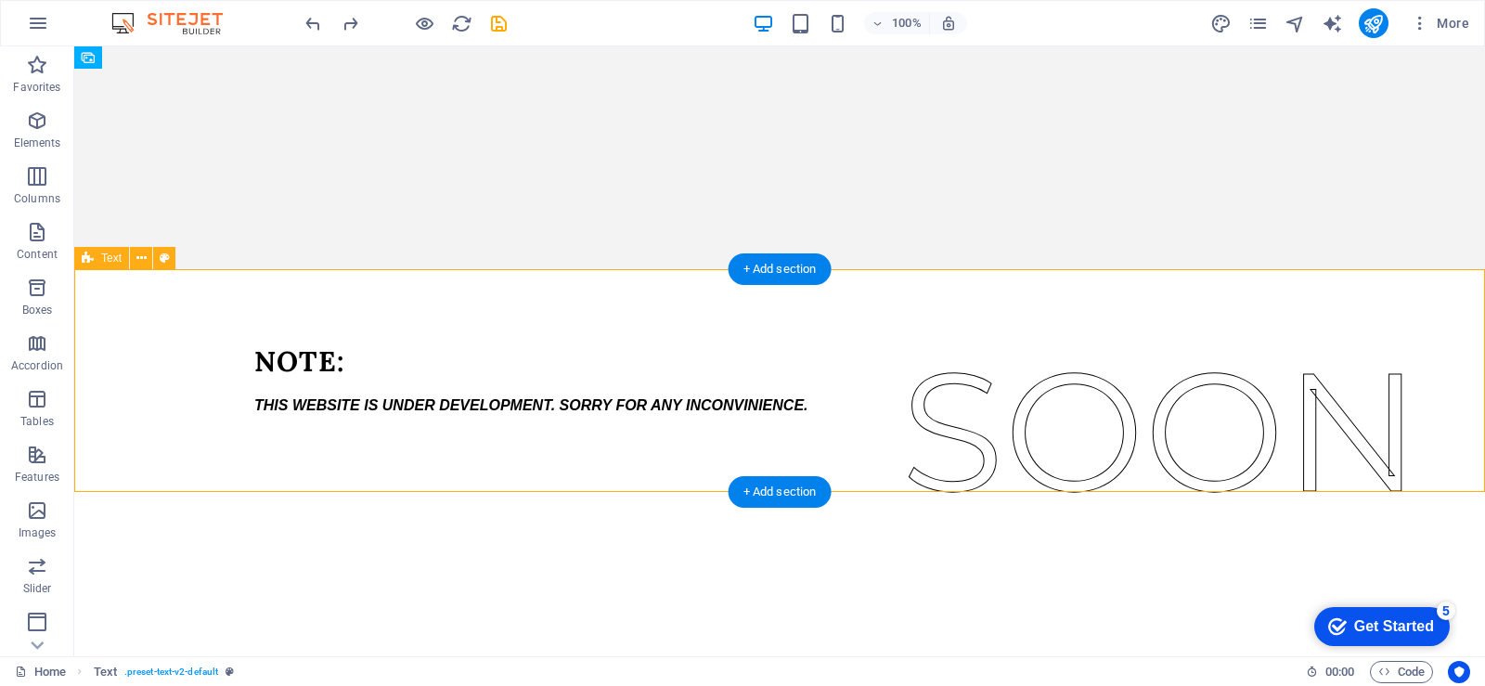
drag, startPoint x: 1483, startPoint y: 377, endPoint x: 1480, endPoint y: 348, distance: 28.9
click at [1480, 354] on div "NOTE: THIS WEBSITE IS UNDER DEVELOPMENT. SORRY FOR ANY INCONVINIENCE." at bounding box center [779, 380] width 1411 height 222
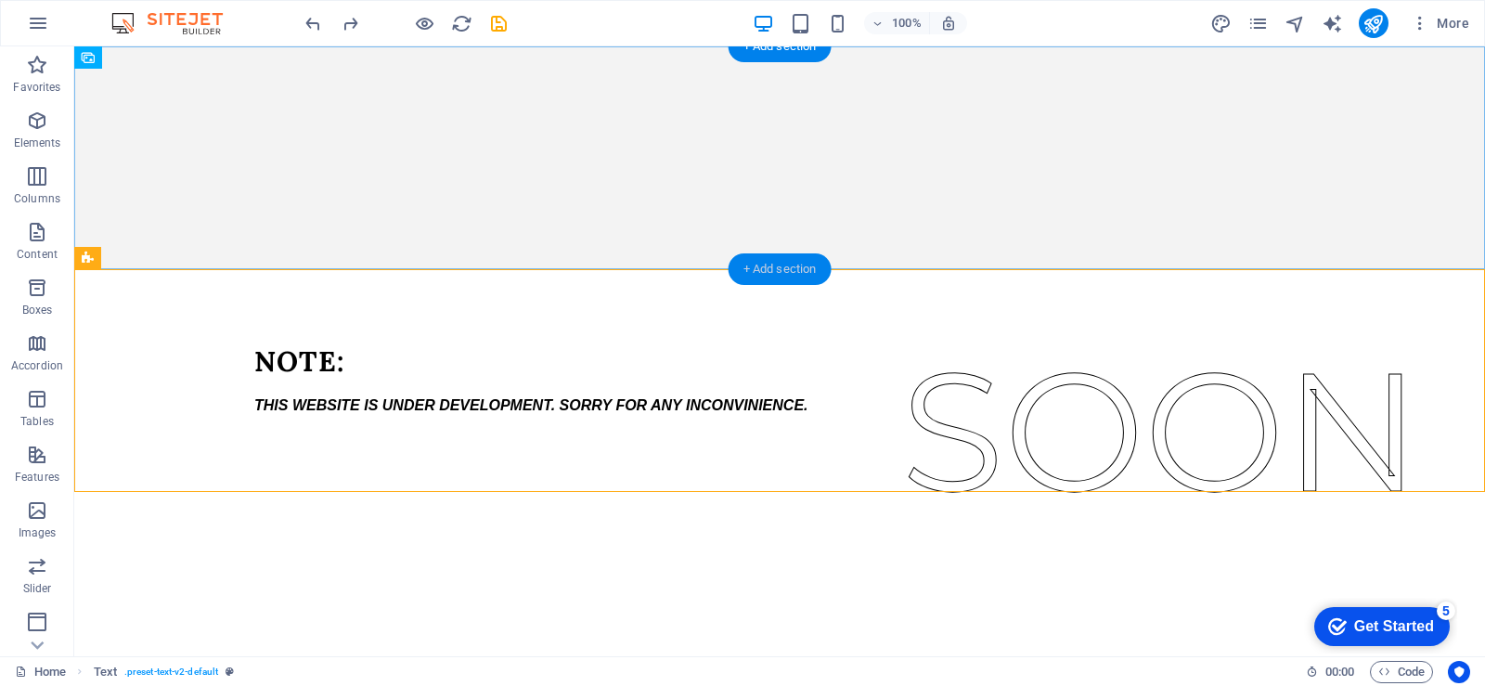
click at [782, 265] on div "+ Add section" at bounding box center [780, 269] width 103 height 32
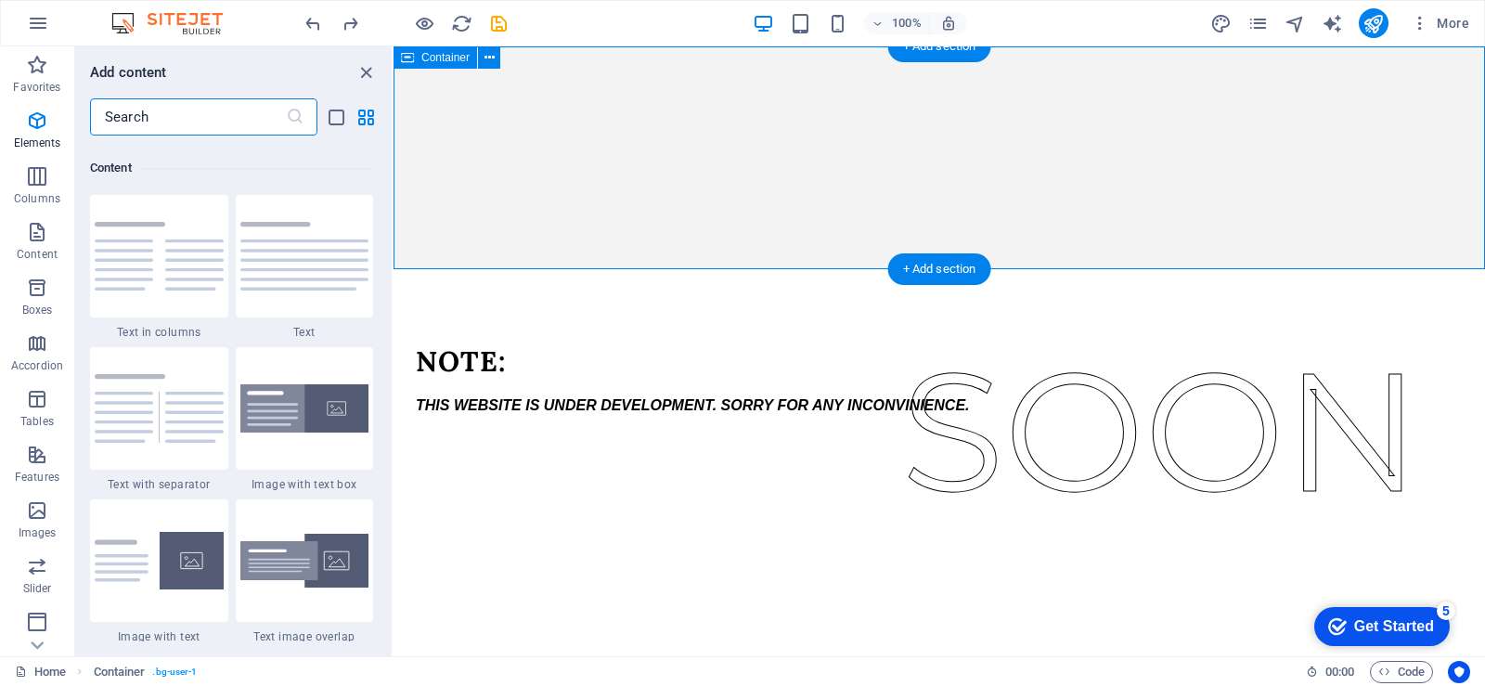
scroll to position [3248, 0]
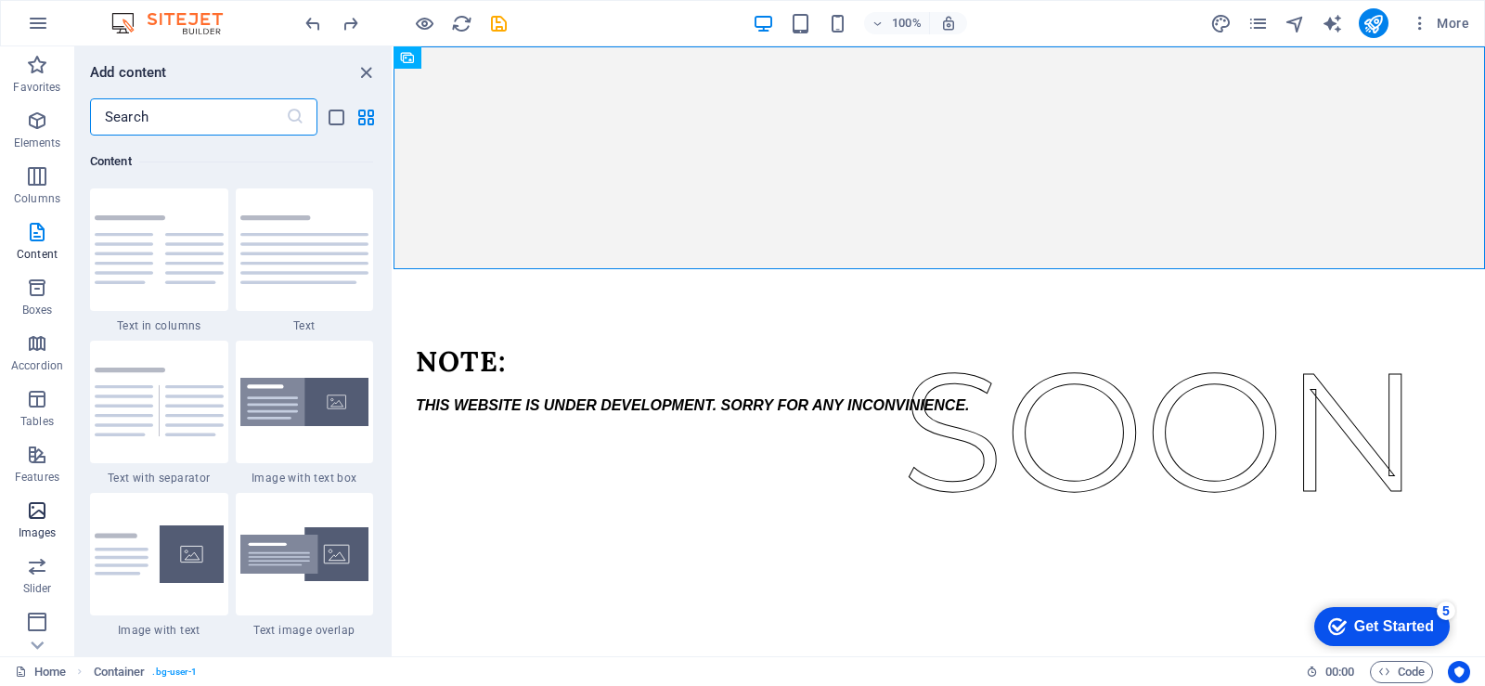
click at [37, 533] on p "Images" at bounding box center [38, 532] width 38 height 15
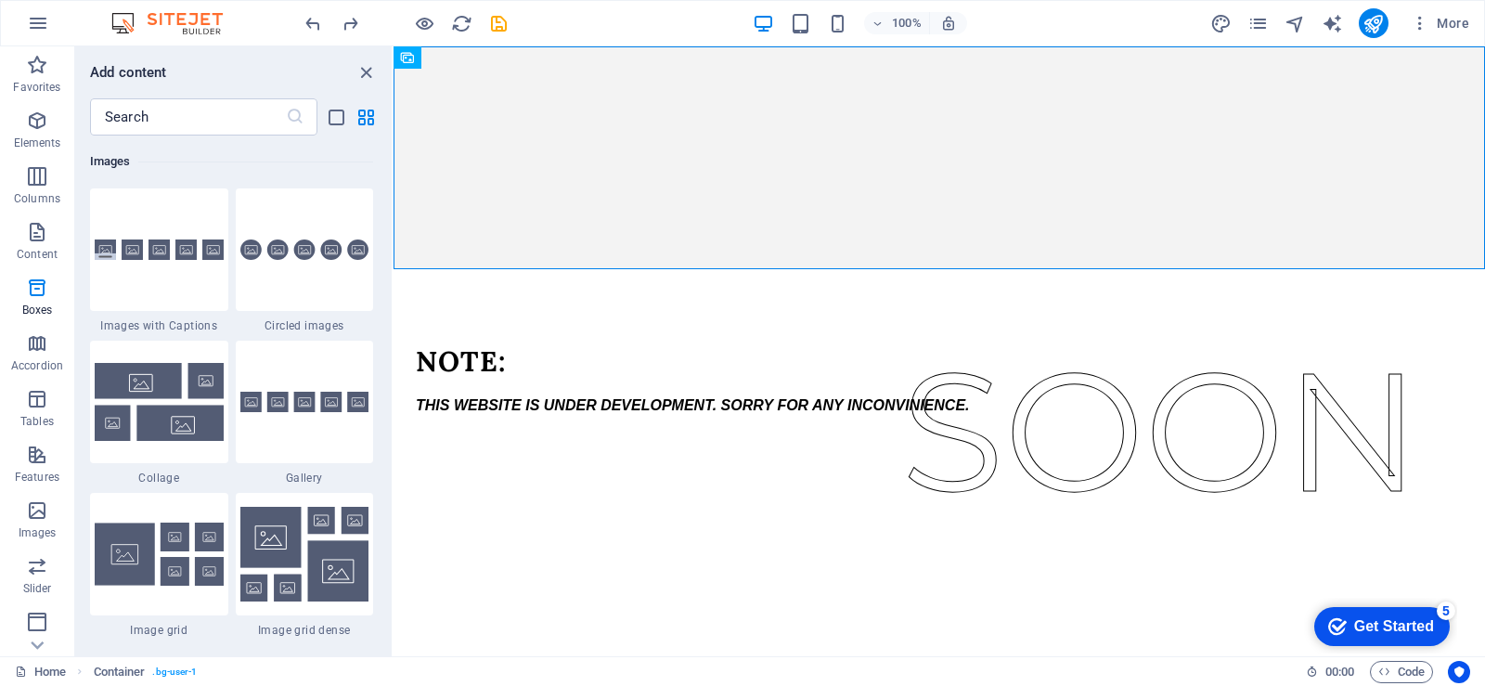
scroll to position [9413, 0]
click at [379, 274] on div "Favorites 1 Star Headline 1 Star Container Elements 1 Star Headline 1 Star Text…" at bounding box center [233, 389] width 317 height 506
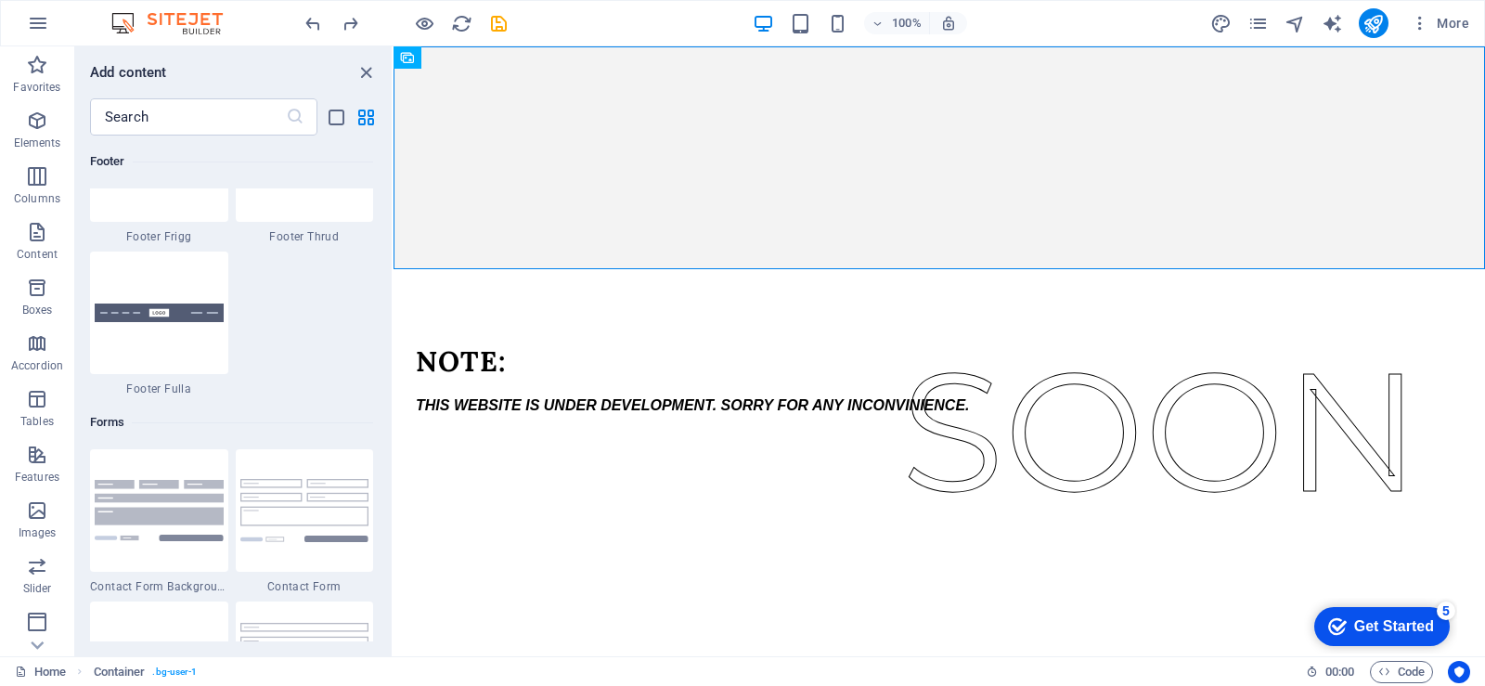
scroll to position [13327, 0]
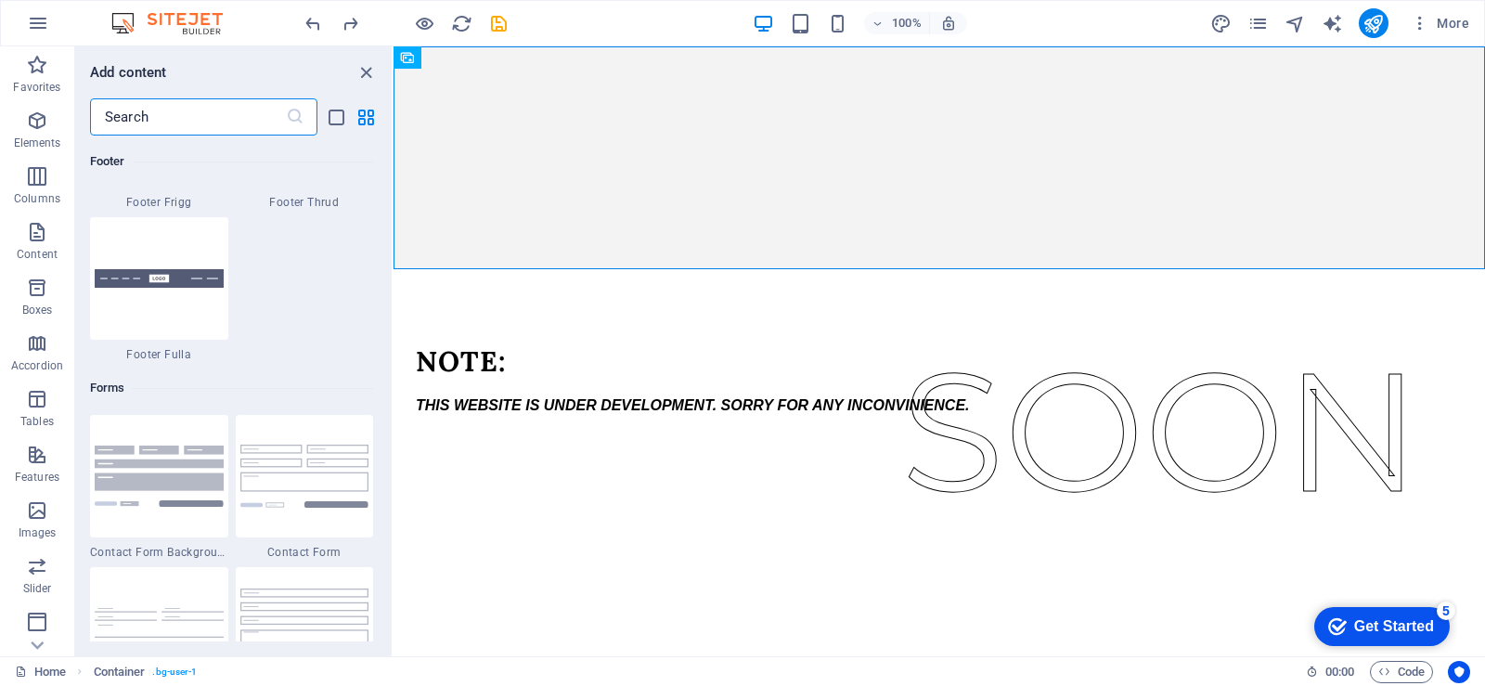
click at [192, 115] on input "text" at bounding box center [188, 116] width 196 height 37
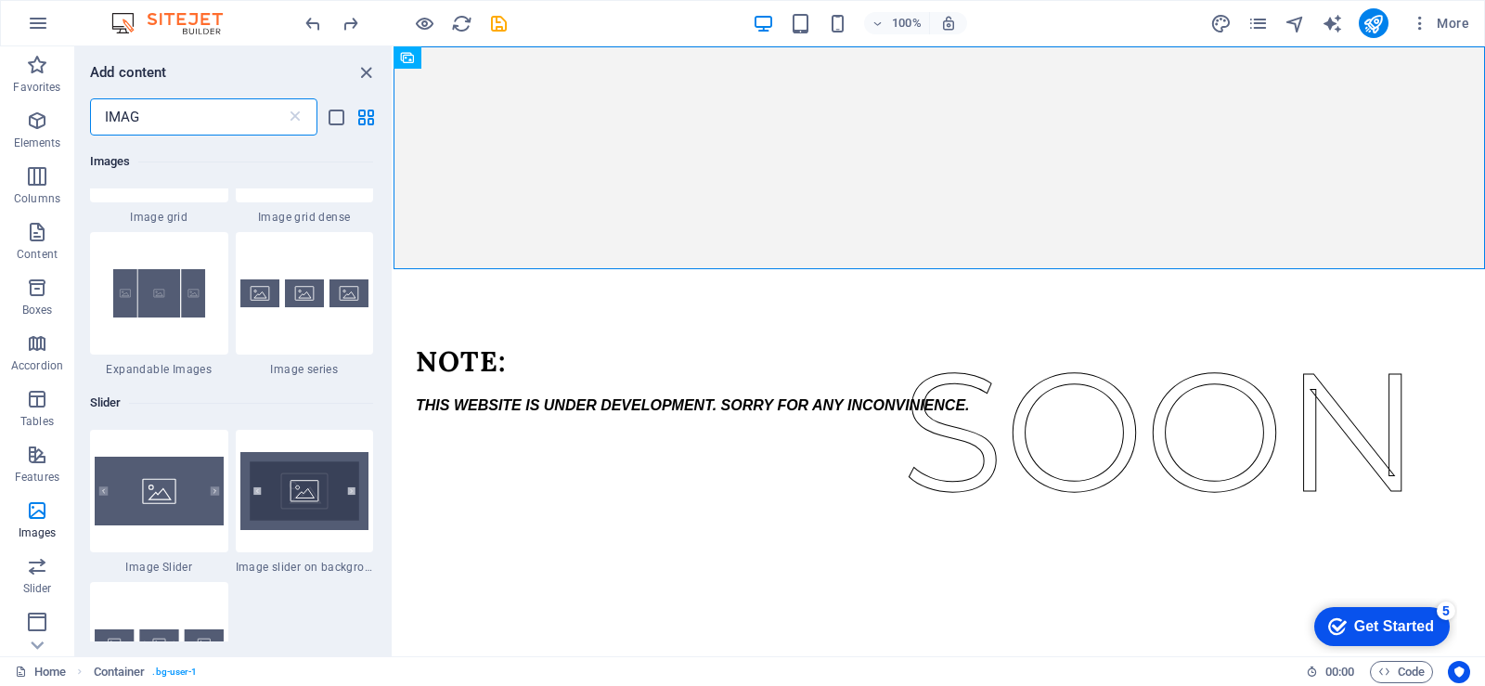
scroll to position [1890, 0]
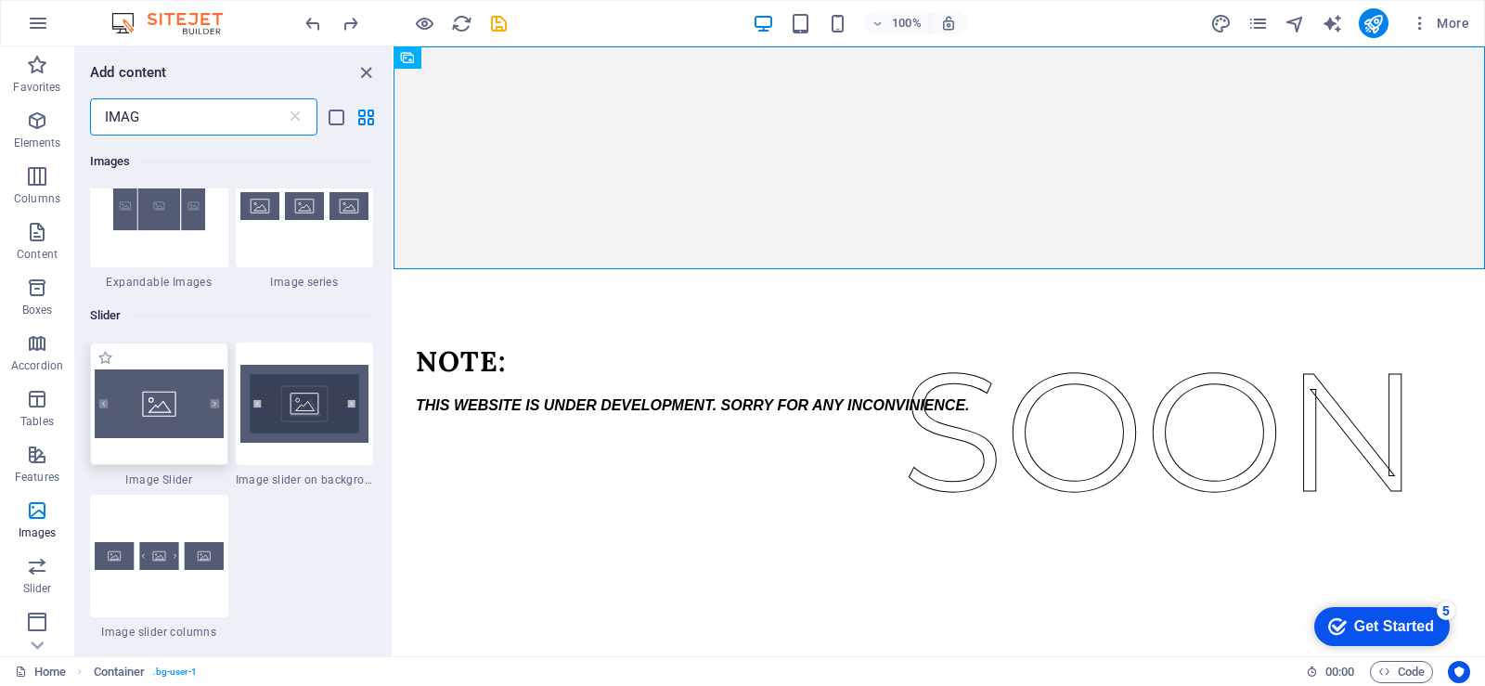
type input "IMAG"
click at [130, 381] on div at bounding box center [159, 404] width 138 height 123
click at [394, 389] on div "Drag here to replace the existing content. Press “Ctrl” if you want to create a…" at bounding box center [940, 351] width 1092 height 610
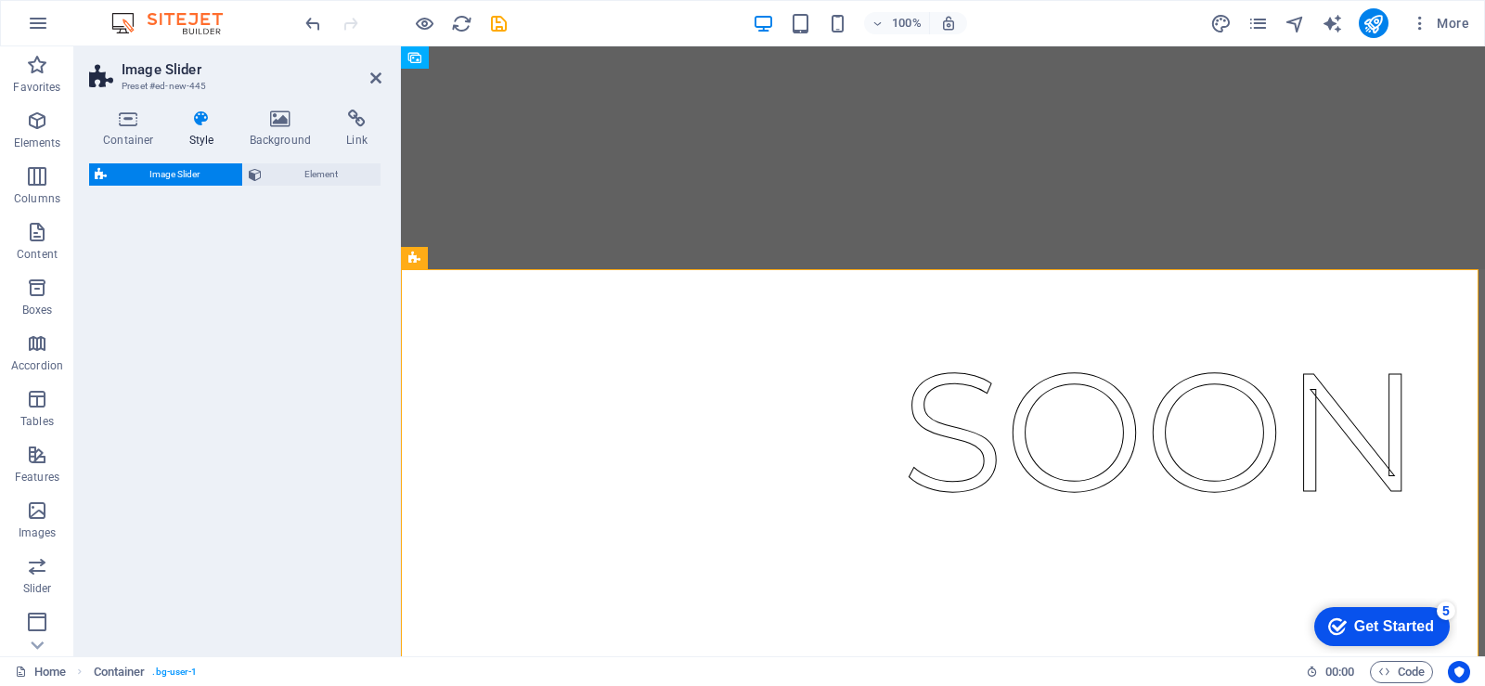
select select "rem"
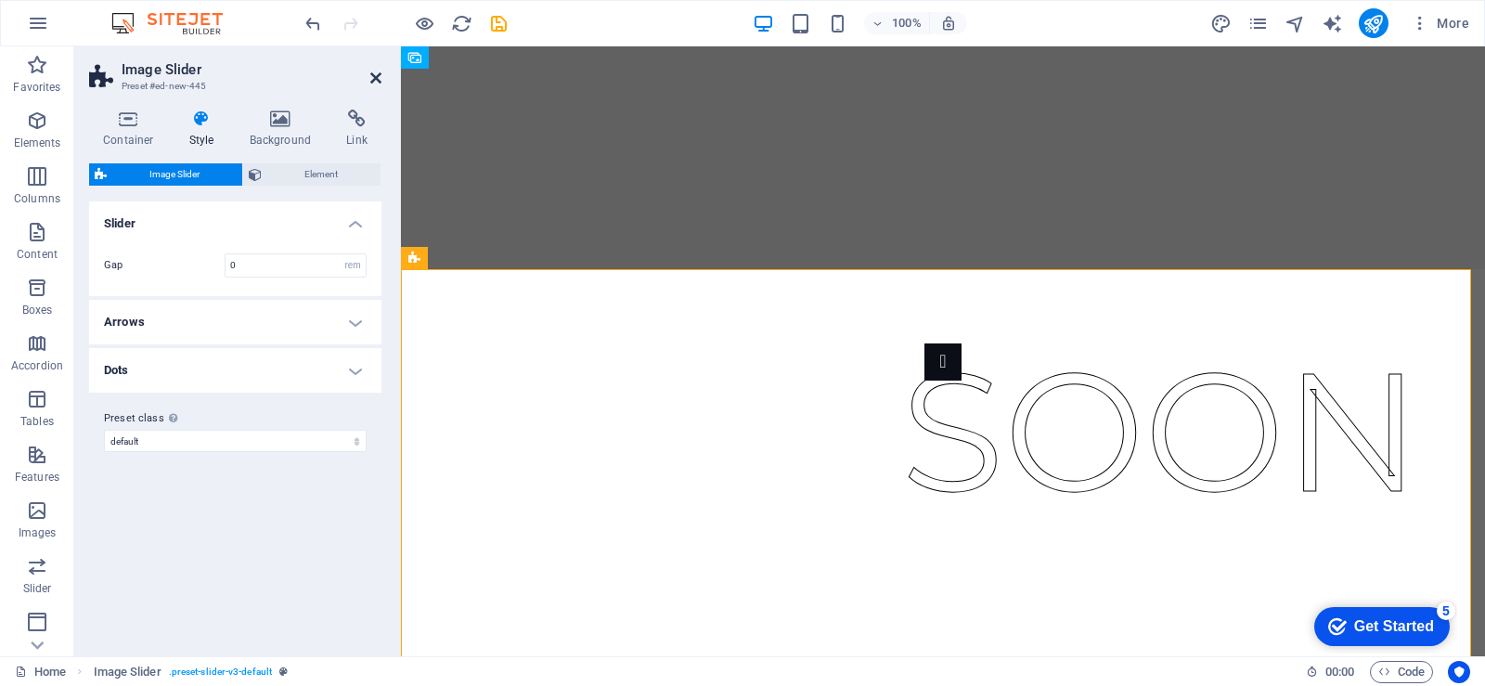
click at [381, 79] on icon at bounding box center [375, 78] width 11 height 15
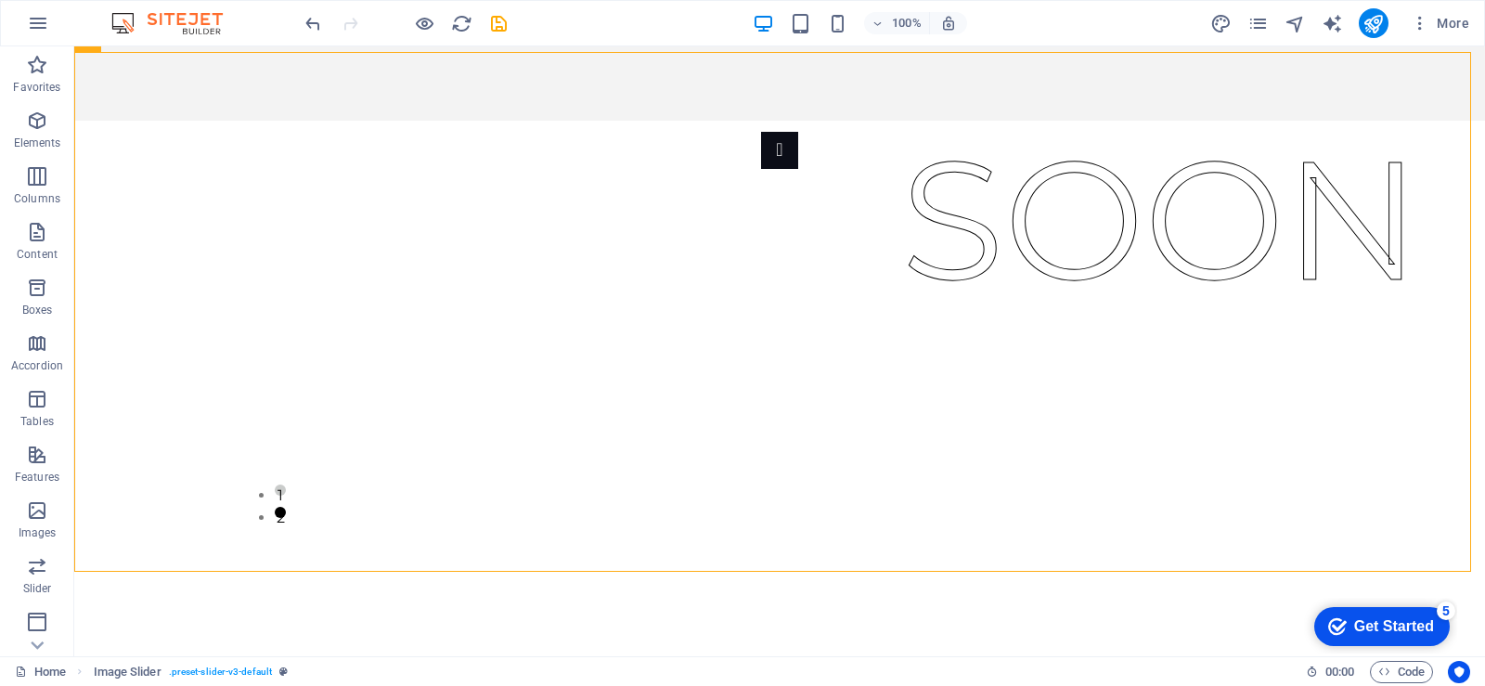
scroll to position [217, 0]
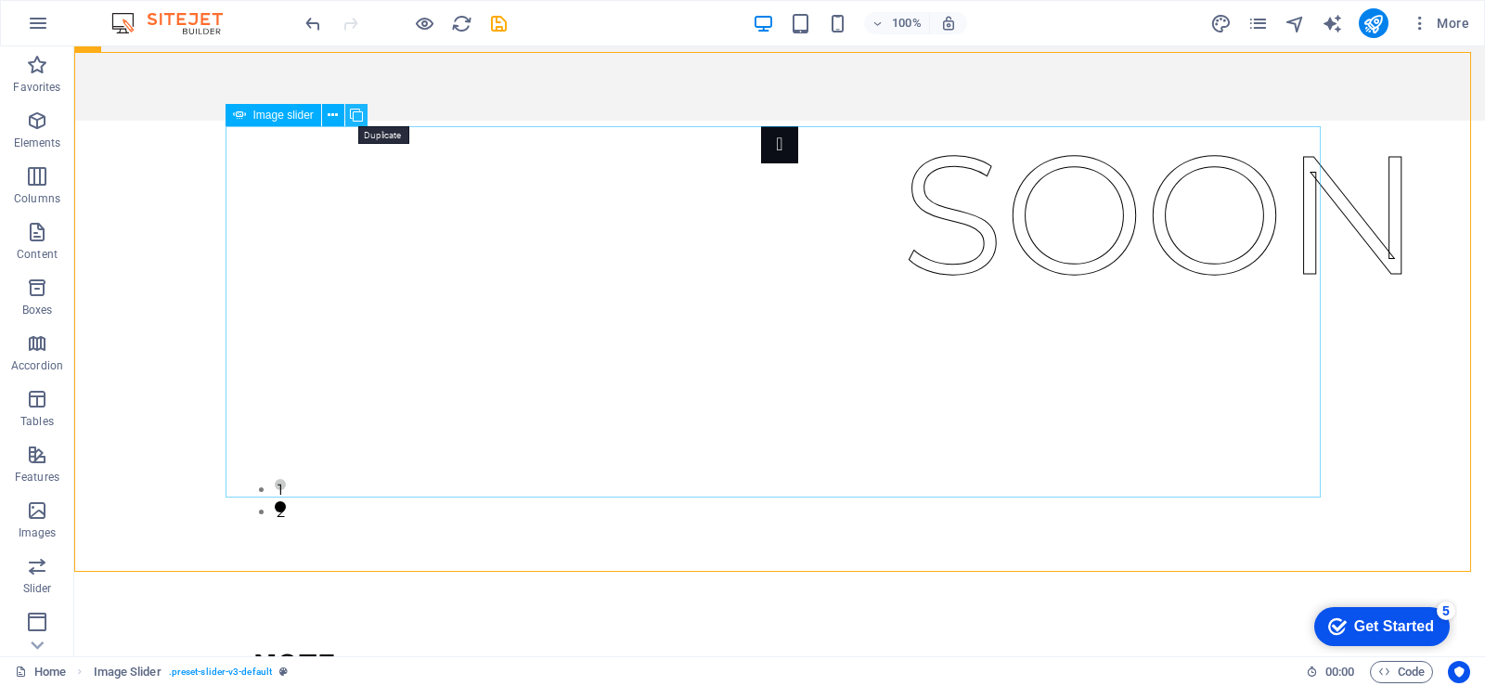
click at [363, 111] on button at bounding box center [356, 115] width 22 height 22
click at [338, 116] on icon at bounding box center [333, 115] width 10 height 19
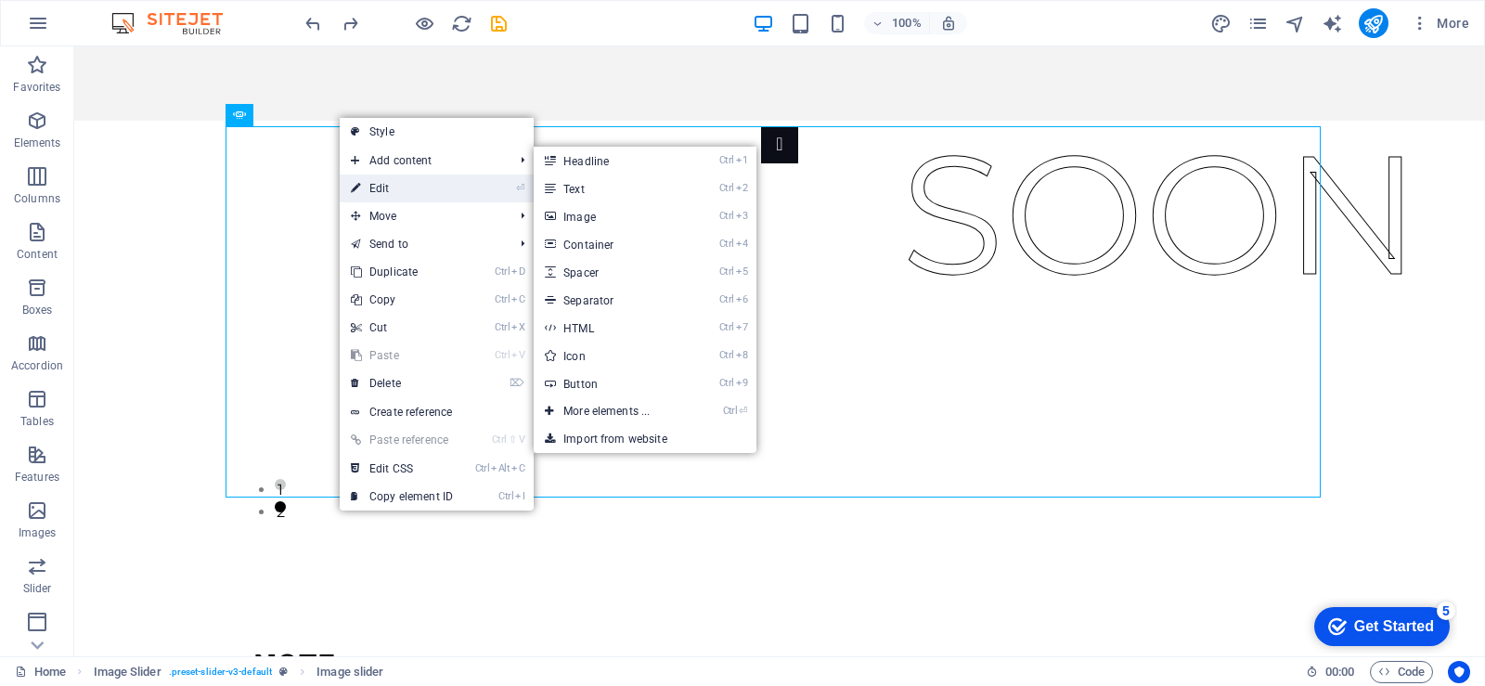
click at [377, 178] on link "⏎ Edit" at bounding box center [402, 189] width 124 height 28
select select "px"
select select "ms"
select select "s"
select select "progressive"
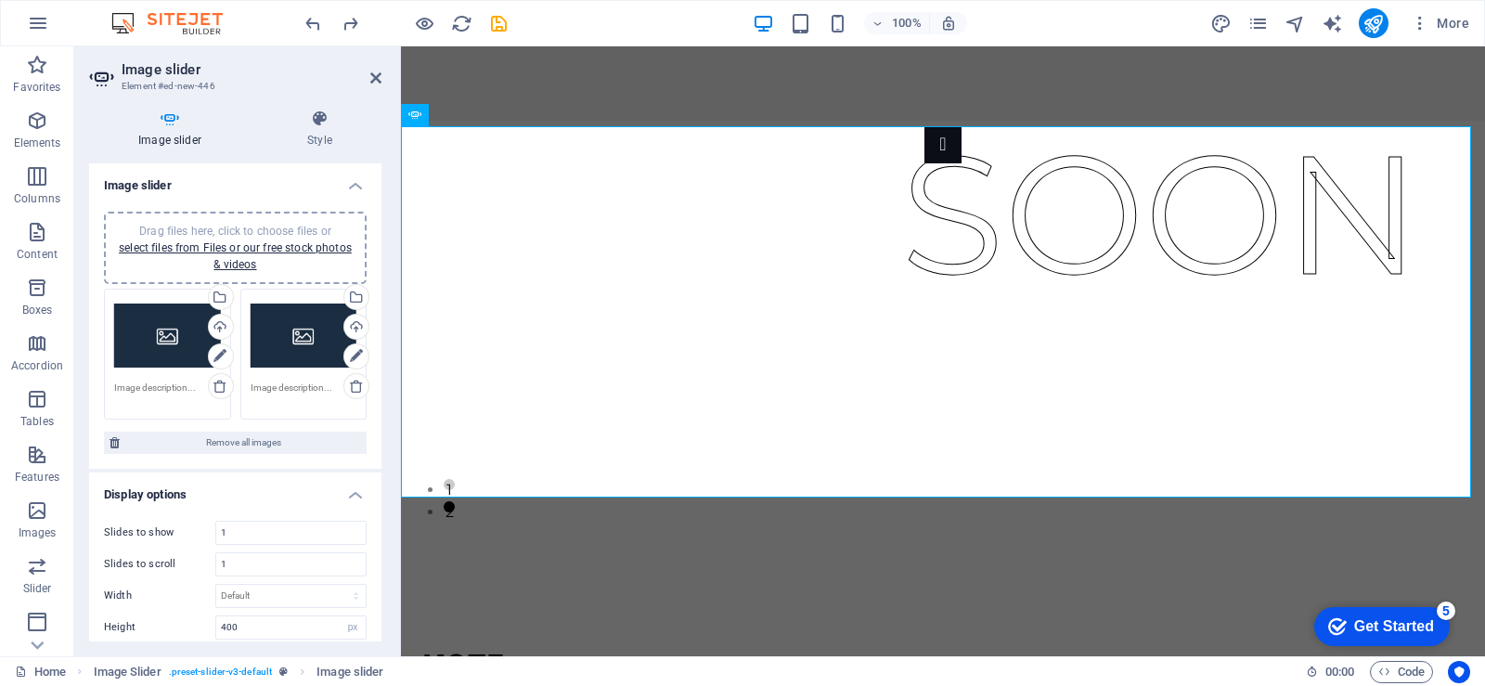
click at [352, 386] on icon at bounding box center [356, 386] width 15 height 15
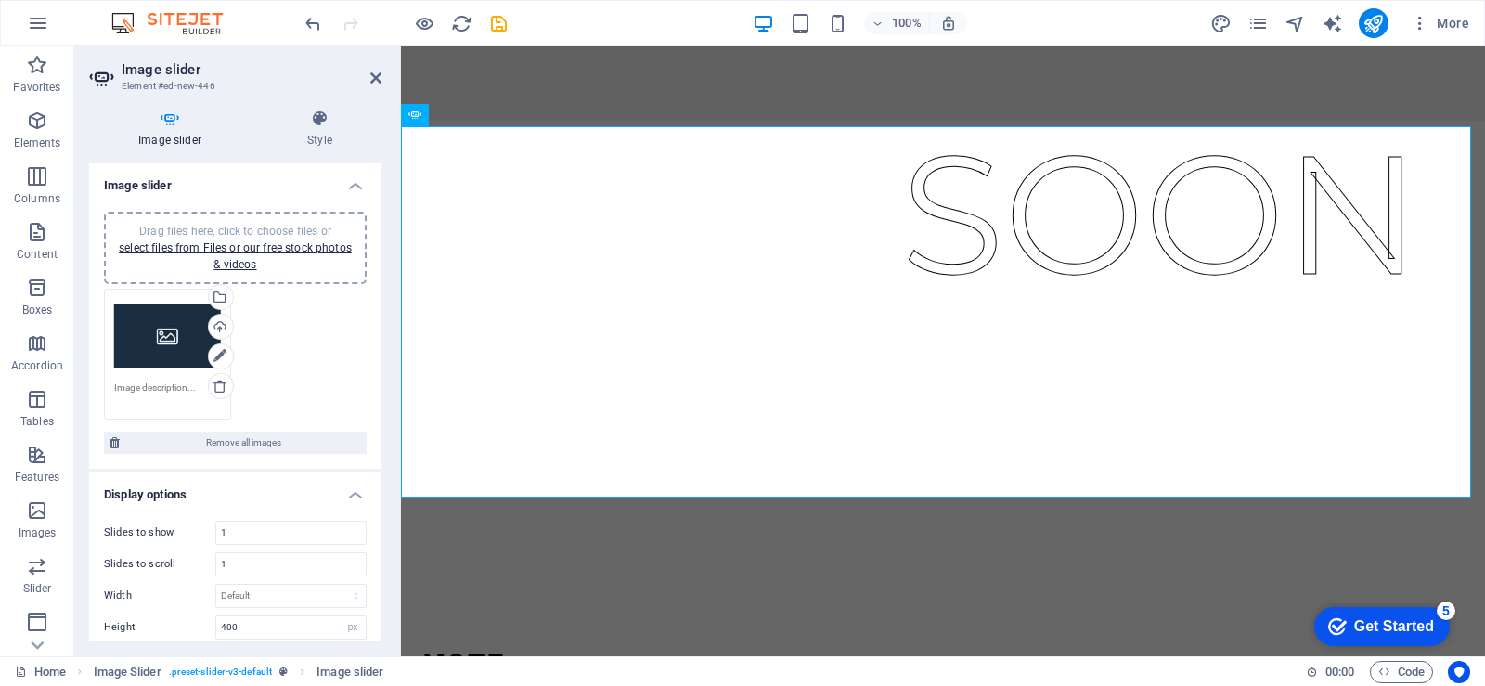
click at [156, 330] on div "Drag files here, click to choose files or select files from Files or our free s…" at bounding box center [167, 336] width 107 height 74
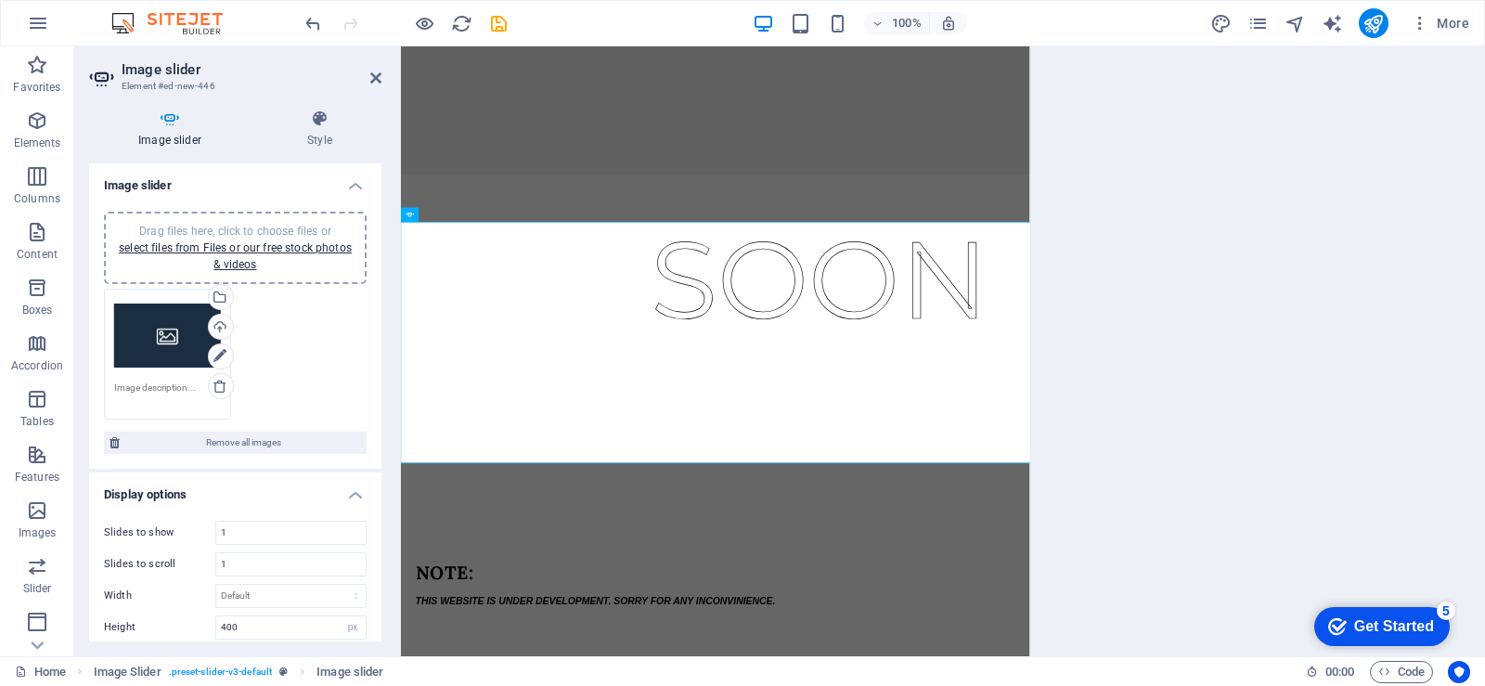
scroll to position [27, 0]
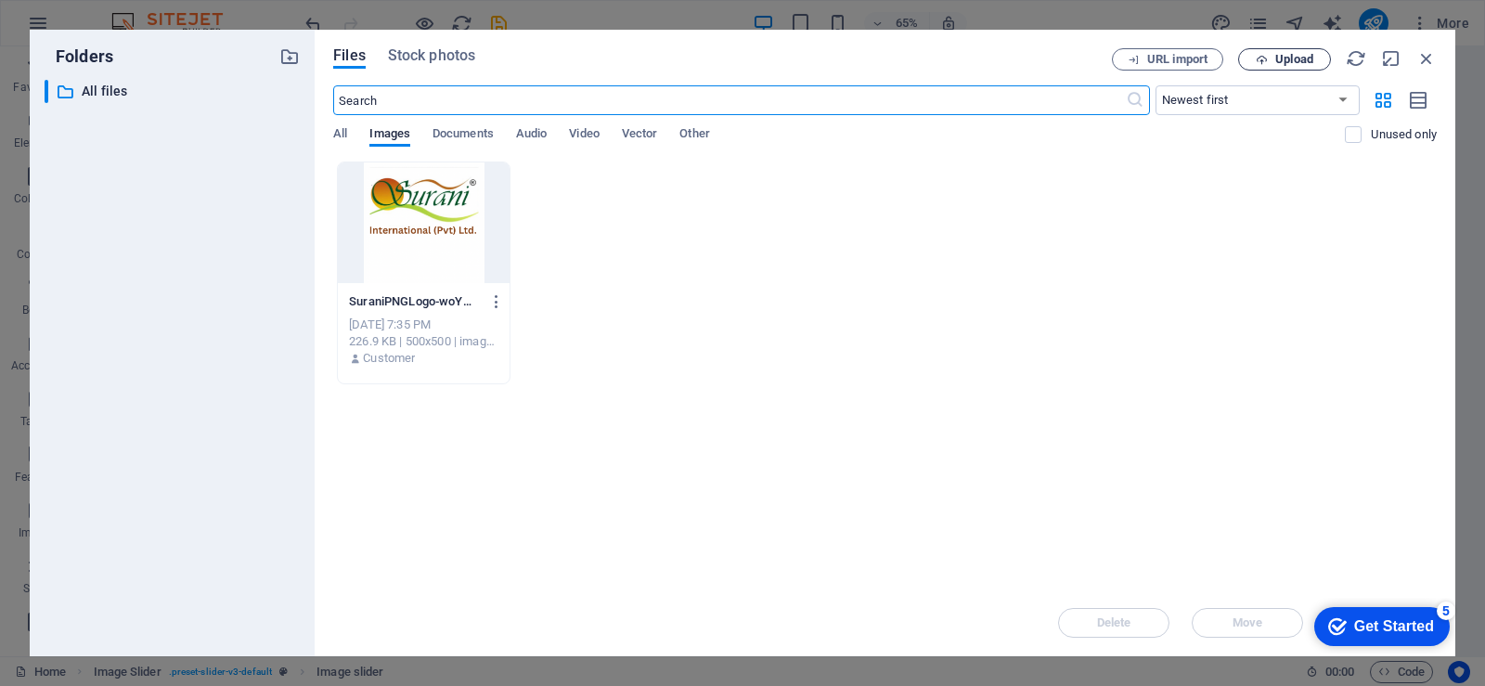
click at [1248, 54] on span "Upload" at bounding box center [1285, 60] width 76 height 12
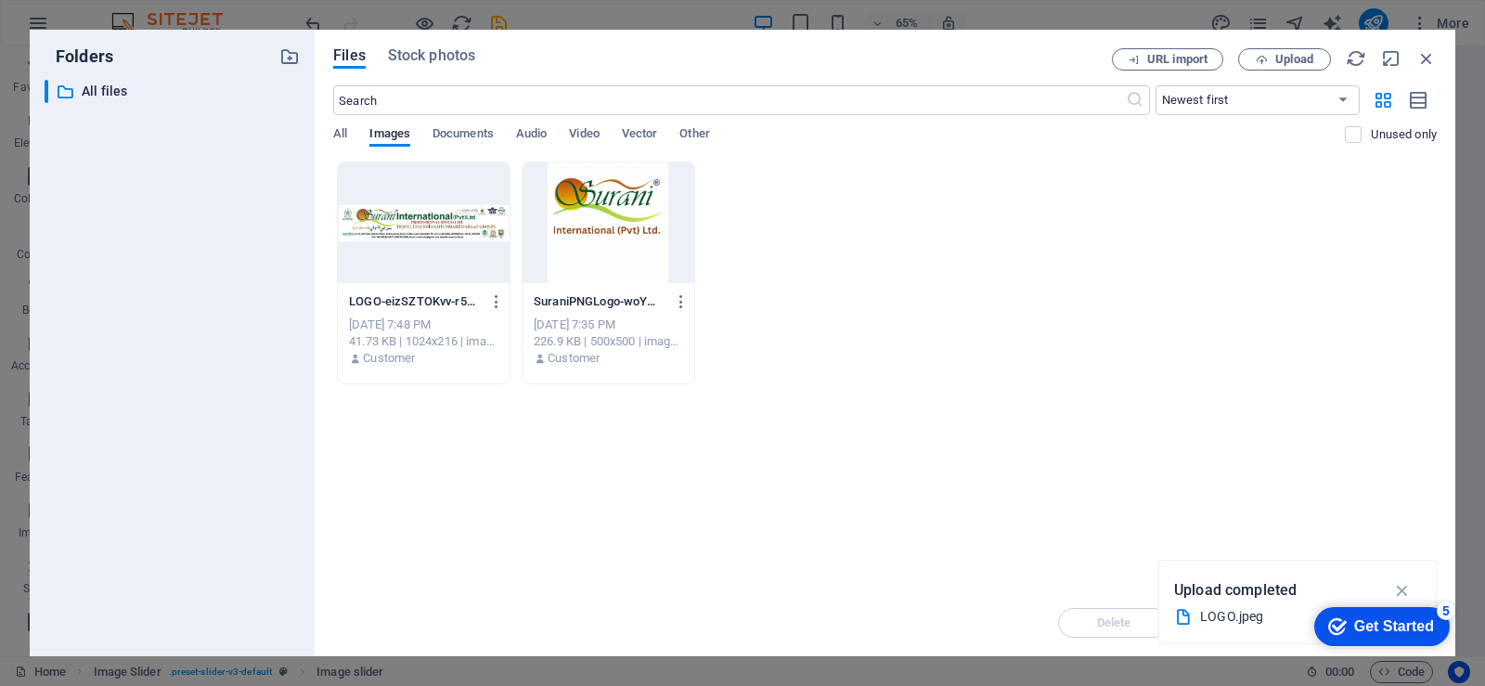
click at [433, 254] on div at bounding box center [424, 222] width 172 height 121
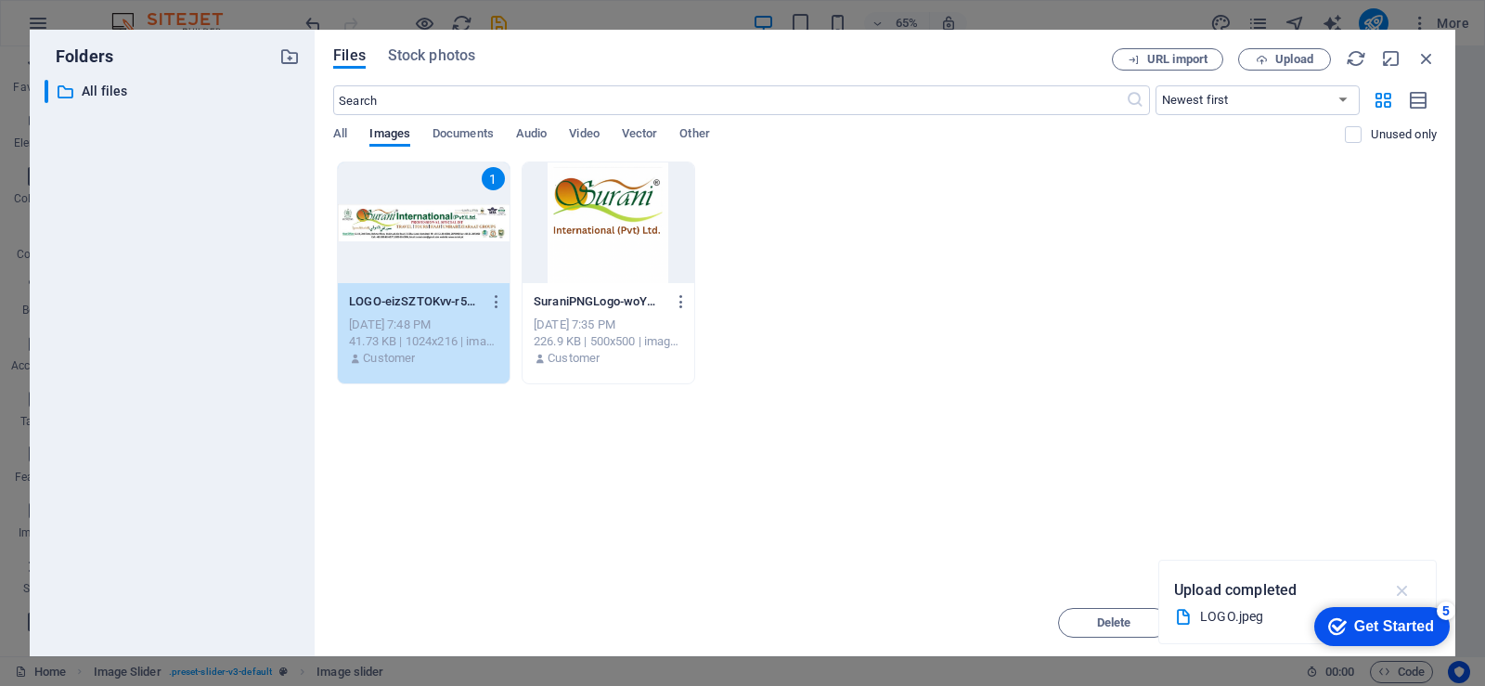
click at [1396, 589] on icon "button" at bounding box center [1402, 590] width 21 height 20
click at [1307, 546] on div "Drop files here to upload them instantly 1 LOGO-eizSZTOKvv-r5zlW8eOP0w.jpeg LOG…" at bounding box center [885, 376] width 1104 height 428
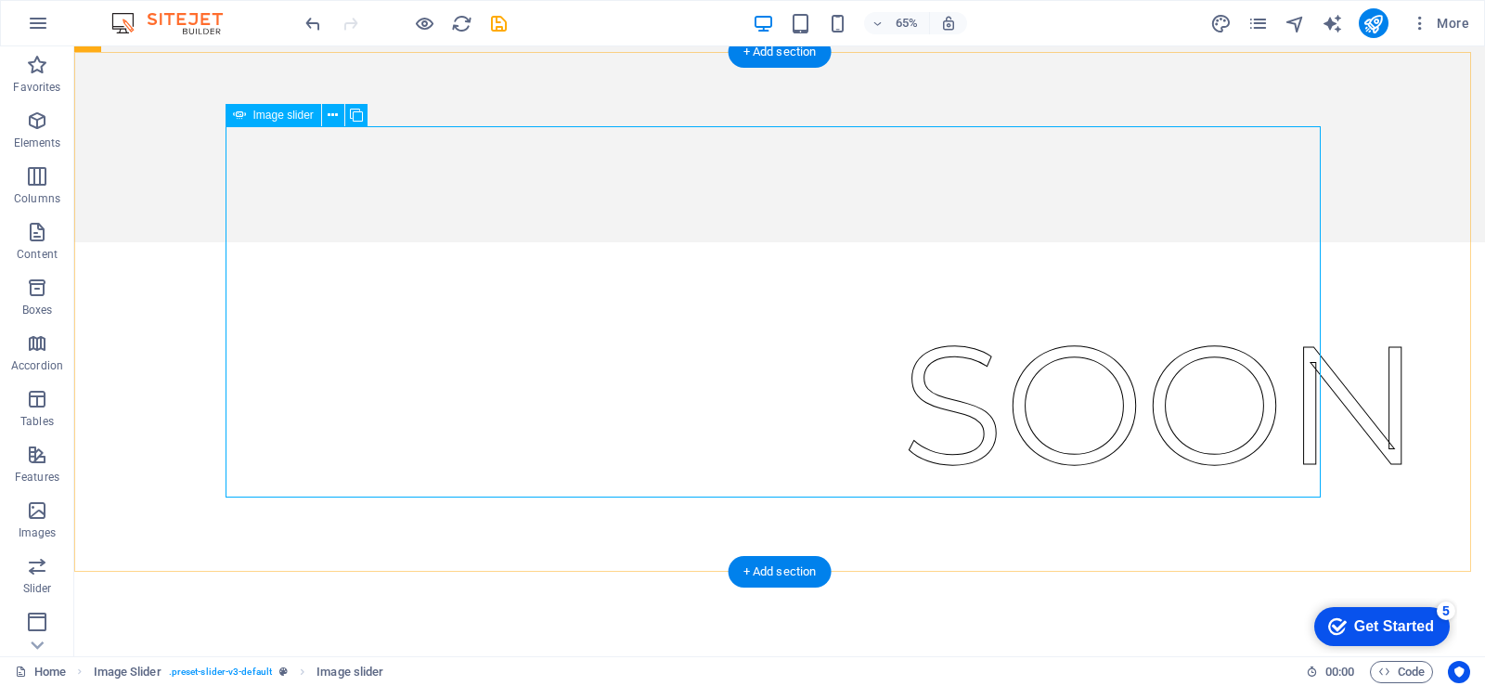
scroll to position [217, 0]
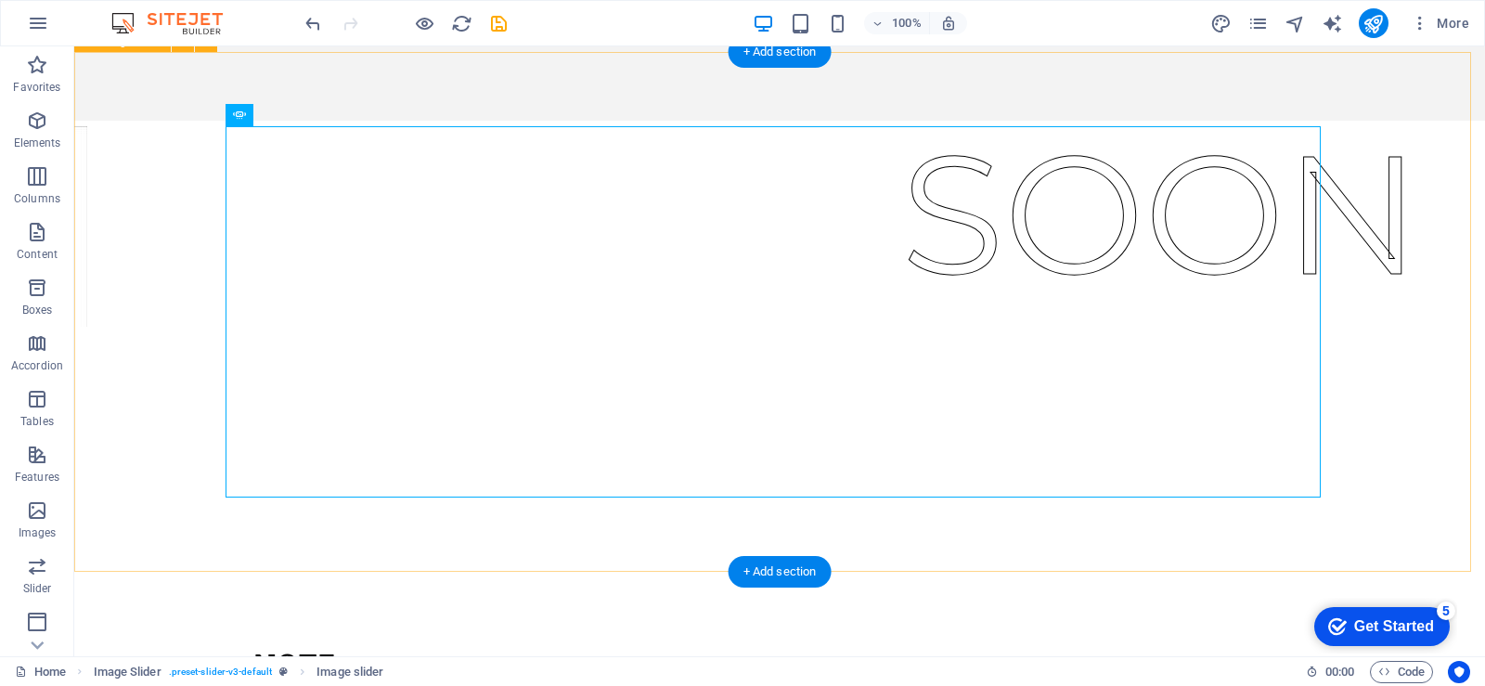
click at [598, 547] on div at bounding box center [779, 312] width 1411 height 520
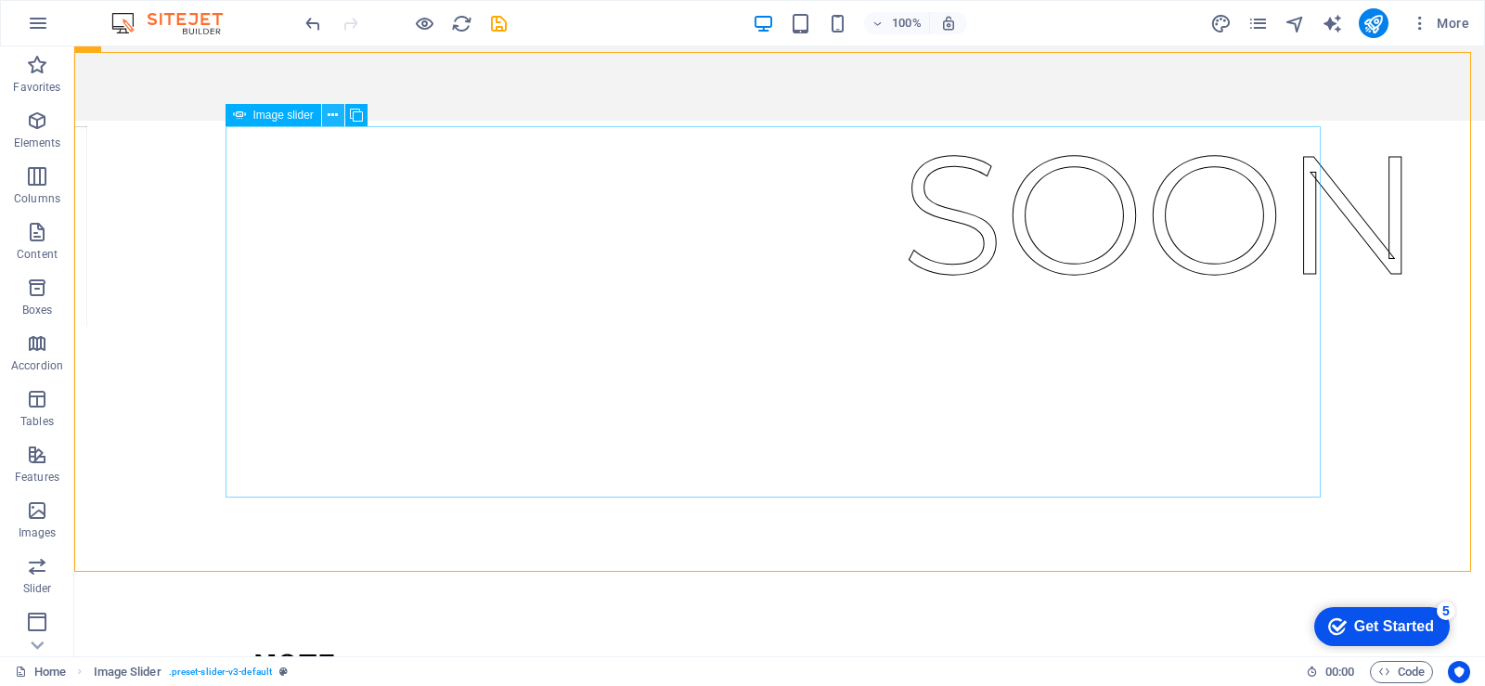
click at [330, 111] on icon at bounding box center [333, 115] width 10 height 19
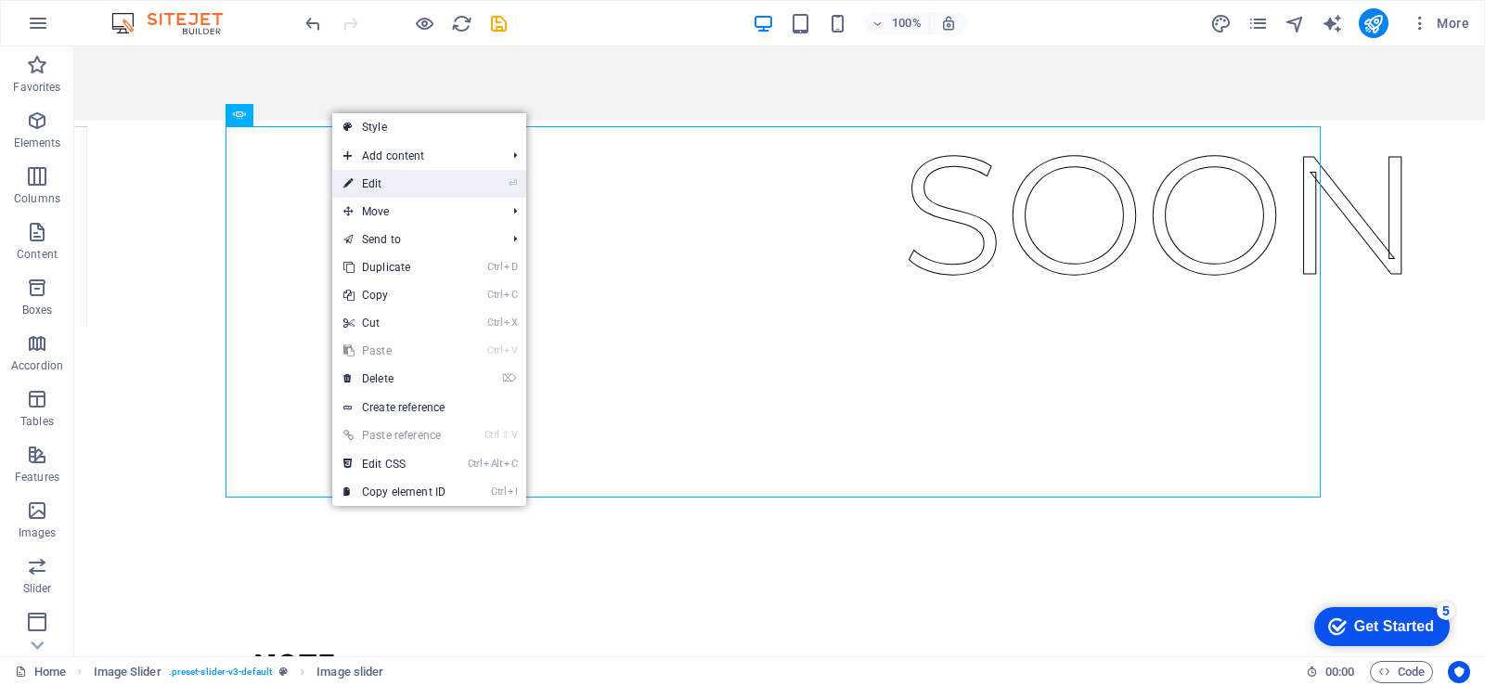
click at [373, 193] on link "⏎ Edit" at bounding box center [394, 184] width 124 height 28
select select "px"
select select "ms"
select select "s"
select select "progressive"
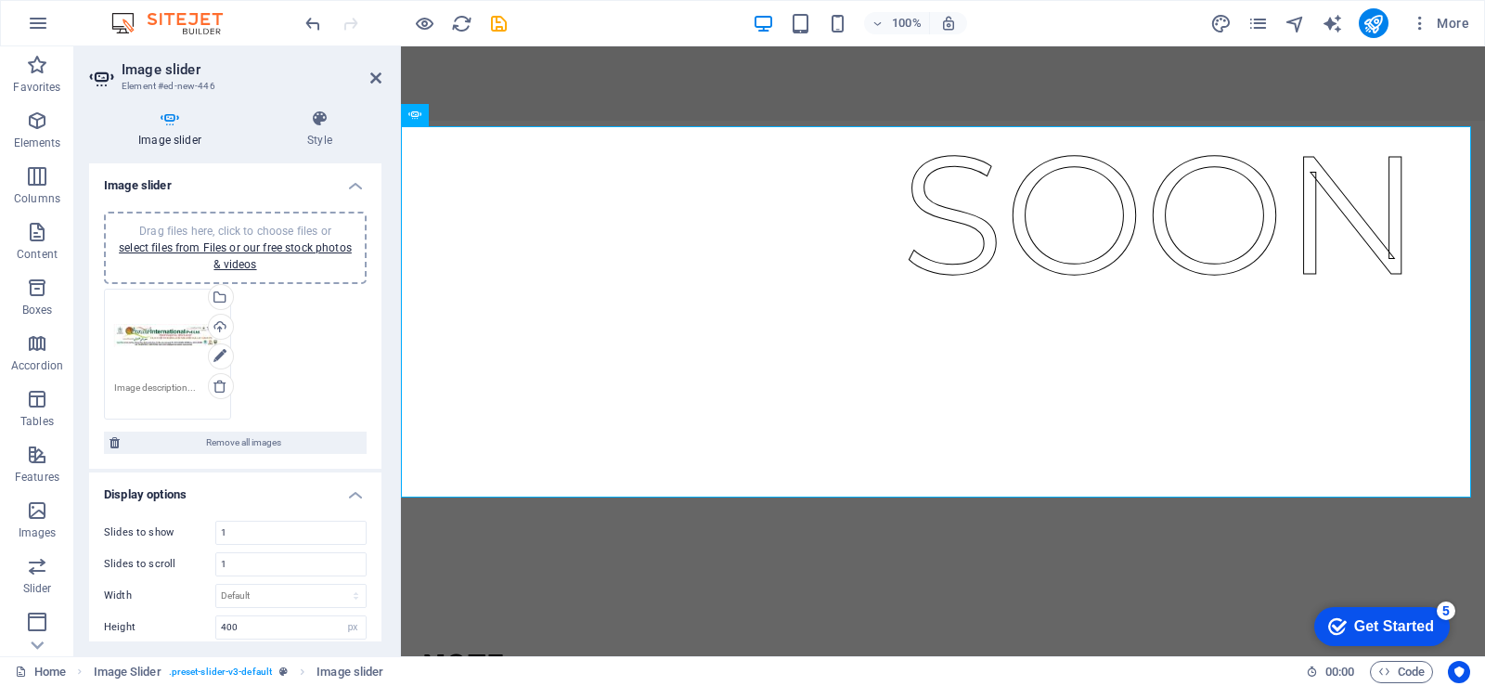
click at [168, 346] on div "Drag files here, click to choose files or select files from Files or our free s…" at bounding box center [167, 336] width 107 height 74
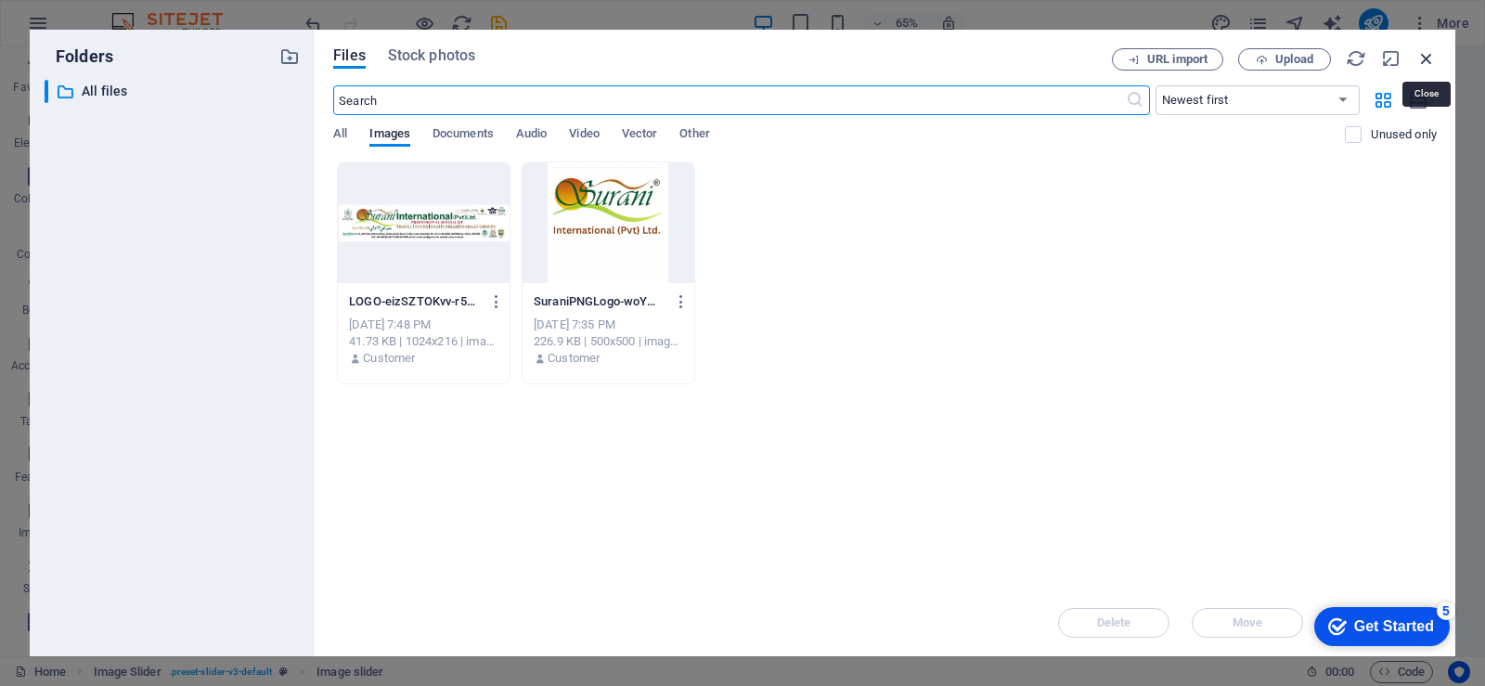
click at [1424, 54] on icon "button" at bounding box center [1427, 58] width 20 height 20
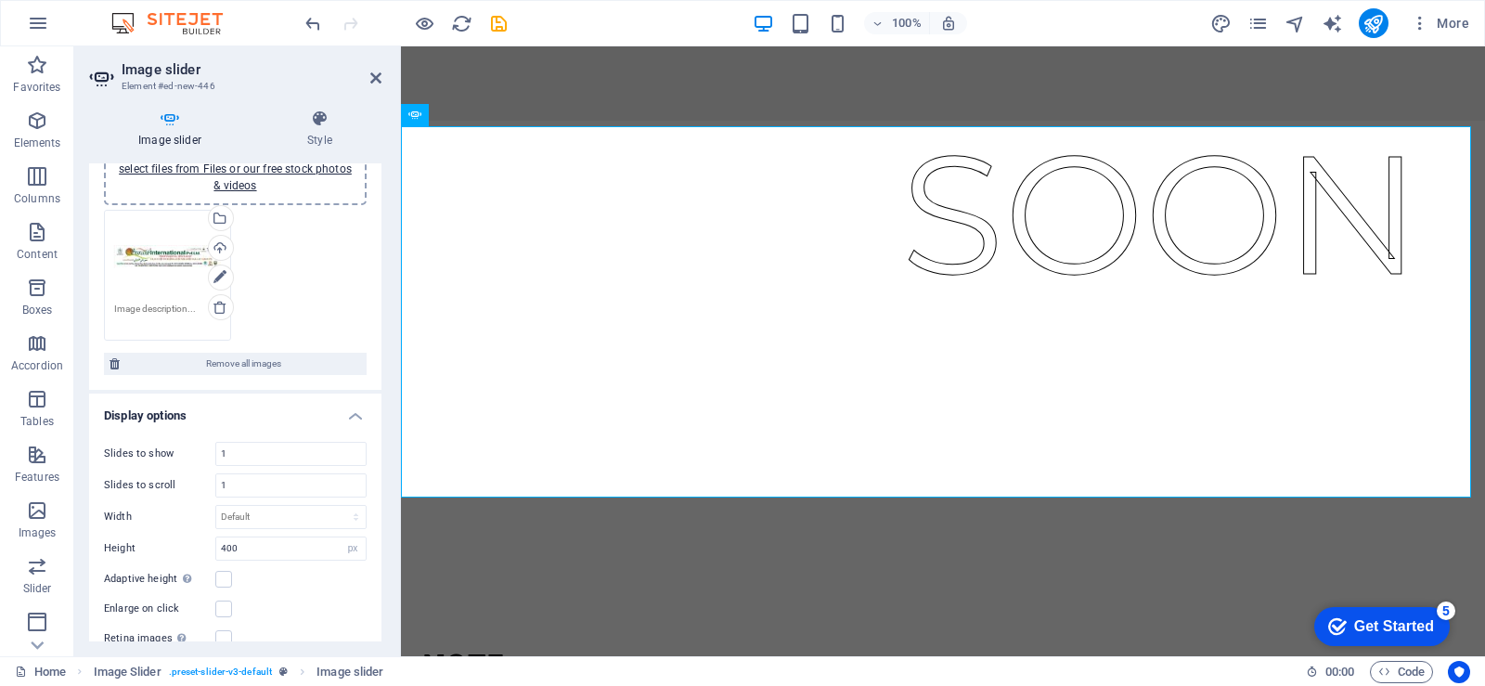
scroll to position [91, 0]
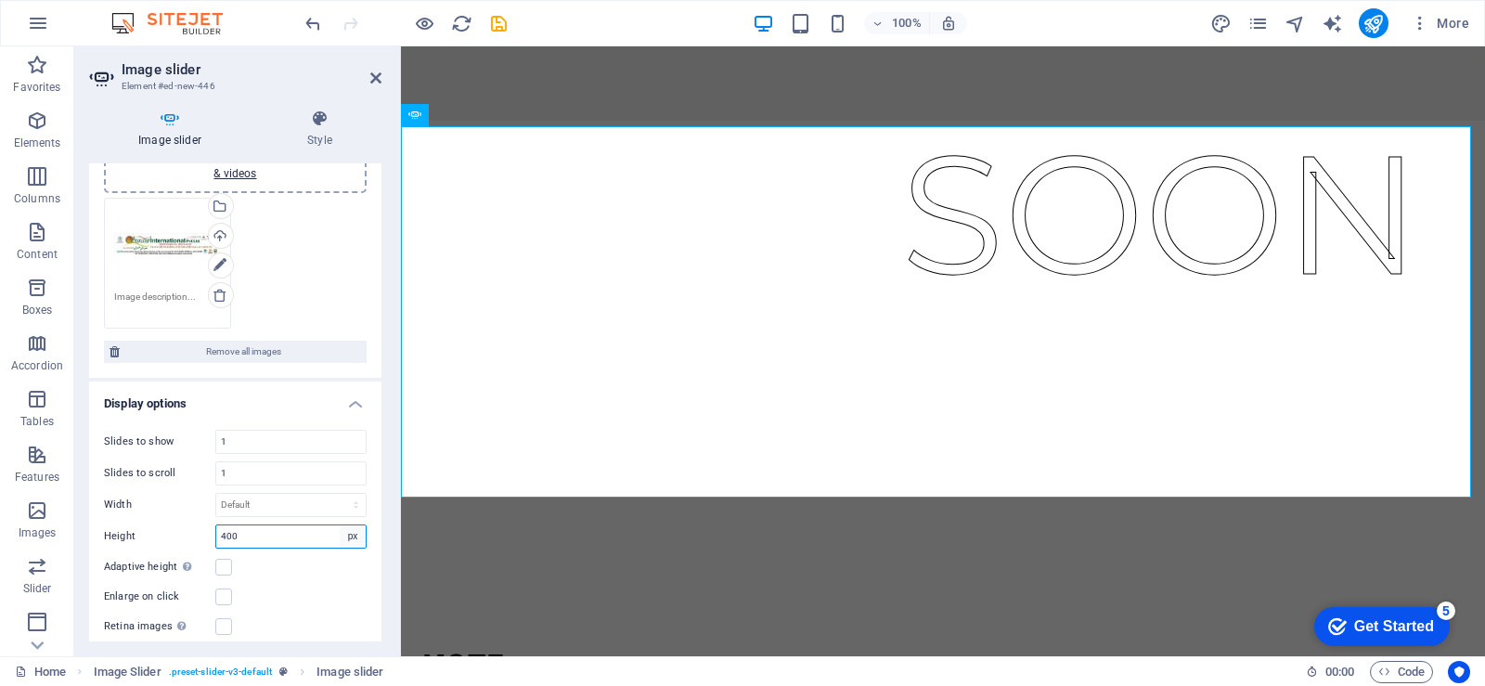
click at [354, 537] on select "Default px rem em vw vh" at bounding box center [353, 536] width 26 height 22
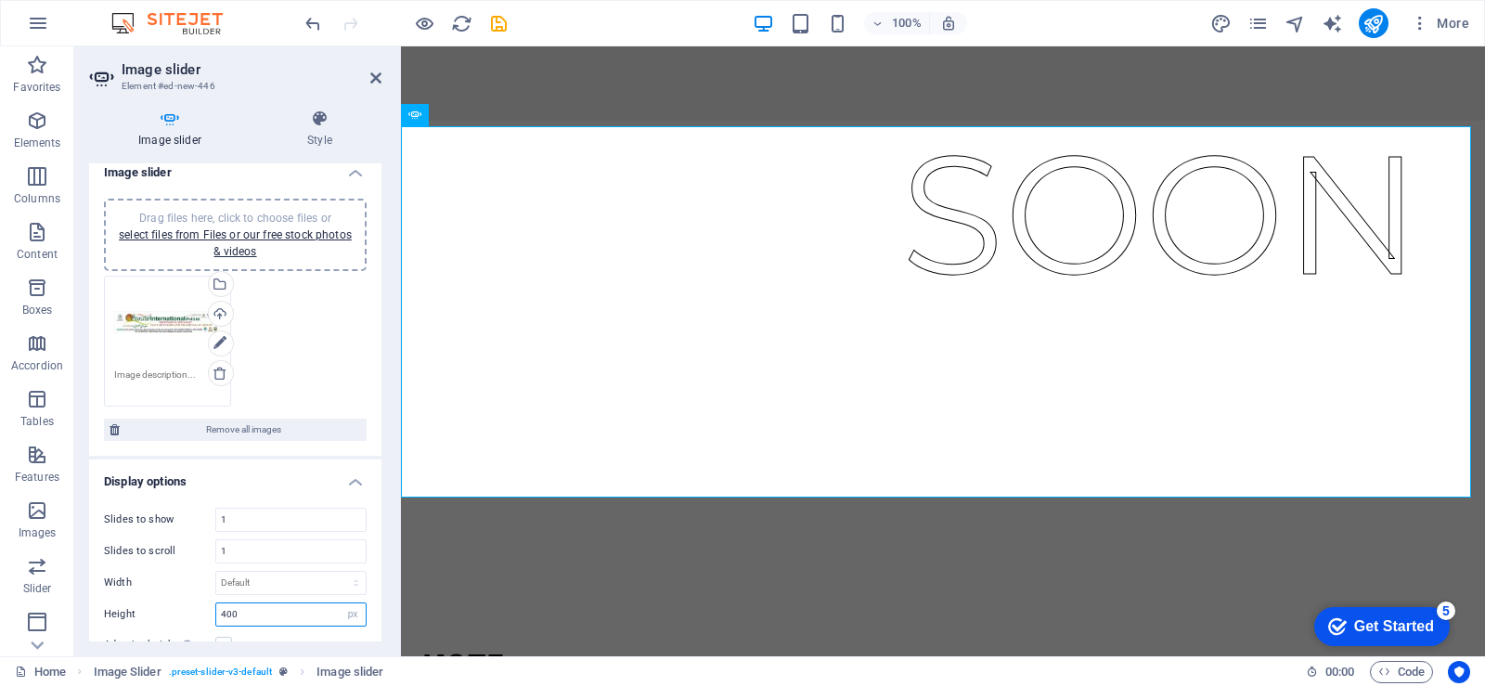
scroll to position [0, 0]
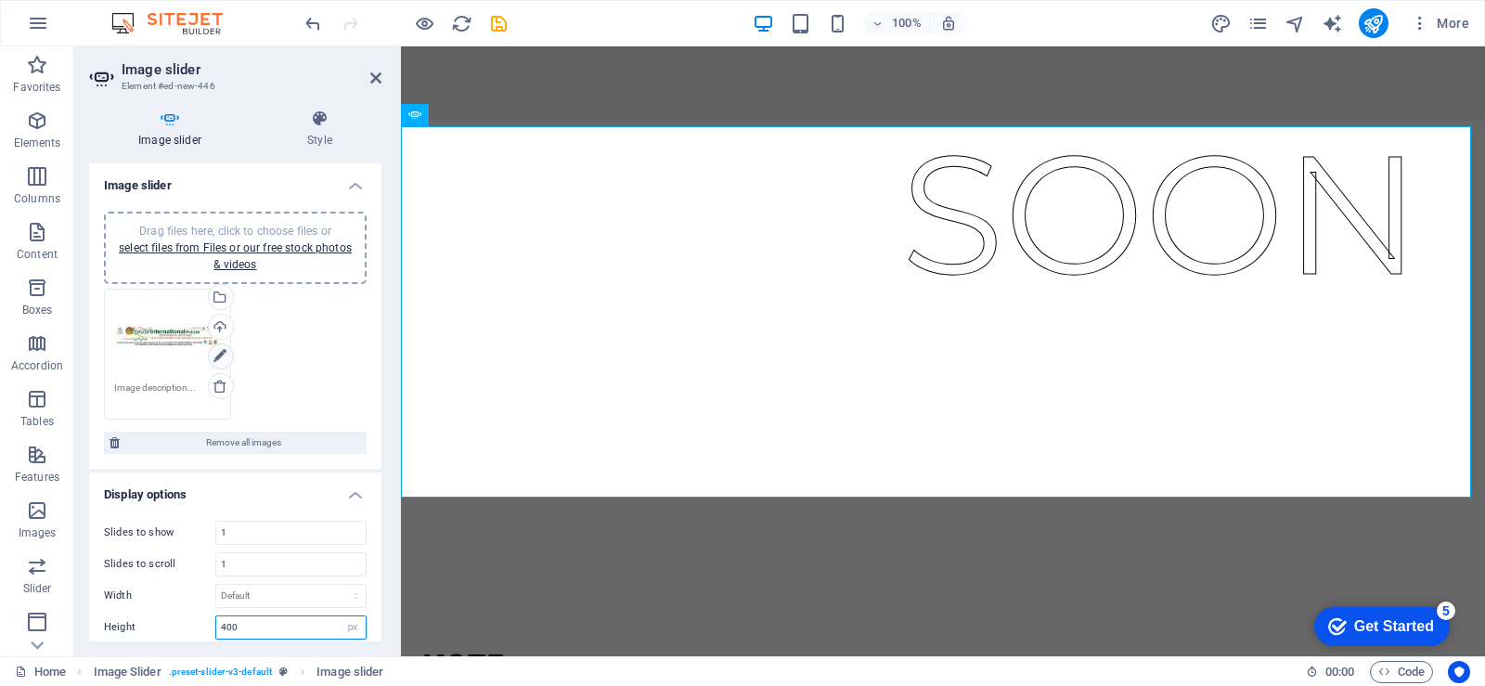
click at [224, 361] on icon at bounding box center [220, 356] width 13 height 22
click at [220, 351] on icon at bounding box center [220, 356] width 13 height 22
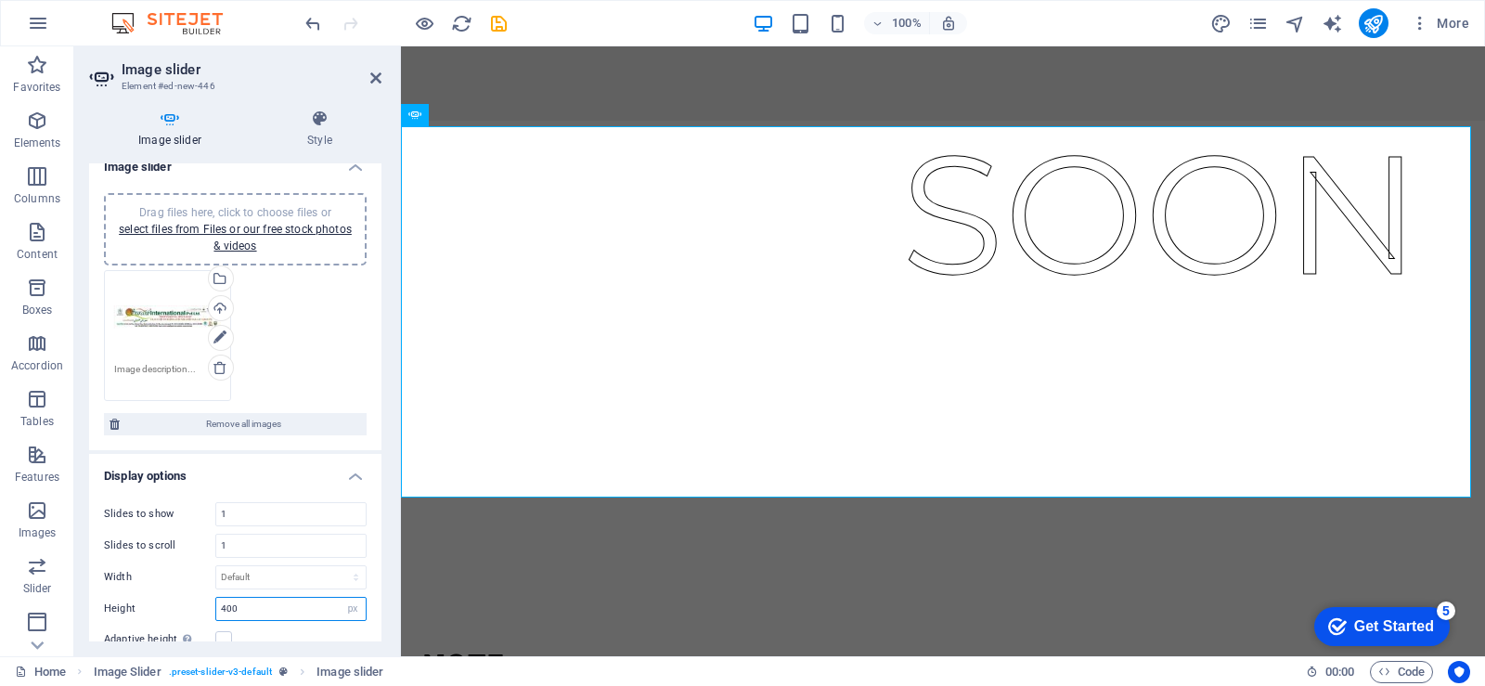
scroll to position [41, 0]
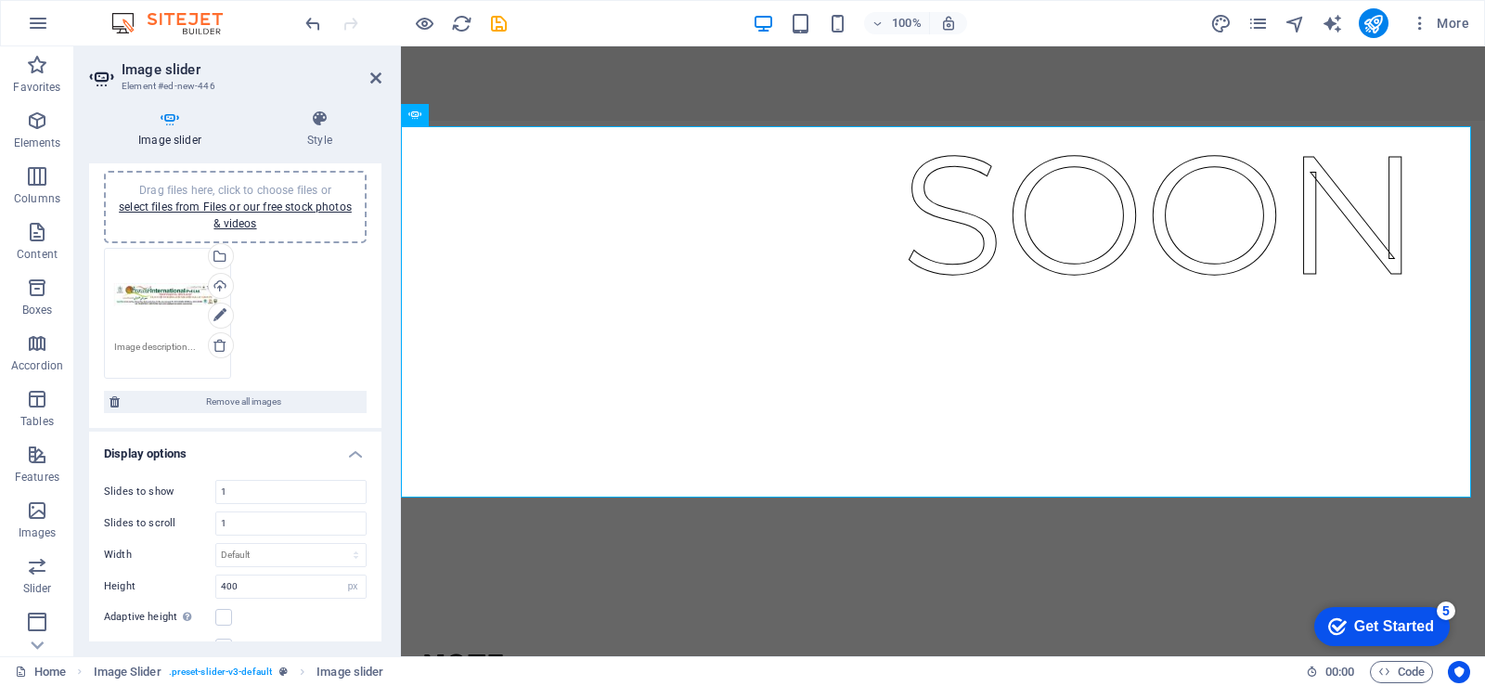
click at [179, 347] on textarea at bounding box center [167, 354] width 107 height 28
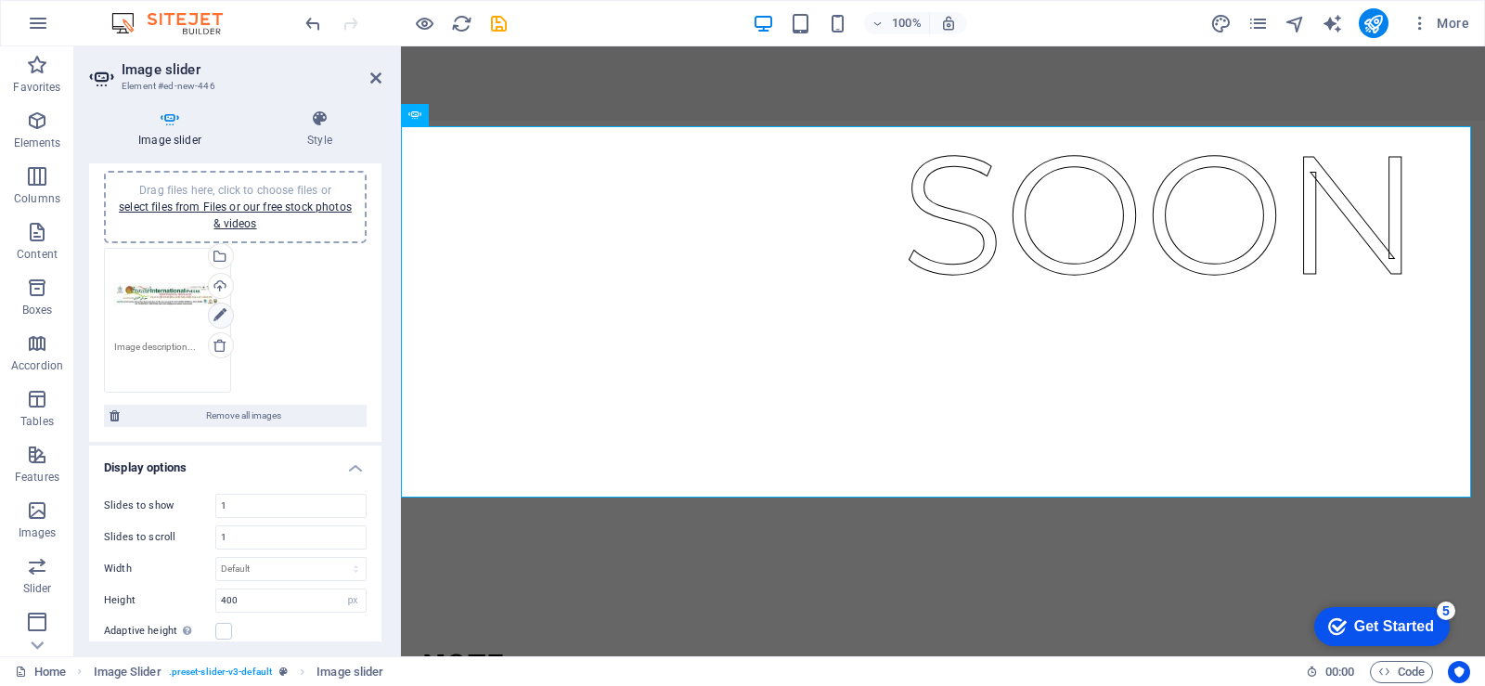
click at [214, 318] on icon at bounding box center [220, 315] width 13 height 22
click at [217, 350] on icon at bounding box center [220, 345] width 15 height 15
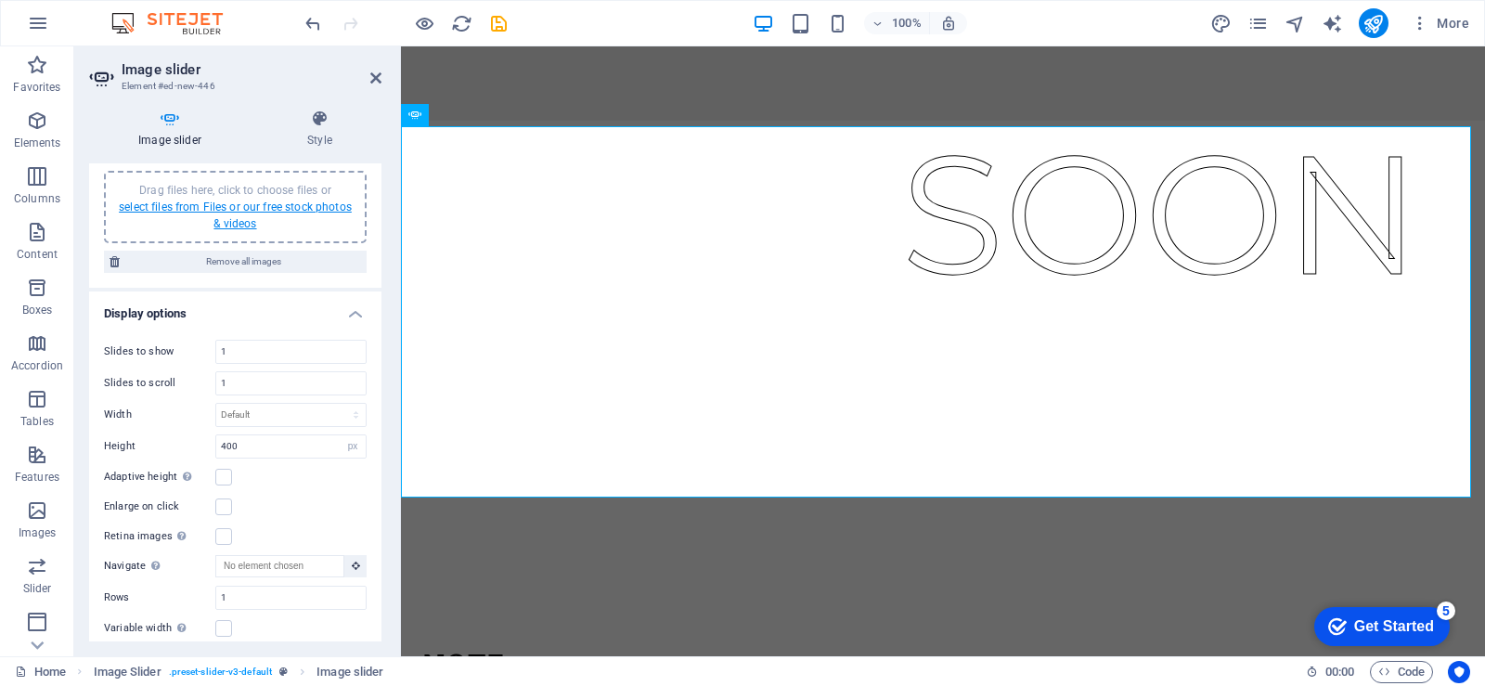
click at [179, 211] on link "select files from Files or our free stock photos & videos" at bounding box center [235, 216] width 233 height 30
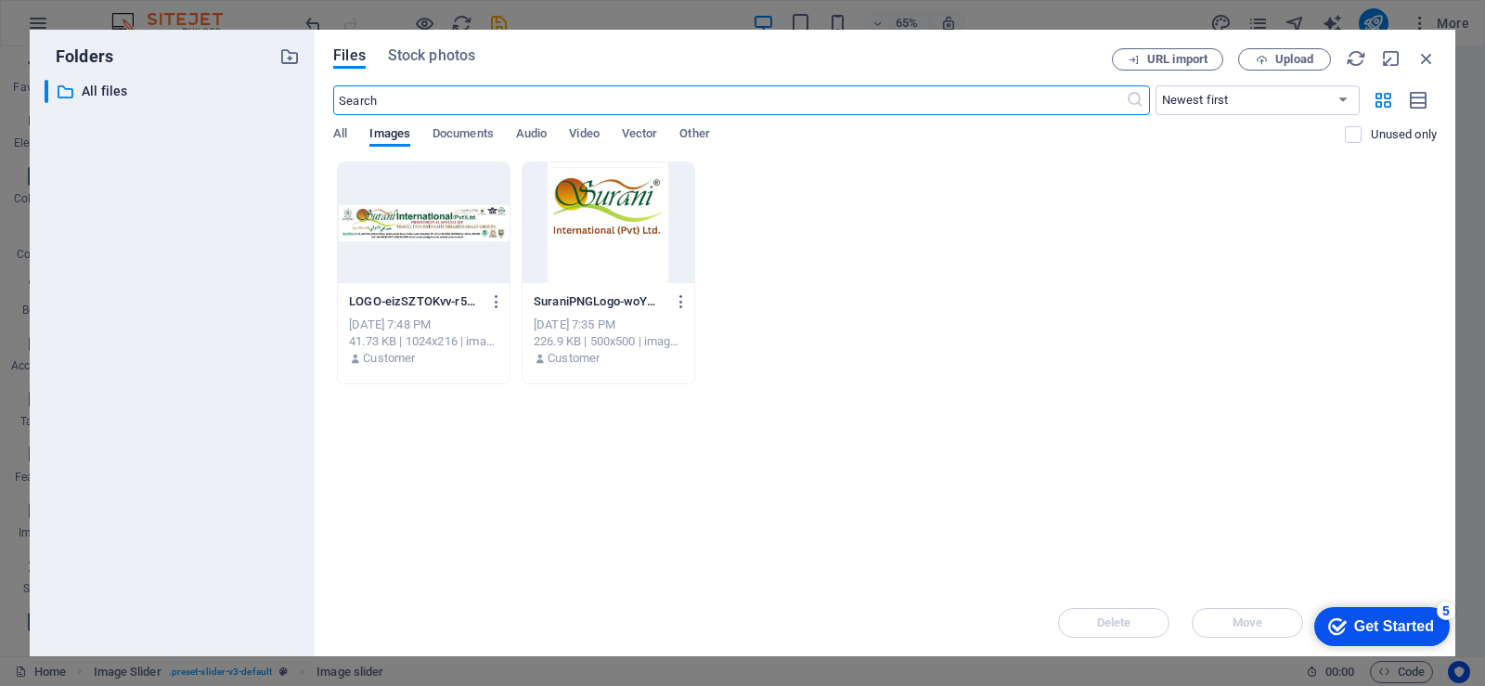
scroll to position [27, 0]
click at [438, 226] on div at bounding box center [424, 222] width 172 height 121
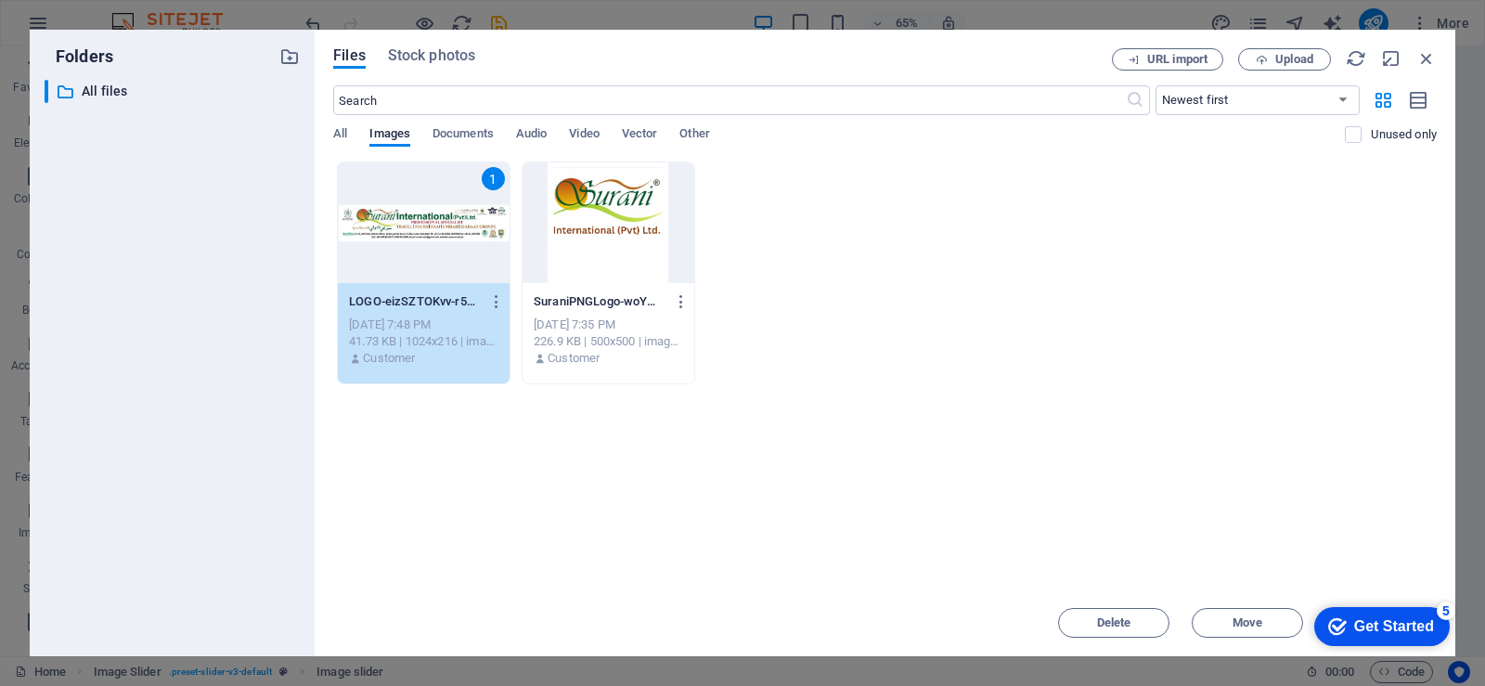
click at [438, 226] on div "1" at bounding box center [424, 222] width 172 height 121
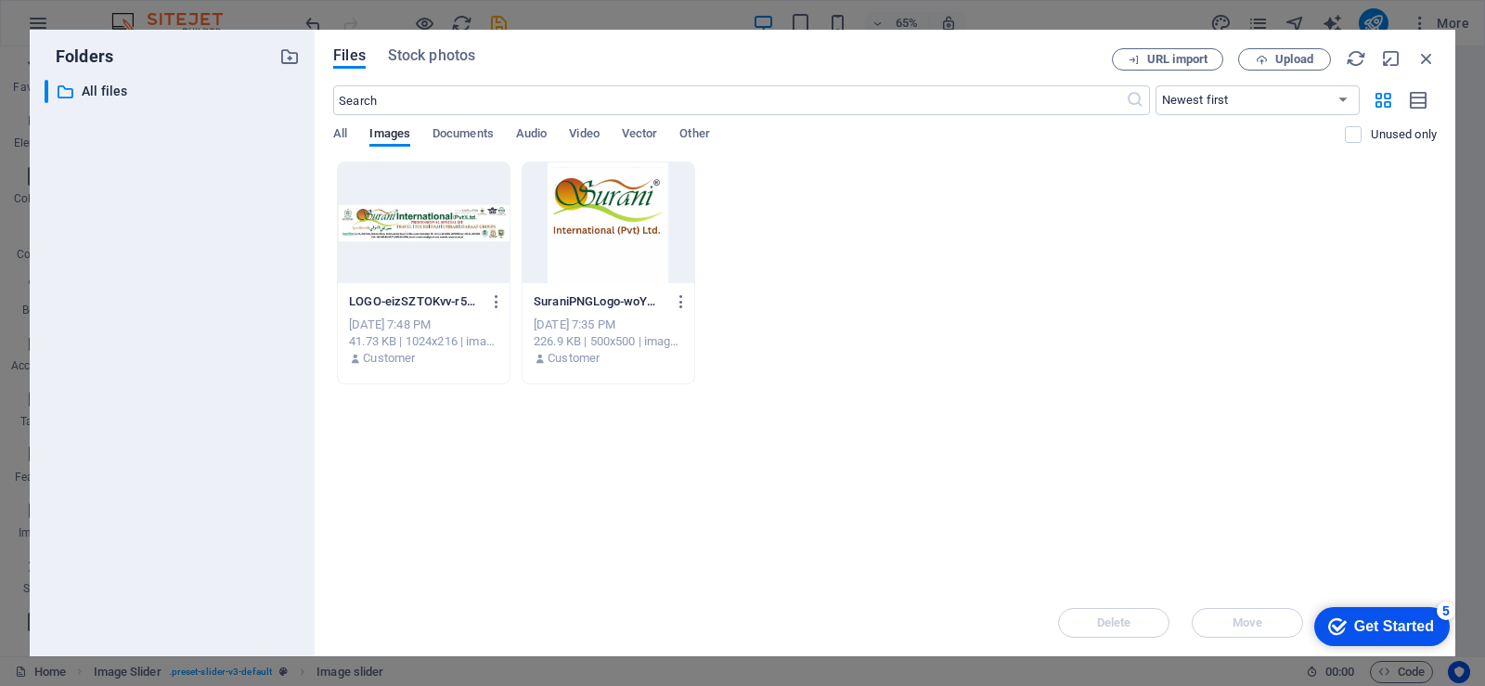
click at [438, 226] on div at bounding box center [424, 222] width 172 height 121
click at [438, 317] on div "Image Slider" at bounding box center [885, 502] width 968 height 371
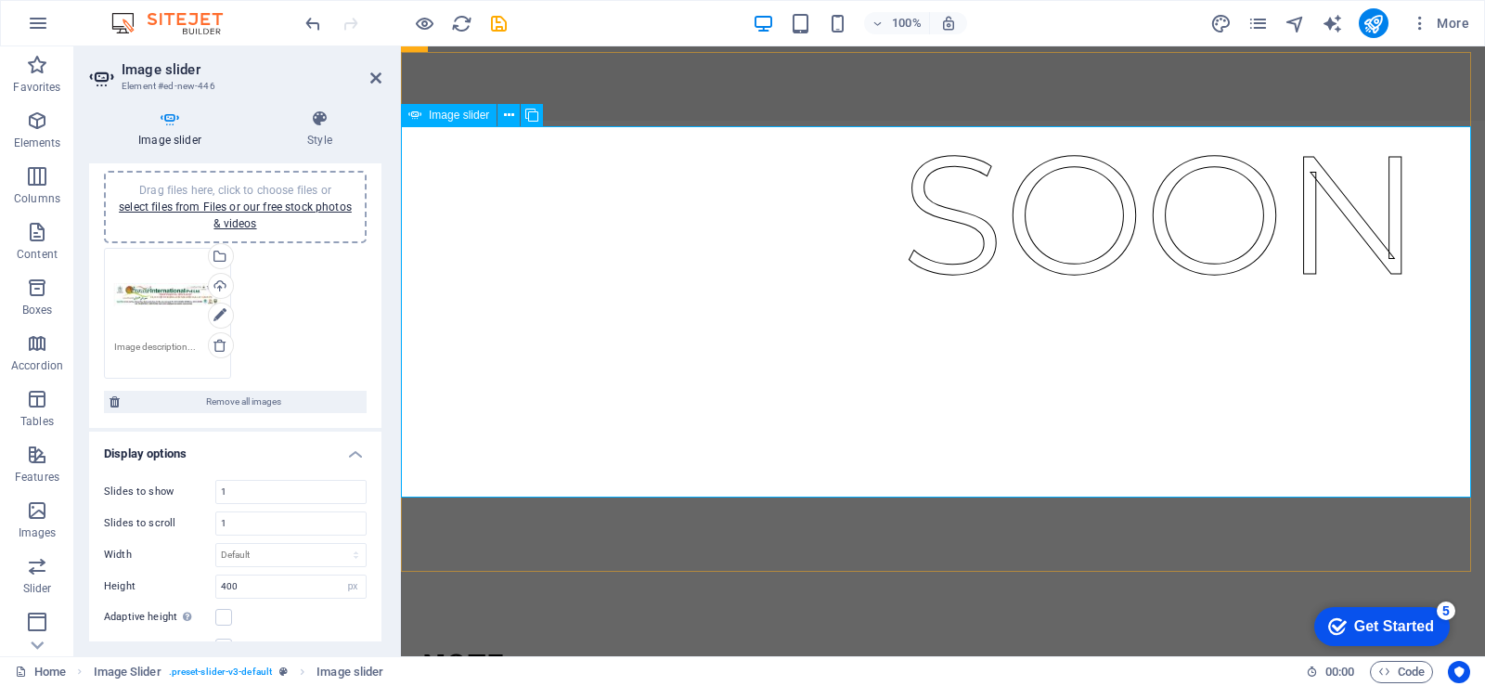
click at [503, 279] on div "Image Slider" at bounding box center [943, 311] width 1084 height 371
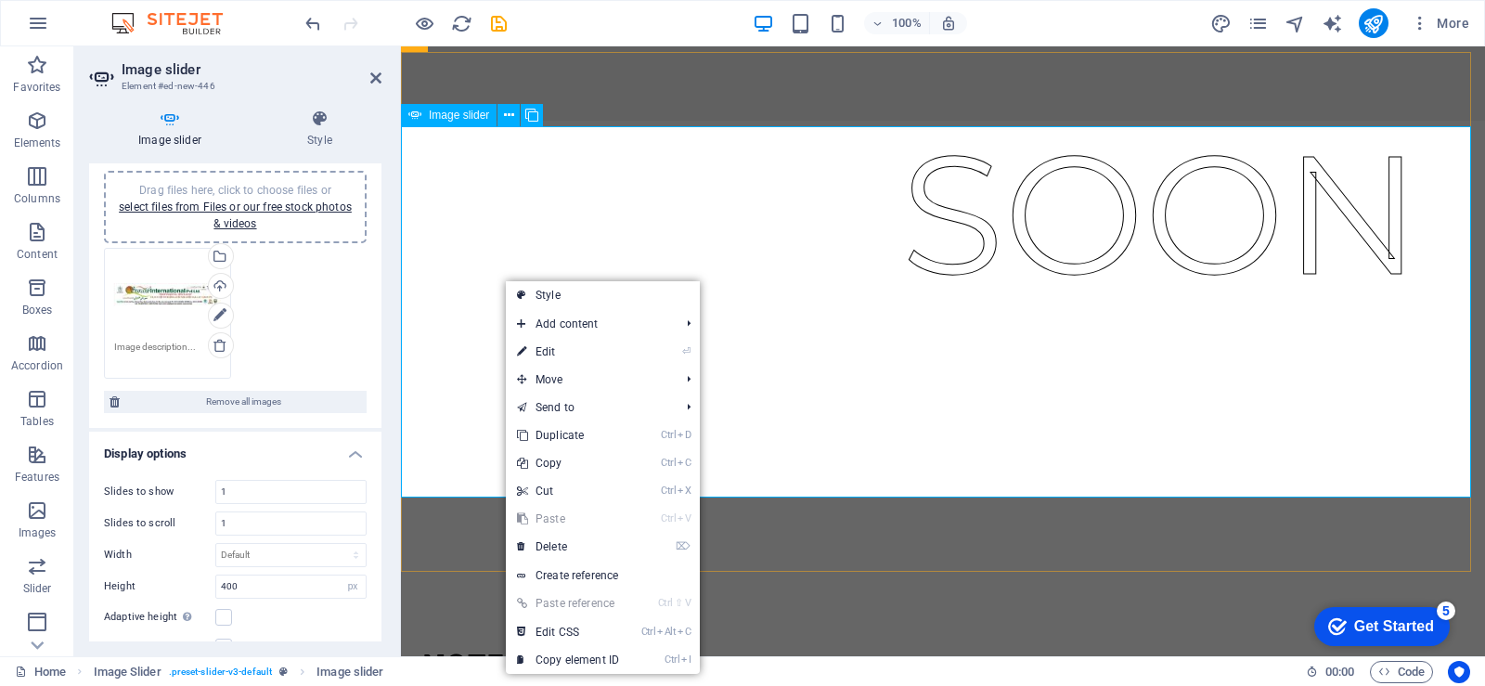
click at [452, 262] on div "Image Slider" at bounding box center [943, 311] width 1084 height 371
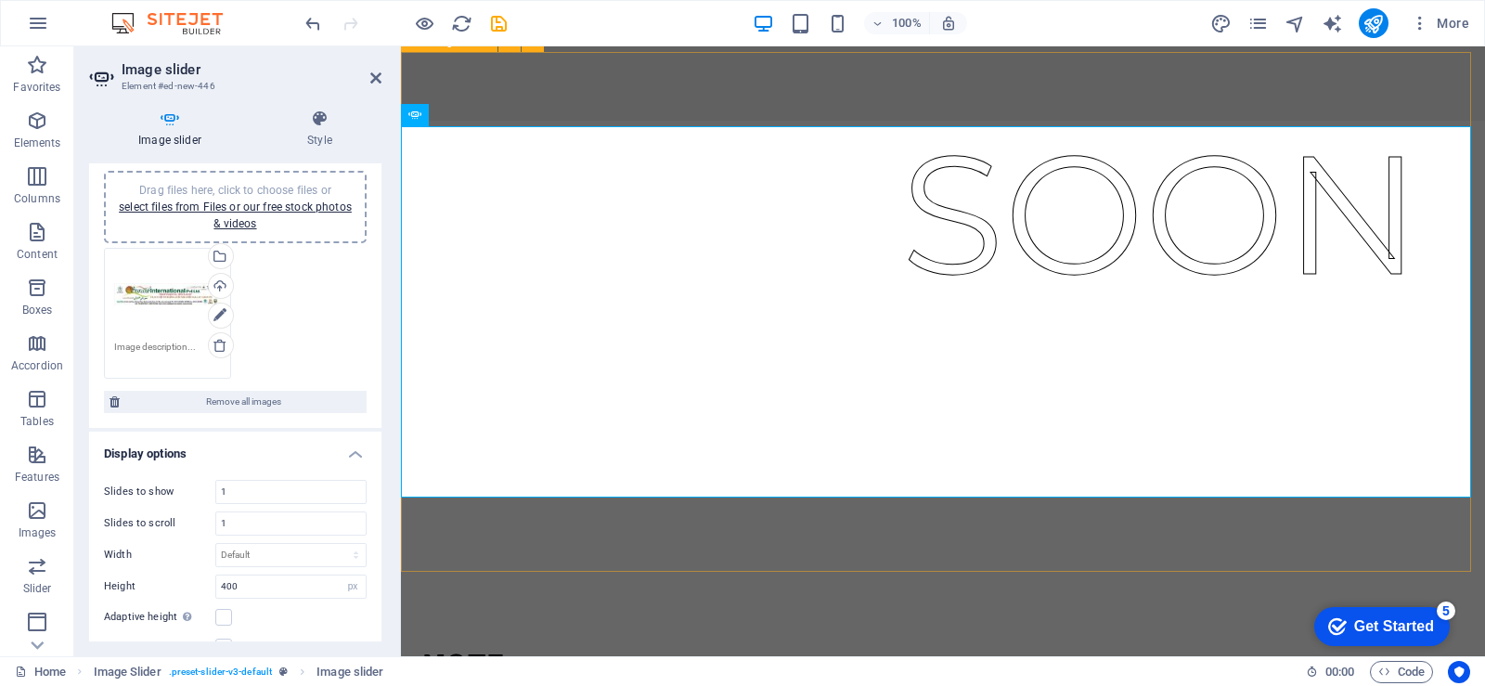
click at [595, 529] on div at bounding box center [943, 312] width 1084 height 520
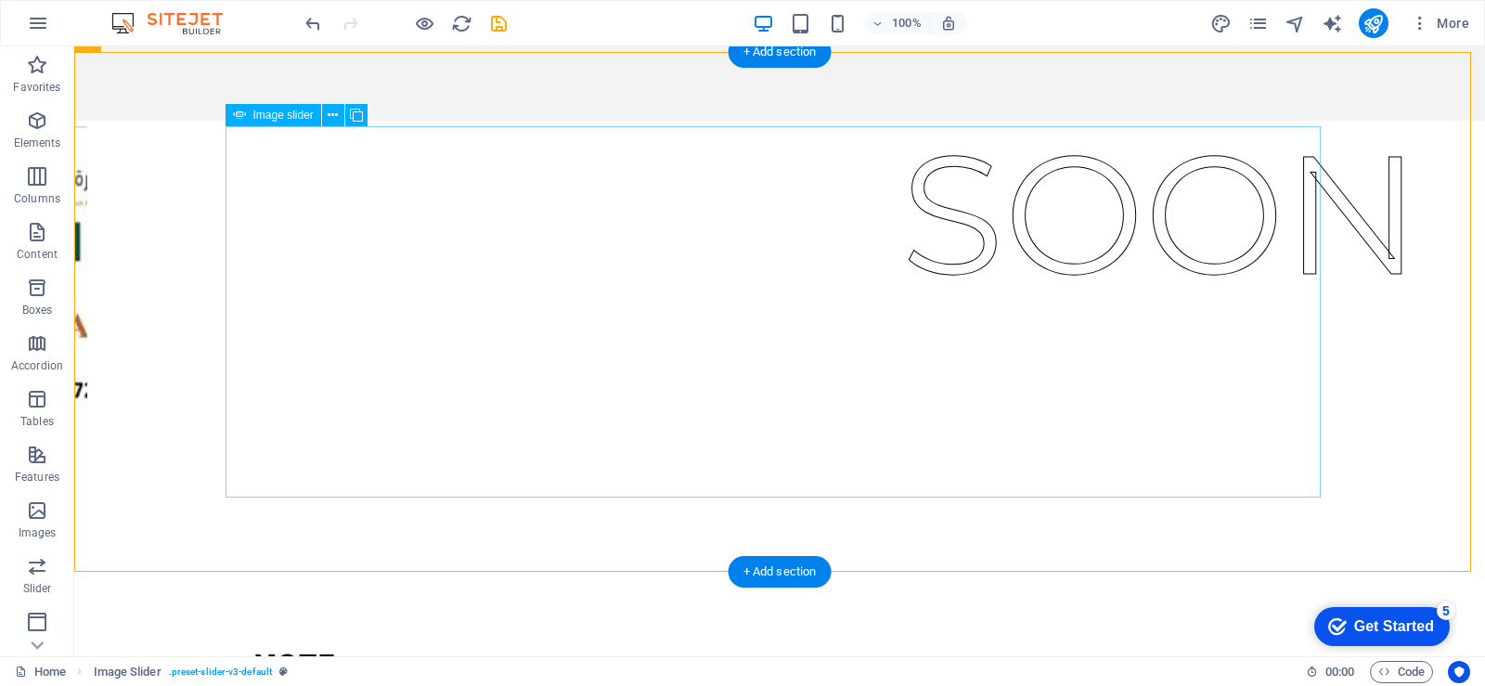
click at [874, 370] on div "Image Slider" at bounding box center [779, 311] width 1095 height 371
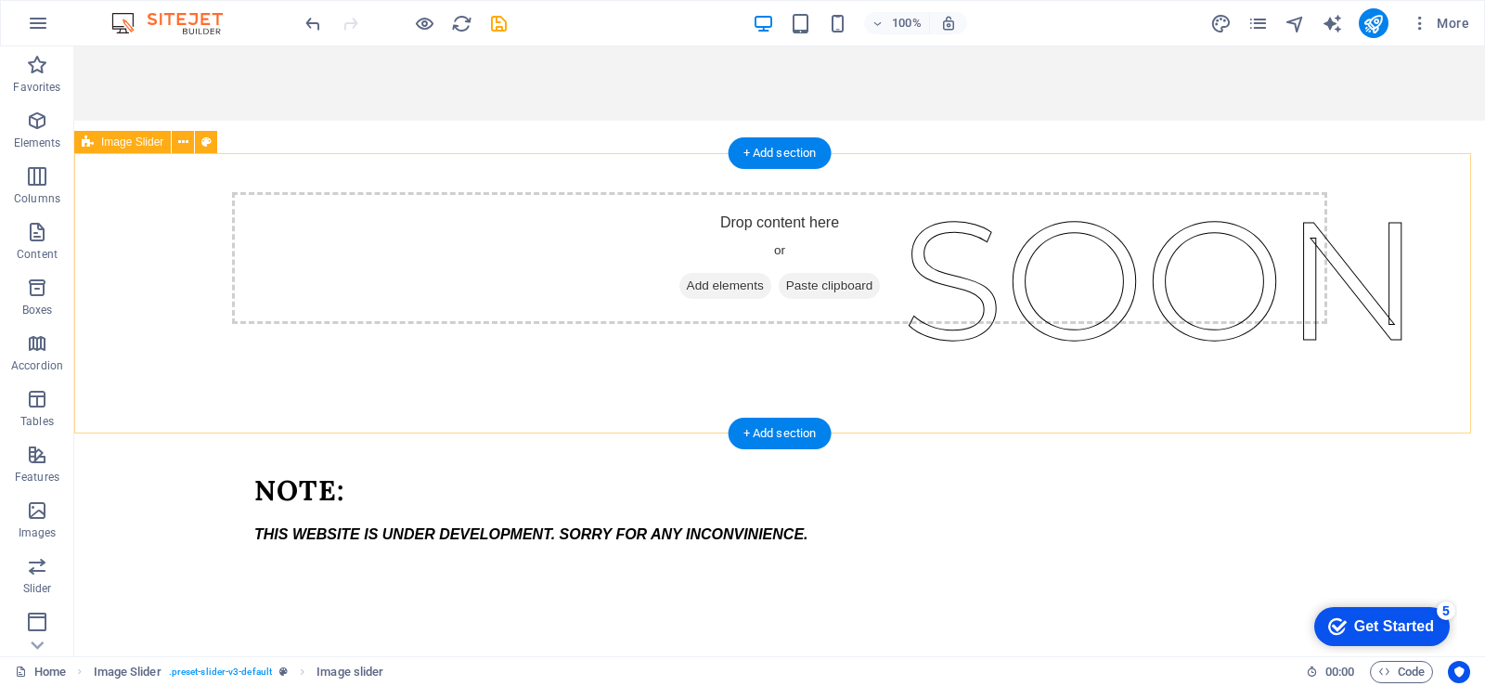
scroll to position [116, 0]
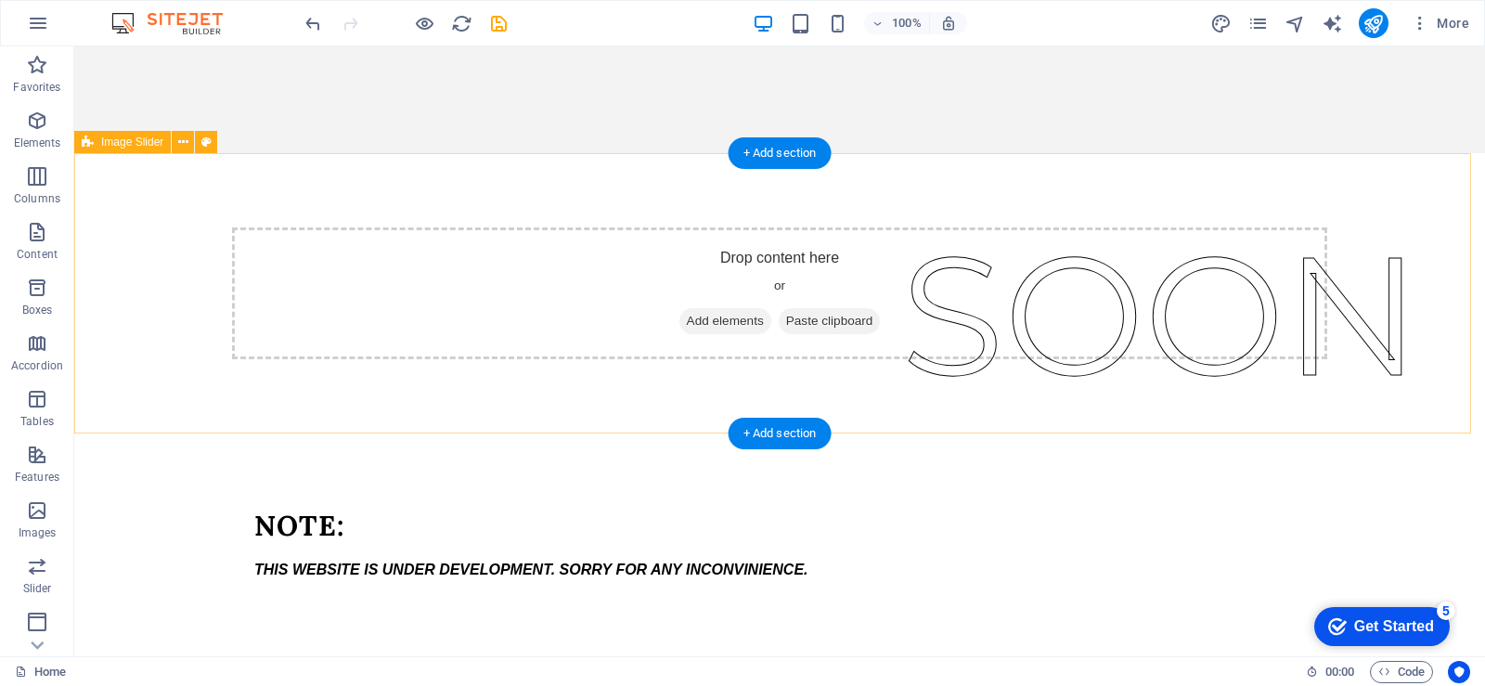
click at [696, 325] on span "Add elements" at bounding box center [726, 321] width 92 height 26
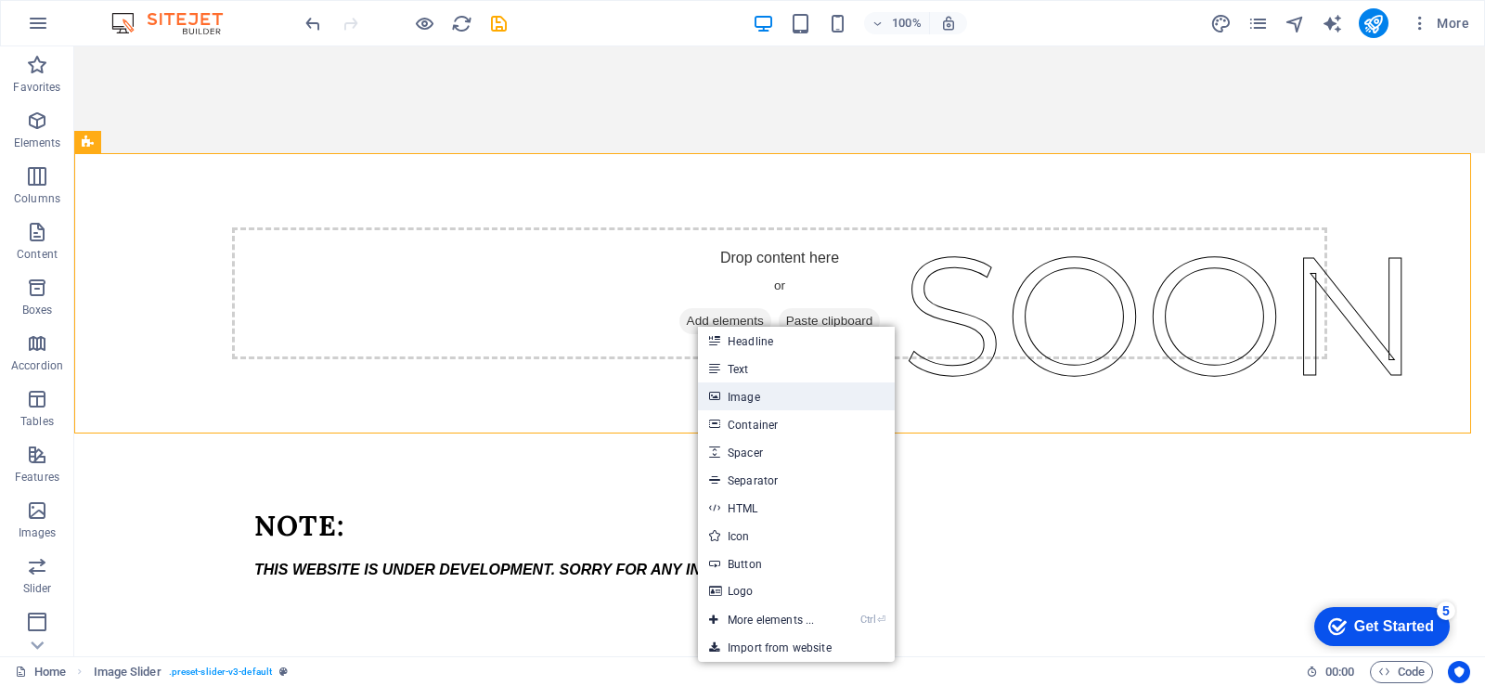
click at [755, 399] on link "Image" at bounding box center [796, 396] width 197 height 28
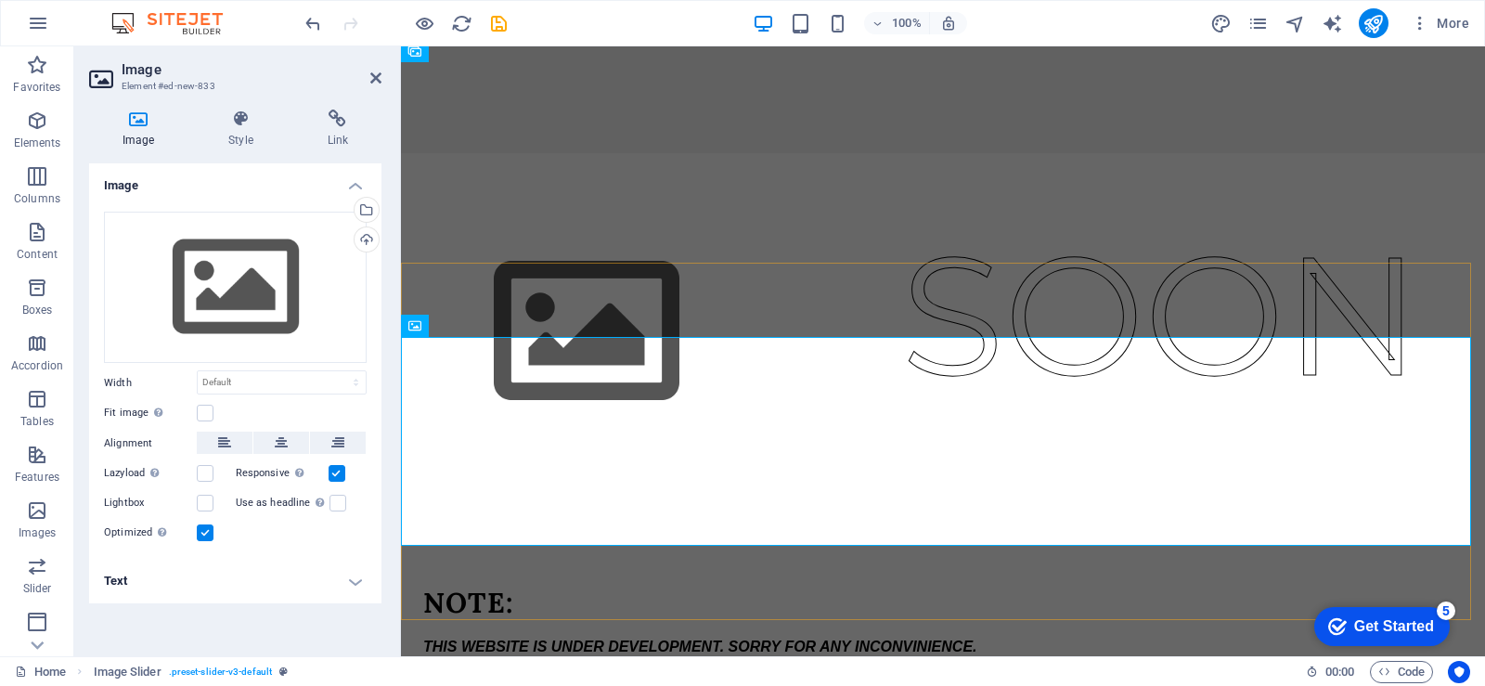
scroll to position [193, 0]
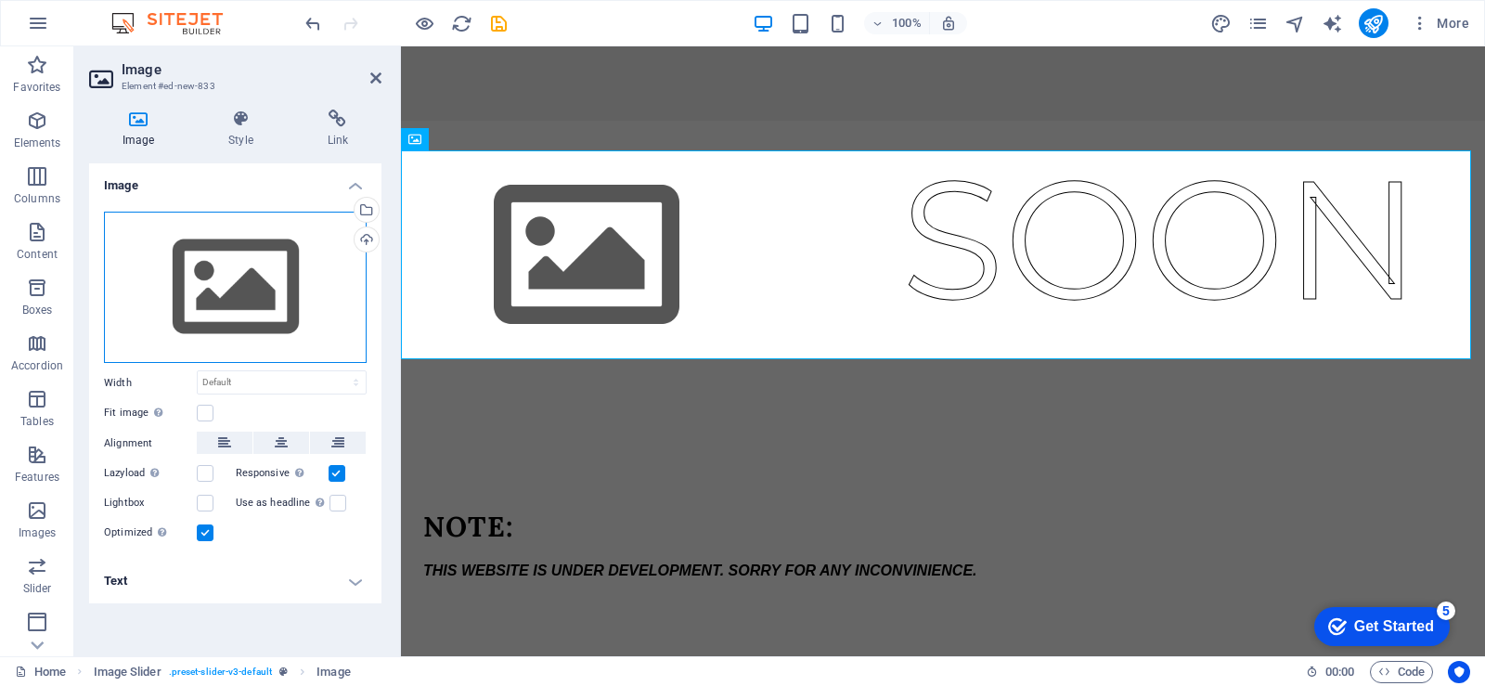
click at [262, 317] on div "Drag files here, click to choose files or select files from Files or our free s…" at bounding box center [235, 288] width 263 height 152
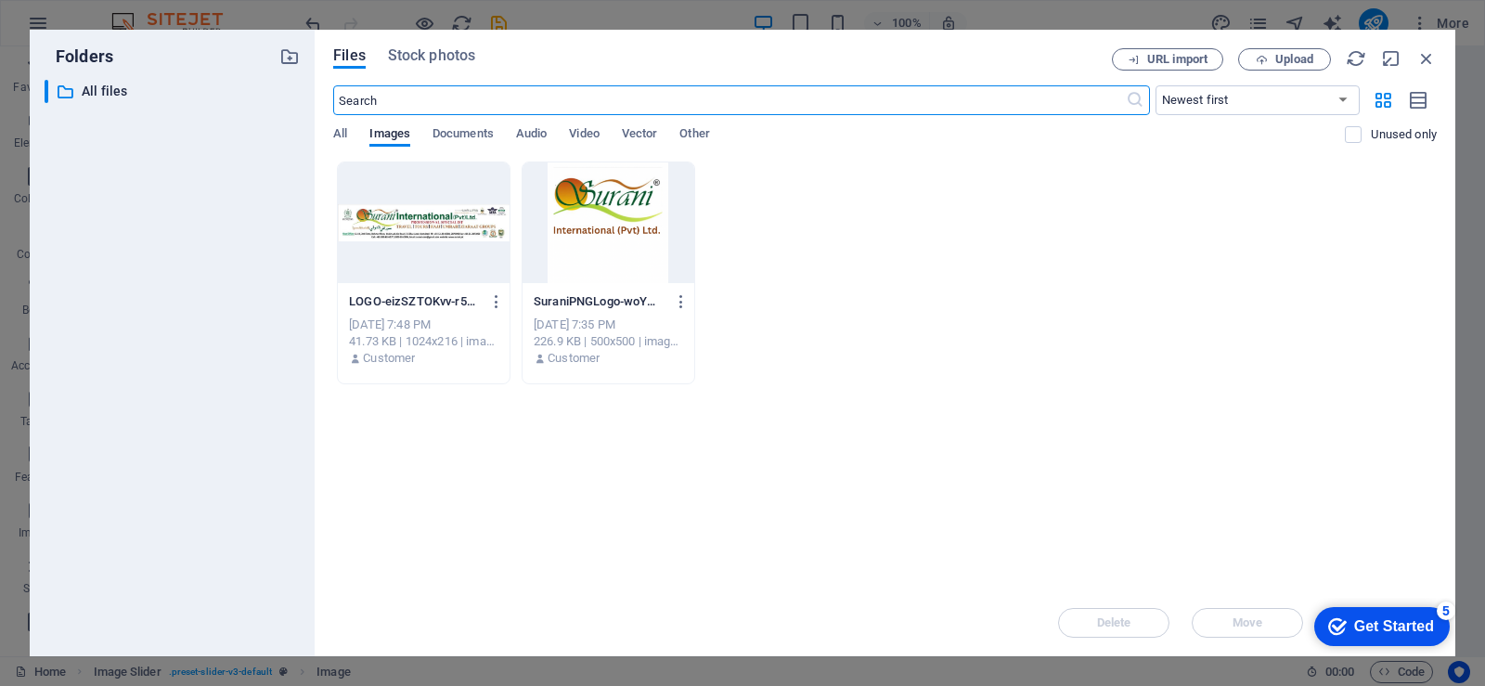
scroll to position [0, 0]
click at [428, 226] on div at bounding box center [424, 222] width 172 height 121
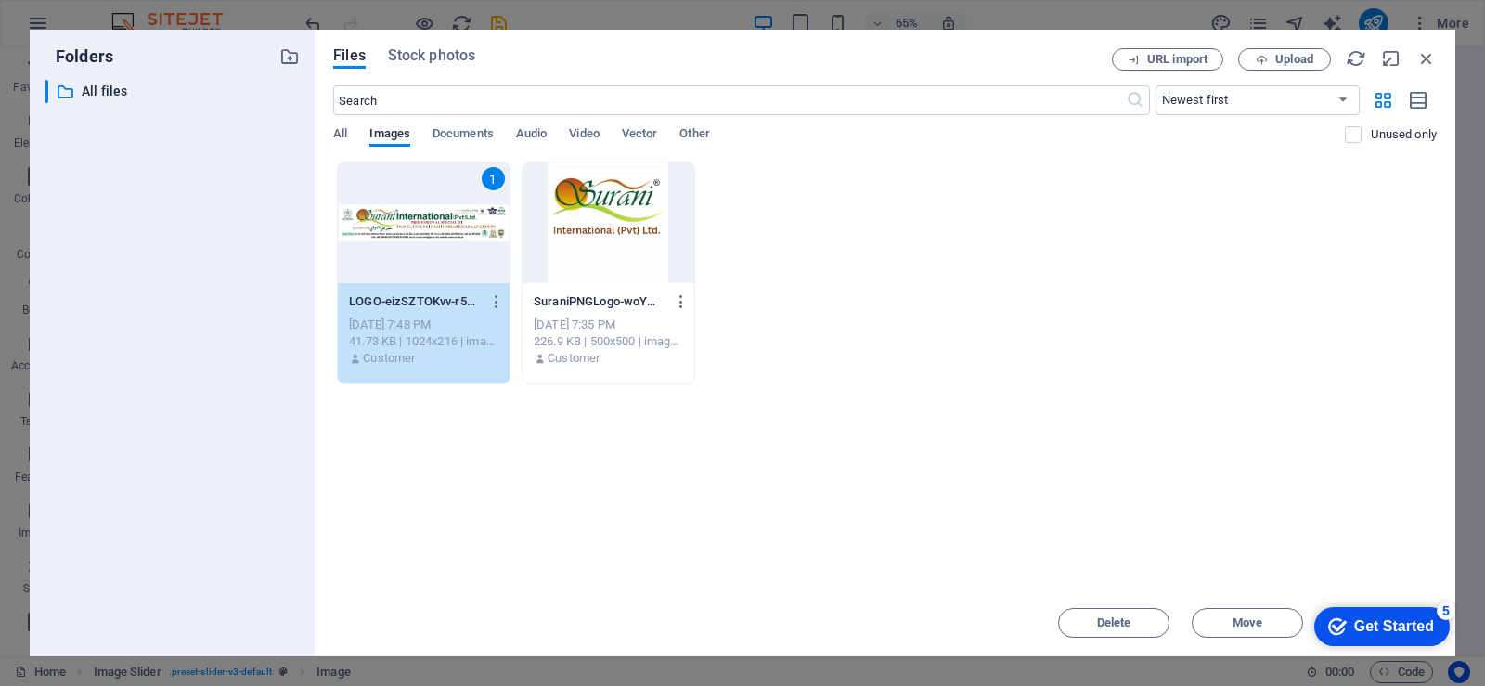
click at [428, 226] on div "1" at bounding box center [424, 222] width 172 height 121
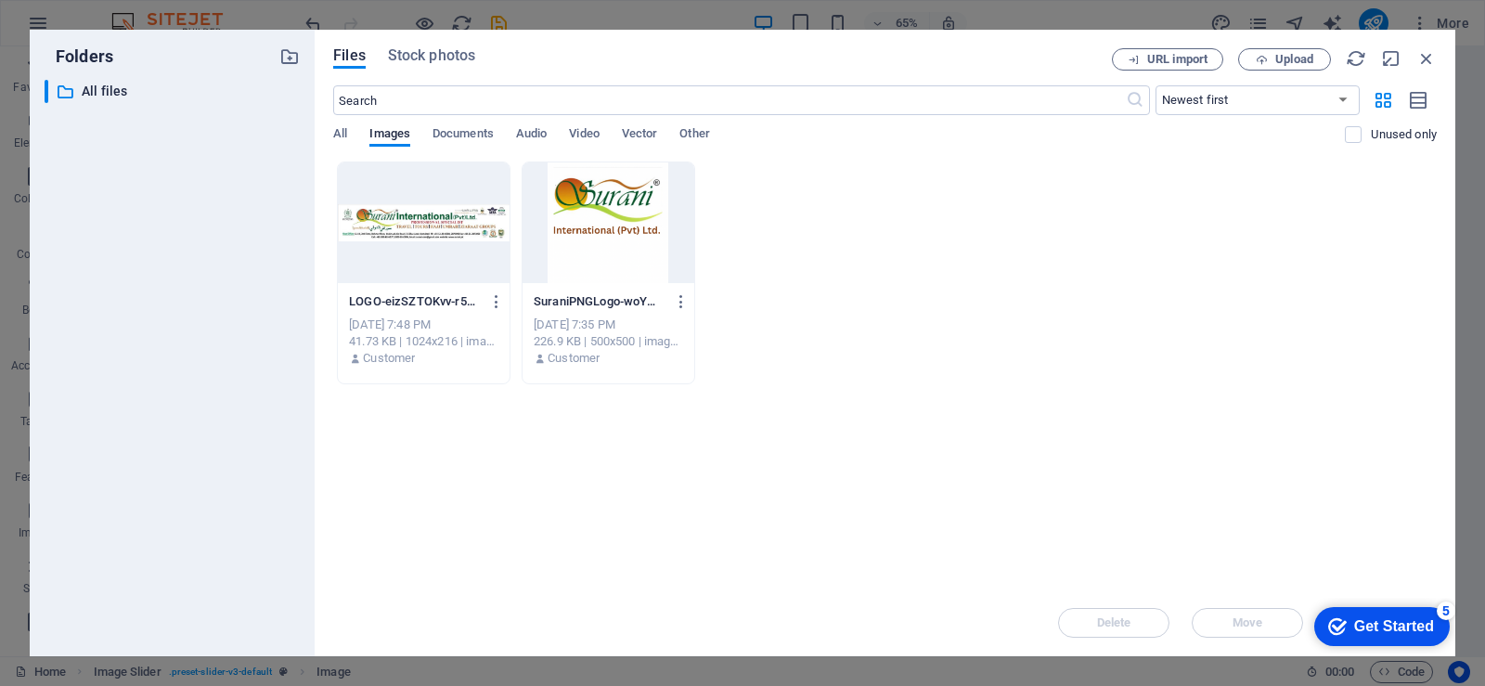
click at [428, 226] on div at bounding box center [424, 222] width 172 height 121
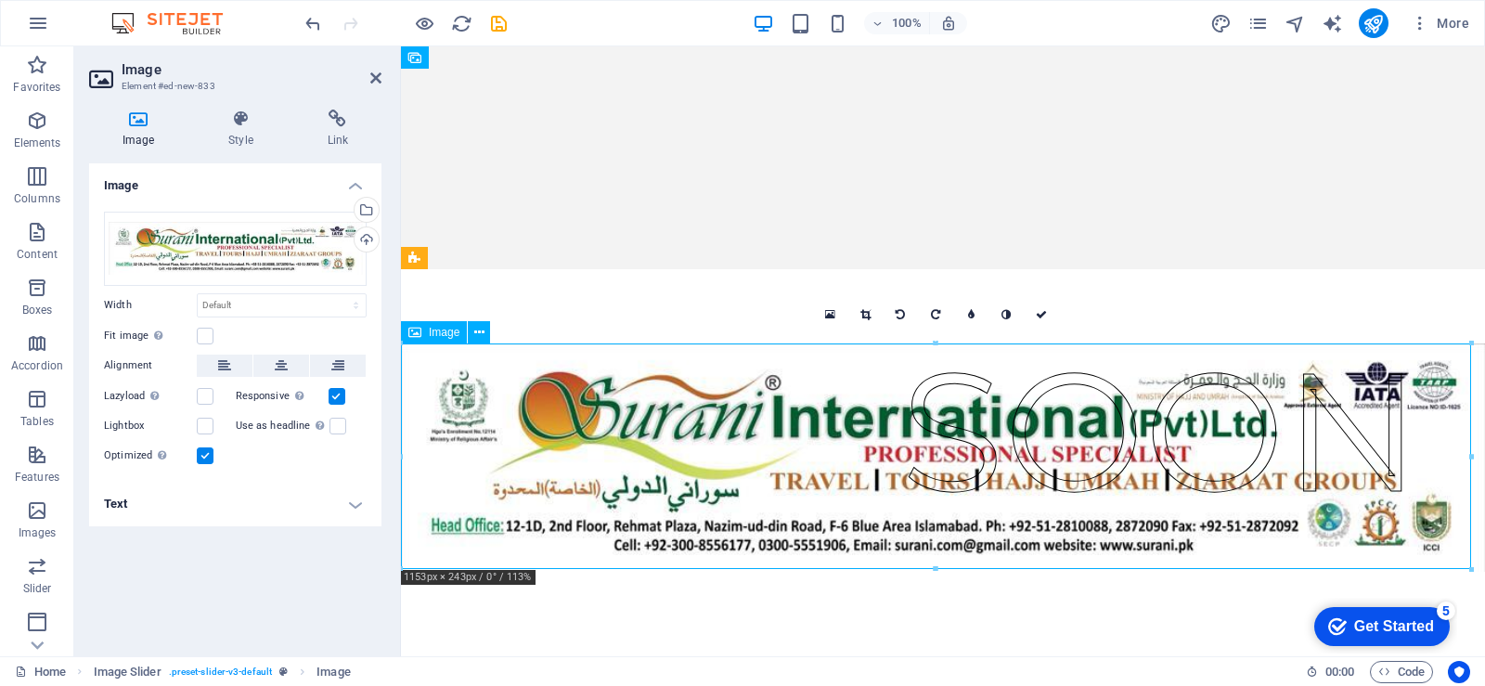
click at [592, 376] on figure "Image Slider" at bounding box center [943, 457] width 1084 height 228
click at [1049, 319] on link at bounding box center [1041, 314] width 35 height 35
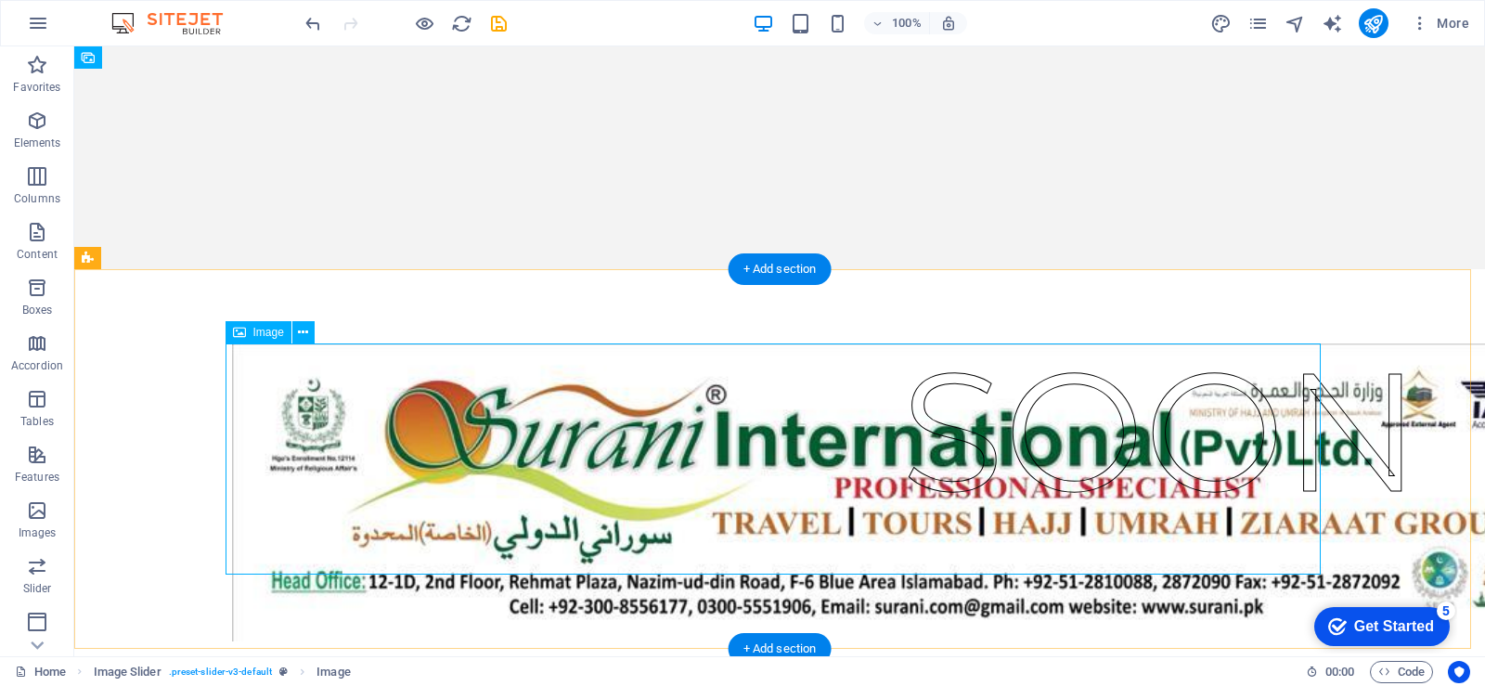
click at [366, 359] on figure "Image Slider" at bounding box center [779, 492] width 1095 height 298
click at [307, 335] on icon at bounding box center [303, 332] width 10 height 19
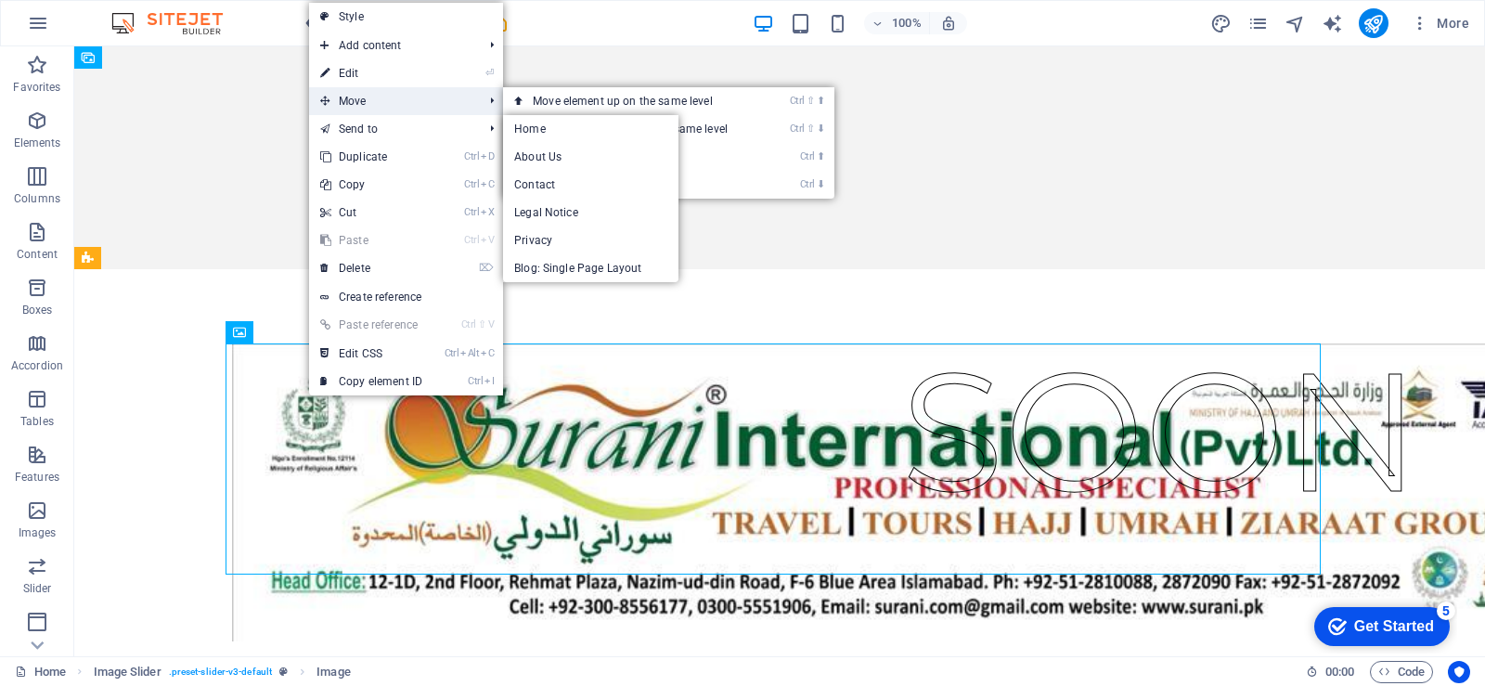
click at [373, 102] on span "Move" at bounding box center [392, 101] width 166 height 28
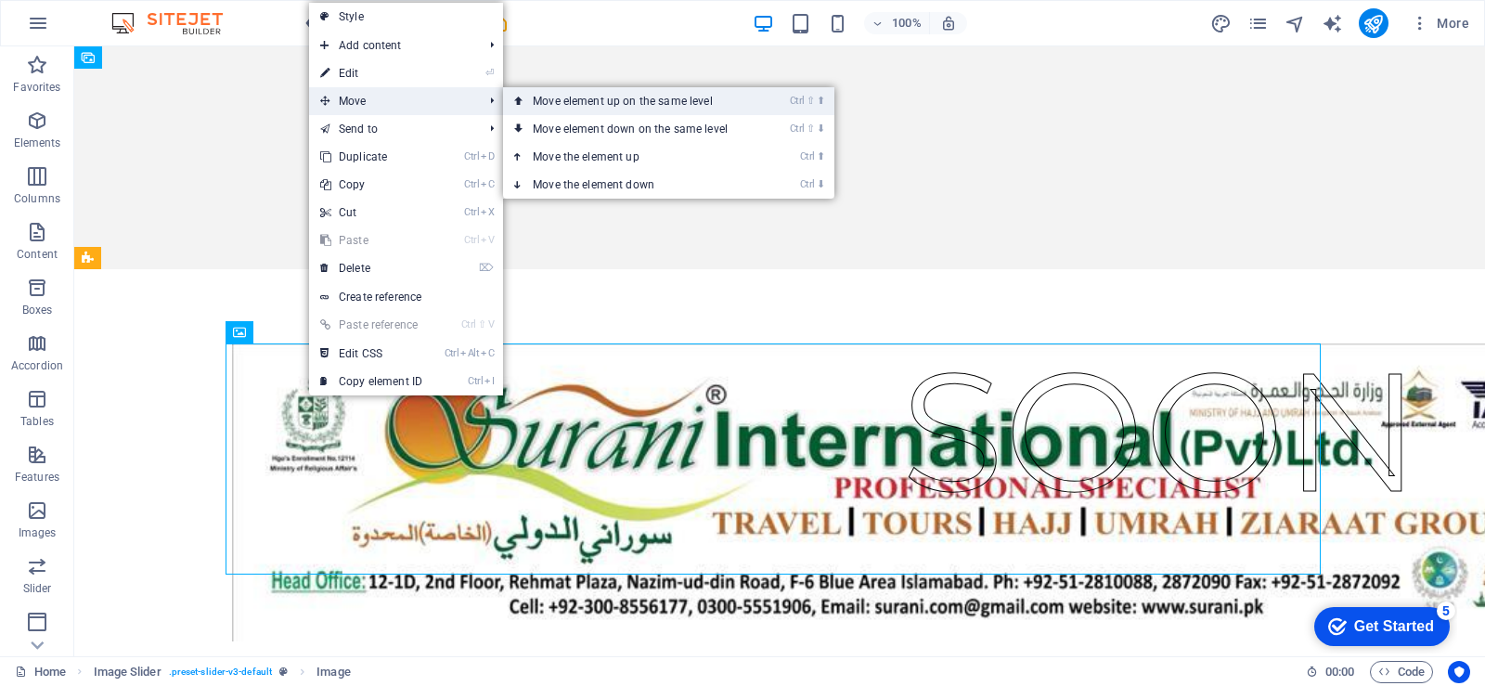
click at [524, 106] on icon at bounding box center [518, 101] width 9 height 28
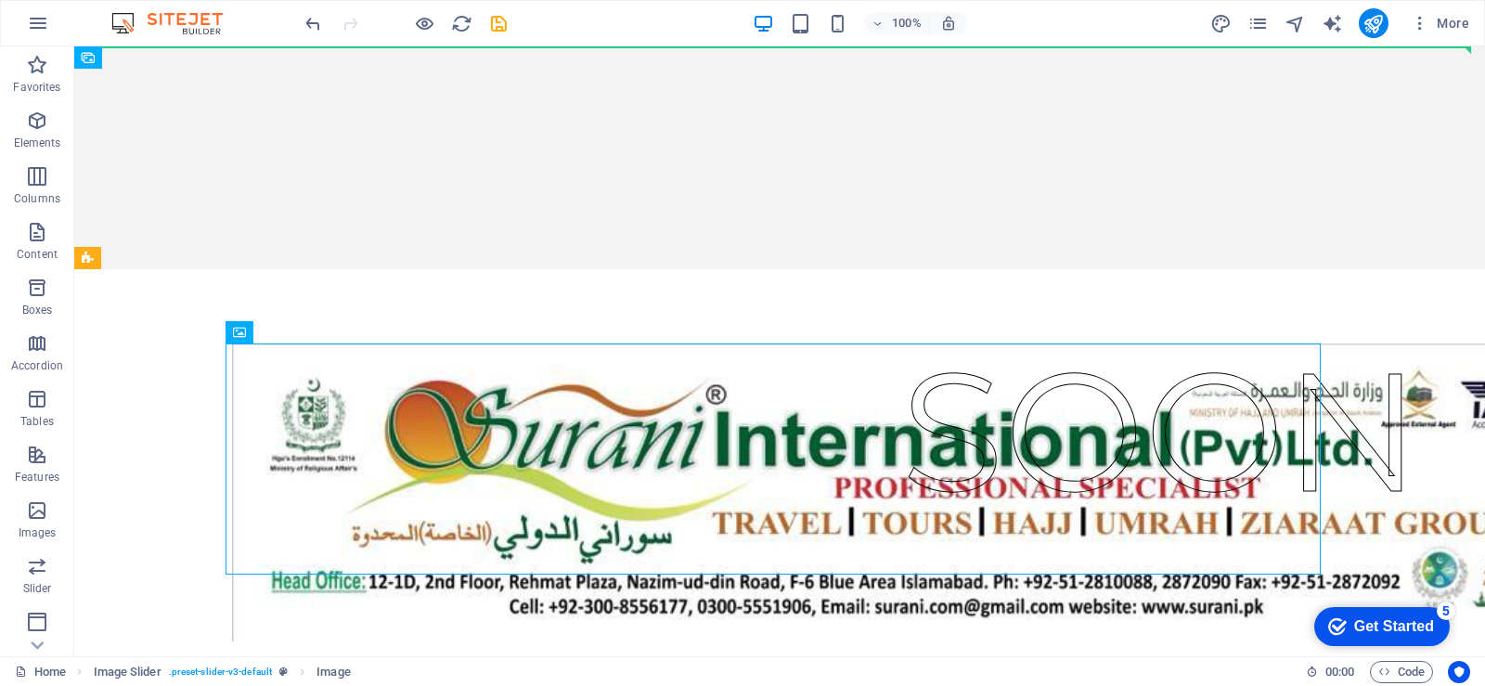
drag, startPoint x: 582, startPoint y: 353, endPoint x: 545, endPoint y: 77, distance: 278.2
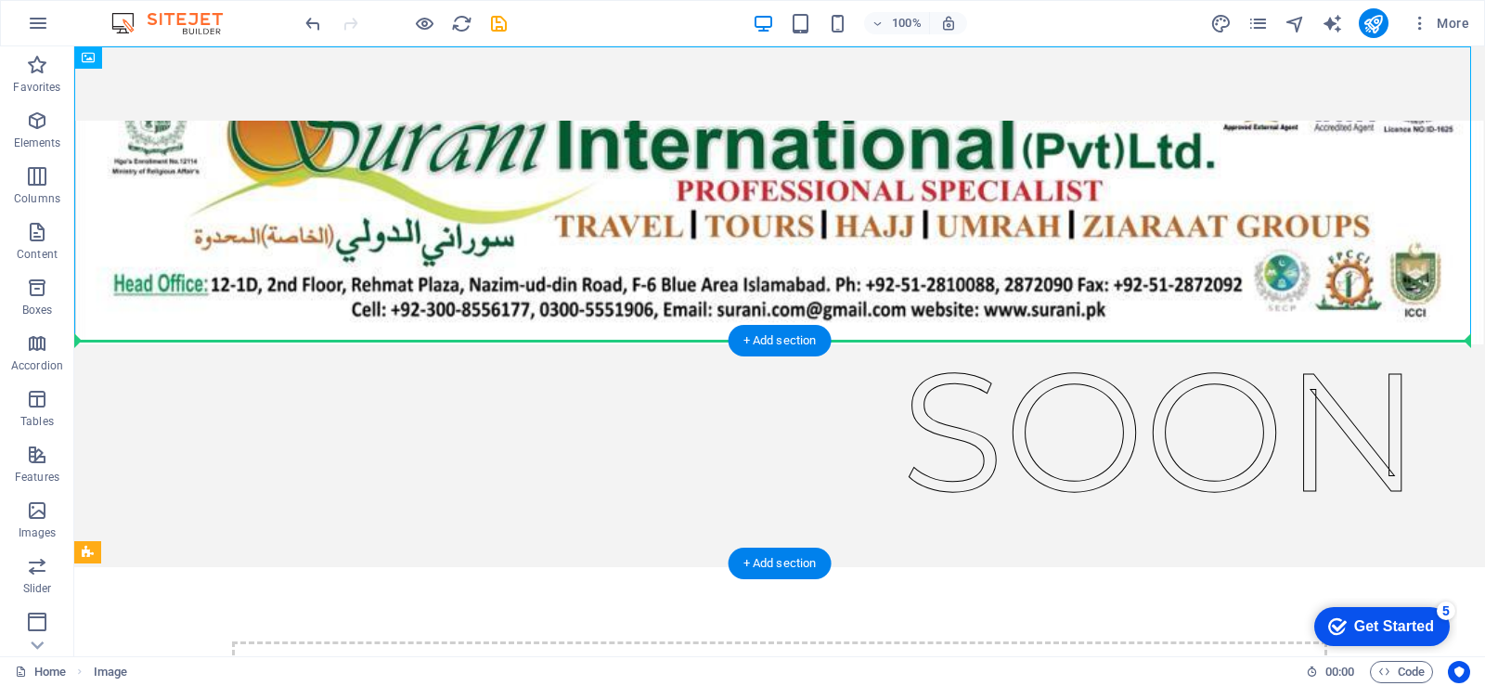
drag, startPoint x: 570, startPoint y: 178, endPoint x: 581, endPoint y: 351, distance: 173.0
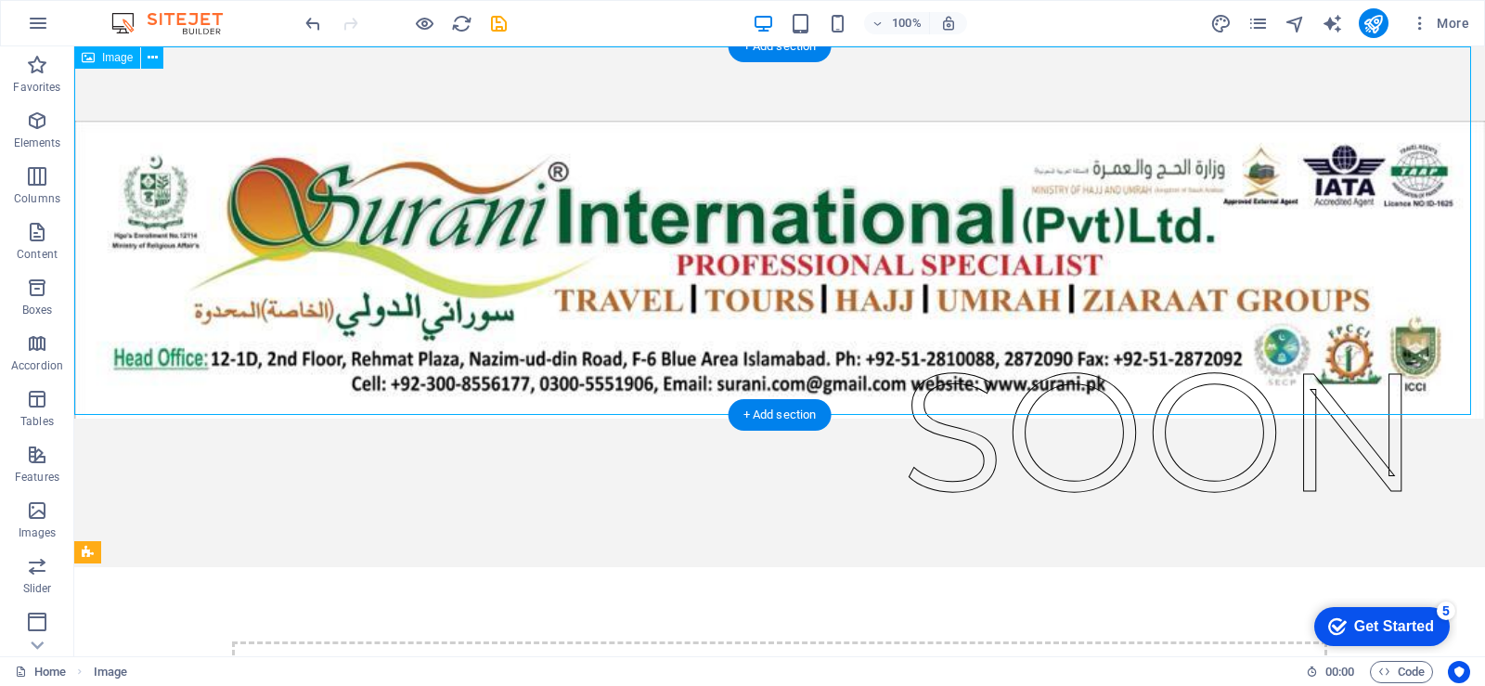
click at [581, 351] on figure at bounding box center [779, 232] width 1411 height 372
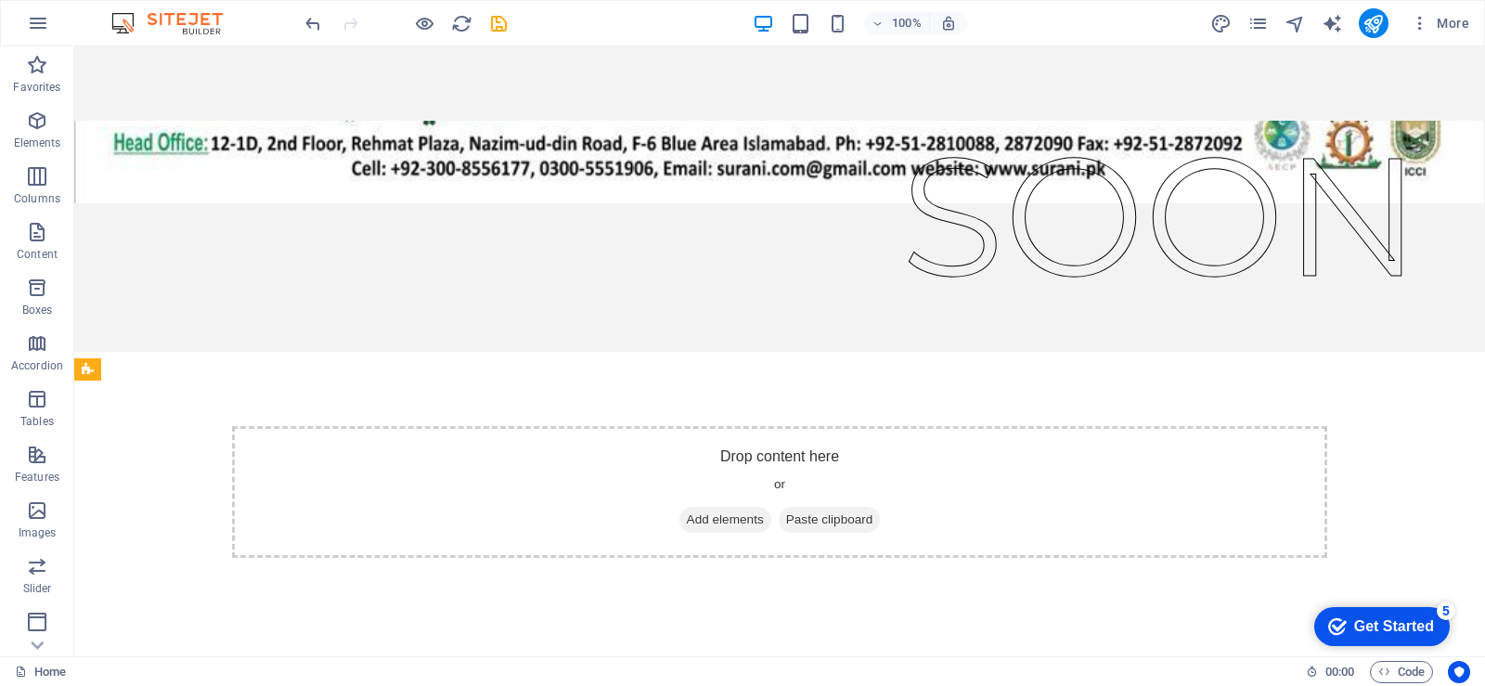
scroll to position [183, 0]
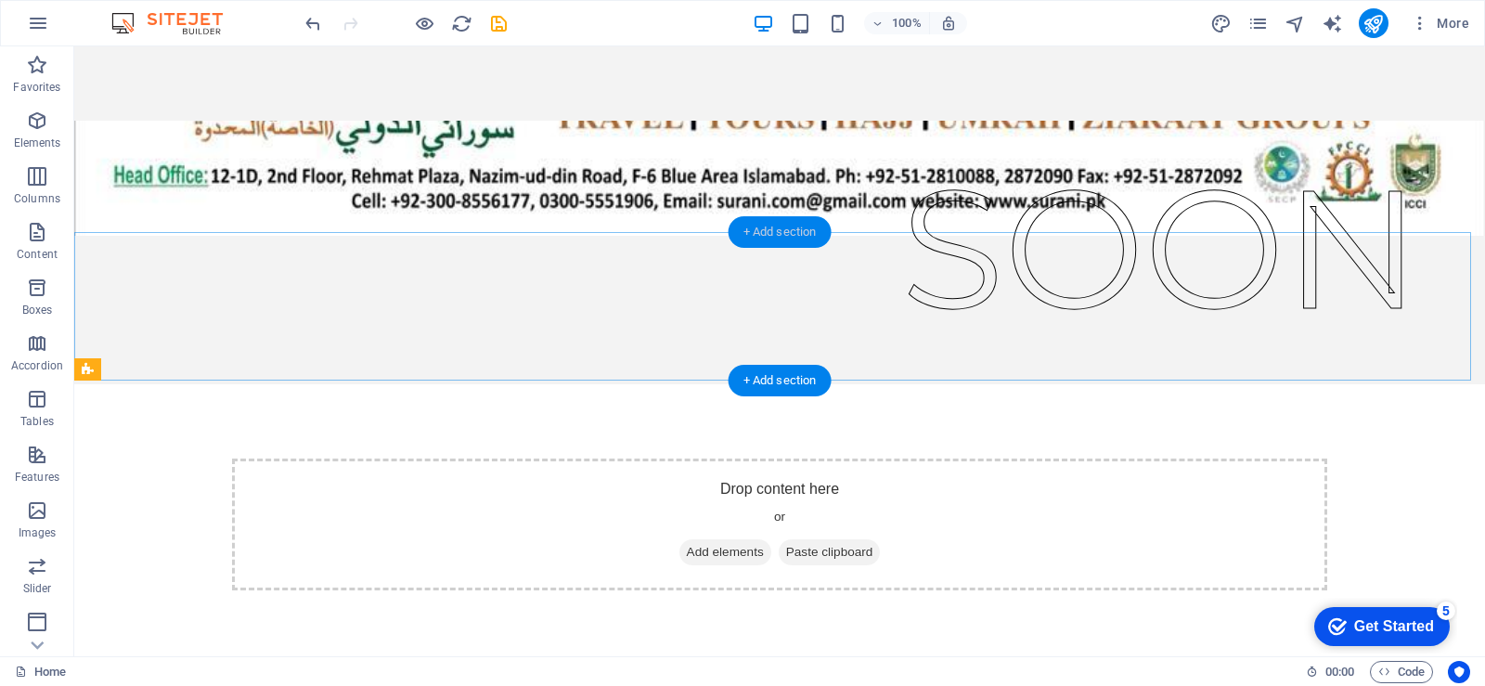
click at [769, 246] on div "+ Add section" at bounding box center [780, 232] width 103 height 32
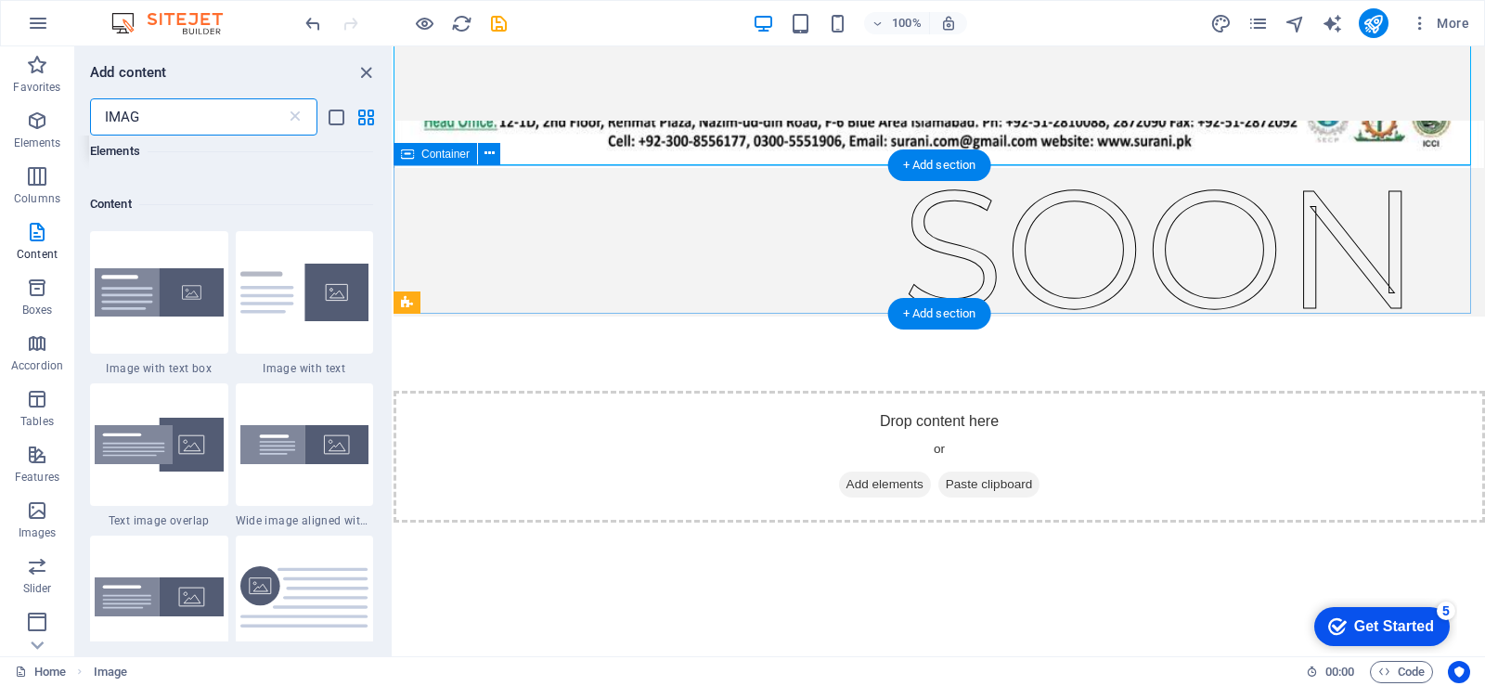
scroll to position [142, 0]
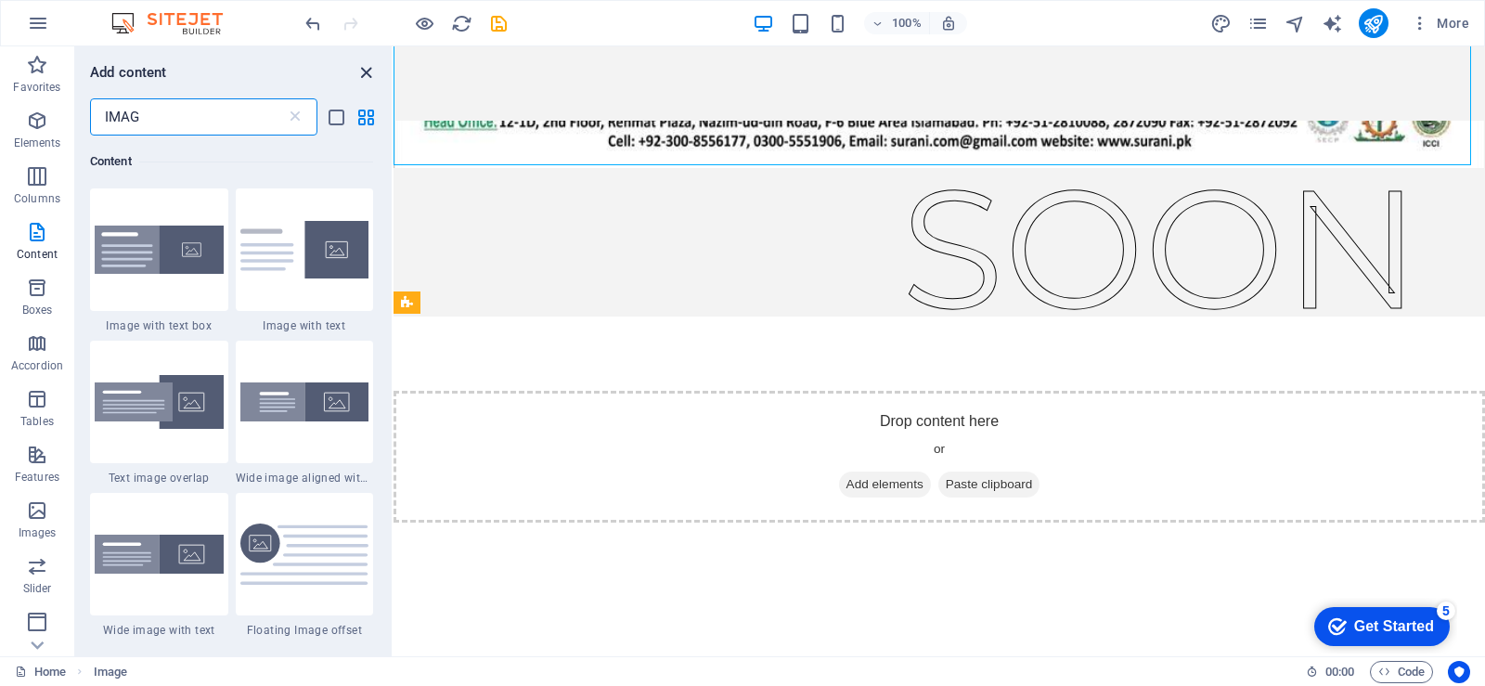
click at [370, 71] on icon "close panel" at bounding box center [366, 72] width 21 height 21
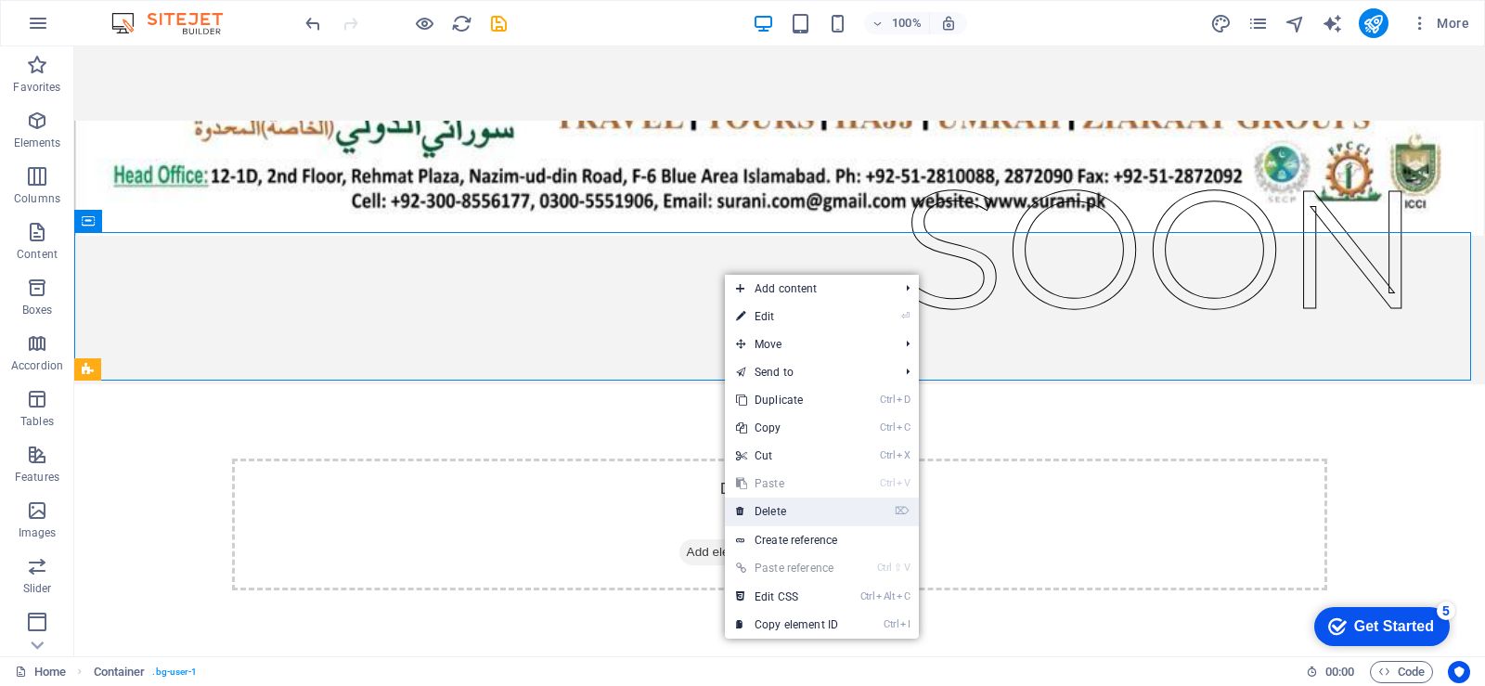
click at [796, 510] on link "⌦ Delete" at bounding box center [787, 512] width 124 height 28
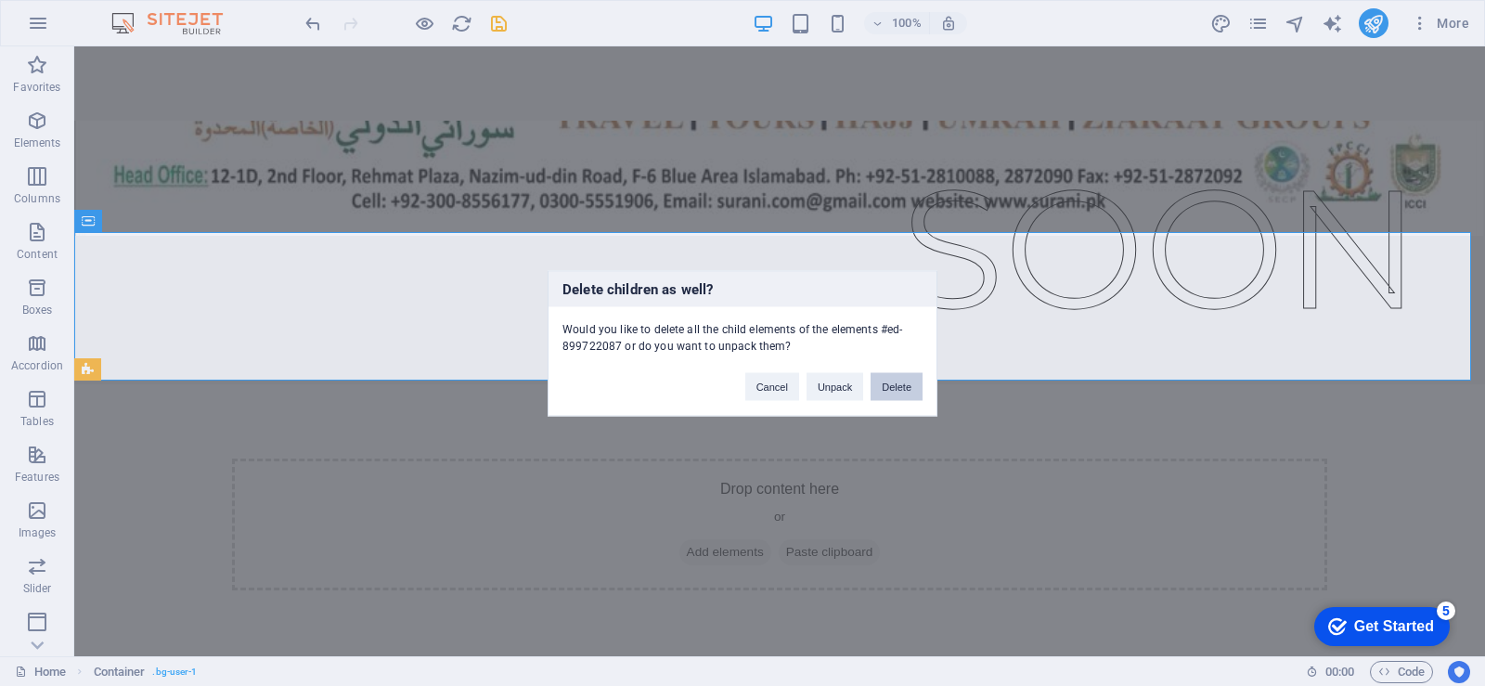
click at [889, 381] on button "Delete" at bounding box center [897, 386] width 52 height 28
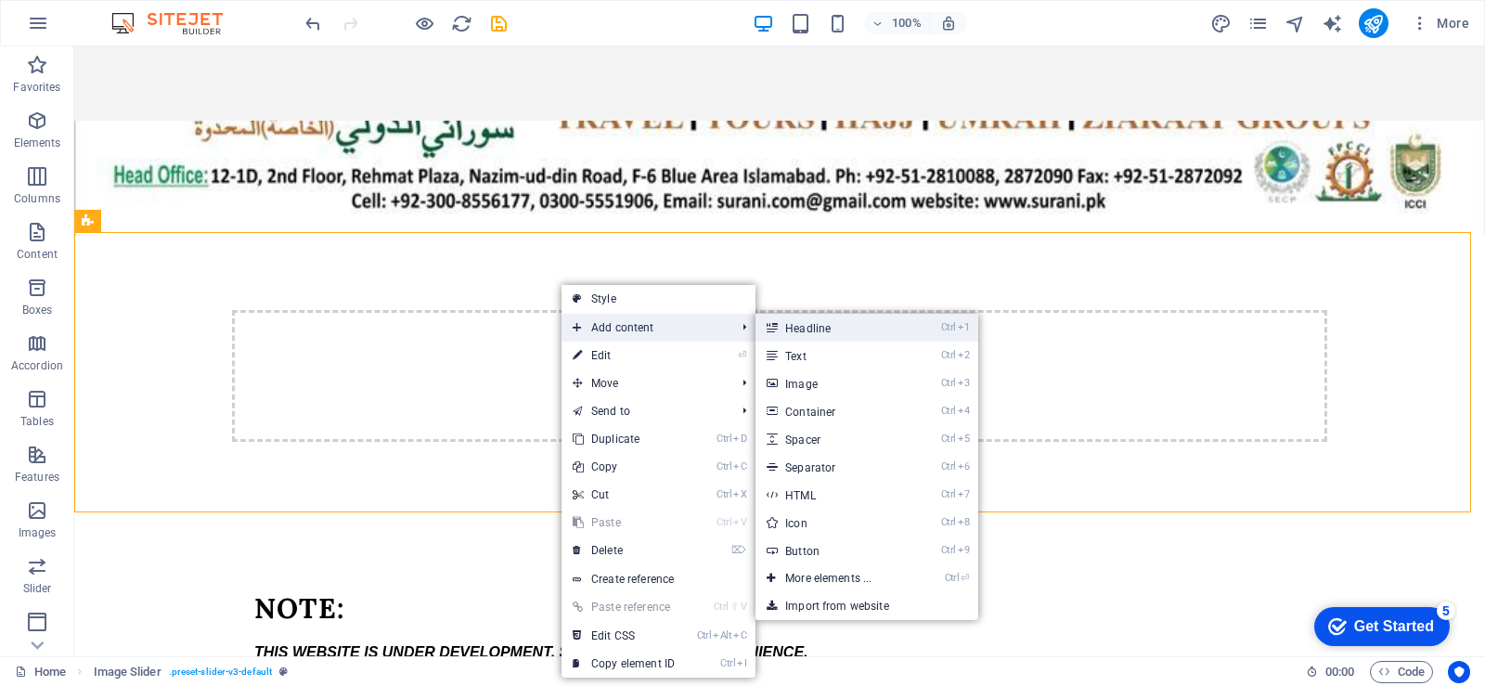
click at [803, 336] on link "Ctrl 1 Headline" at bounding box center [832, 328] width 153 height 28
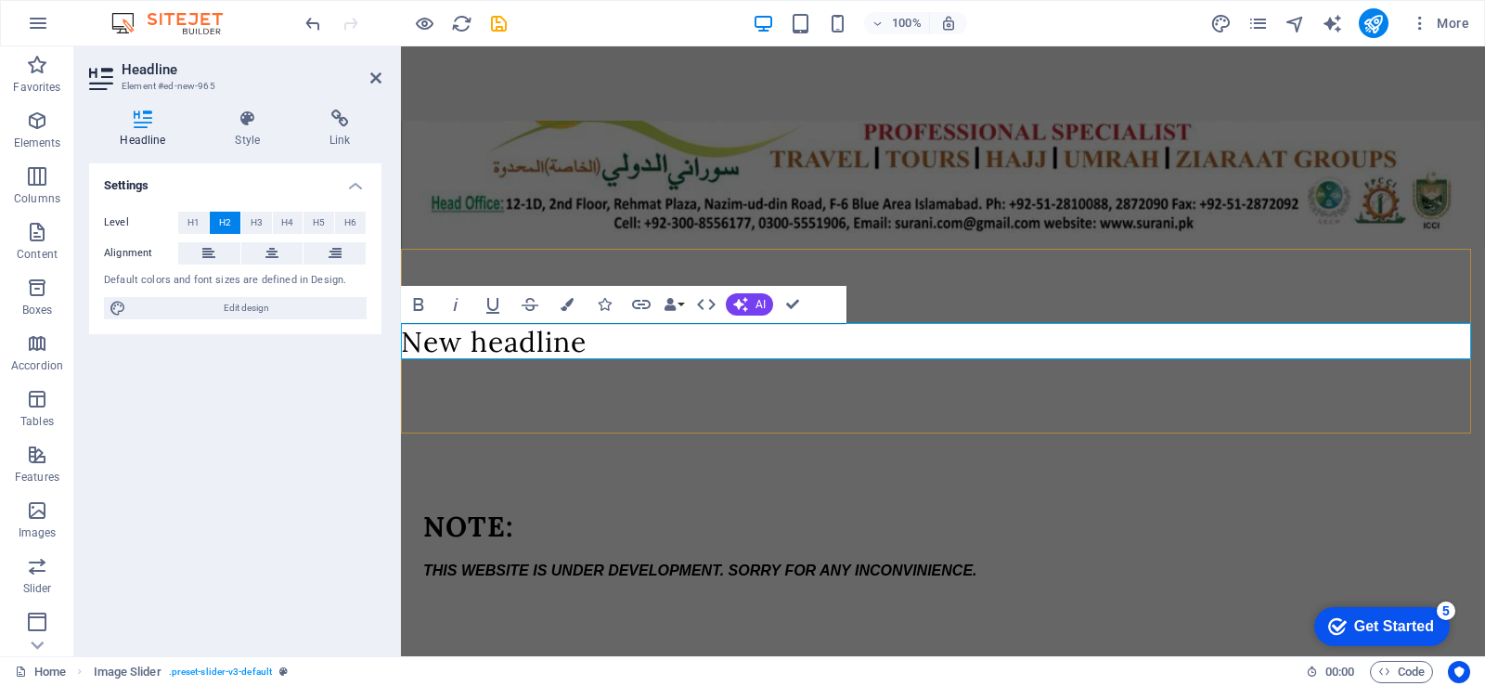
scroll to position [97, 0]
click at [704, 341] on h2 "New headline" at bounding box center [943, 344] width 1084 height 36
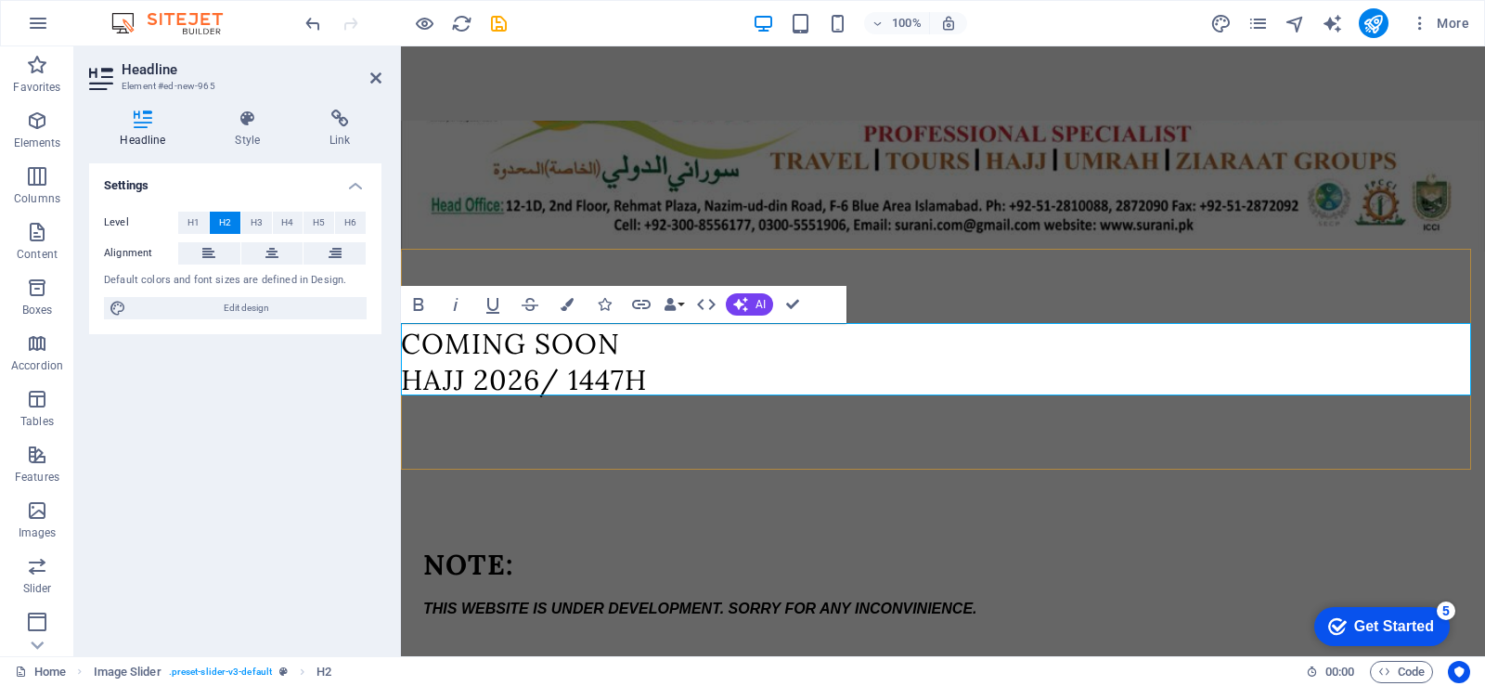
click at [632, 365] on h2 "COMING SOON ‌HAJJ 2026/ 1447H" at bounding box center [943, 362] width 1084 height 72
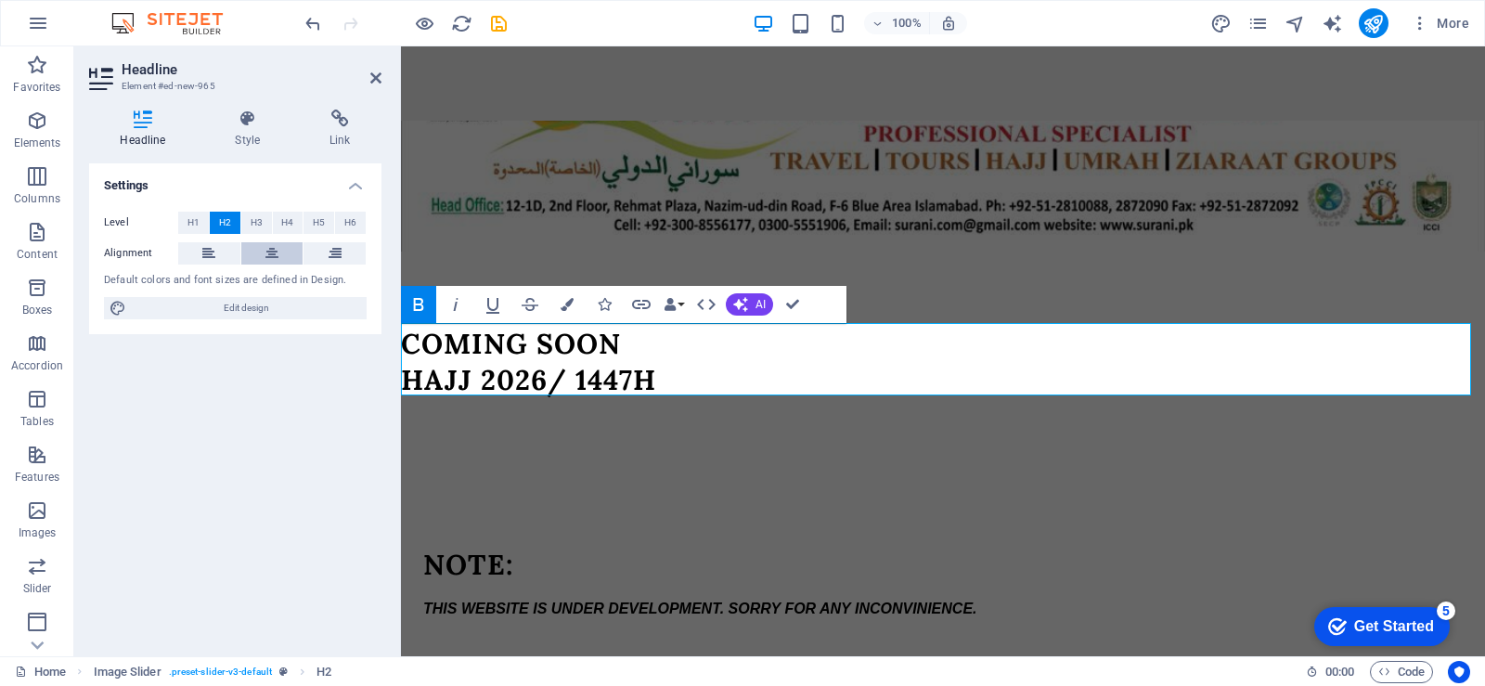
click at [274, 252] on icon at bounding box center [271, 253] width 13 height 22
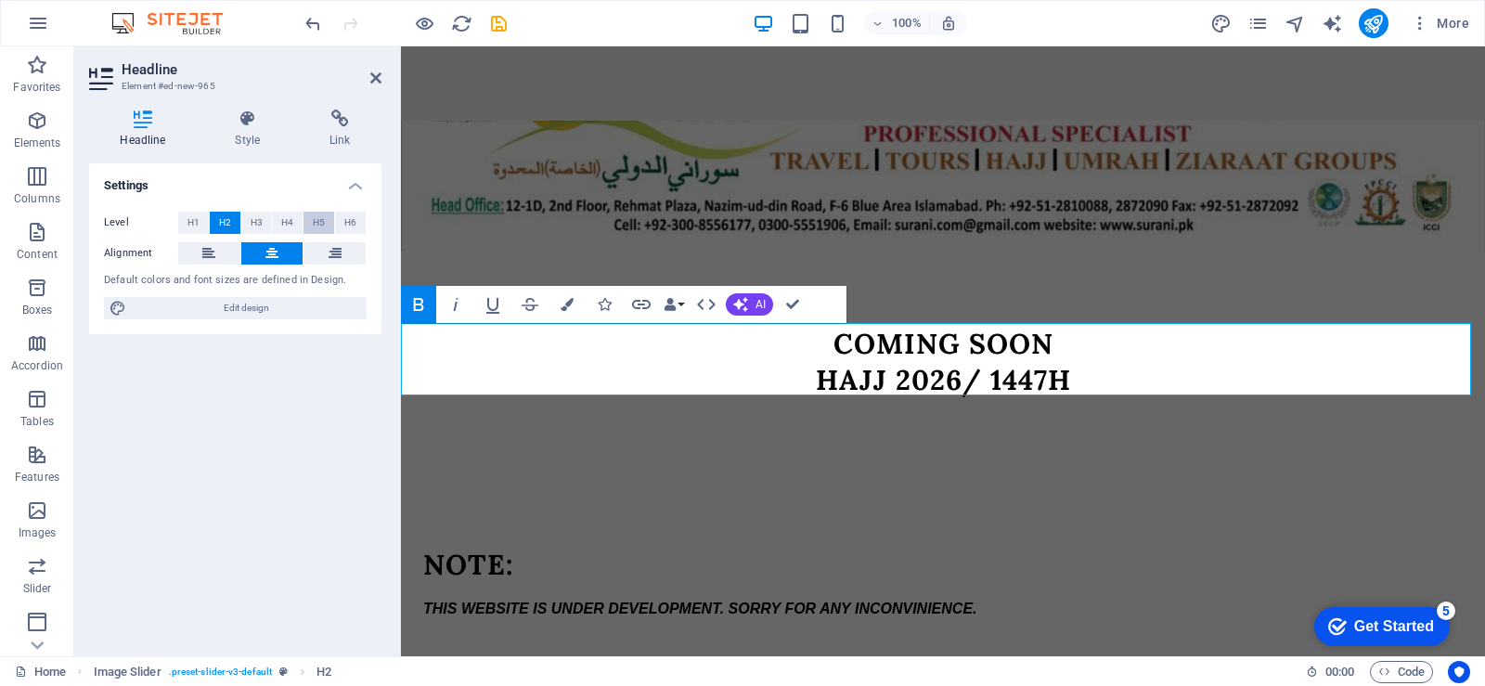
click at [317, 224] on span "H5" at bounding box center [319, 223] width 12 height 22
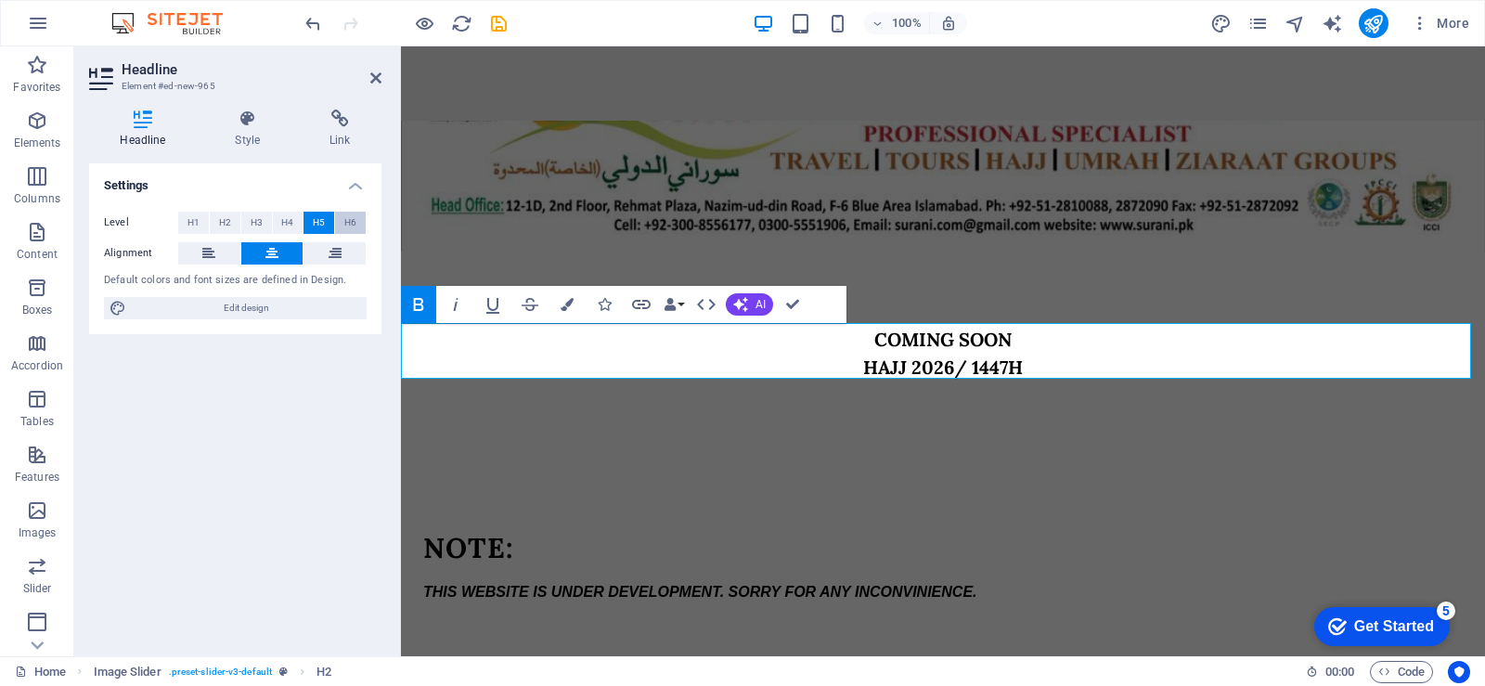
click at [344, 221] on span "H6" at bounding box center [350, 223] width 12 height 22
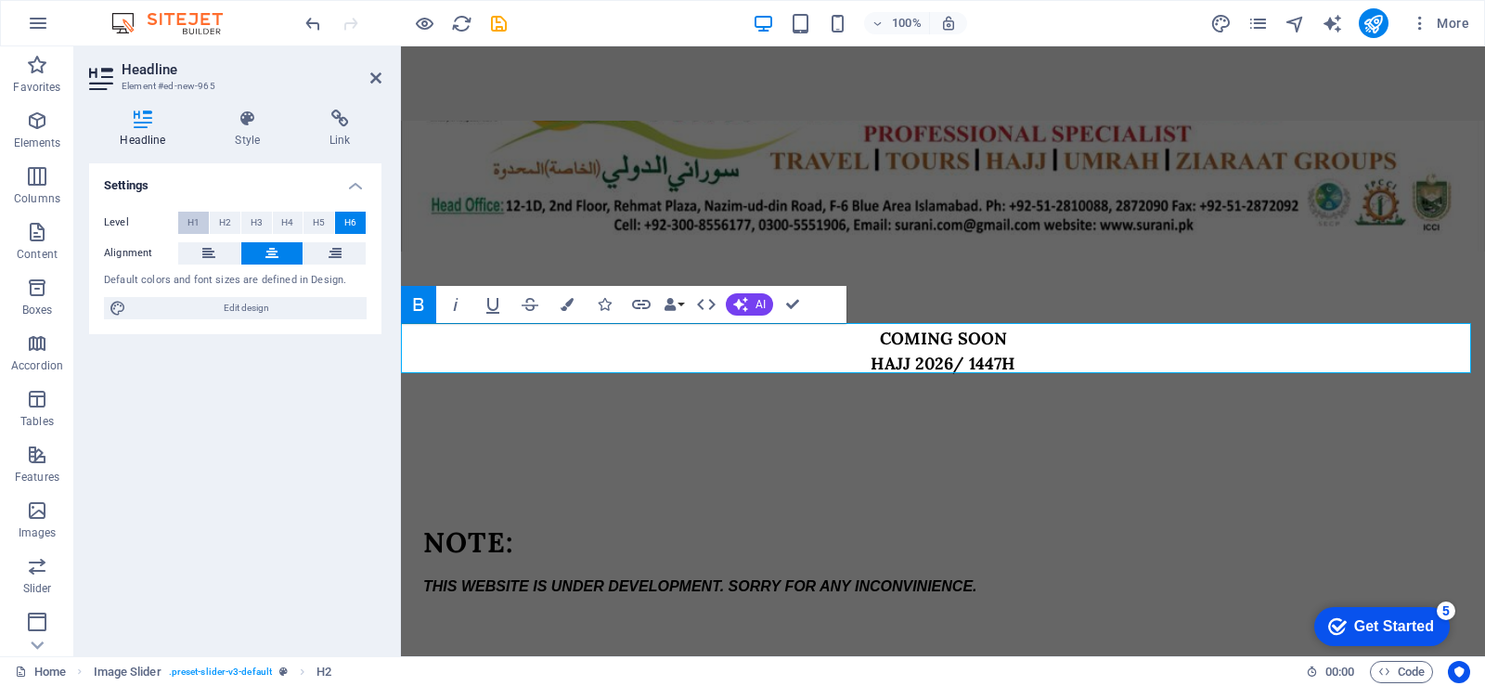
click at [192, 227] on span "H1" at bounding box center [194, 223] width 12 height 22
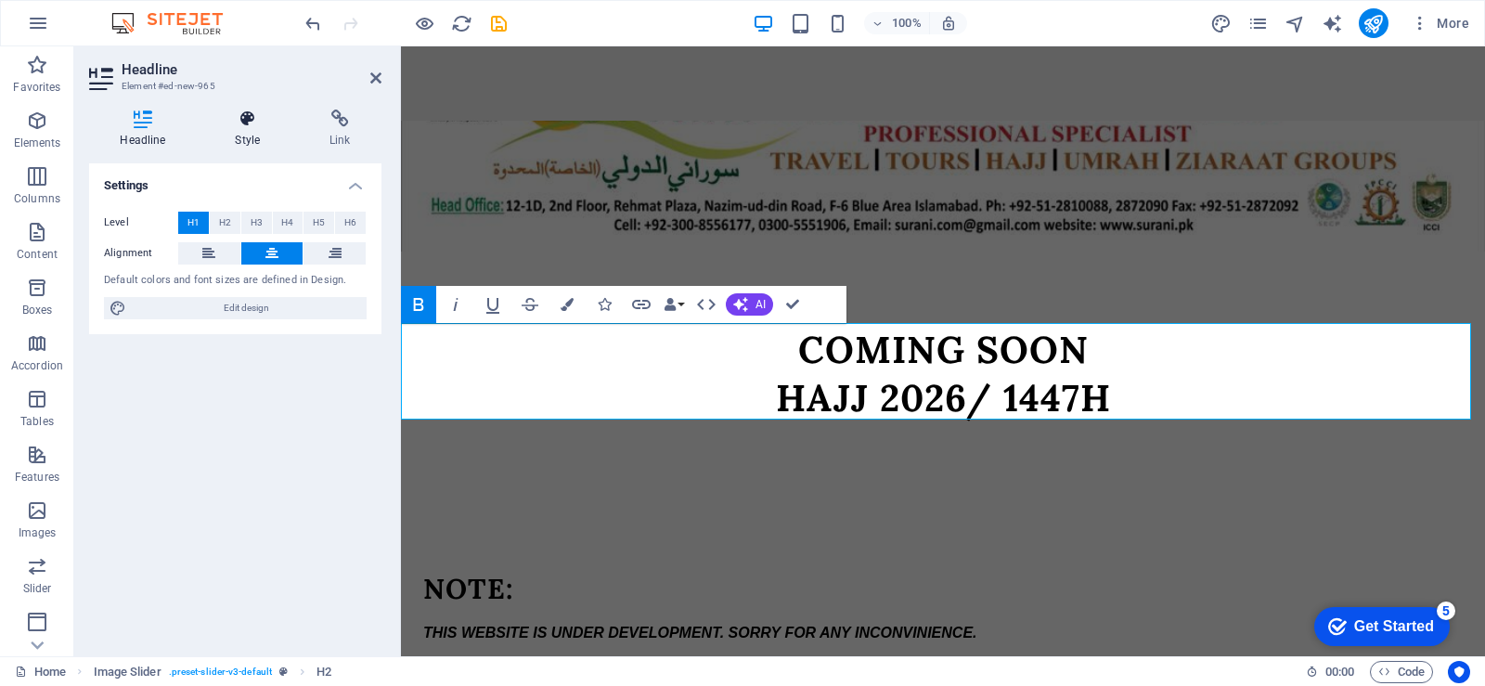
click at [243, 136] on h4 "Style" at bounding box center [251, 129] width 95 height 39
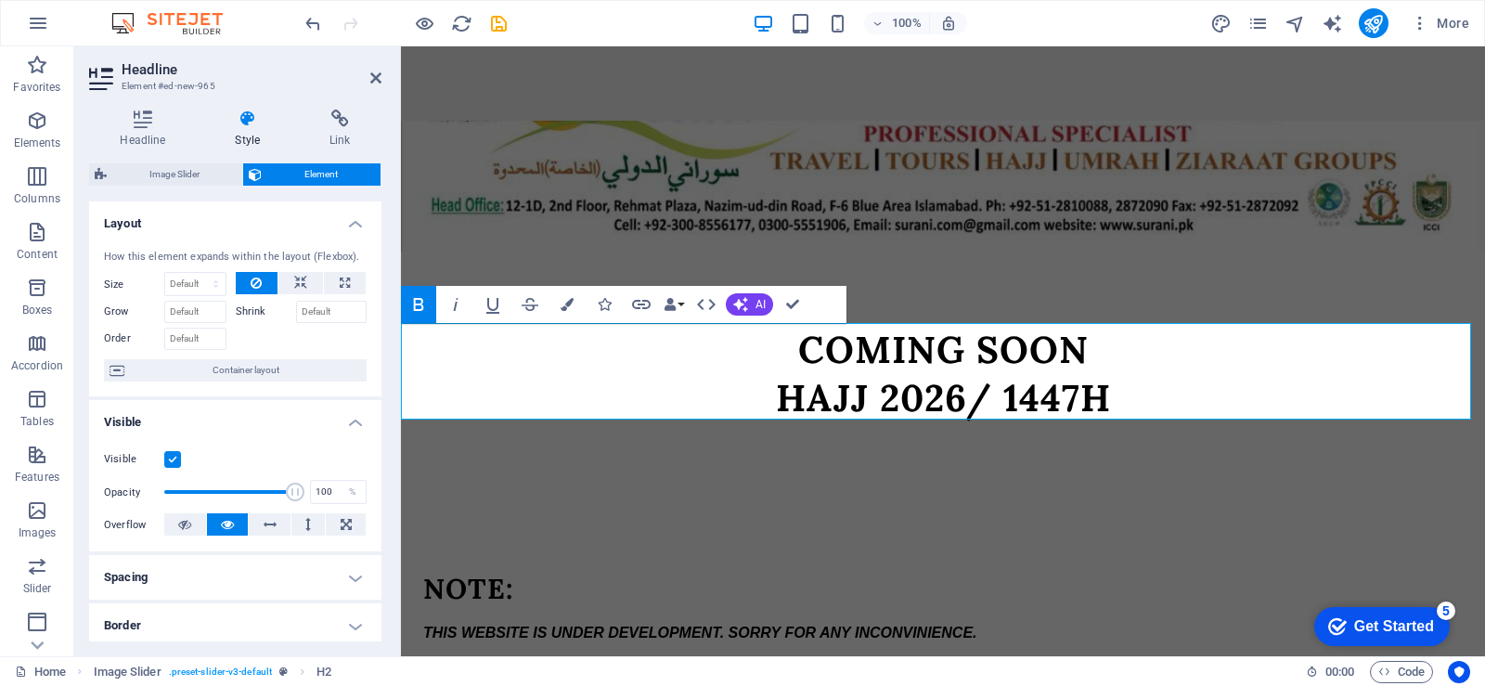
click at [375, 454] on div "Visible Opacity 100 % Overflow" at bounding box center [235, 493] width 292 height 118
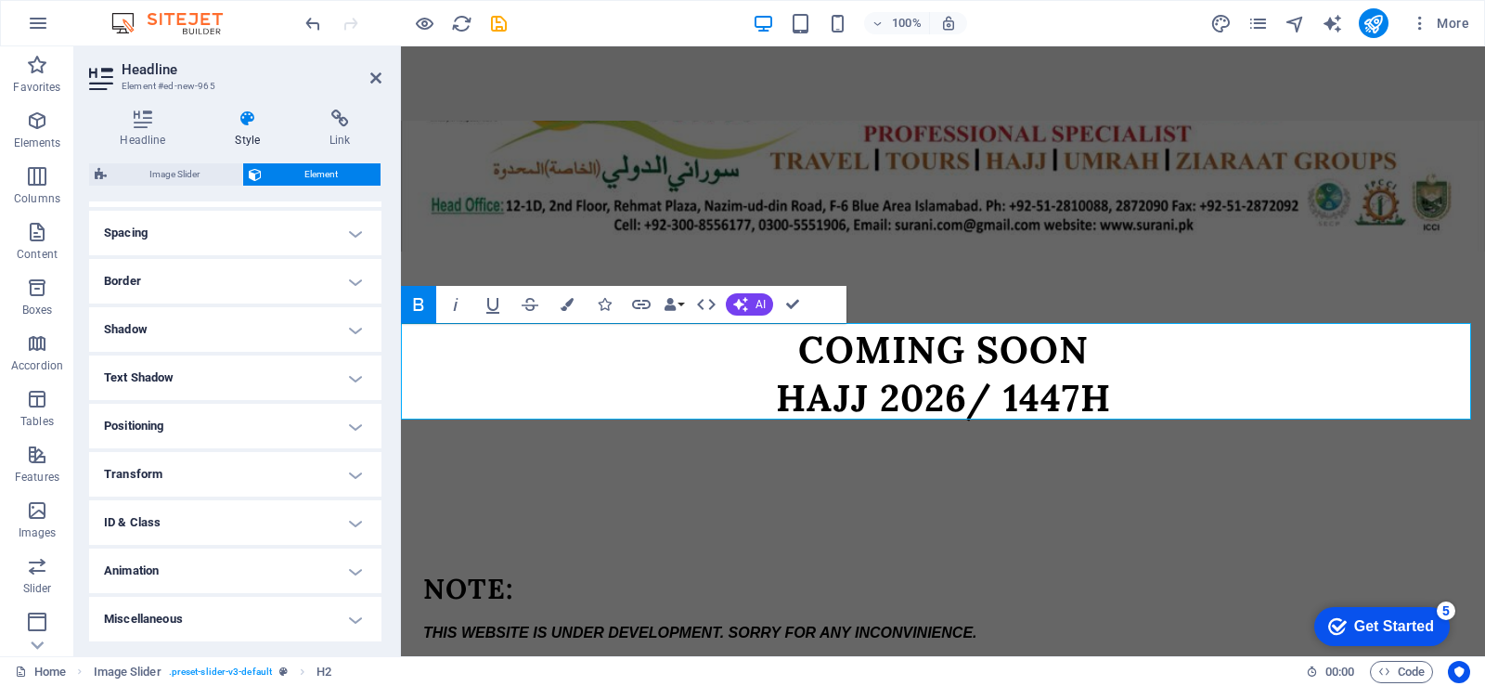
scroll to position [0, 0]
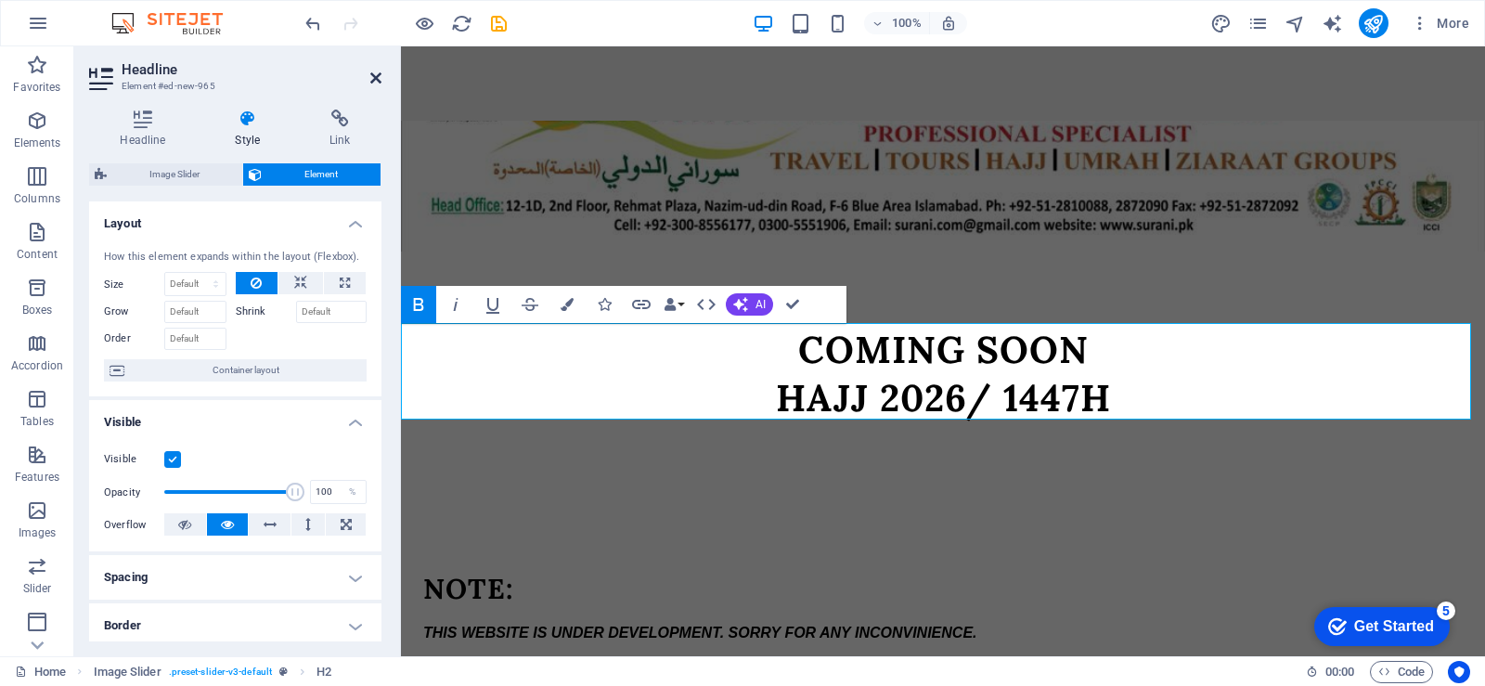
click at [378, 76] on icon at bounding box center [375, 78] width 11 height 15
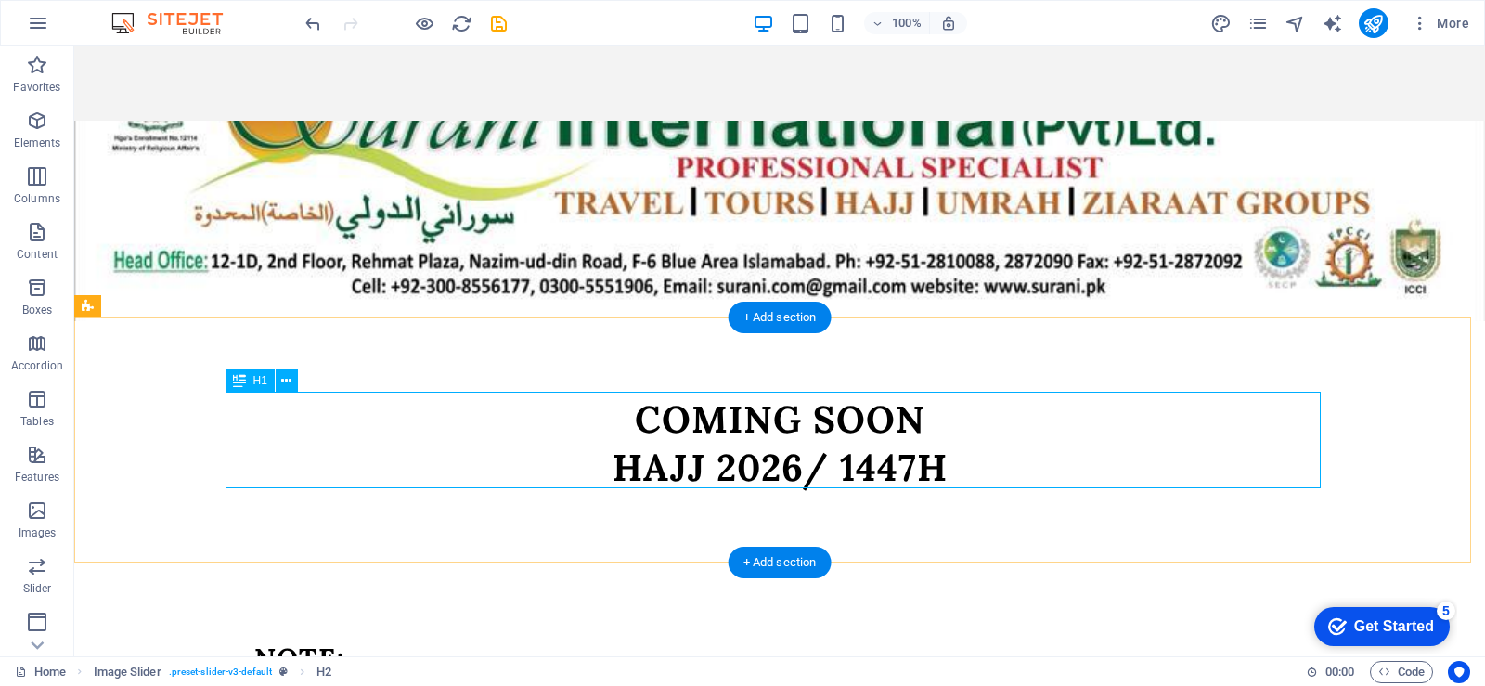
click at [585, 421] on div "COMING SOON HAJJ 2026/ 1447H" at bounding box center [779, 443] width 1095 height 97
click at [287, 385] on icon at bounding box center [286, 380] width 10 height 19
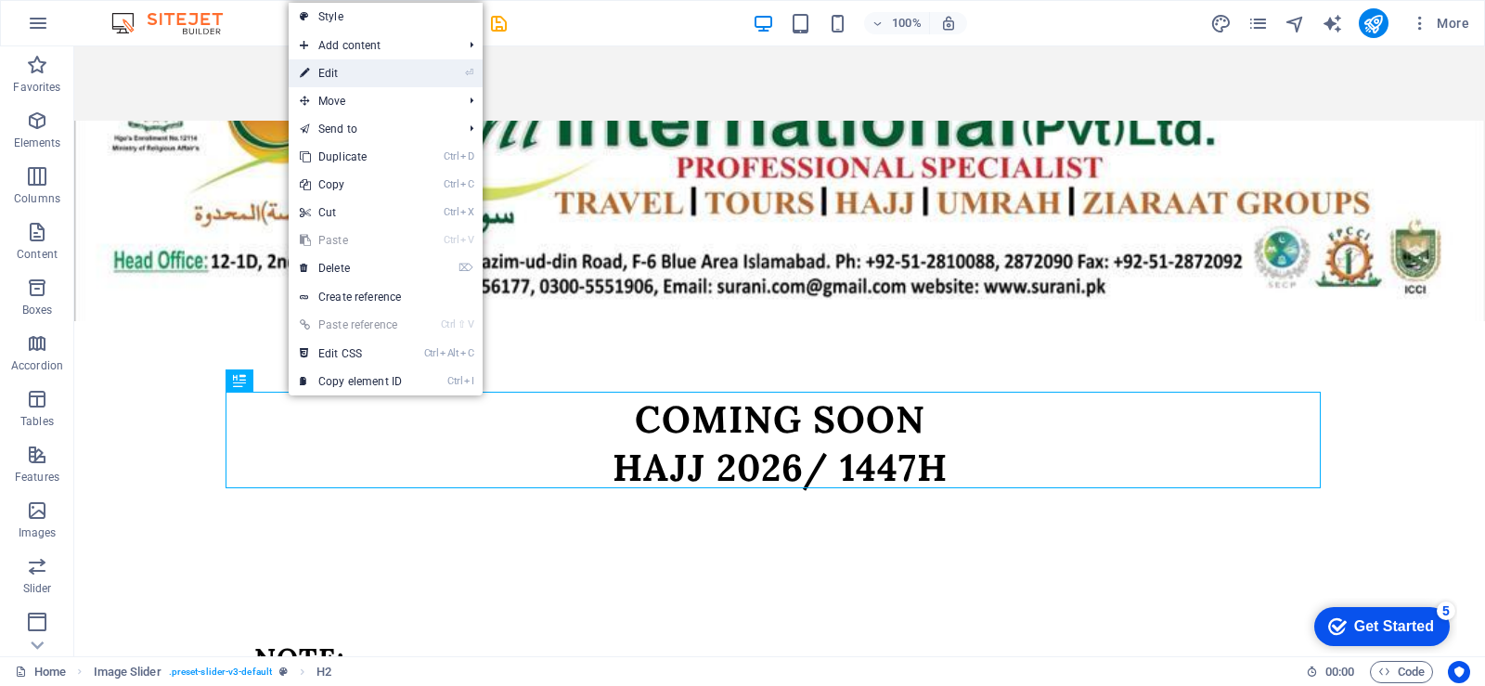
click at [339, 84] on link "⏎ Edit" at bounding box center [351, 73] width 124 height 28
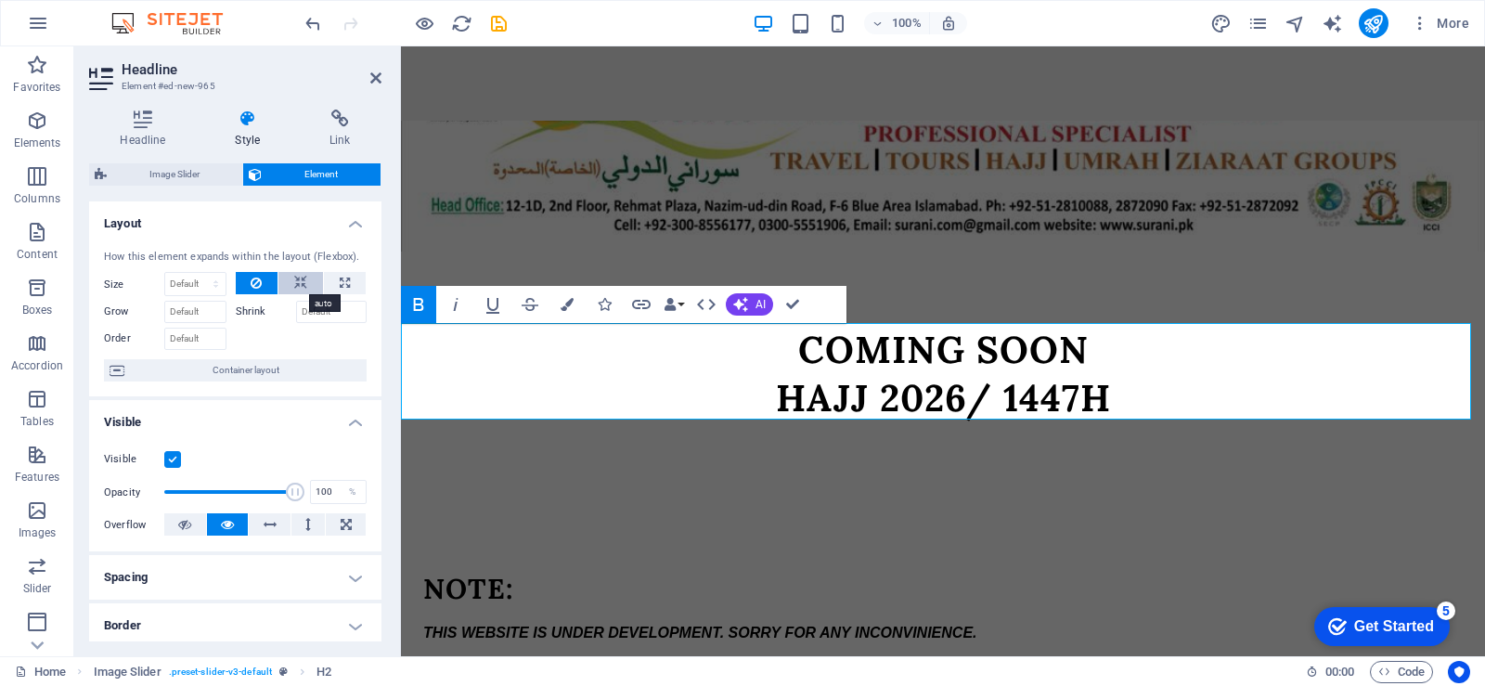
click at [298, 287] on icon at bounding box center [300, 283] width 13 height 22
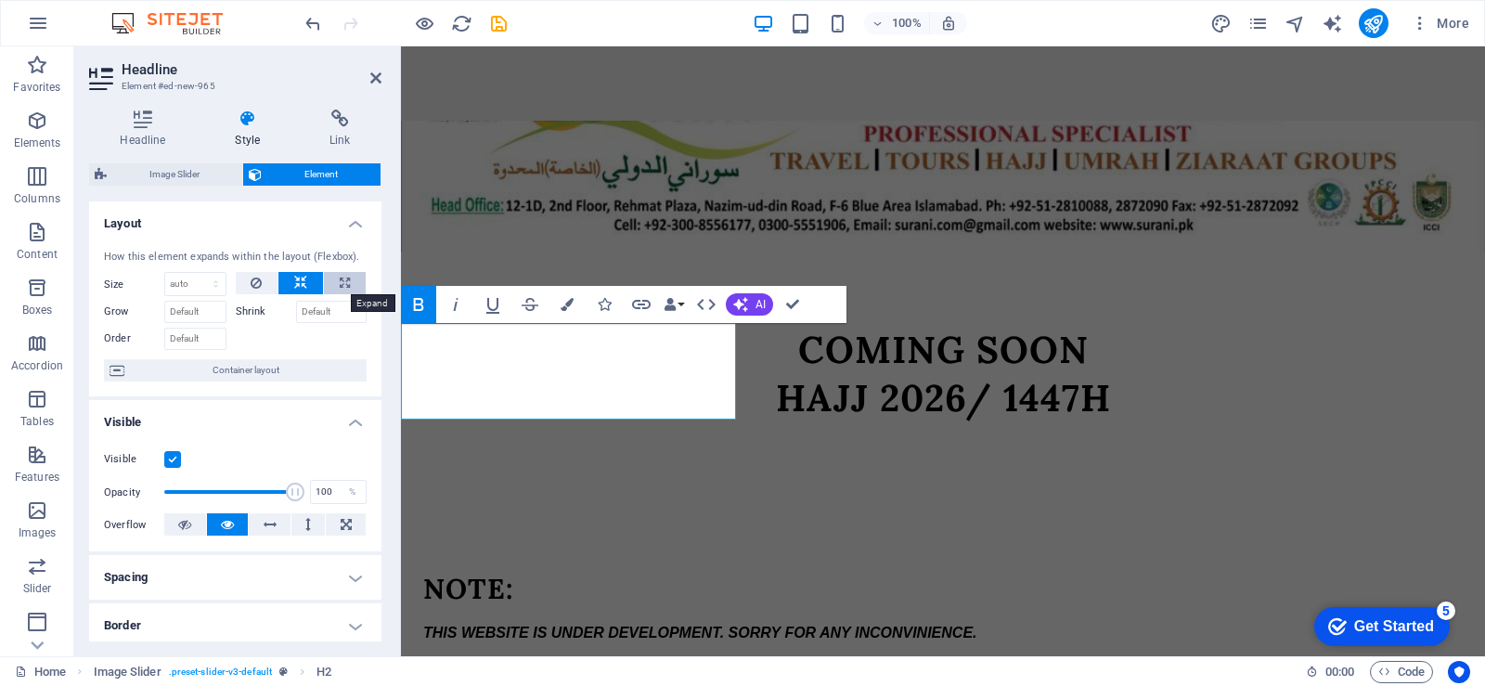
click at [340, 278] on icon at bounding box center [345, 283] width 10 height 22
type input "100"
select select "%"
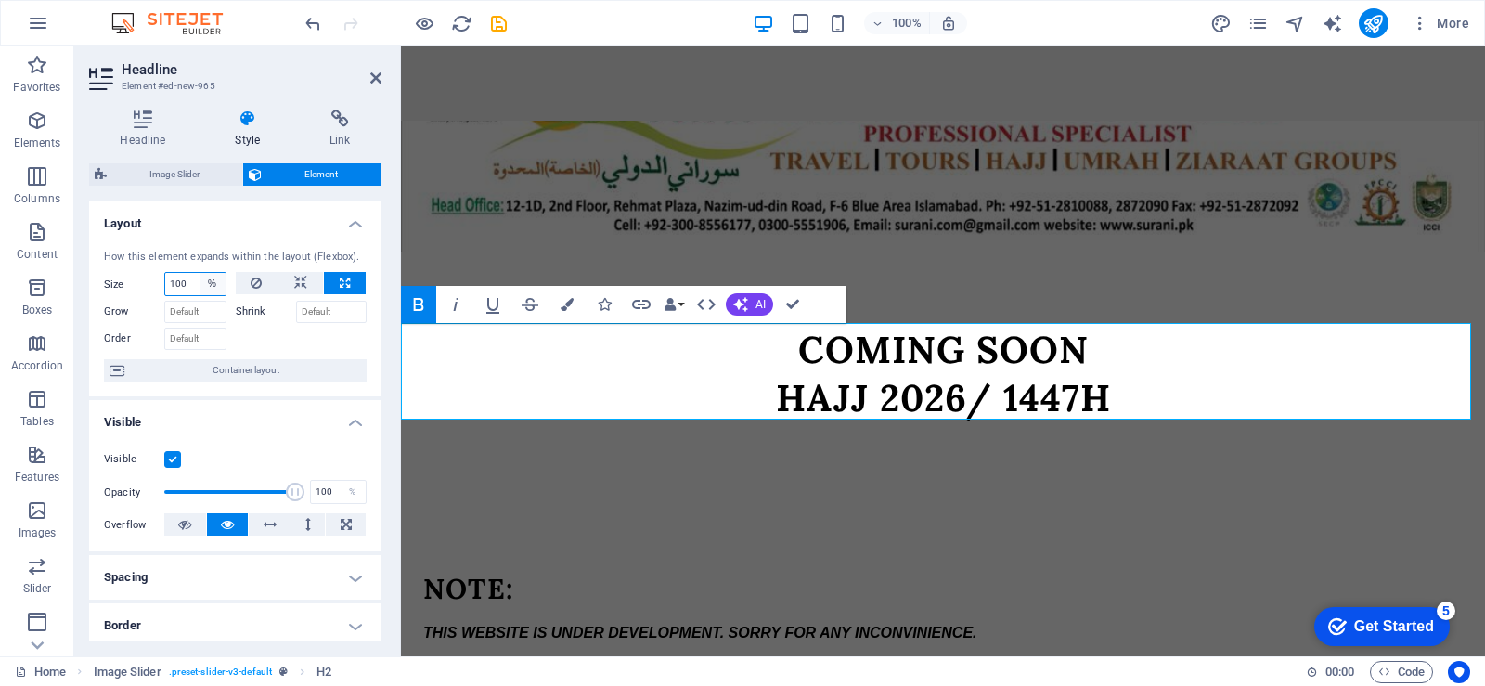
click at [200, 281] on select "Default auto px % 1/1 1/2 1/3 1/4 1/5 1/6 1/7 1/8 1/9 1/10" at bounding box center [213, 284] width 26 height 22
click at [180, 284] on input "100" at bounding box center [195, 284] width 60 height 22
type input "100"
click at [148, 122] on icon at bounding box center [143, 119] width 108 height 19
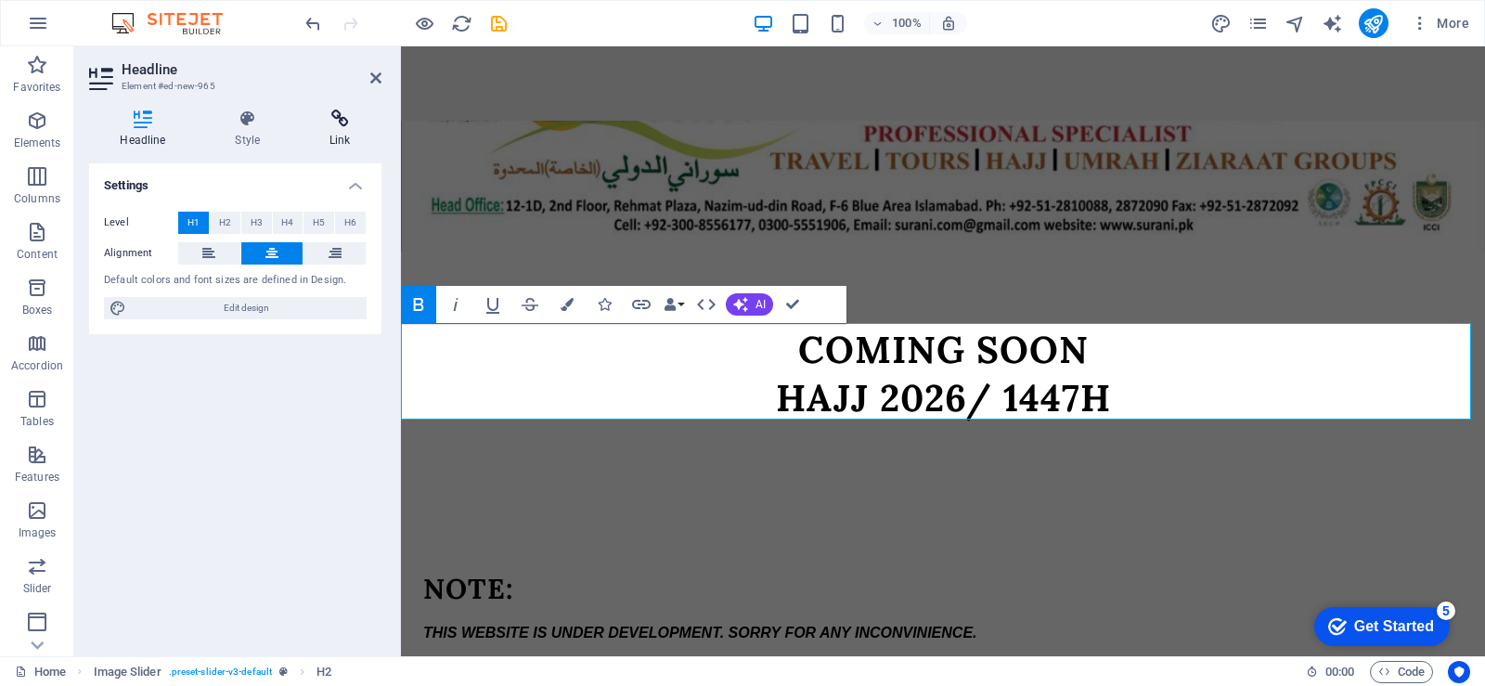
click at [348, 124] on icon at bounding box center [340, 119] width 83 height 19
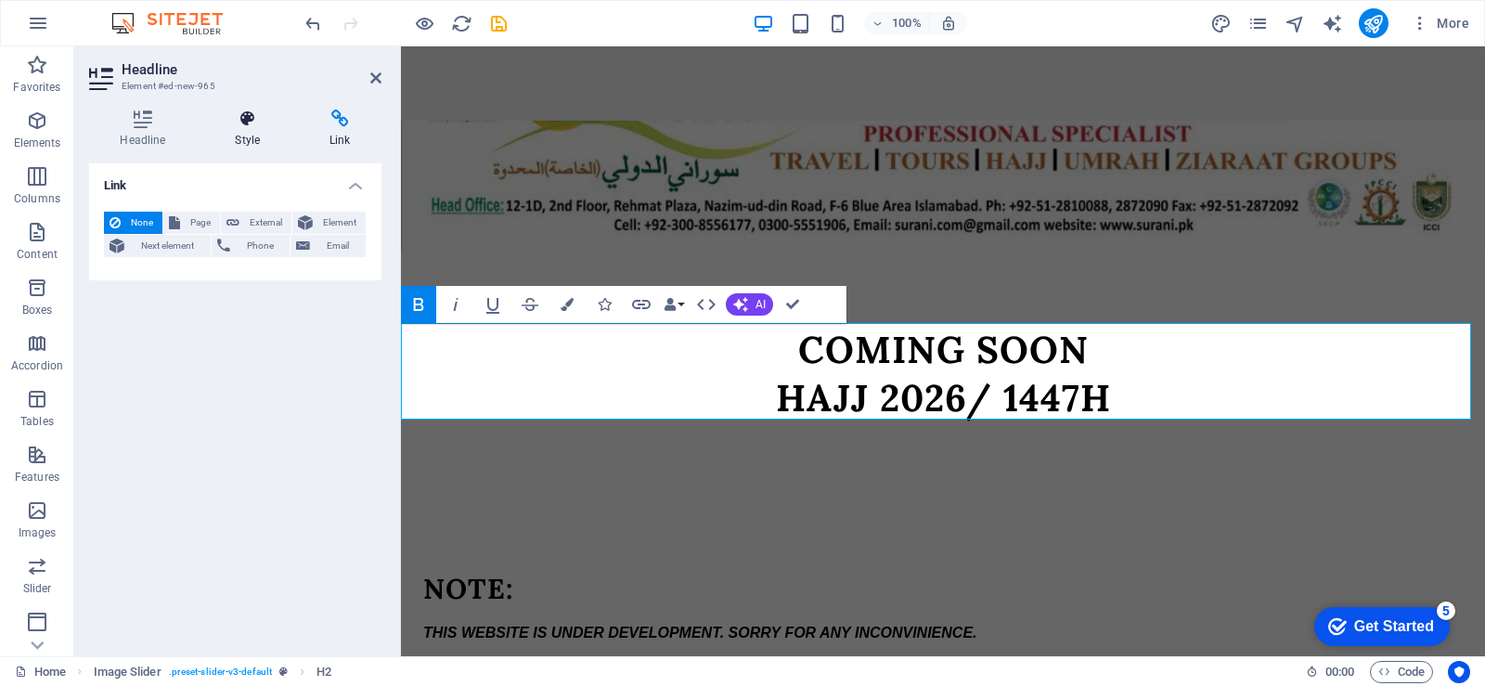
click at [250, 138] on h4 "Style" at bounding box center [251, 129] width 95 height 39
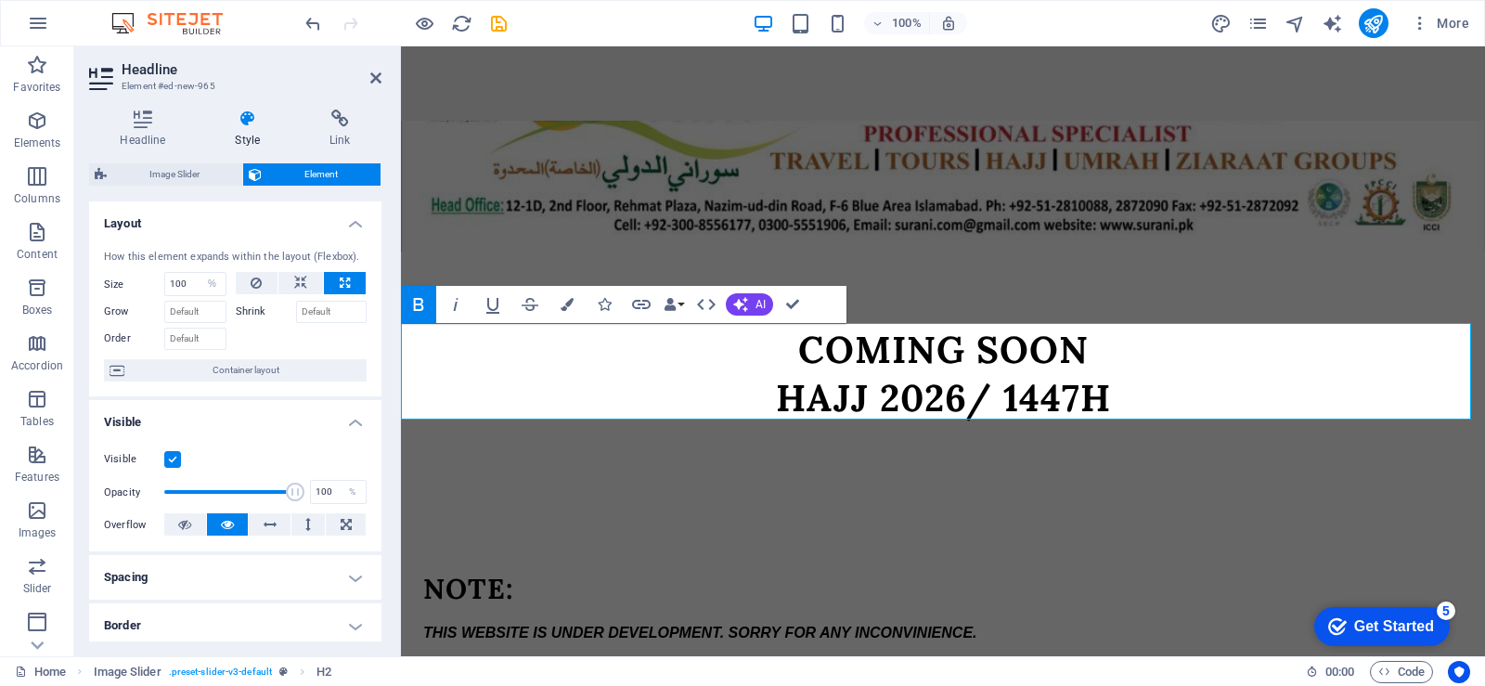
drag, startPoint x: 378, startPoint y: 310, endPoint x: 391, endPoint y: 394, distance: 84.6
click at [391, 394] on div "Headline Style Link Settings Level H1 H2 H3 H4 H5 H6 Alignment Default colors a…" at bounding box center [235, 376] width 322 height 562
drag, startPoint x: 381, startPoint y: 406, endPoint x: 382, endPoint y: 419, distance: 13.0
click at [382, 419] on div "Headline Style Link Settings Level H1 H2 H3 H4 H5 H6 Alignment Default colors a…" at bounding box center [235, 376] width 322 height 562
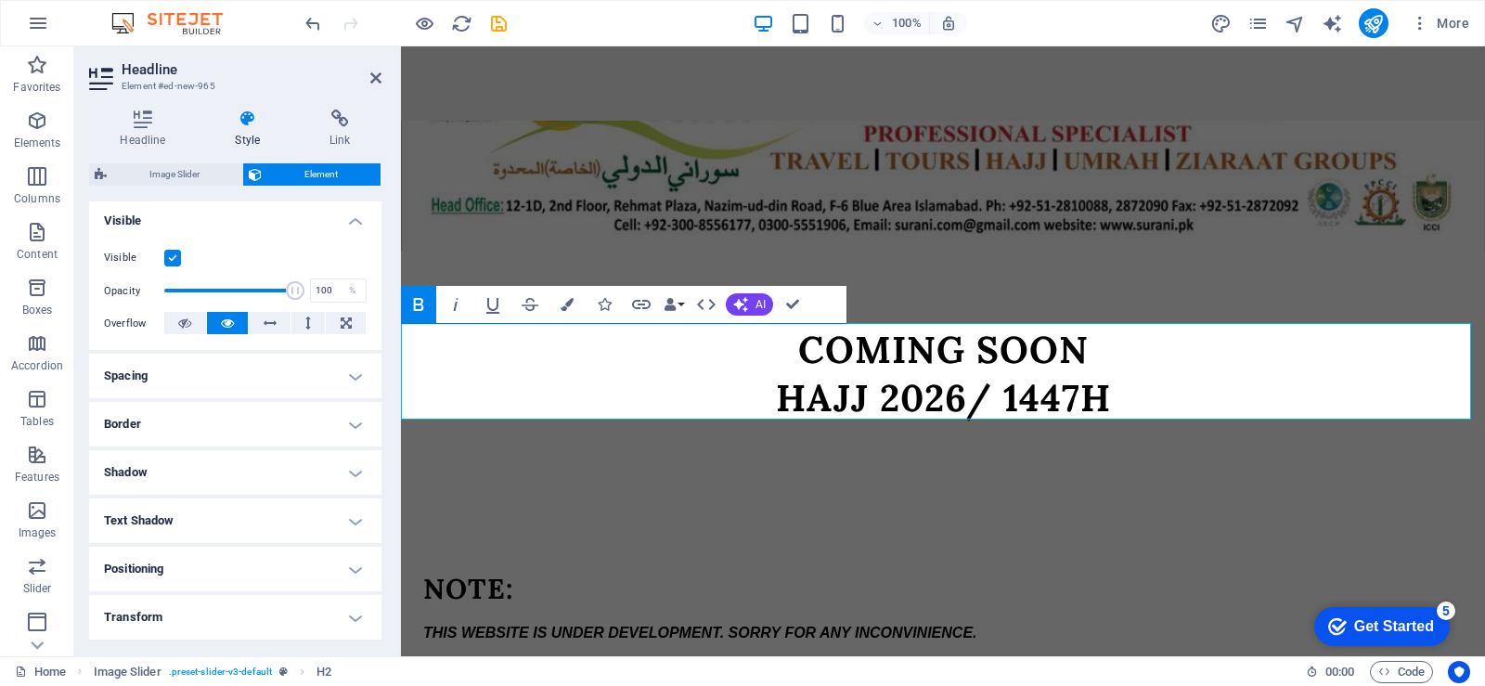
scroll to position [204, 0]
click at [357, 564] on h4 "Positioning" at bounding box center [235, 566] width 292 height 45
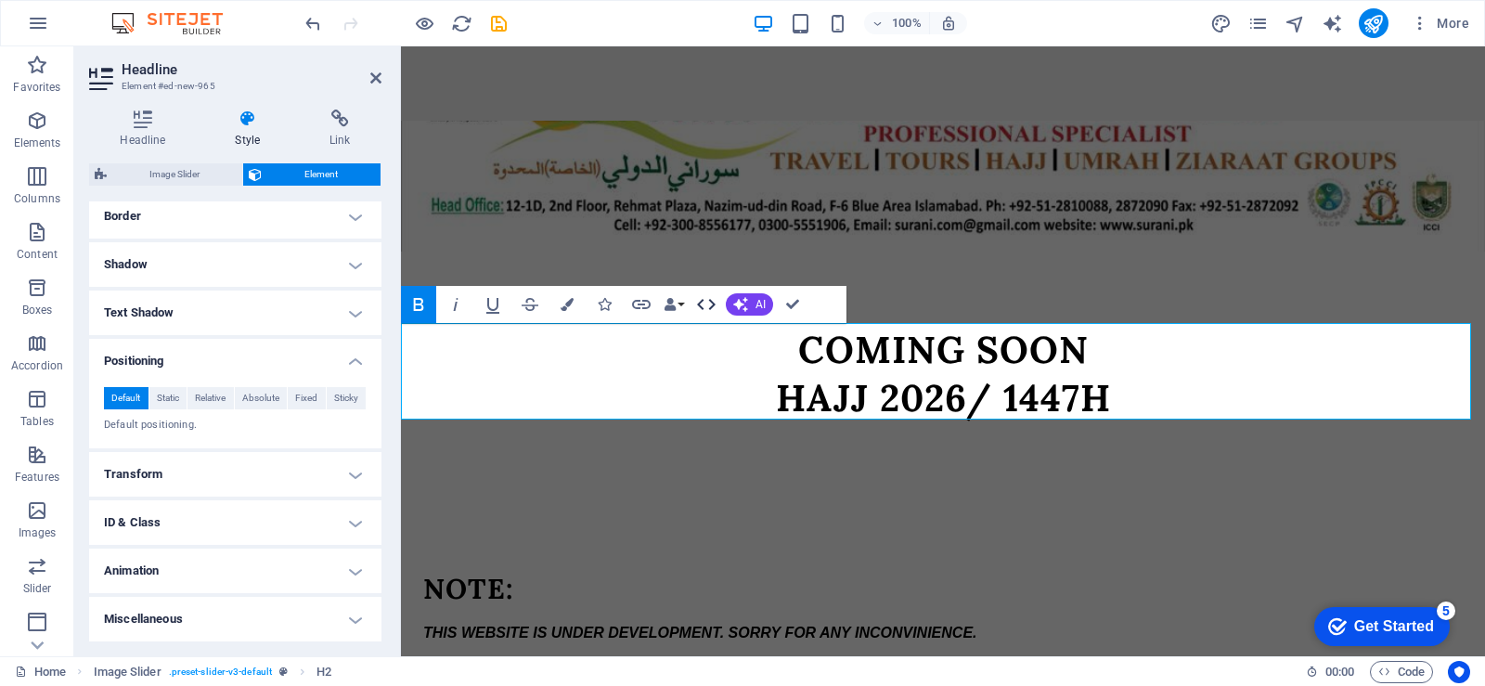
click at [700, 304] on icon "button" at bounding box center [706, 304] width 19 height 11
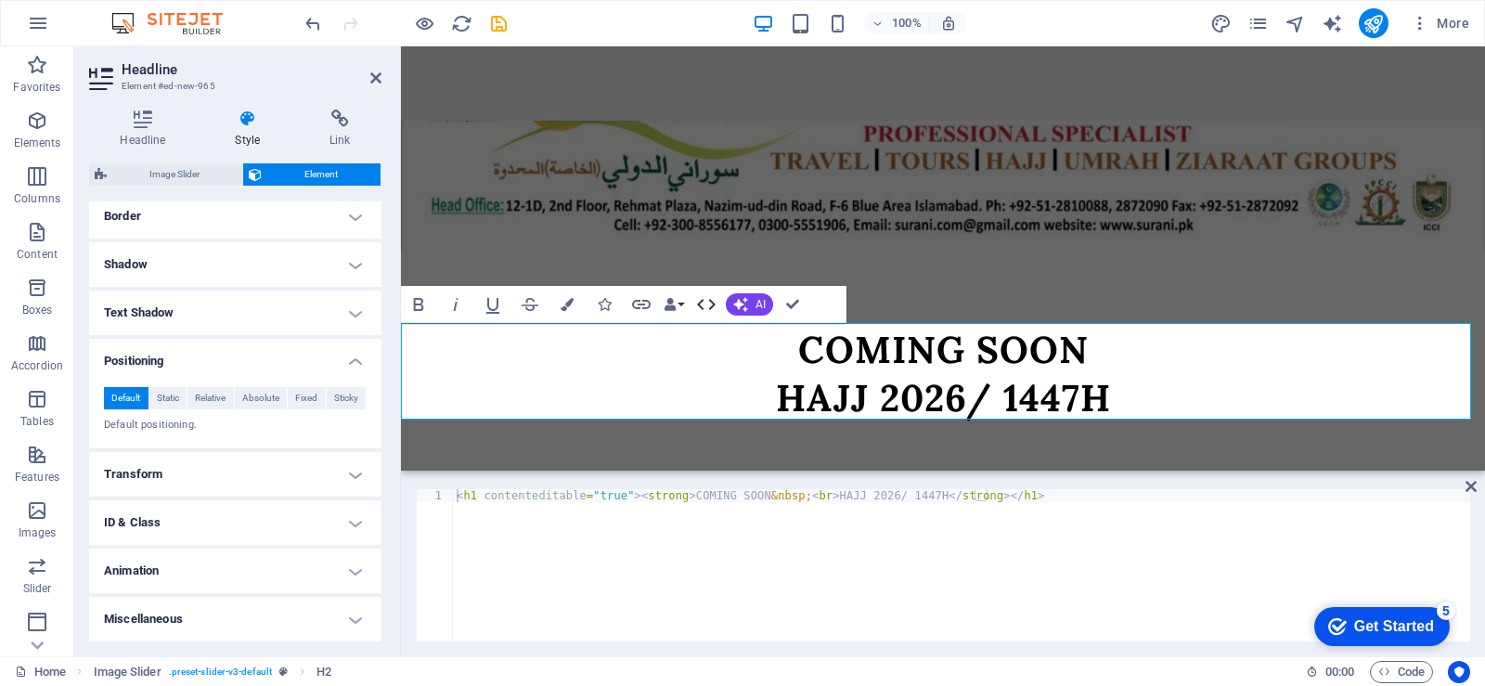
click at [701, 304] on icon "button" at bounding box center [706, 304] width 22 height 22
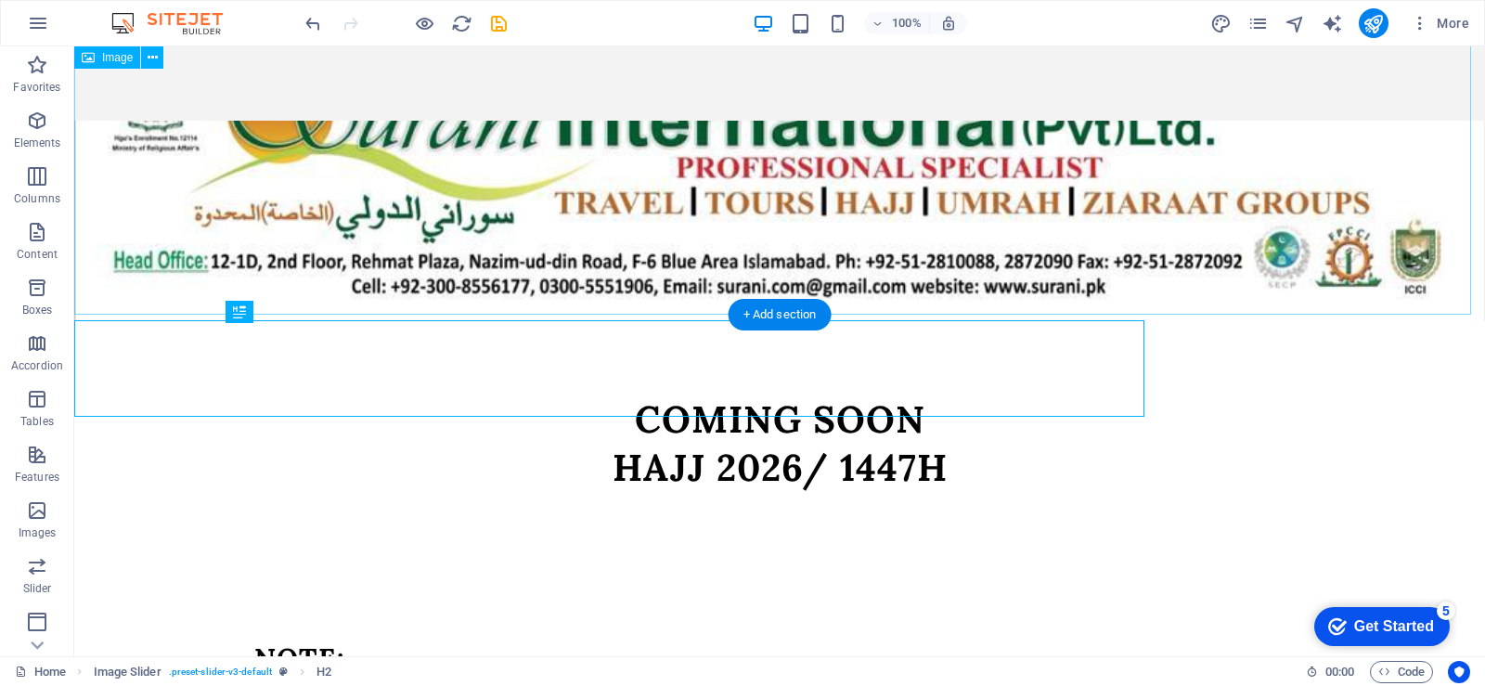
scroll to position [100, 0]
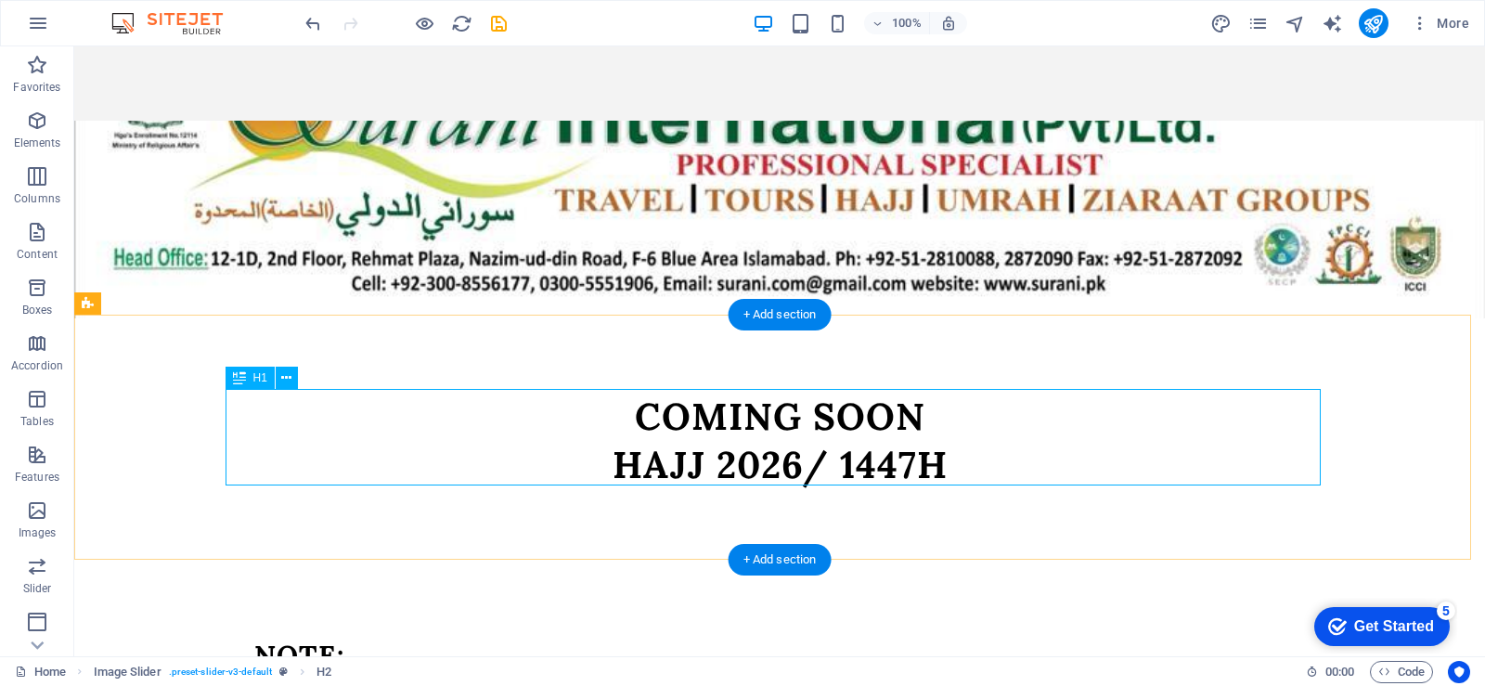
click at [232, 395] on div "COMING SOON HAJJ 2026/ 1447H" at bounding box center [779, 441] width 1095 height 97
click at [285, 378] on icon at bounding box center [286, 378] width 10 height 19
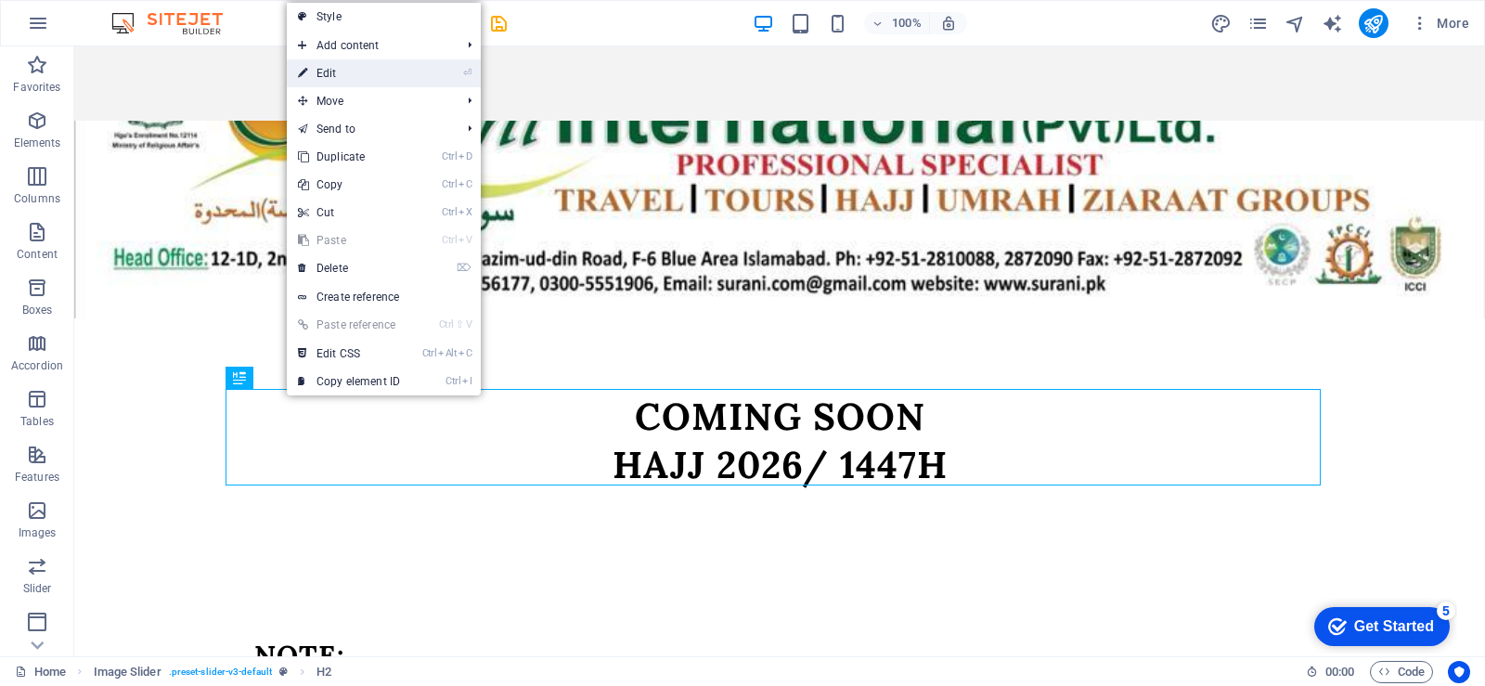
click at [346, 79] on link "⏎ Edit" at bounding box center [349, 73] width 124 height 28
select select "%"
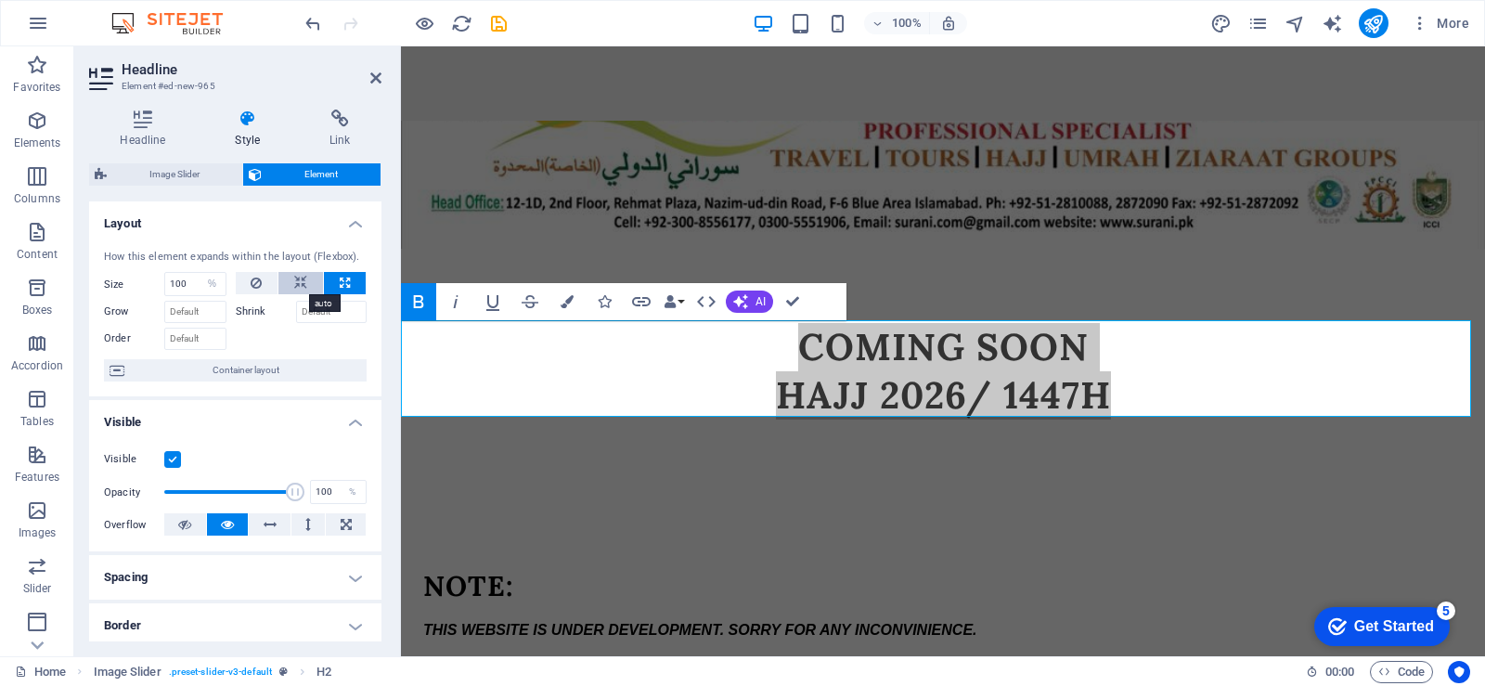
click at [295, 287] on icon at bounding box center [300, 283] width 13 height 22
select select "DISABLED_OPTION_VALUE"
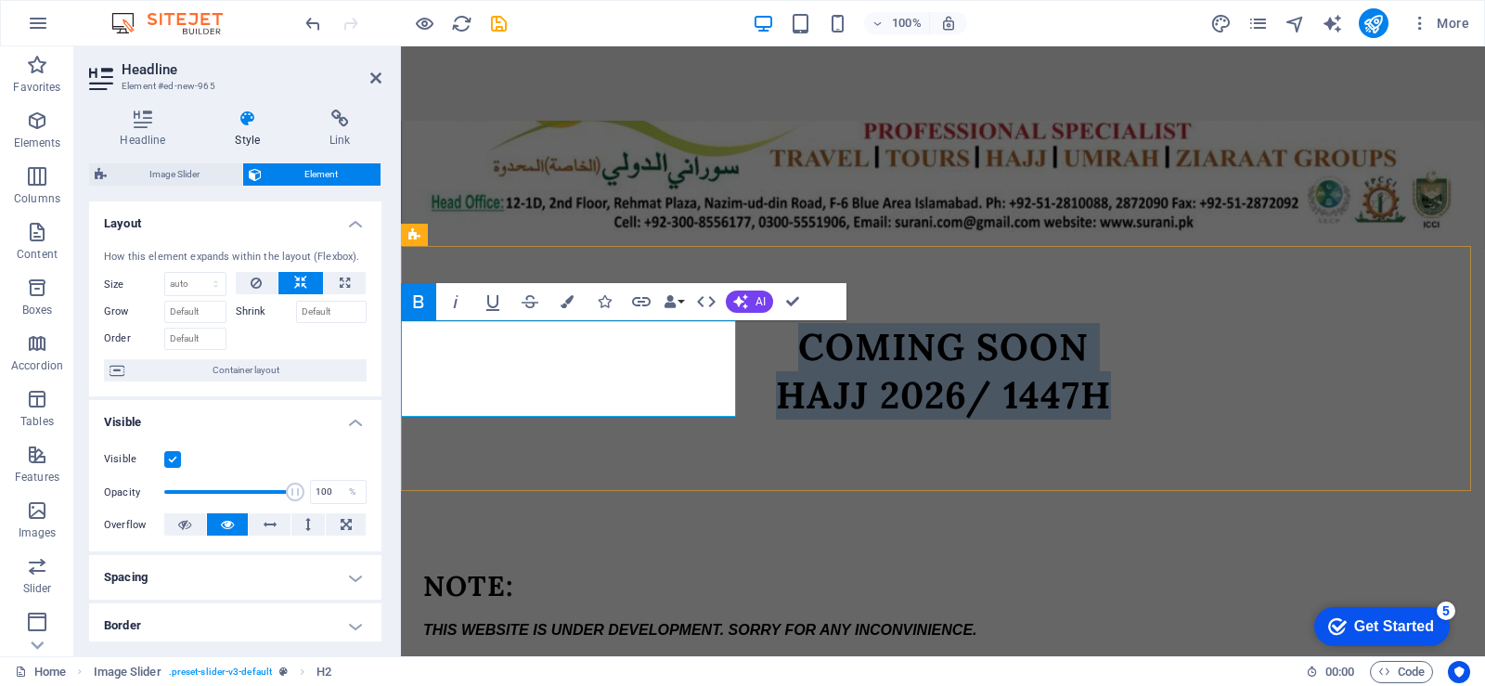
click at [776, 415] on strong "COMING SOON HAJJ 2026/ 1447H" at bounding box center [943, 371] width 335 height 96
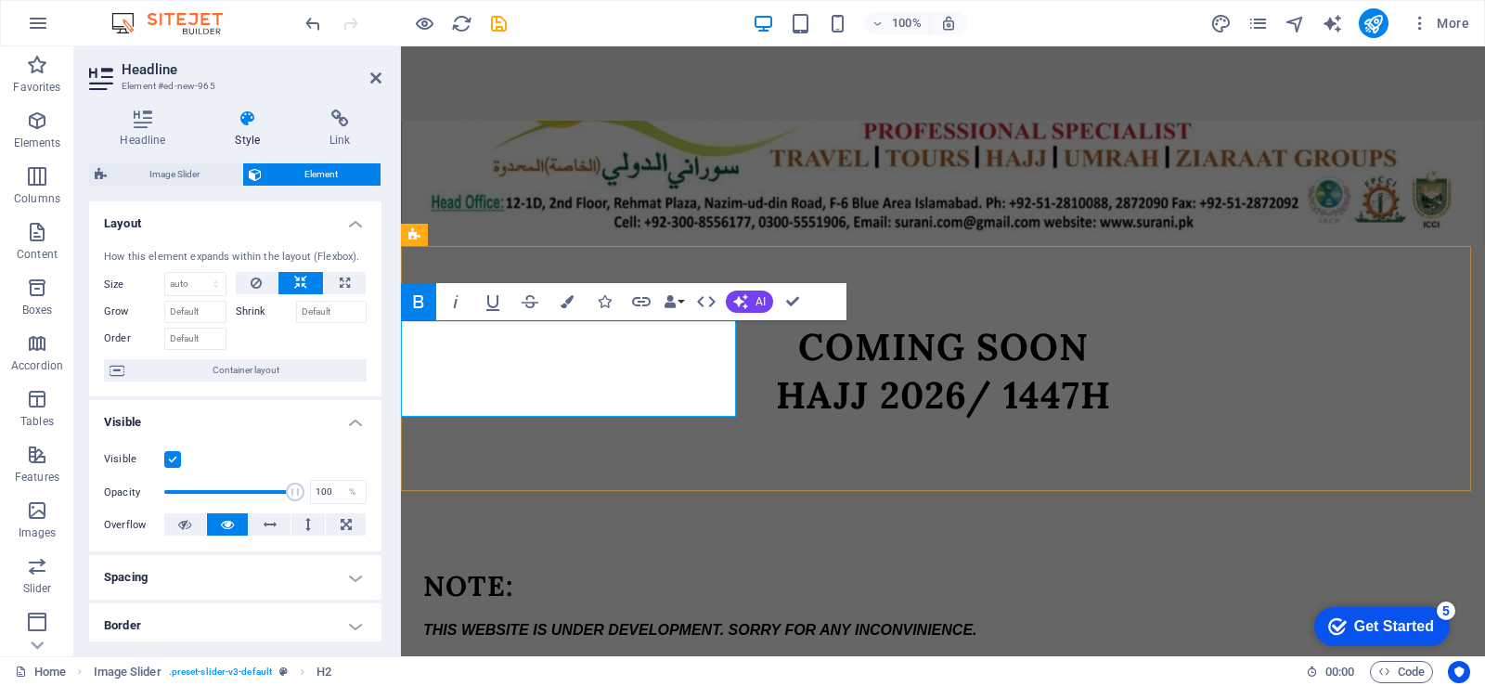
click at [776, 414] on strong "COMING SOON HAJJ 2026/ 1447H" at bounding box center [943, 371] width 335 height 96
click at [776, 359] on strong "COMING SOON HAJJ 2026/ 1447H" at bounding box center [943, 371] width 335 height 96
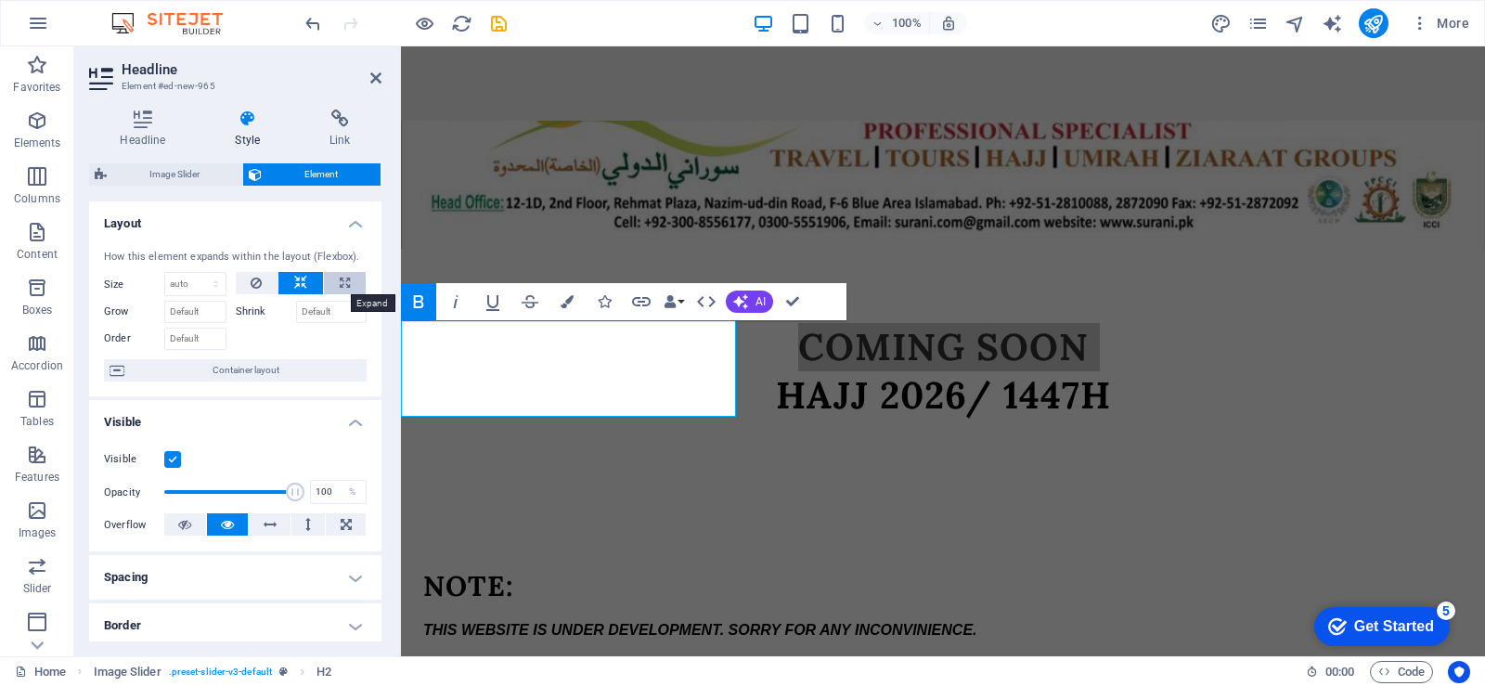
click at [335, 276] on button at bounding box center [345, 283] width 42 height 22
type input "100"
select select "%"
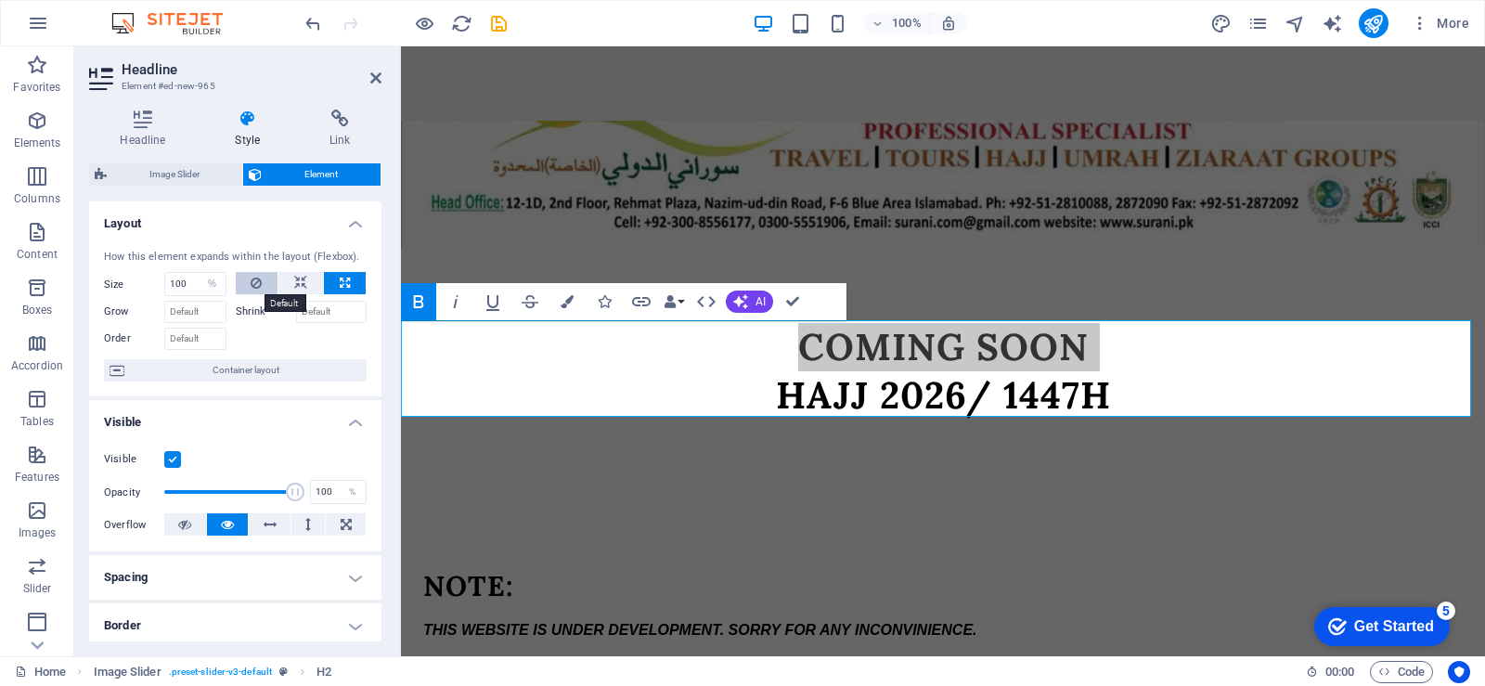
click at [258, 285] on icon at bounding box center [256, 283] width 11 height 22
select select "DISABLED_OPTION_VALUE"
click at [305, 278] on button at bounding box center [300, 283] width 45 height 22
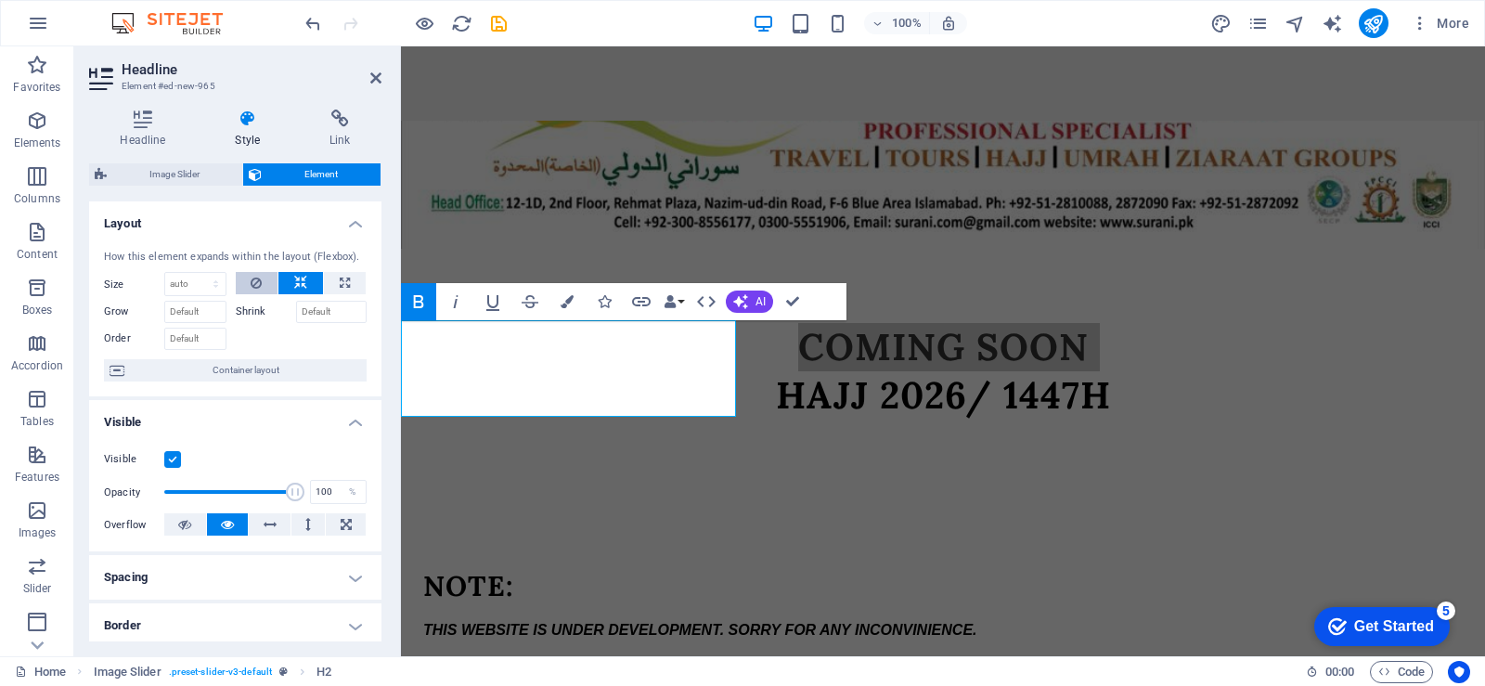
click at [264, 276] on button at bounding box center [257, 283] width 43 height 22
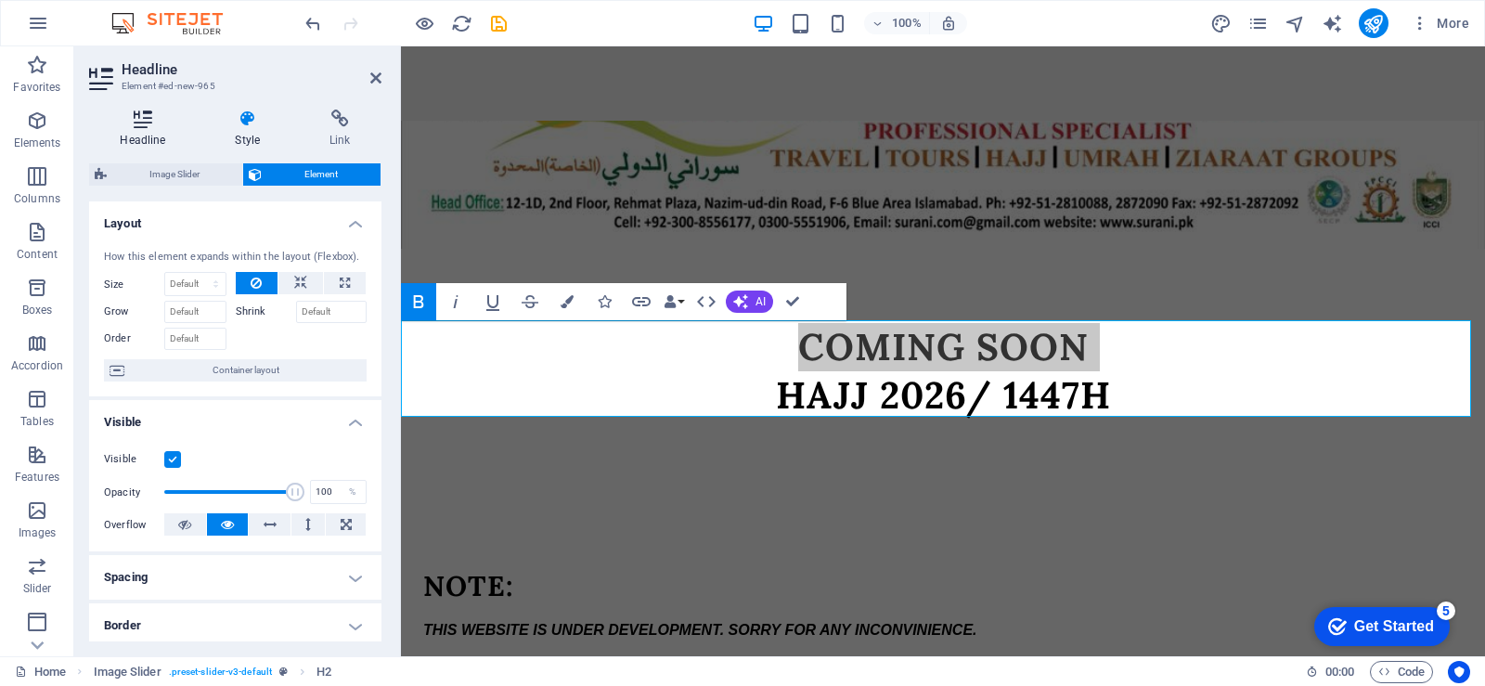
click at [100, 115] on icon at bounding box center [143, 119] width 108 height 19
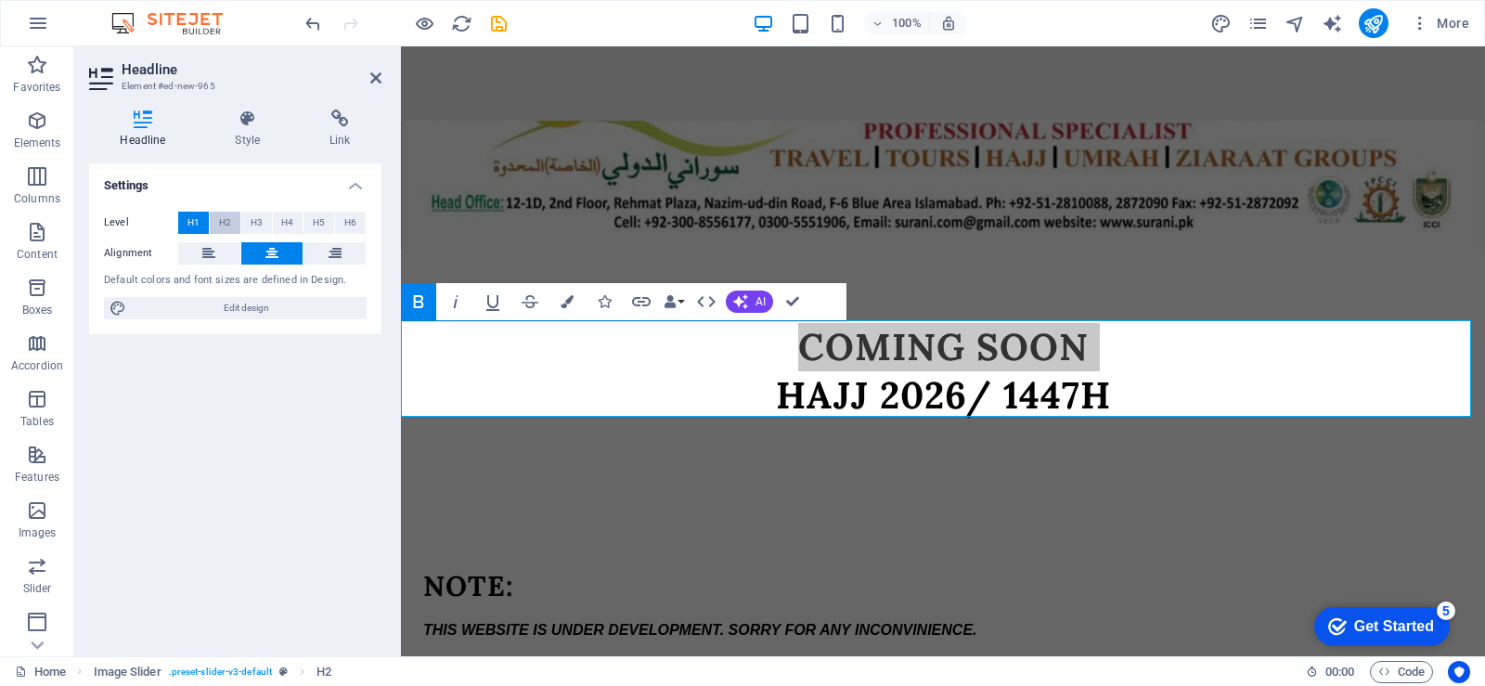
click at [229, 221] on span "H2" at bounding box center [225, 223] width 12 height 22
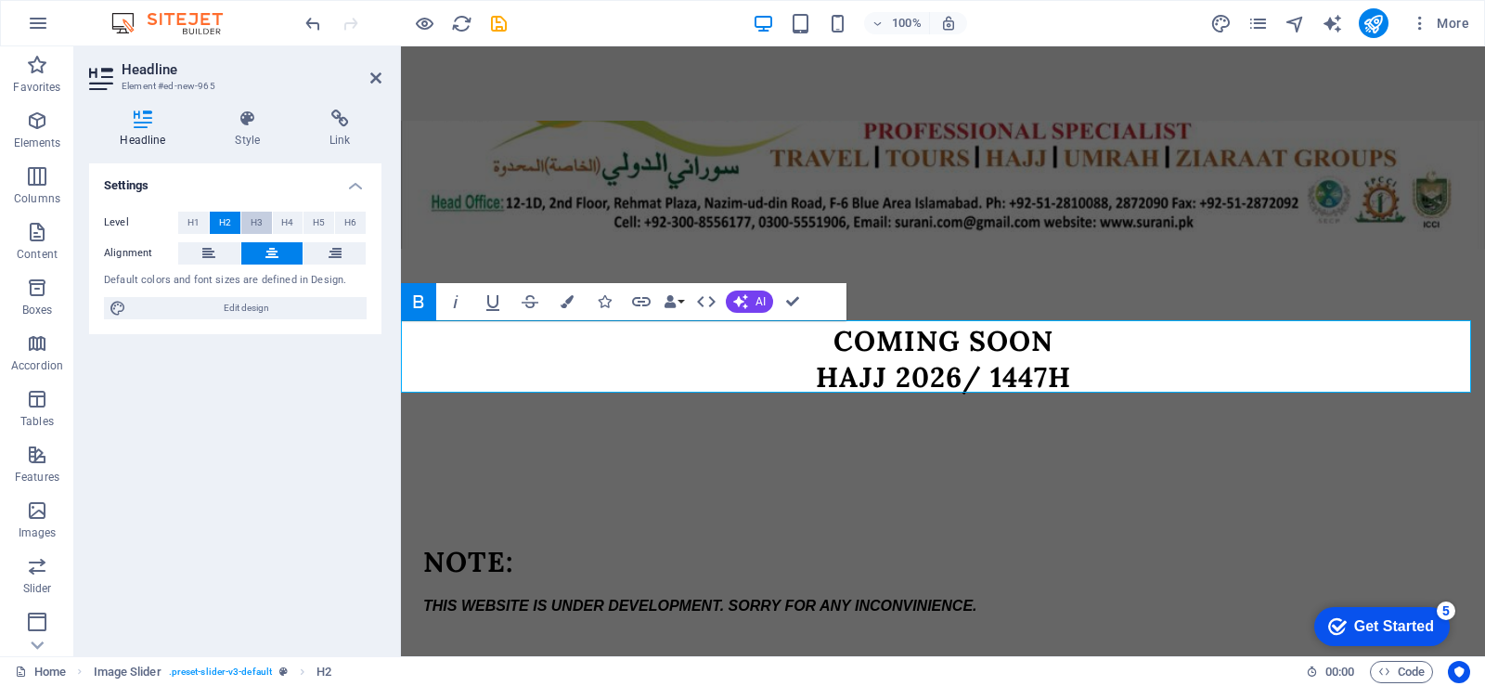
click at [244, 219] on button "H3" at bounding box center [256, 223] width 31 height 22
click at [279, 223] on button "H4" at bounding box center [288, 223] width 31 height 22
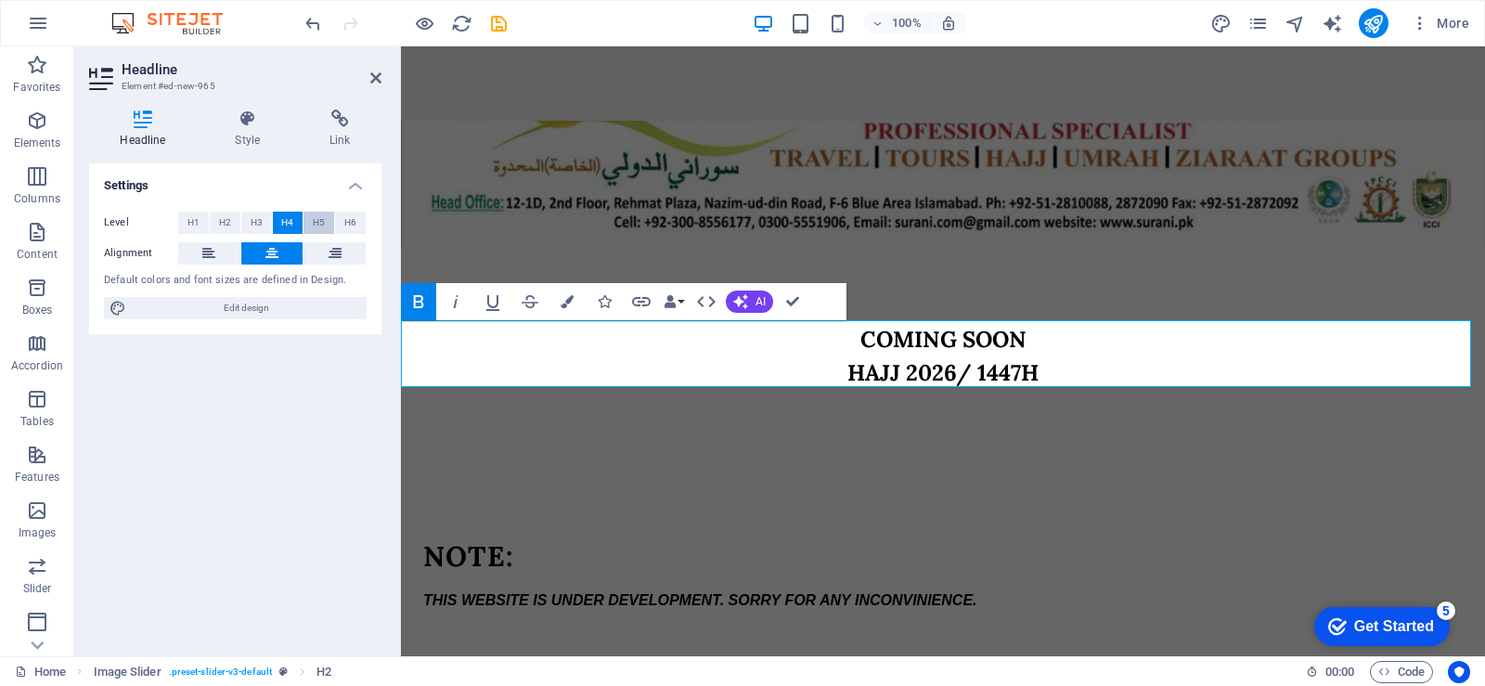
click at [322, 215] on span "H5" at bounding box center [319, 223] width 12 height 22
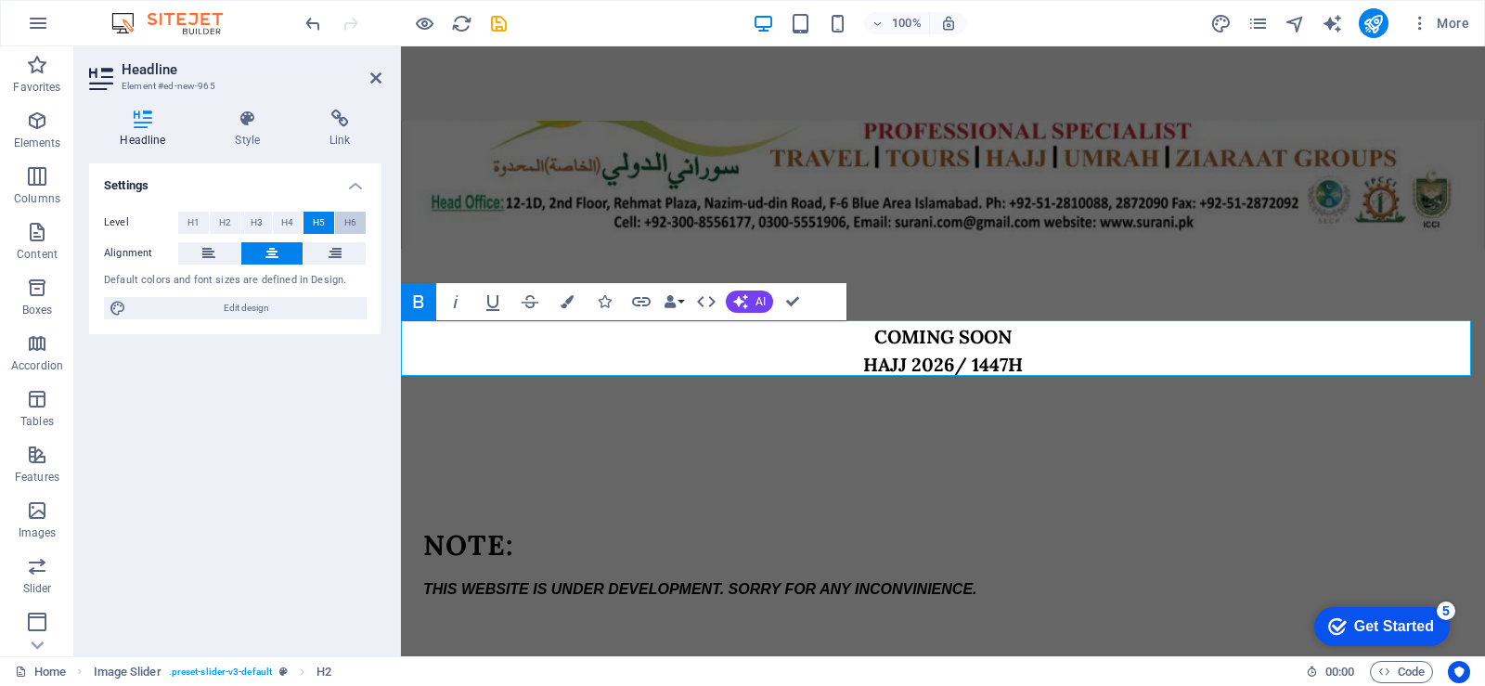
click at [344, 221] on span "H6" at bounding box center [350, 223] width 12 height 22
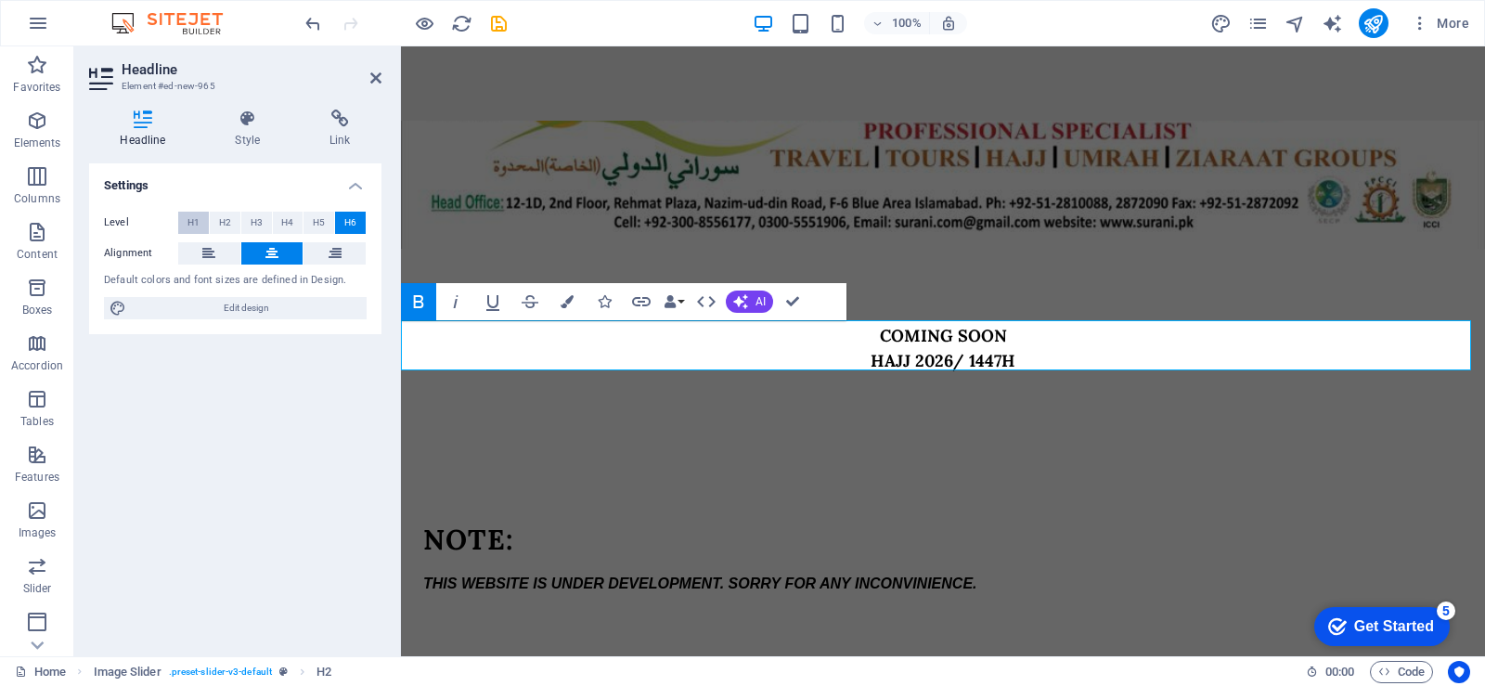
click at [195, 220] on span "H1" at bounding box center [194, 223] width 12 height 22
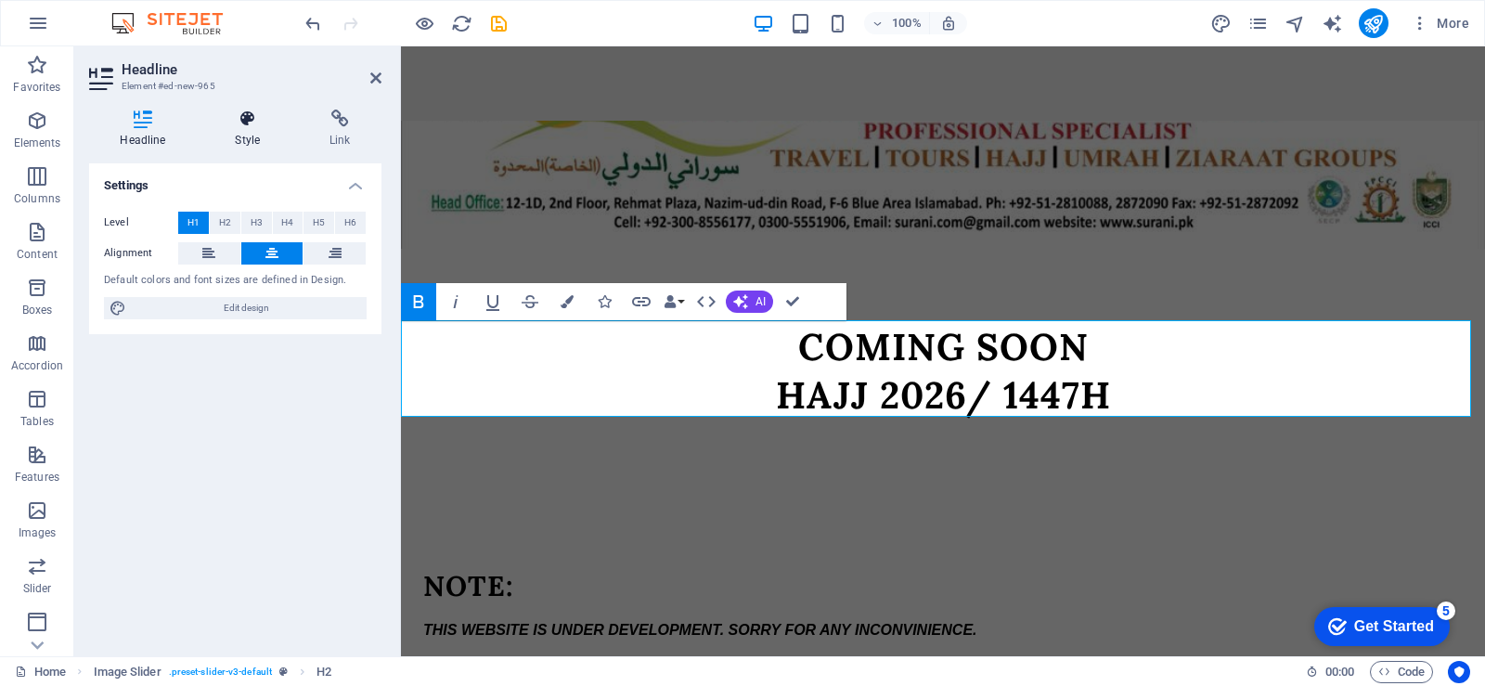
click at [237, 131] on h4 "Style" at bounding box center [251, 129] width 95 height 39
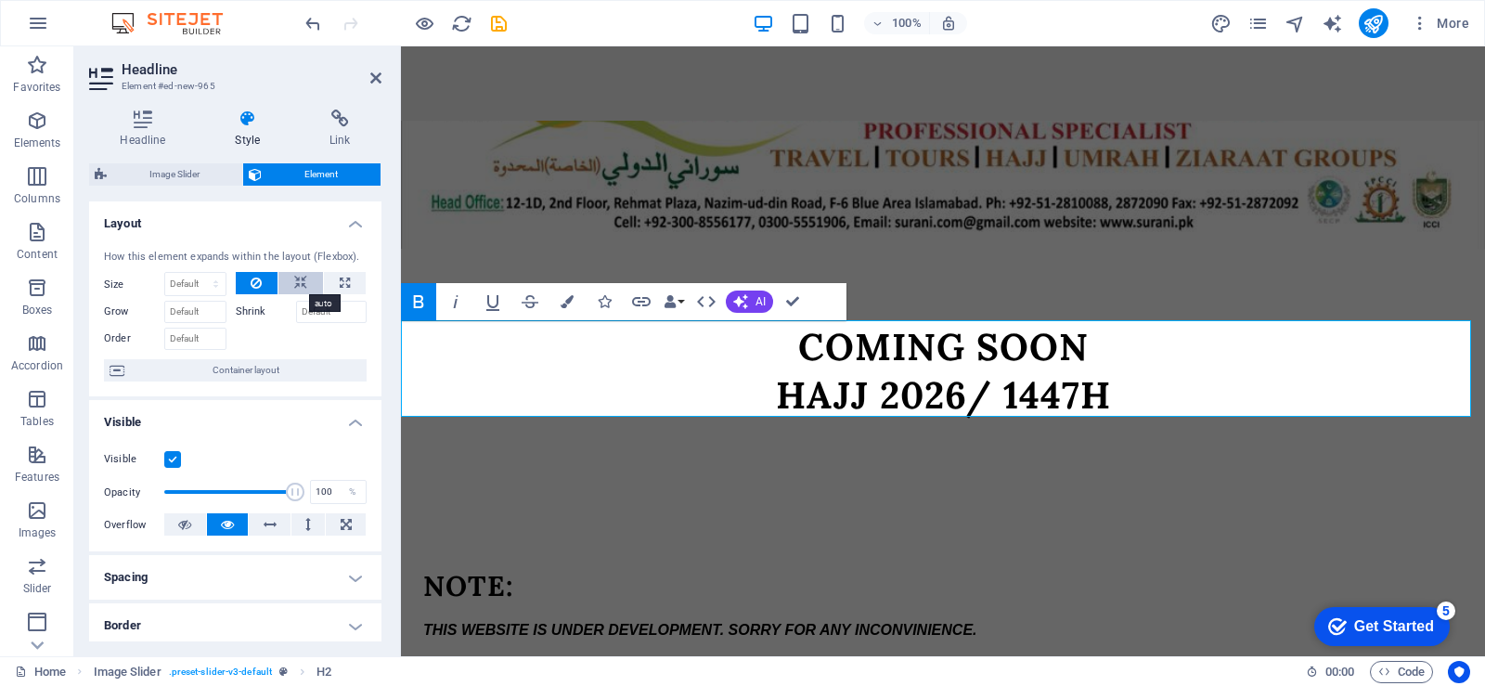
click at [295, 287] on icon at bounding box center [300, 283] width 13 height 22
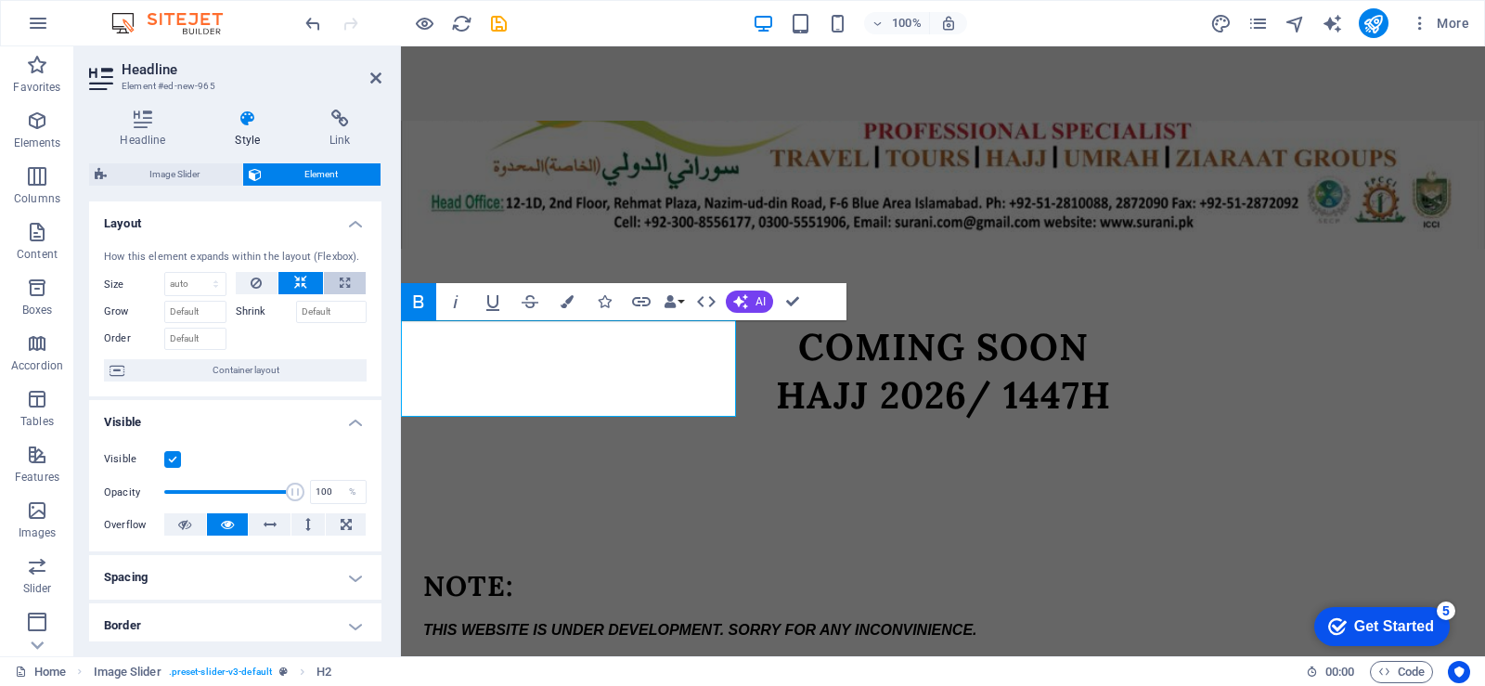
click at [326, 287] on button at bounding box center [345, 283] width 42 height 22
type input "100"
select select "%"
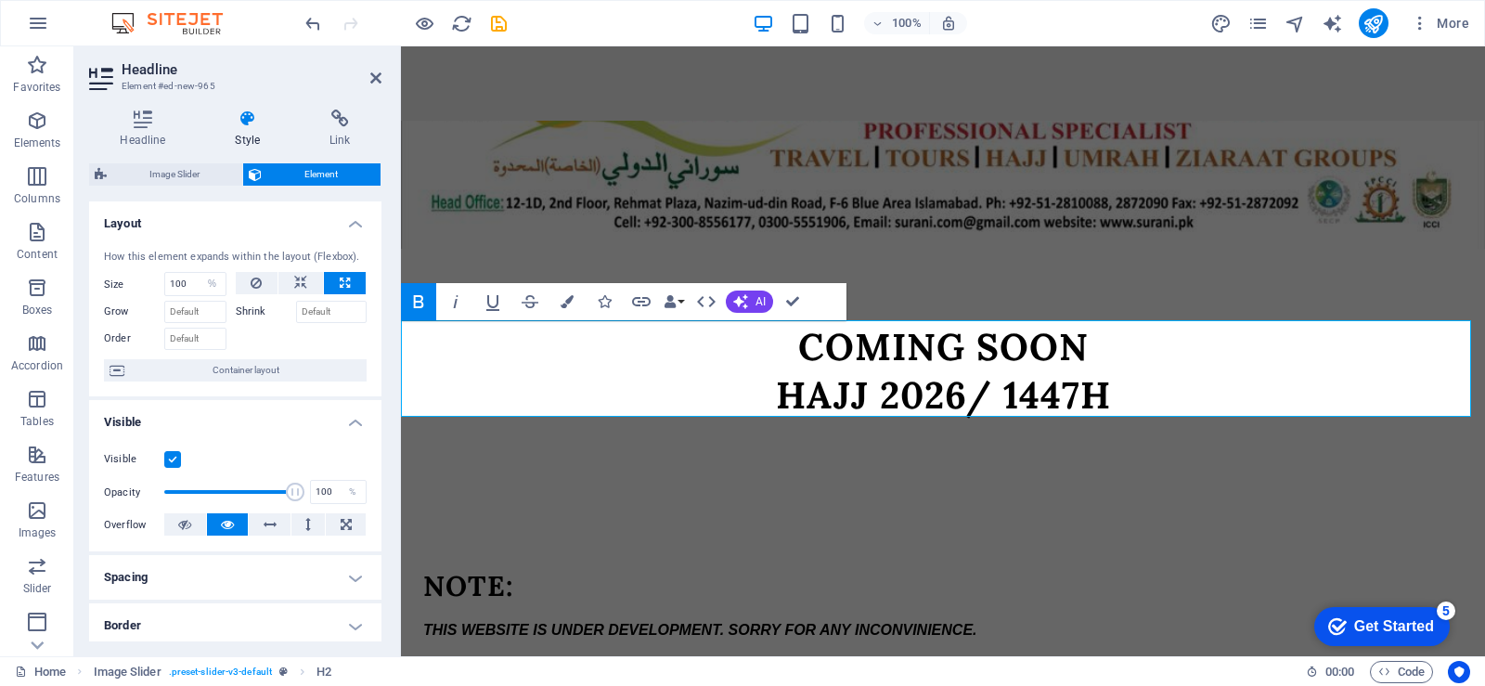
scroll to position [385, 0]
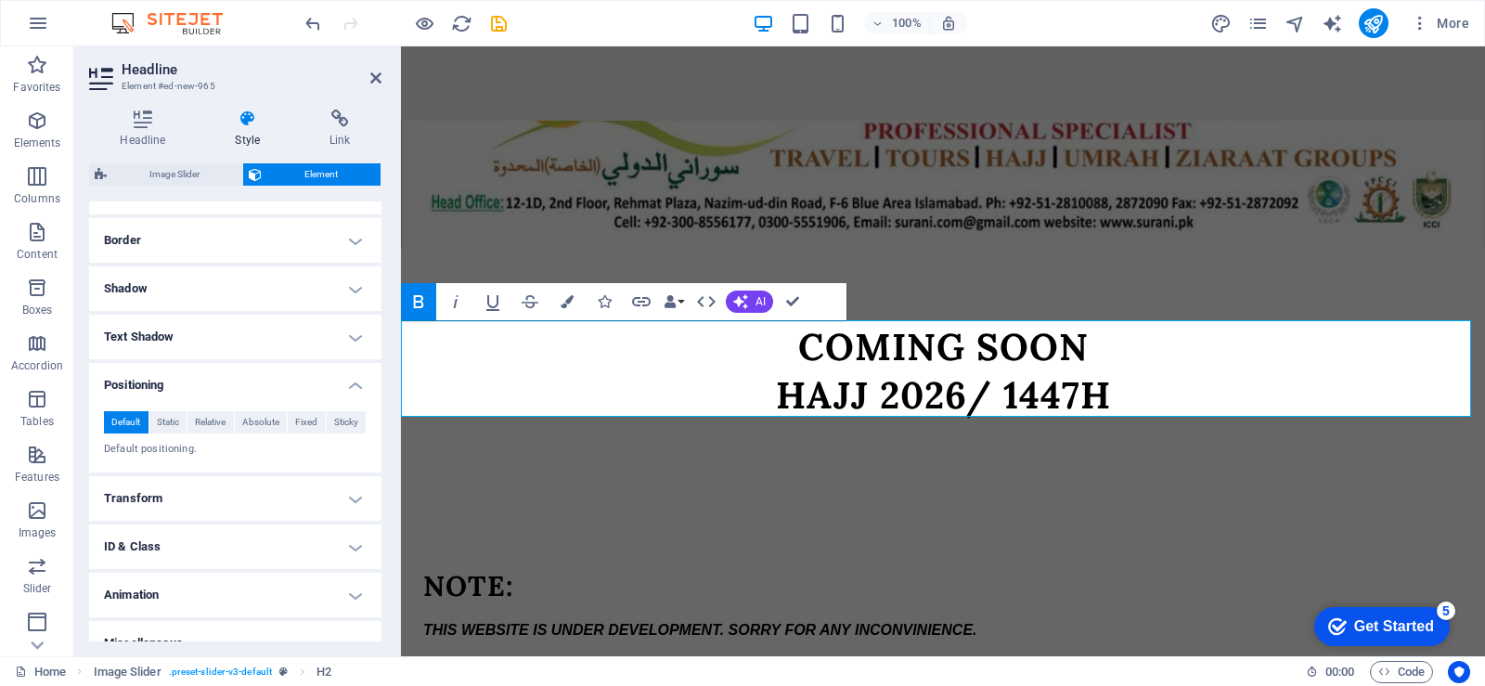
click at [337, 234] on h4 "Border" at bounding box center [235, 240] width 292 height 45
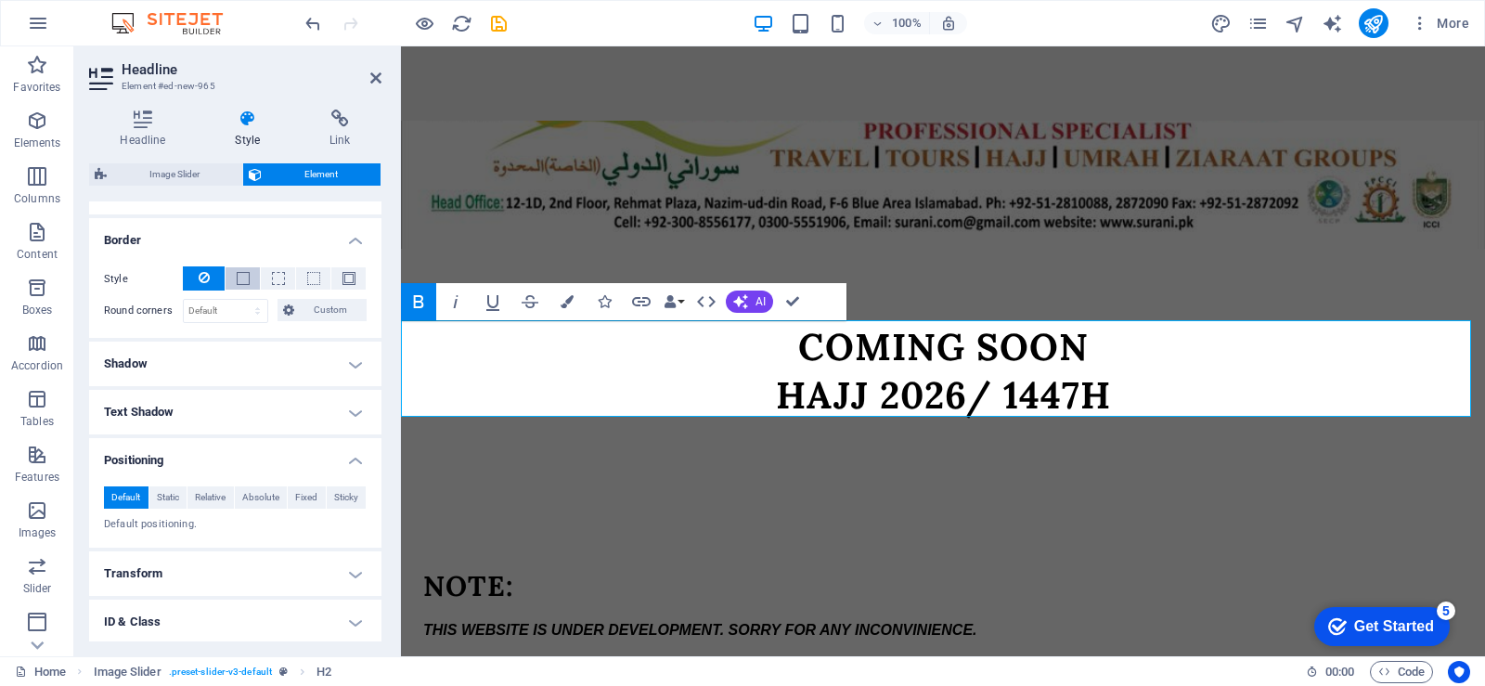
click at [249, 278] on button at bounding box center [243, 278] width 34 height 22
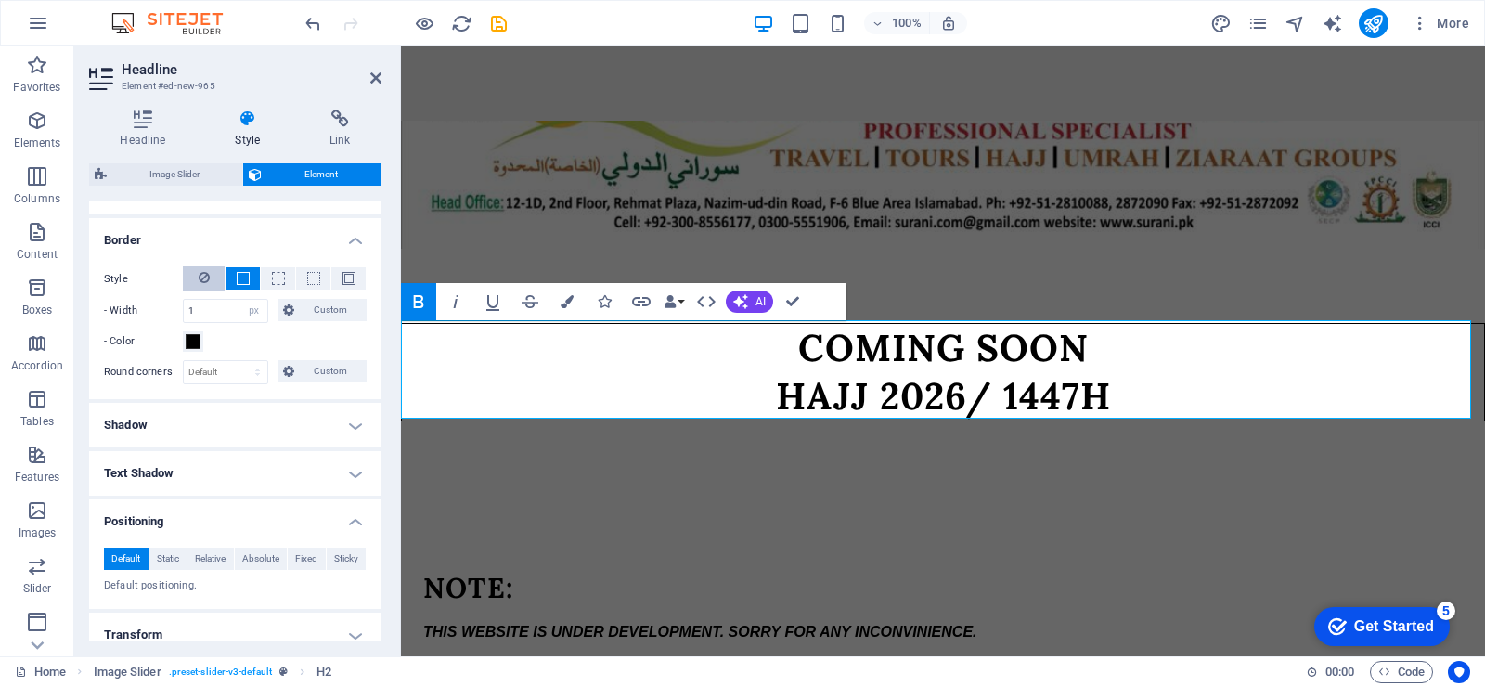
click at [219, 277] on button at bounding box center [204, 278] width 42 height 24
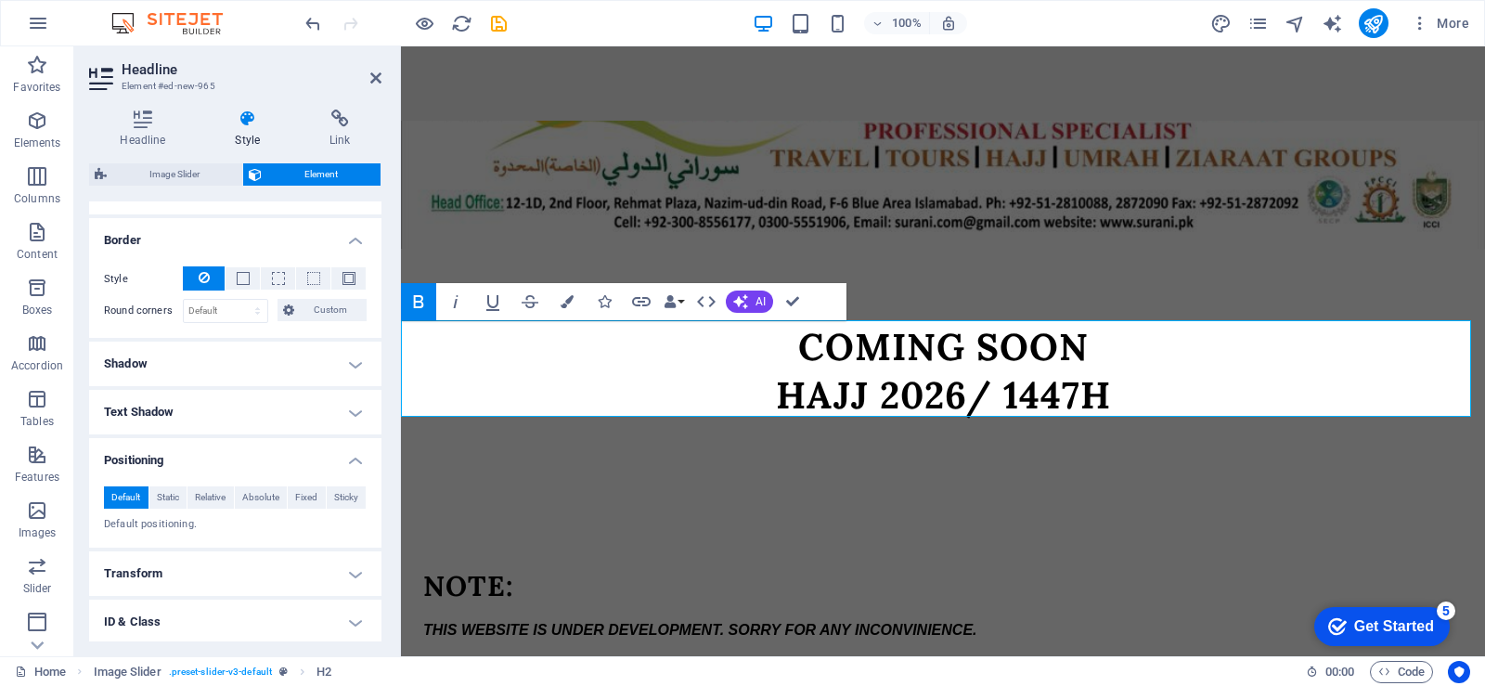
click at [346, 415] on h4 "Text Shadow" at bounding box center [235, 412] width 292 height 45
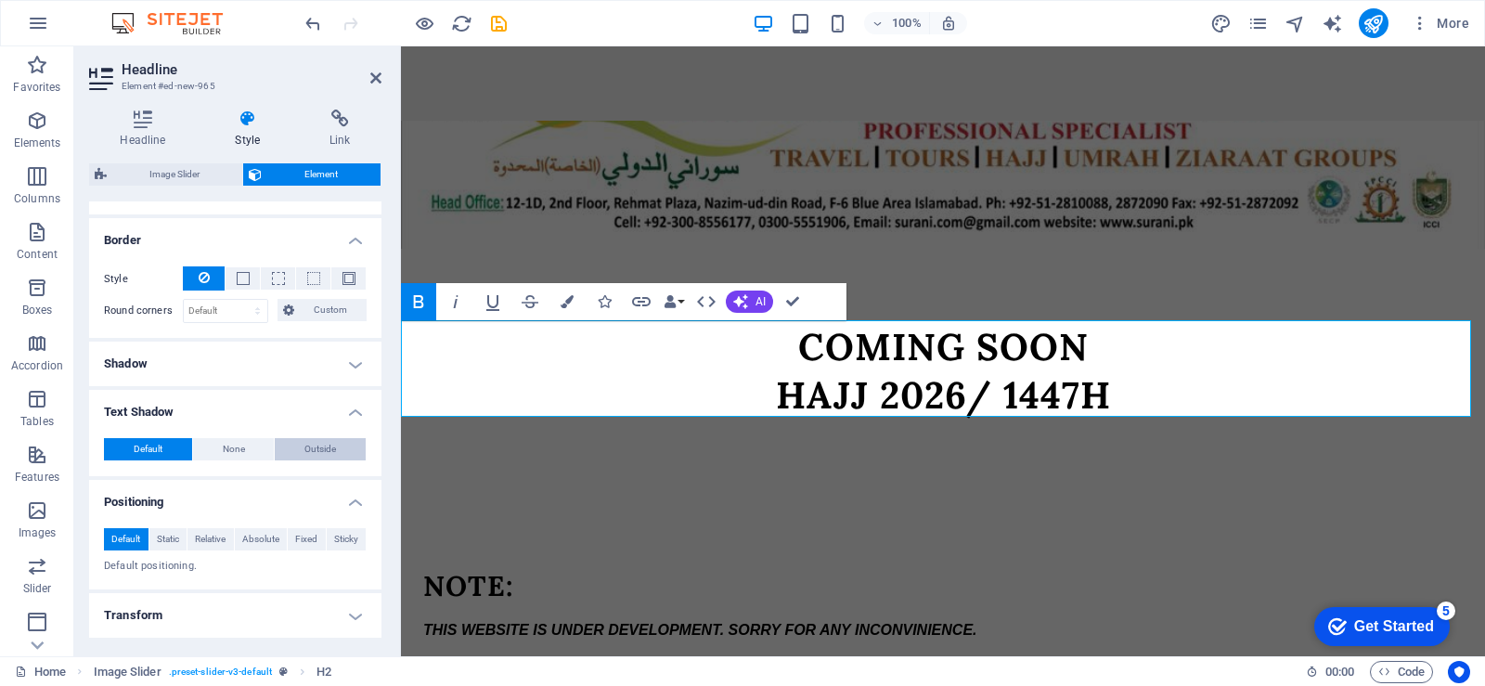
click at [337, 448] on button "Outside" at bounding box center [320, 449] width 91 height 22
type input "2"
type input "4"
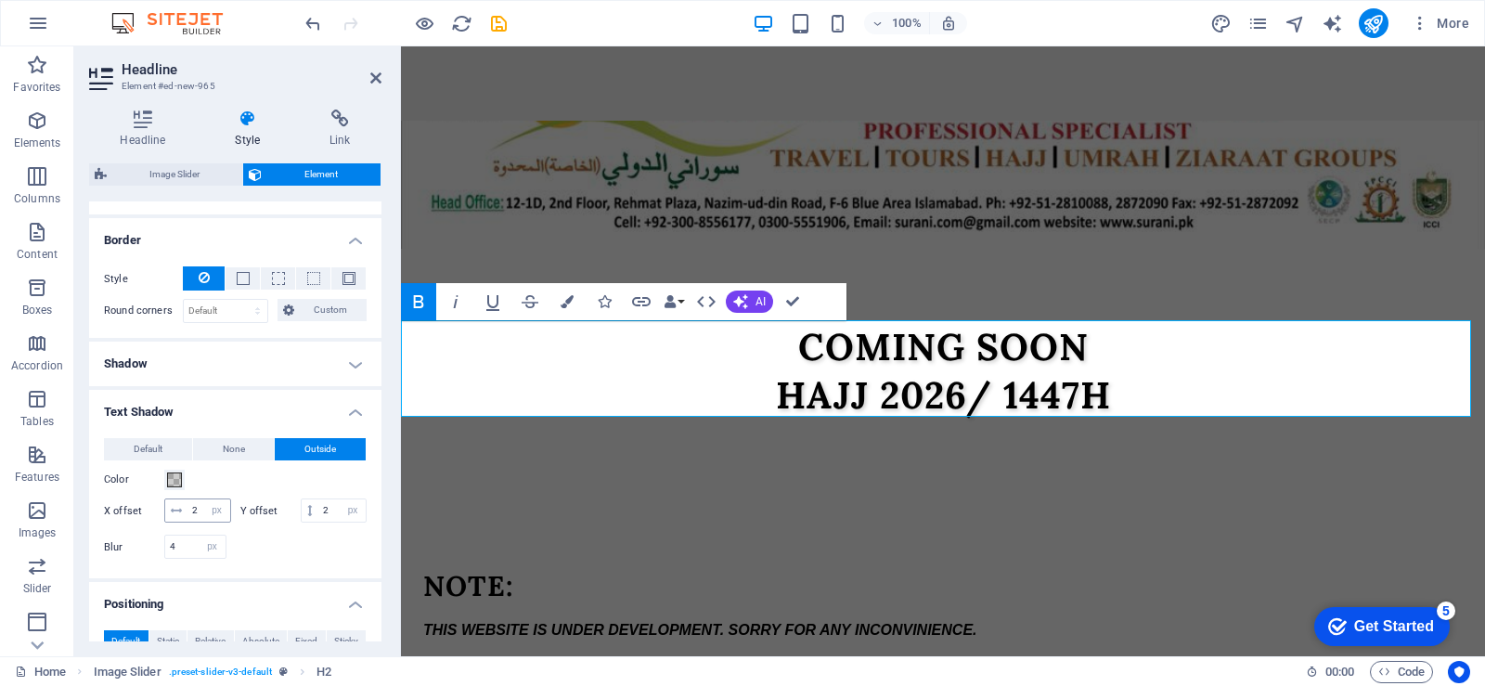
drag, startPoint x: 177, startPoint y: 510, endPoint x: 194, endPoint y: 508, distance: 16.8
click at [194, 508] on div "2 px rem vh vw" at bounding box center [197, 511] width 67 height 24
drag, startPoint x: 175, startPoint y: 510, endPoint x: 189, endPoint y: 488, distance: 26.0
click at [188, 486] on div "Default None Outside Color X offset 2 px rem vh vw Y offset 2 px rem vh vw Blur…" at bounding box center [235, 500] width 263 height 125
click at [202, 507] on input "2" at bounding box center [209, 510] width 43 height 22
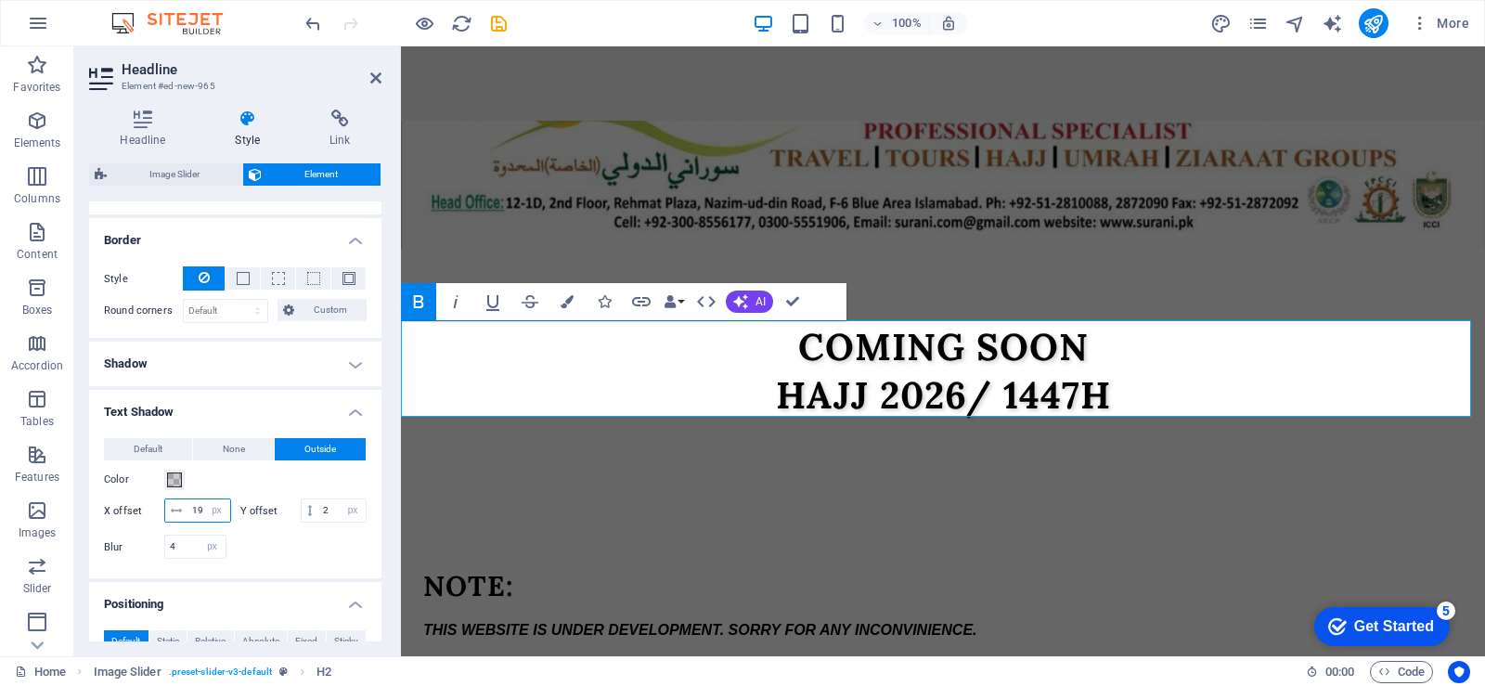
type input "20"
click at [318, 522] on input "2" at bounding box center [341, 510] width 47 height 22
type input "3"
click at [218, 515] on input "20" at bounding box center [209, 510] width 43 height 22
type input "11"
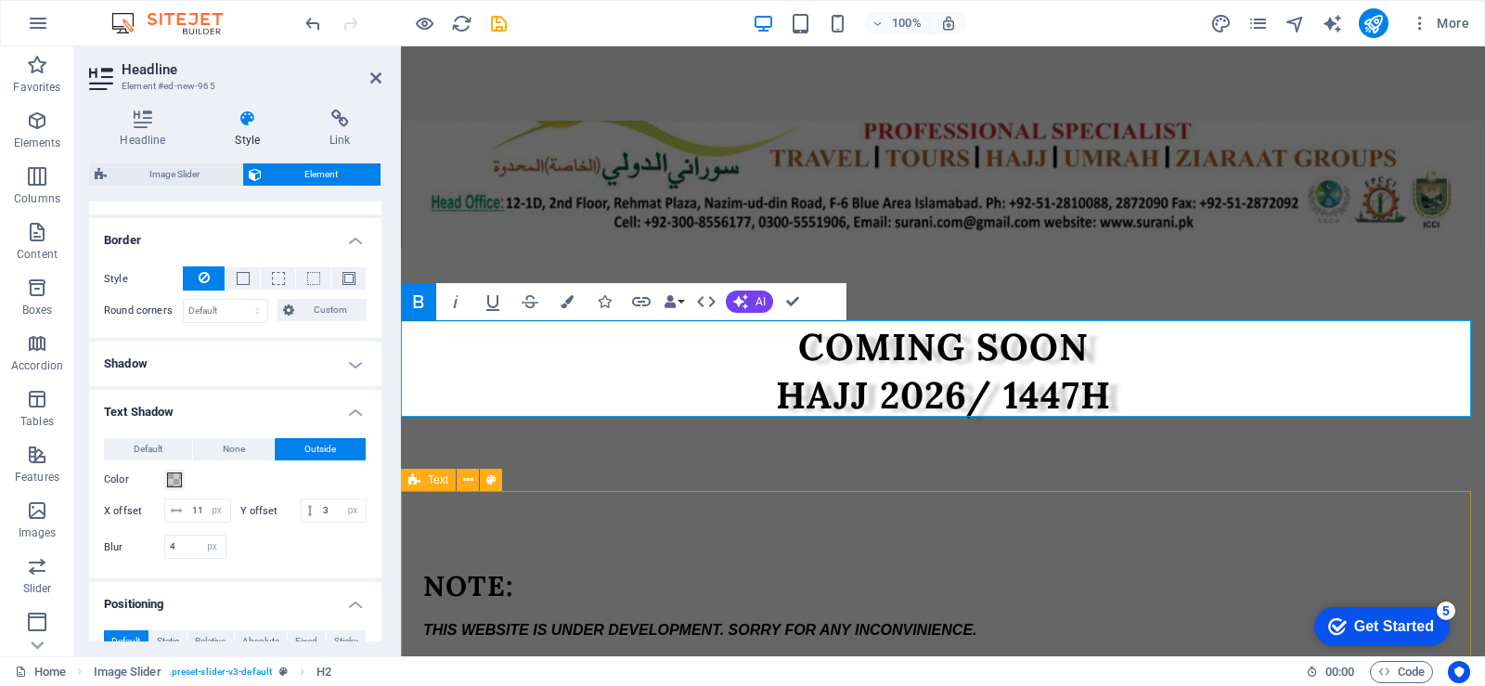
click at [620, 563] on div "NOTE: THIS WEBSITE IS UNDER DEVELOPMENT. SORRY FOR ANY INCONVINIENCE." at bounding box center [943, 605] width 1084 height 222
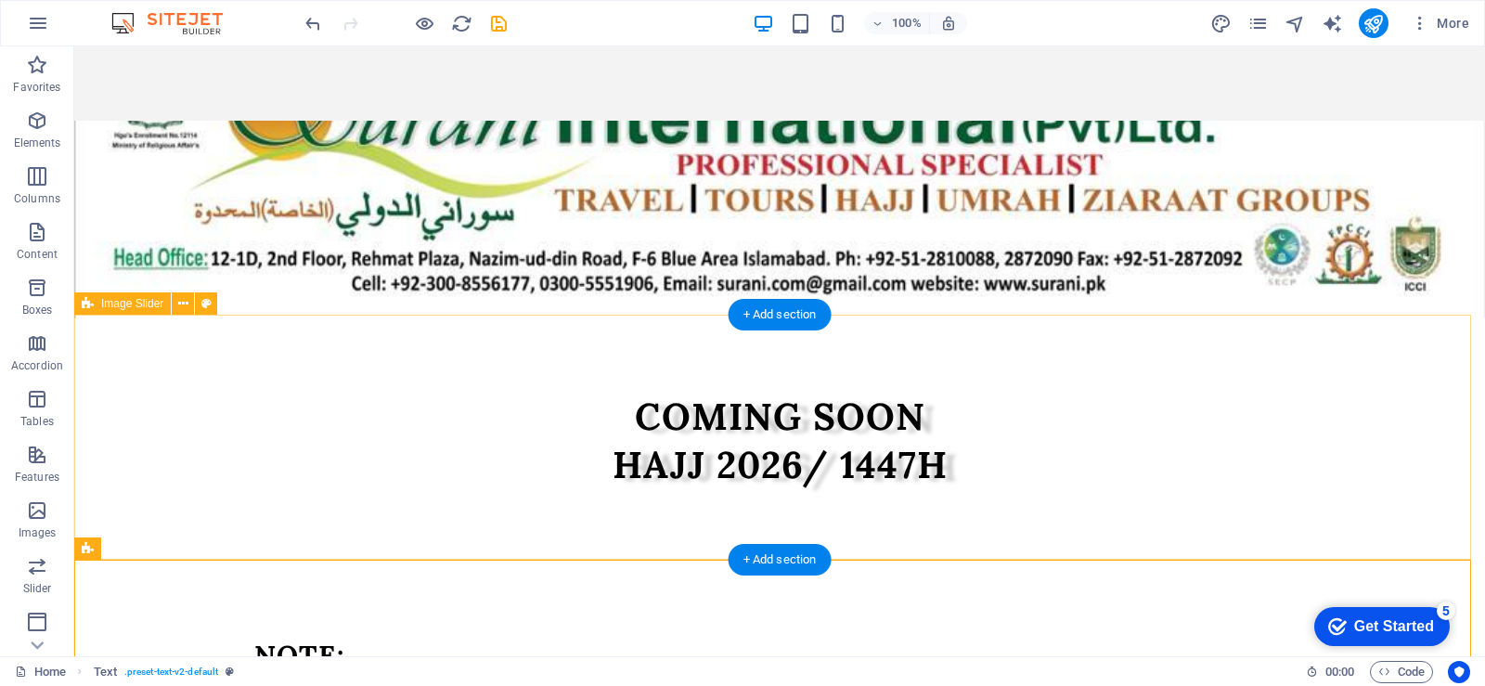
click at [383, 492] on div "COMING SOON HAJJ 2026/ 1447H" at bounding box center [779, 440] width 1411 height 245
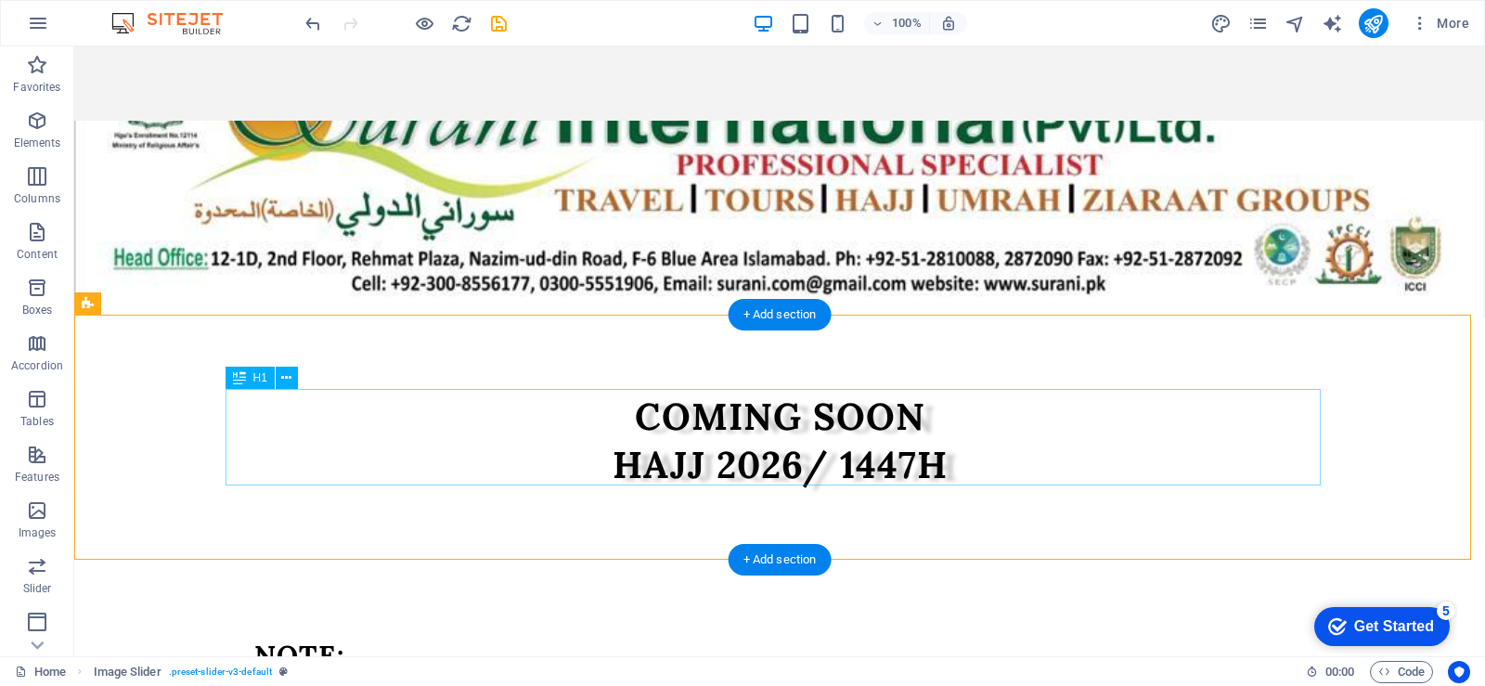
click at [319, 435] on div "COMING SOON HAJJ 2026/ 1447H" at bounding box center [779, 441] width 1095 height 97
click at [232, 395] on div "COMING SOON HAJJ 2026/ 1447H" at bounding box center [779, 441] width 1095 height 97
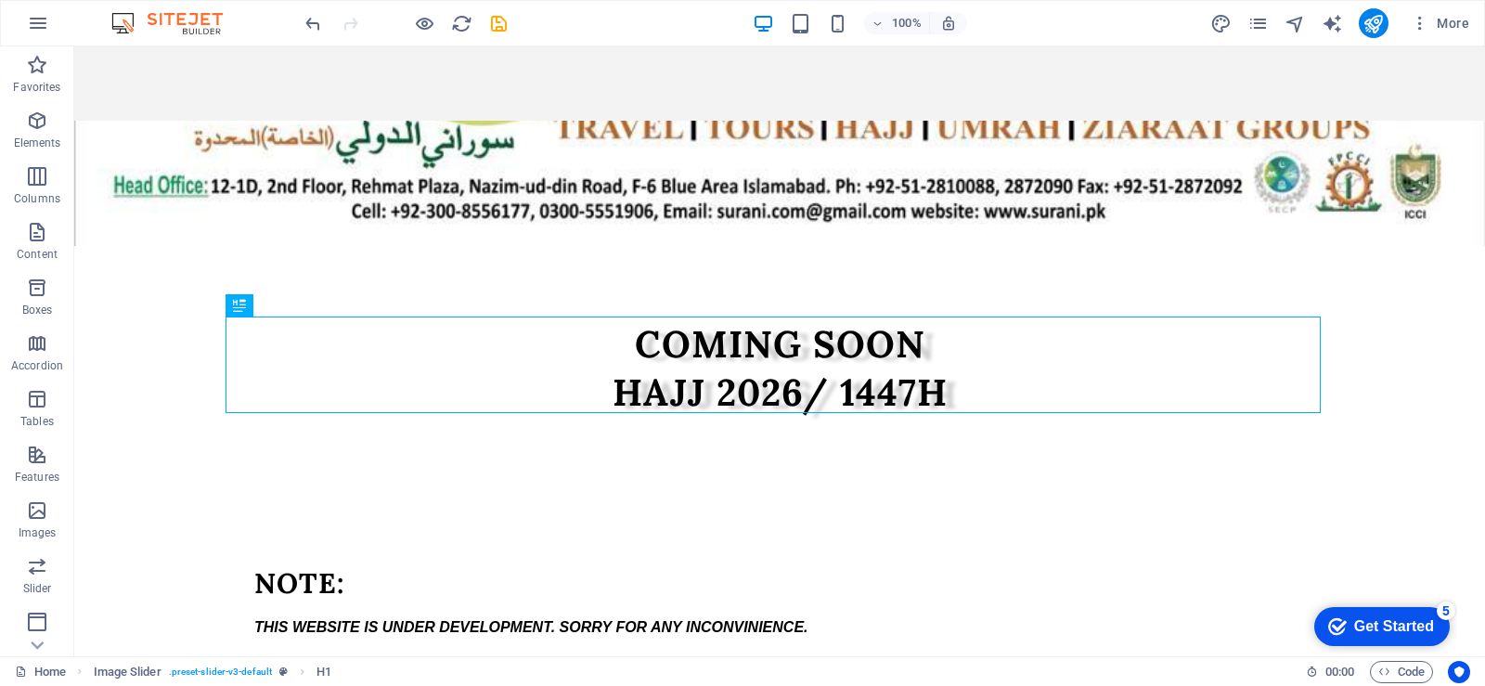
scroll to position [177, 0]
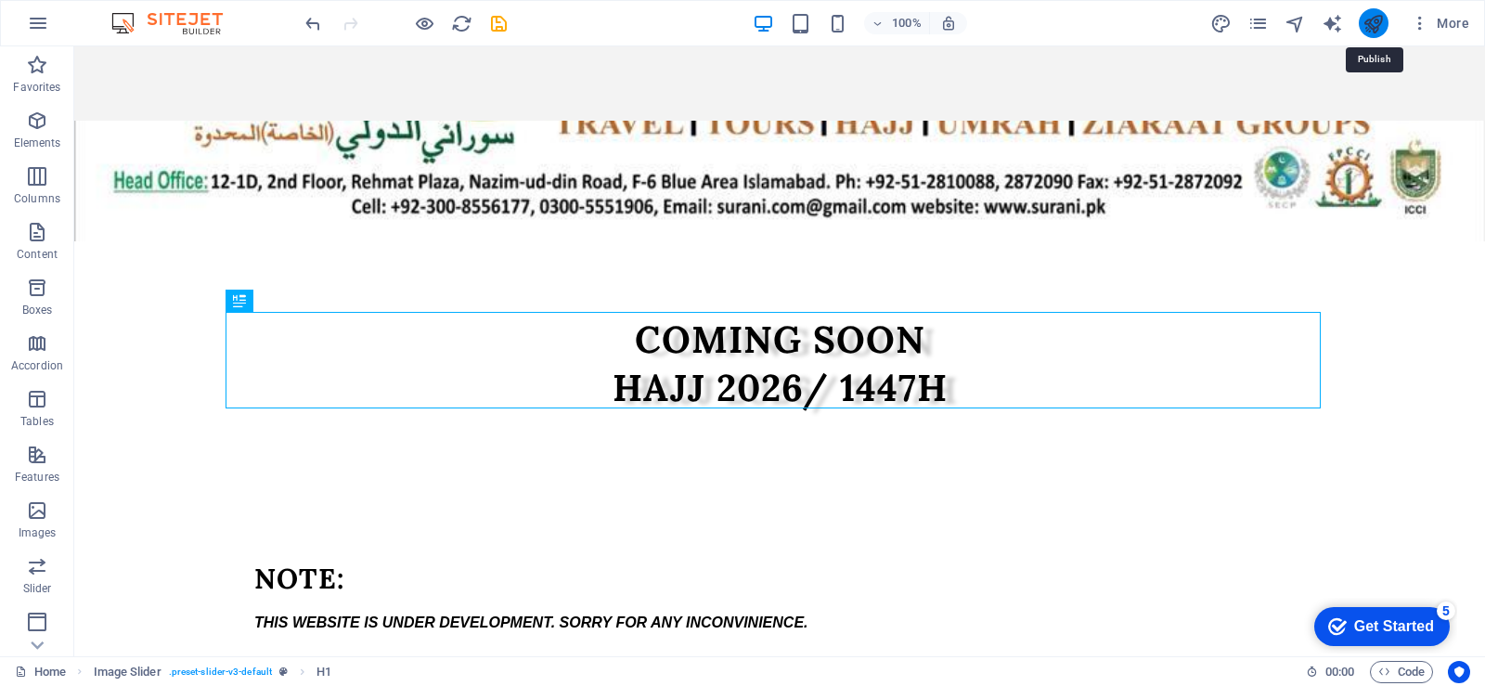
click at [1364, 18] on icon "publish" at bounding box center [1373, 23] width 21 height 21
